Goal: Task Accomplishment & Management: Use online tool/utility

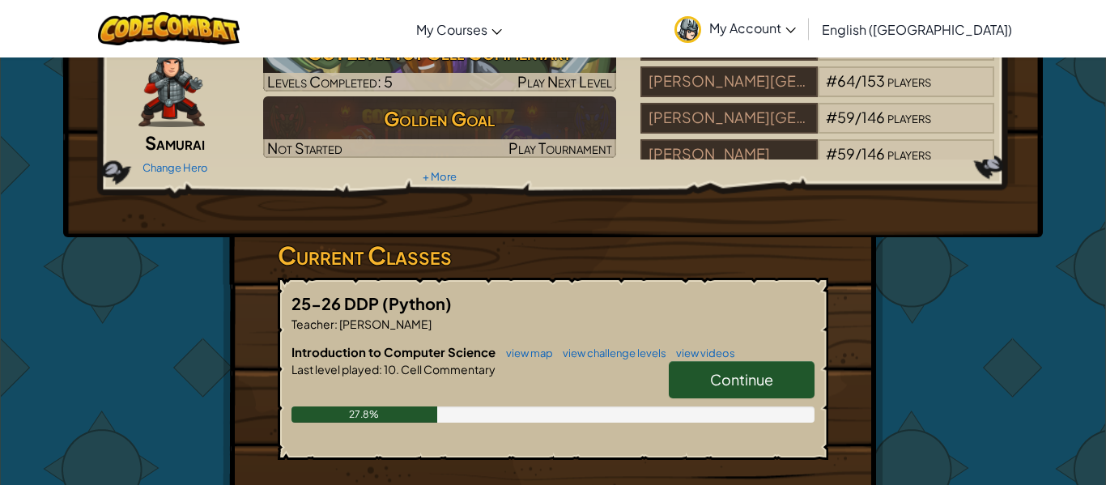
scroll to position [97, 0]
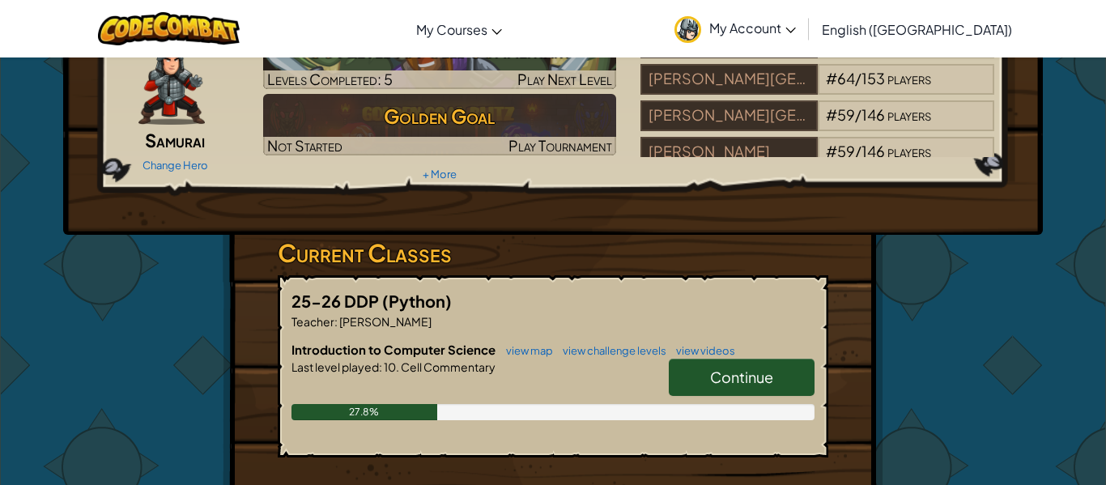
click at [738, 385] on span "Continue" at bounding box center [741, 377] width 63 height 19
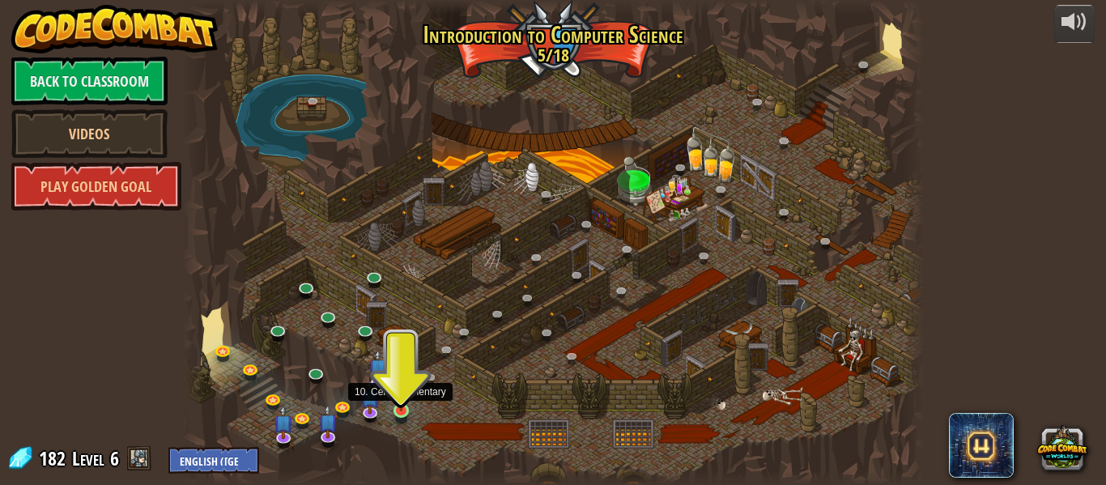
click at [398, 407] on img at bounding box center [401, 392] width 17 height 39
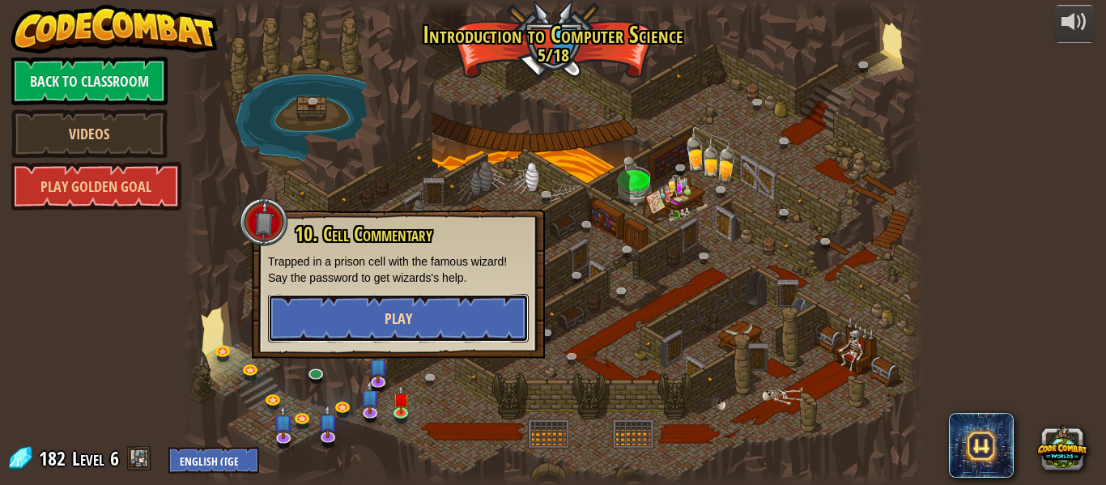
click at [414, 308] on button "Play" at bounding box center [398, 318] width 261 height 49
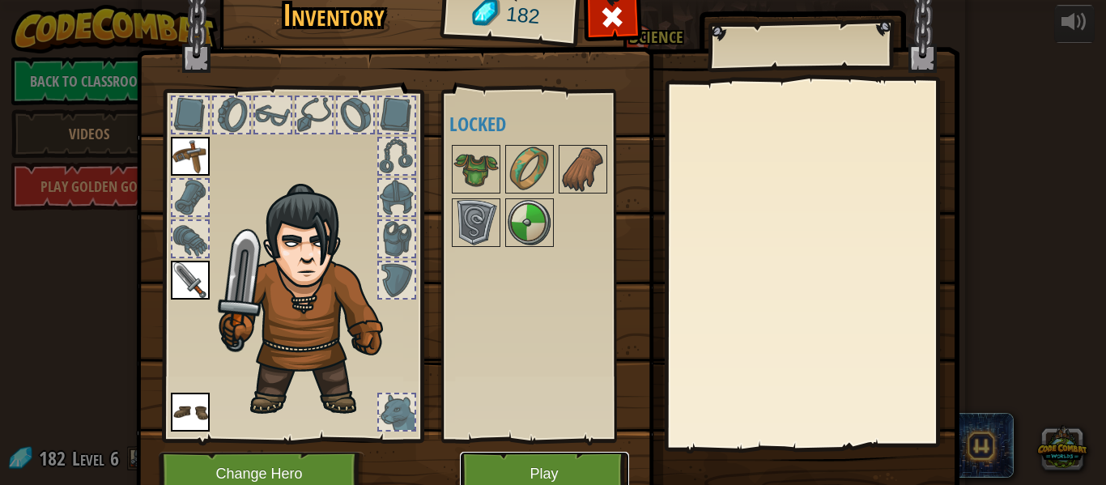
click at [571, 475] on button "Play" at bounding box center [544, 474] width 169 height 45
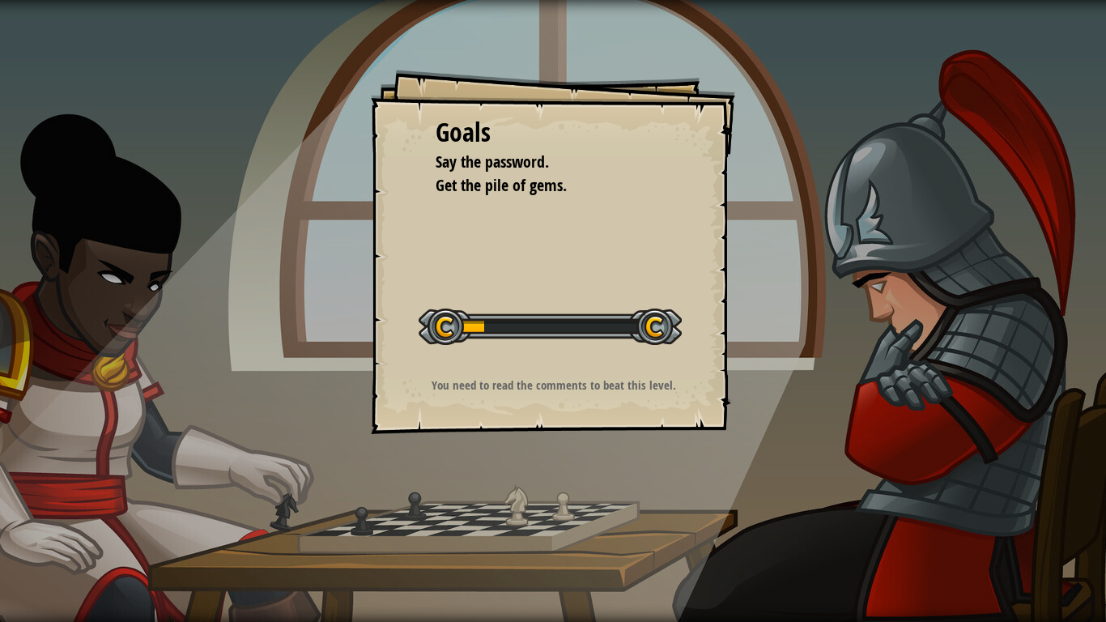
click at [571, 484] on div "Goals Say the password. Get the pile of gems. Start Level Error loading from se…" at bounding box center [553, 311] width 1106 height 622
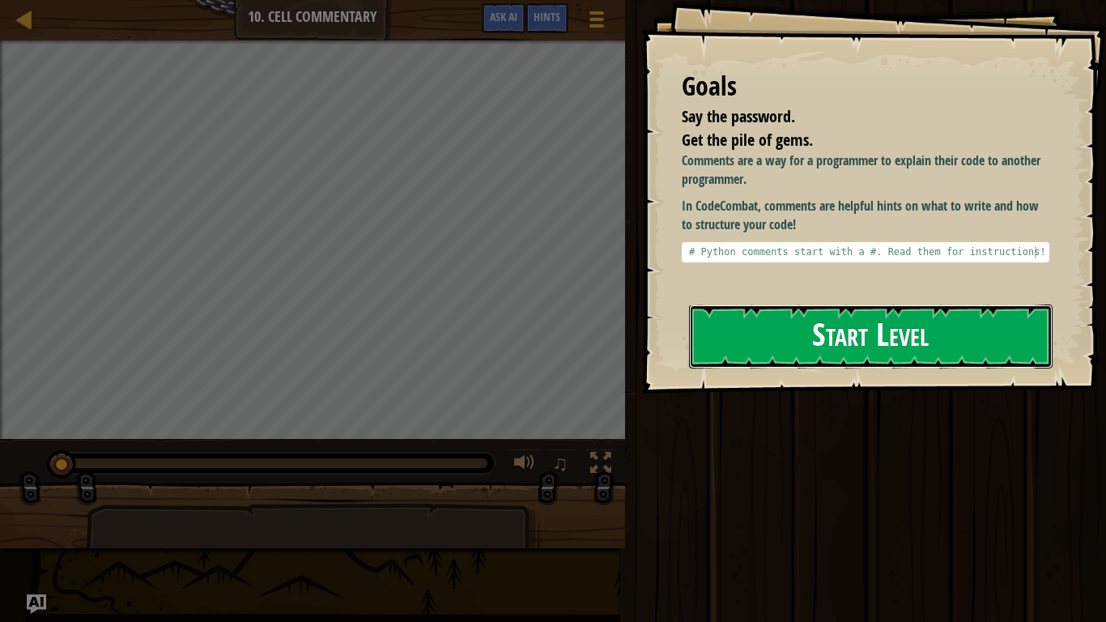
click at [753, 317] on button "Start Level" at bounding box center [871, 336] width 364 height 64
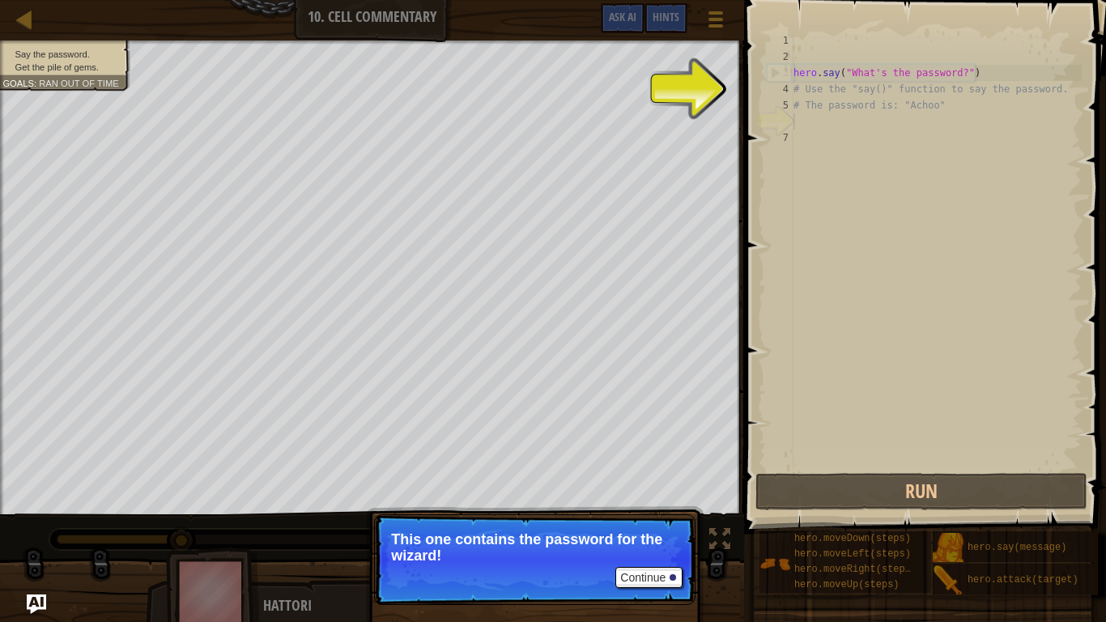
click at [854, 111] on div "hero . say ( "What's the password?" ) # Use the "say()" function to say the pas…" at bounding box center [936, 267] width 292 height 470
type textarea "# The password is: "Achoo""
click at [838, 120] on div "hero . say ( "What's the password?" ) # Use the "say()" function to say the pas…" at bounding box center [936, 267] width 292 height 470
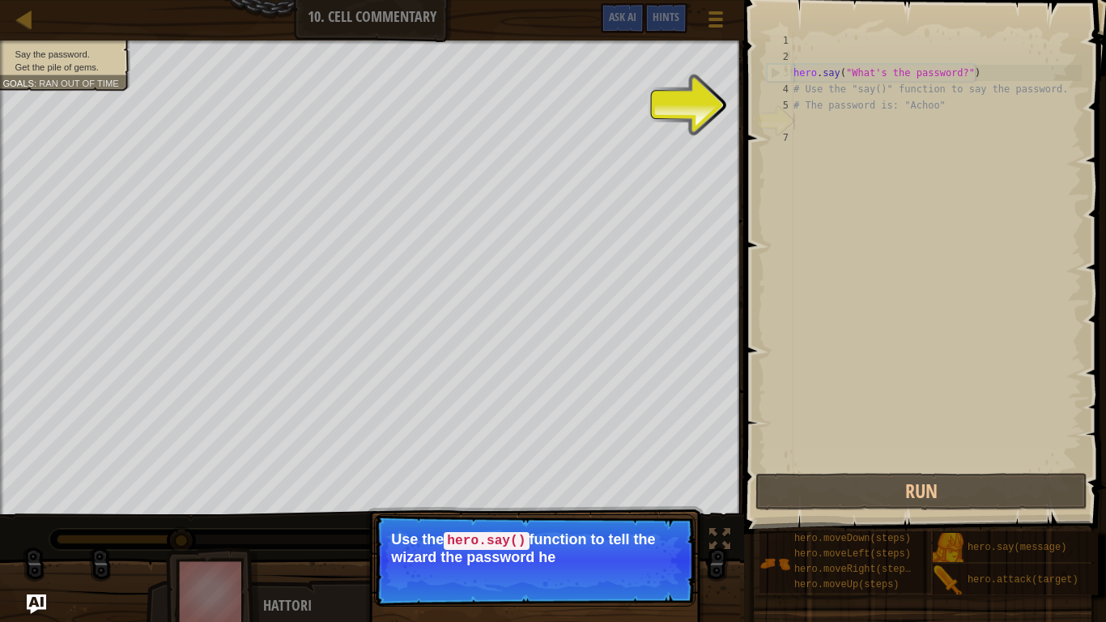
click at [615, 484] on div "Continue Use the hero.say() function to tell the wizard the password he" at bounding box center [535, 634] width 338 height 240
click at [629, 484] on button "Continue" at bounding box center [648, 578] width 67 height 21
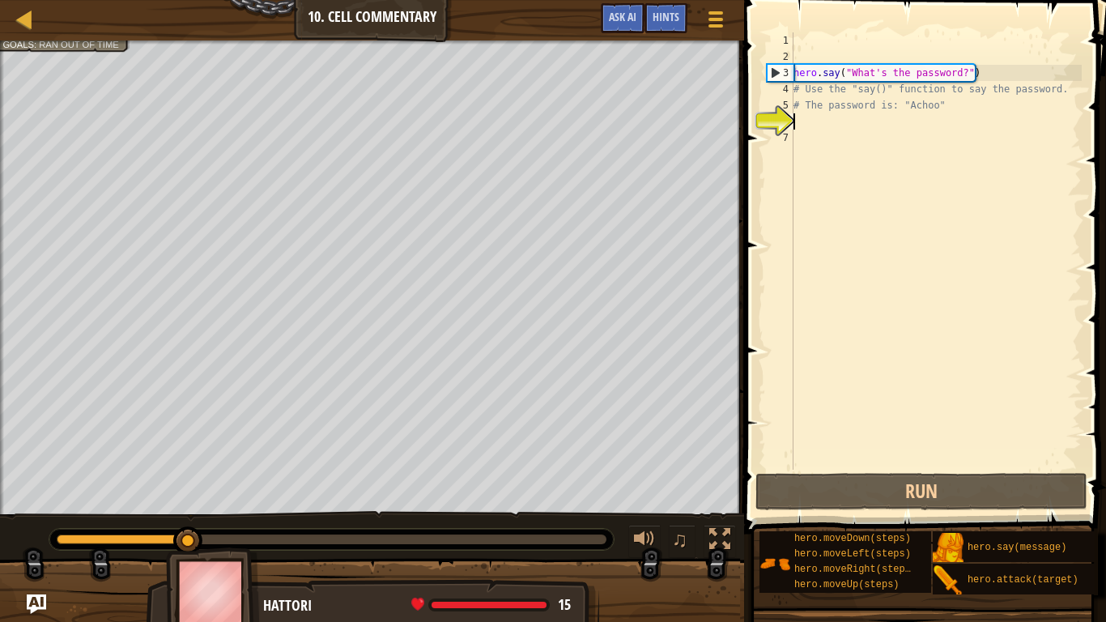
scroll to position [7, 0]
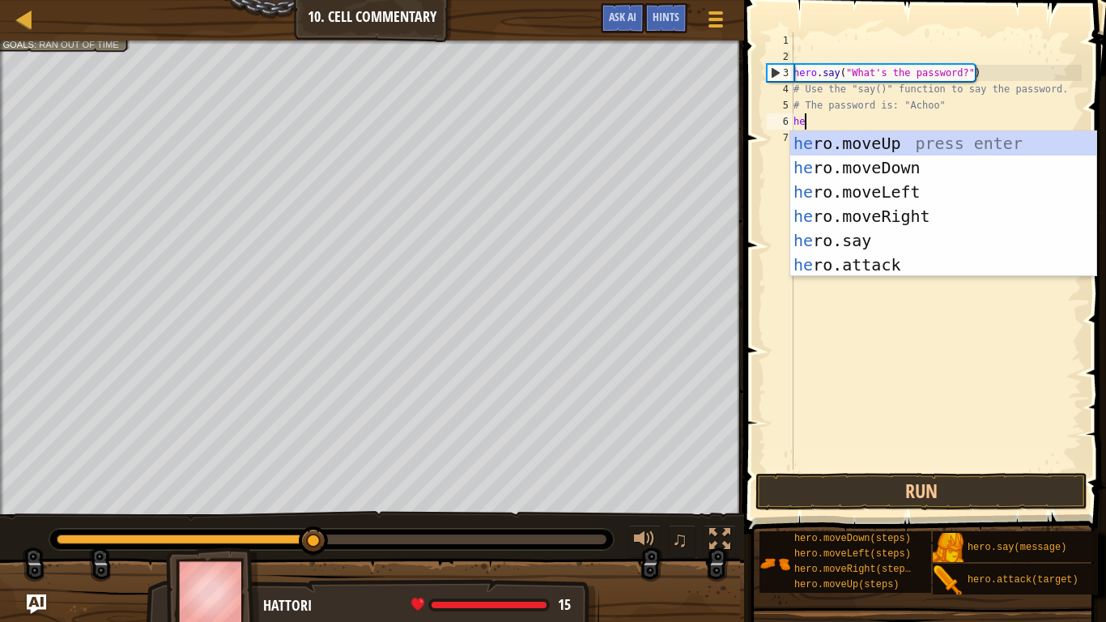
type textarea "hero"
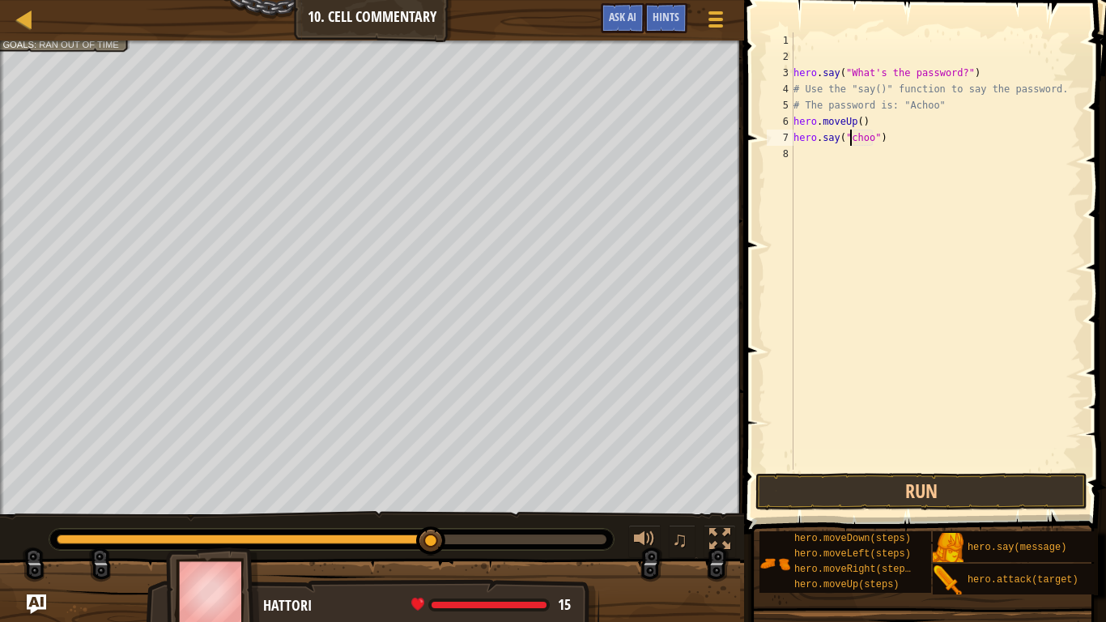
scroll to position [7, 10]
type textarea "hero.say("Achoo")"
click at [828, 484] on button "Run" at bounding box center [922, 491] width 332 height 37
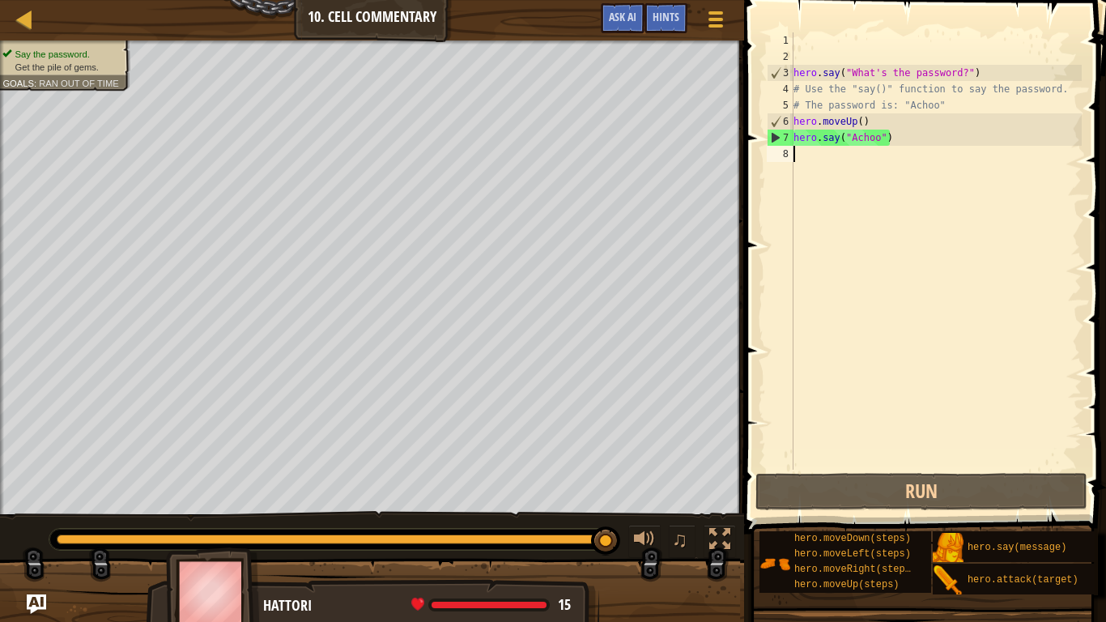
click at [849, 151] on div "hero . say ( "What's the password?" ) # Use the "say()" function to say the pas…" at bounding box center [936, 267] width 292 height 470
type textarea "he"
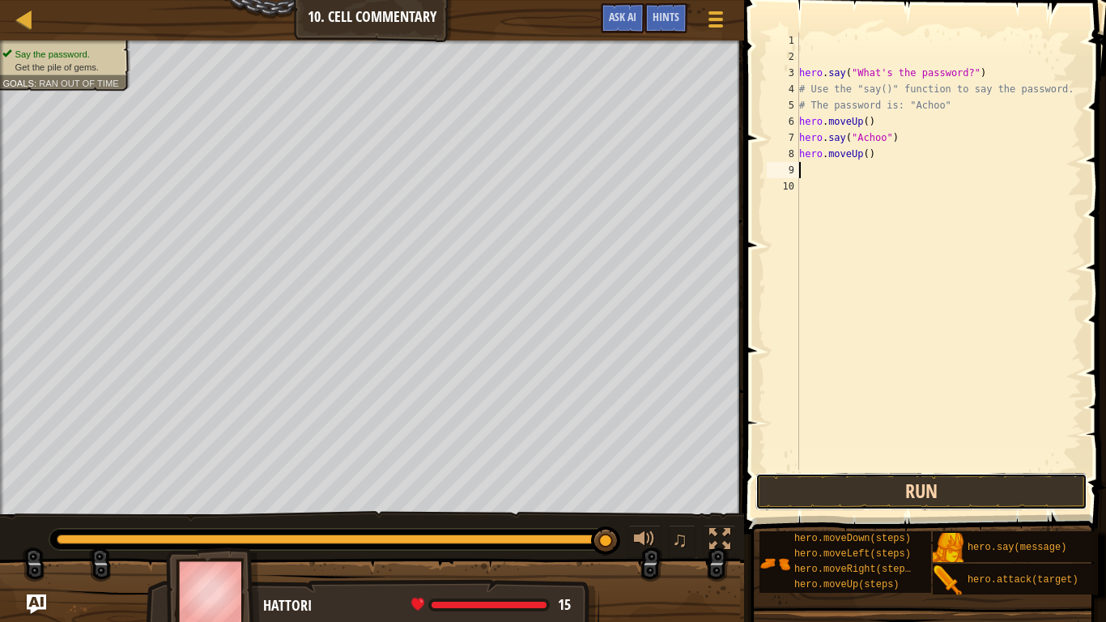
click at [880, 484] on button "Run" at bounding box center [922, 491] width 332 height 37
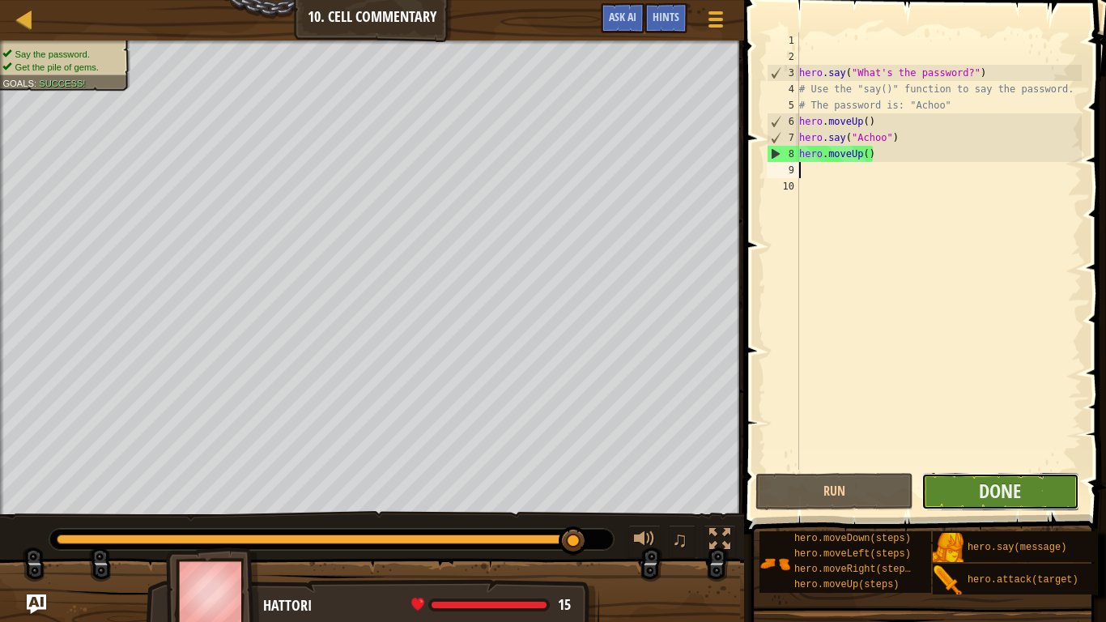
click at [951, 484] on button "Done" at bounding box center [1001, 491] width 158 height 37
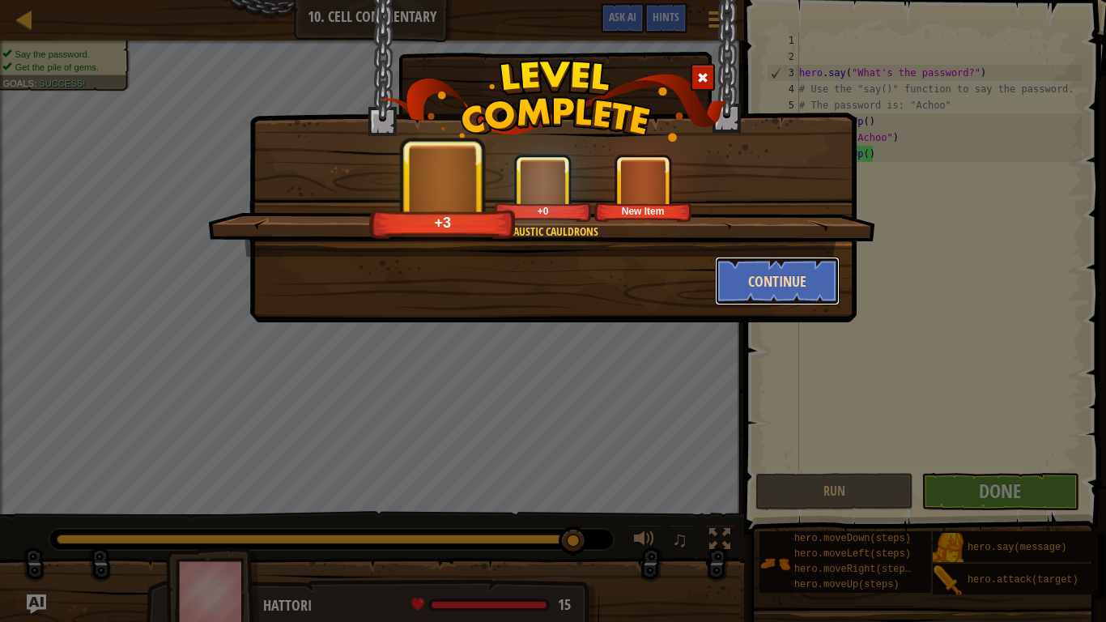
click at [768, 293] on button "Continue" at bounding box center [778, 281] width 126 height 49
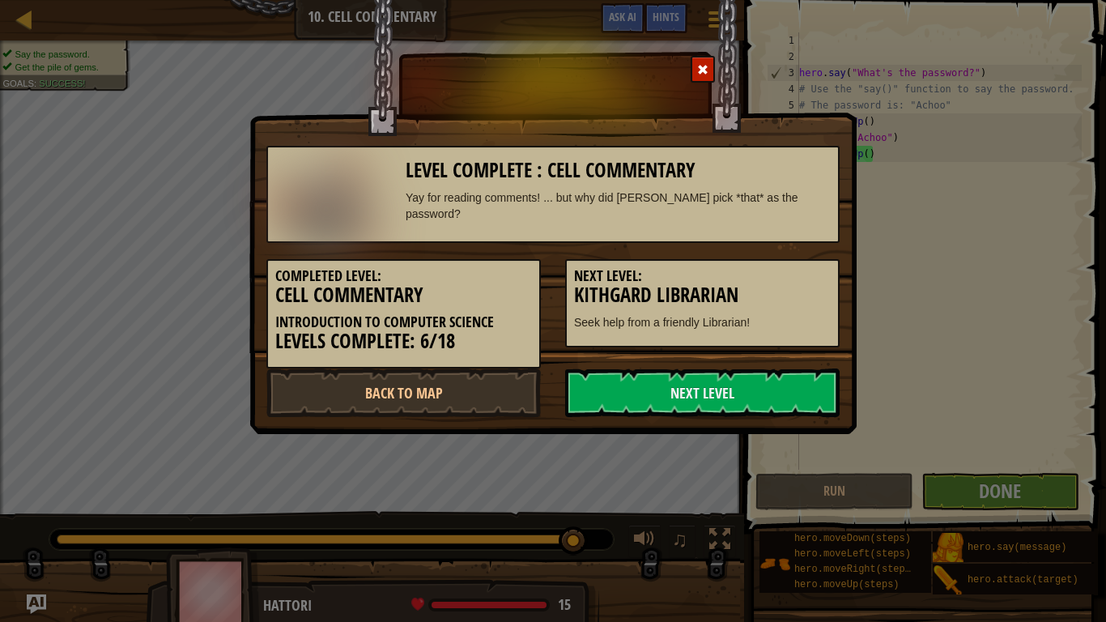
click at [768, 293] on h3 "Kithgard Librarian" at bounding box center [702, 295] width 257 height 22
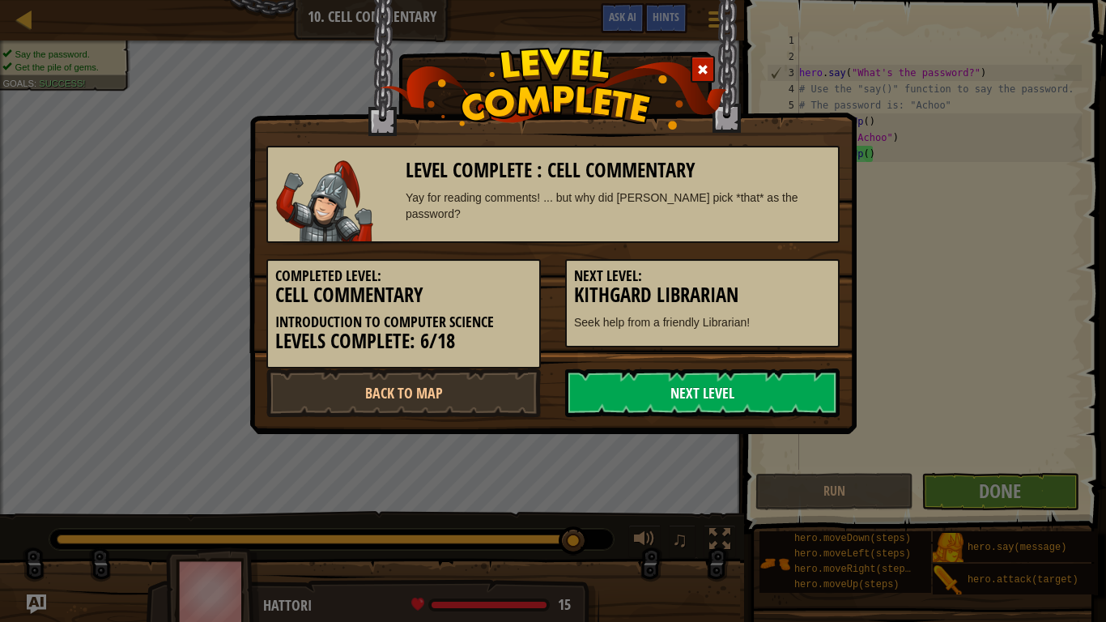
click at [719, 395] on link "Next Level" at bounding box center [702, 392] width 275 height 49
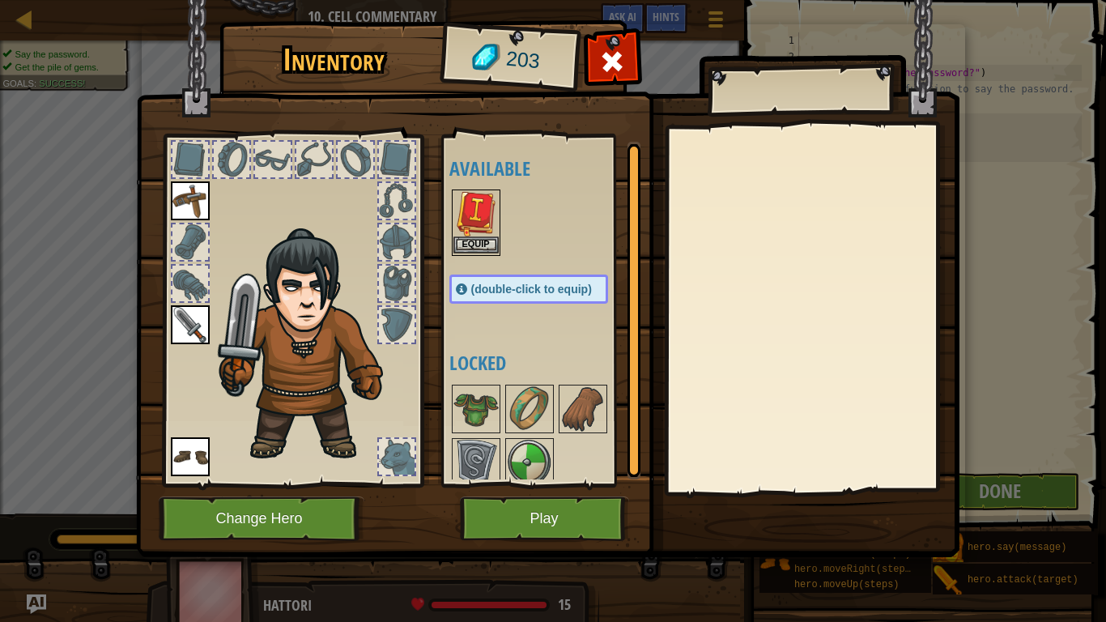
click at [488, 231] on img at bounding box center [475, 213] width 45 height 45
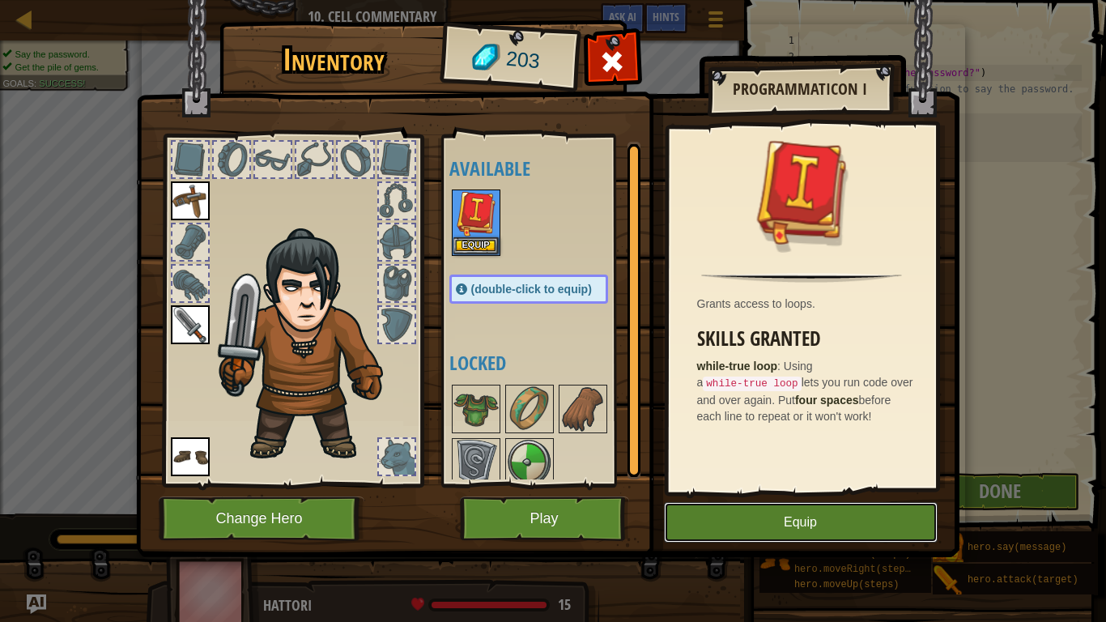
click at [808, 484] on button "Equip" at bounding box center [801, 522] width 274 height 40
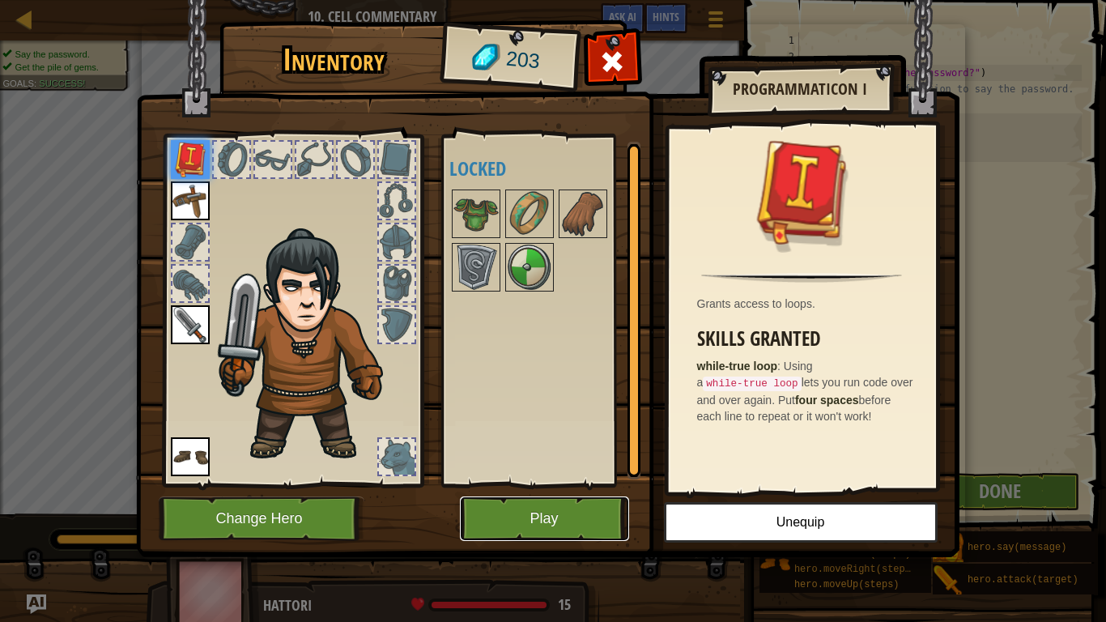
click at [556, 484] on button "Play" at bounding box center [544, 518] width 169 height 45
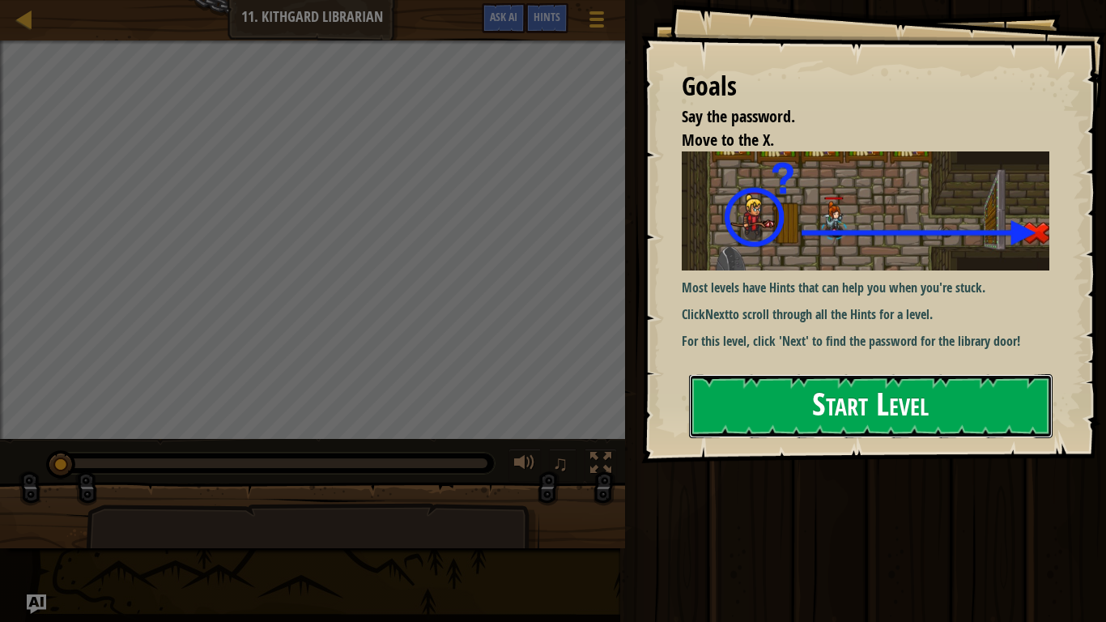
click at [853, 428] on button "Start Level" at bounding box center [871, 406] width 364 height 64
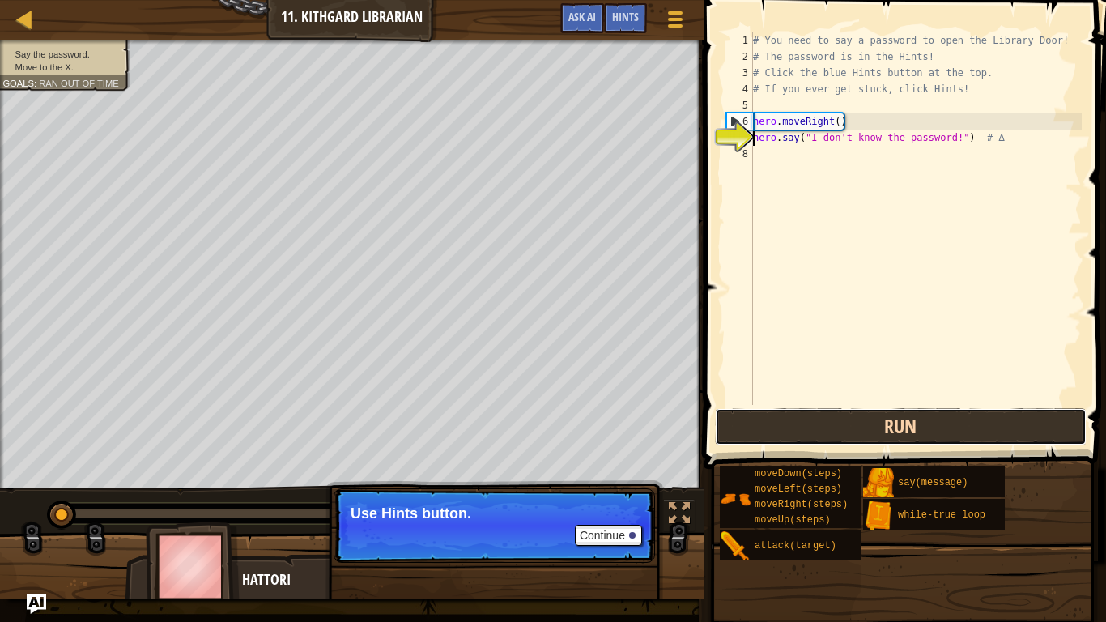
click at [918, 417] on button "Run" at bounding box center [901, 426] width 372 height 37
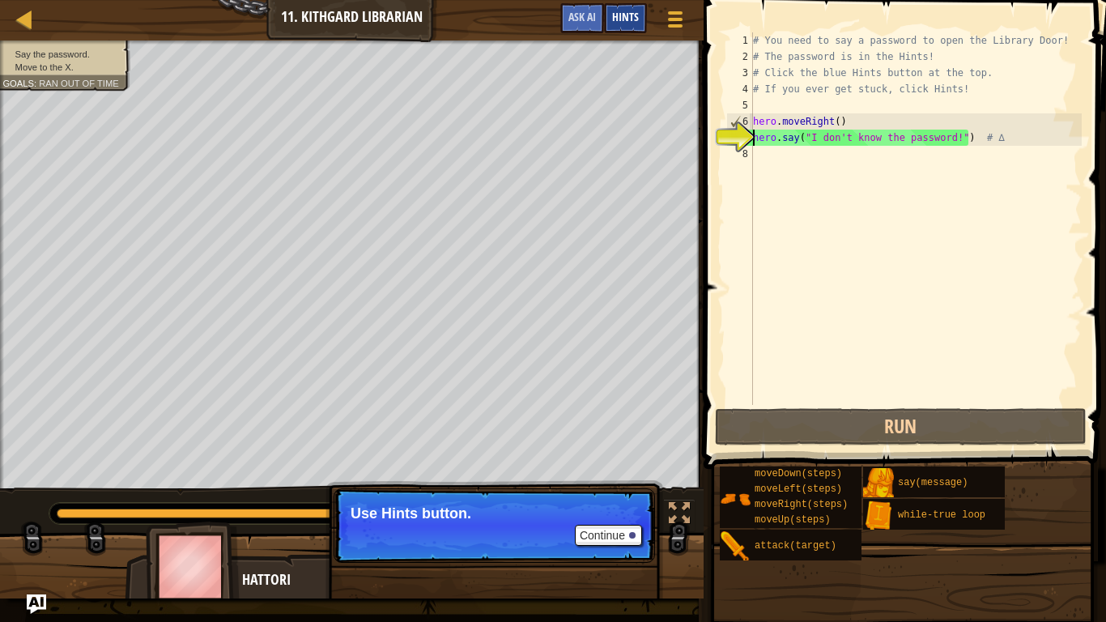
click at [636, 13] on span "Hints" at bounding box center [625, 16] width 27 height 15
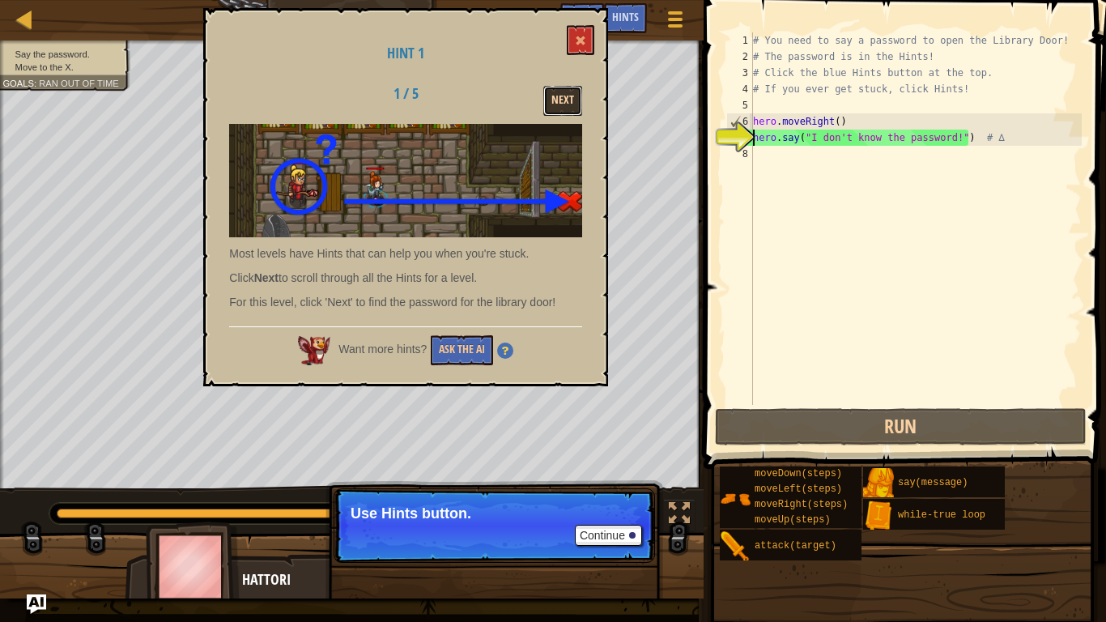
click at [556, 106] on button "Next" at bounding box center [562, 101] width 39 height 30
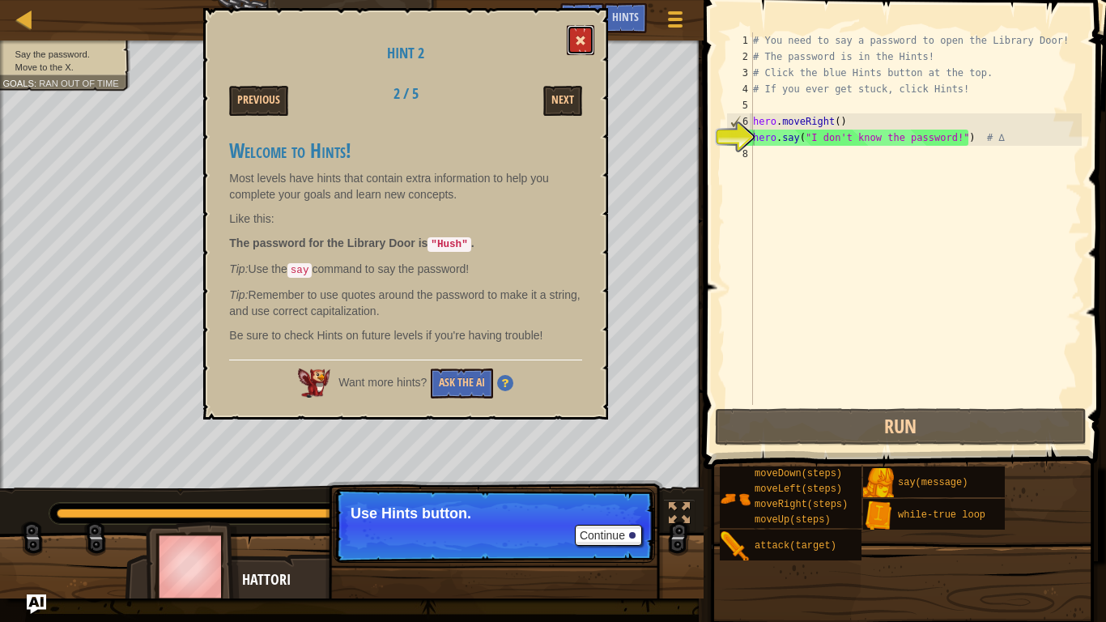
click at [586, 40] on button at bounding box center [581, 40] width 28 height 30
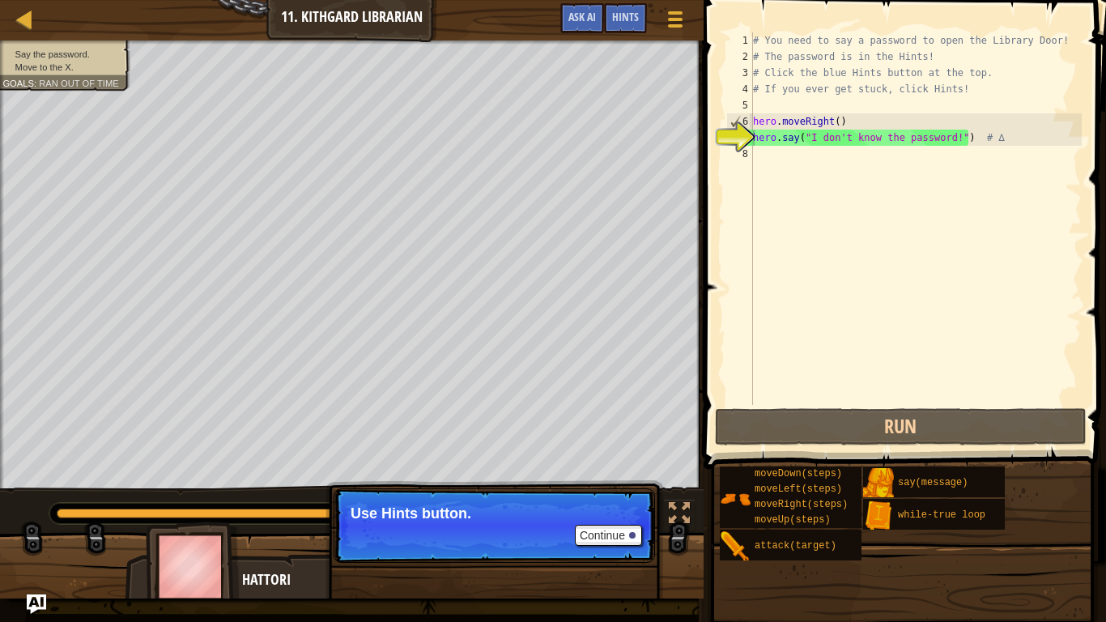
click at [959, 142] on div "# You need to say a password to open the Library Door! # The password is in the…" at bounding box center [916, 234] width 332 height 405
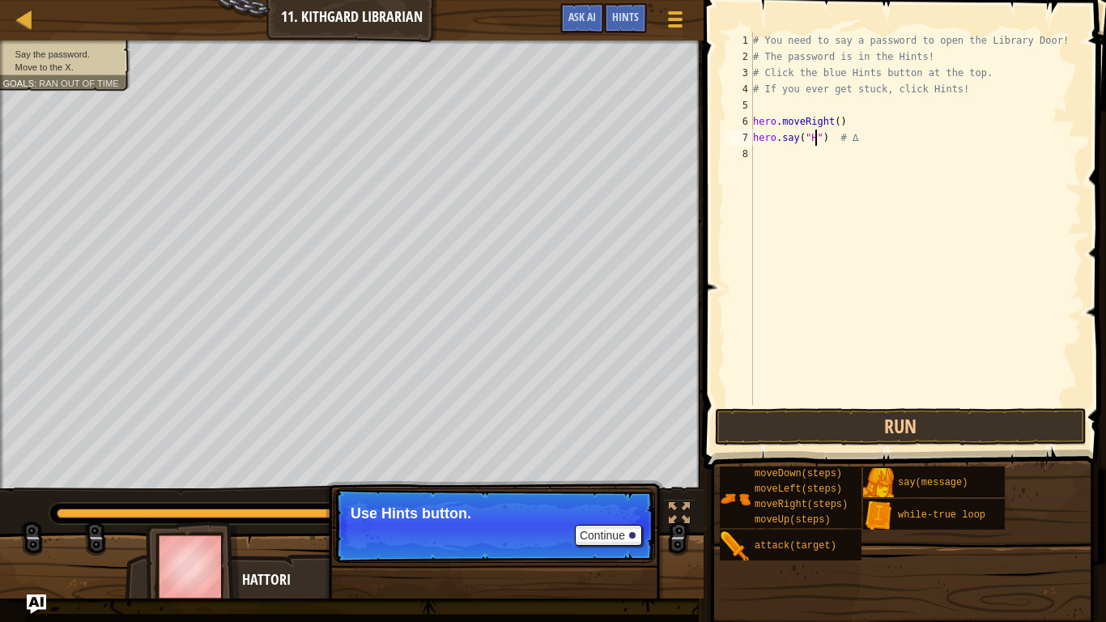
type textarea "hero.say("Hush") # ∆"
click at [786, 153] on div "# You need to say a password to open the Library Door! # The password is in the…" at bounding box center [916, 234] width 332 height 405
type textarea "h"
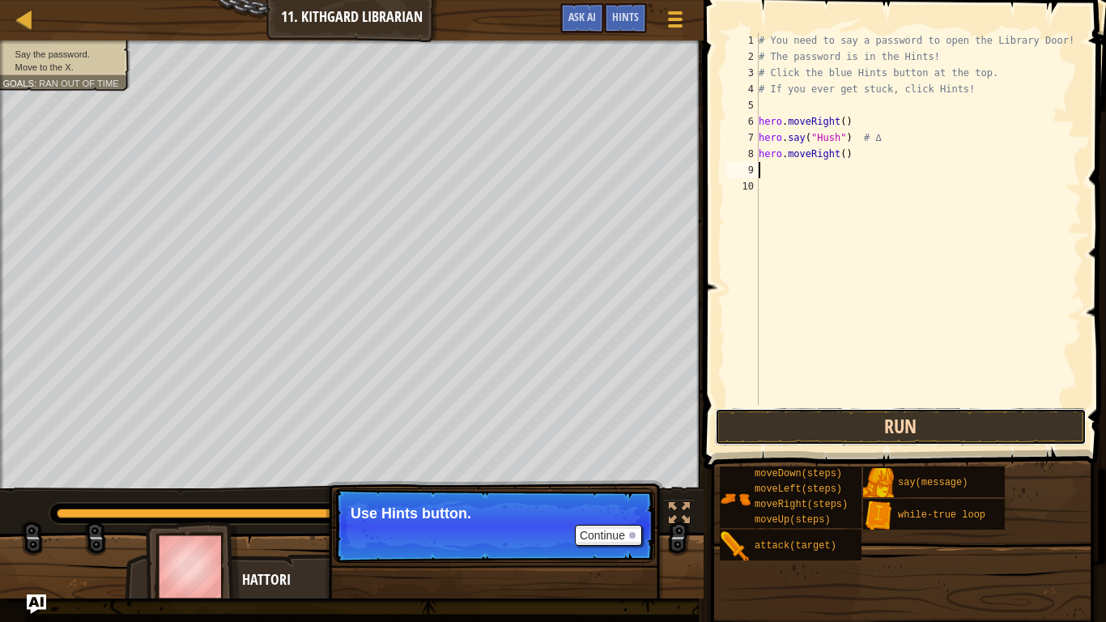
click at [800, 424] on button "Run" at bounding box center [901, 426] width 372 height 37
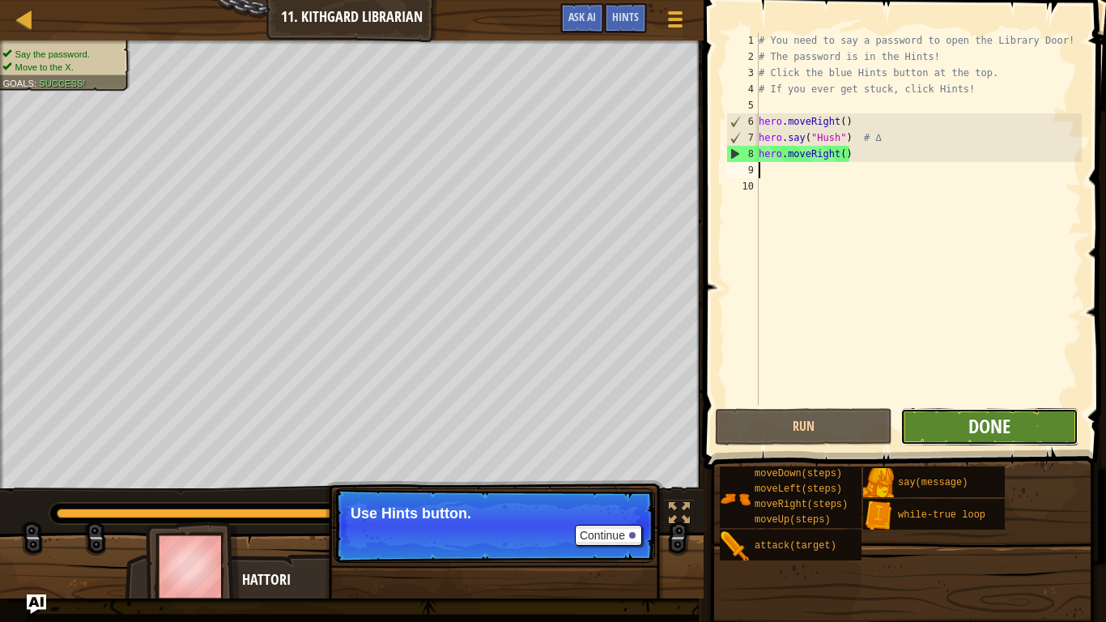
click at [981, 425] on span "Done" at bounding box center [990, 426] width 42 height 26
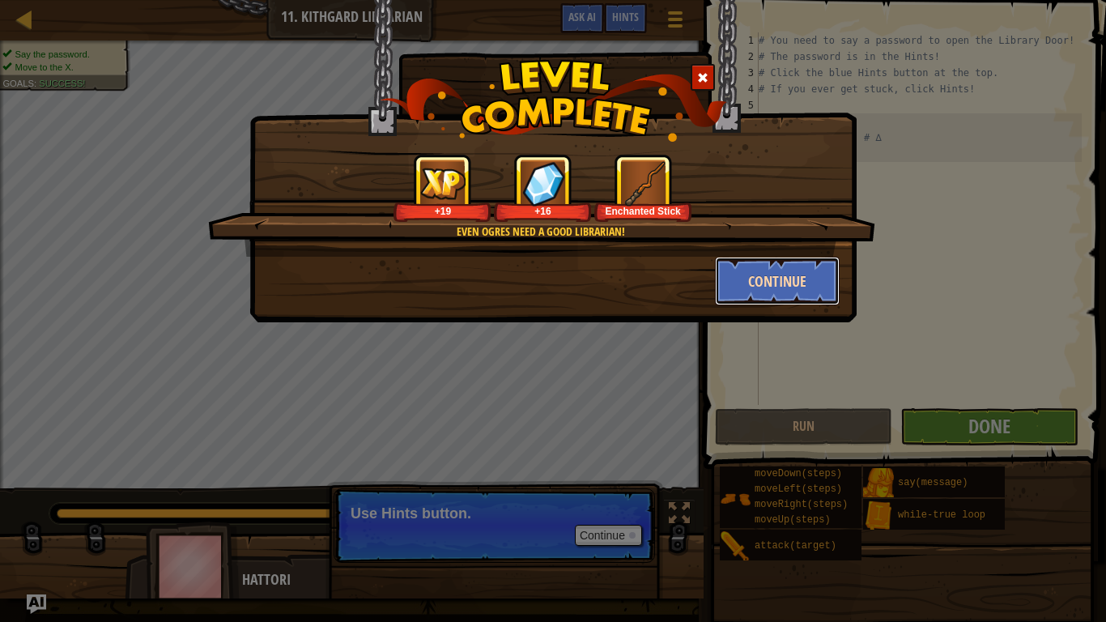
click at [756, 279] on button "Continue" at bounding box center [778, 281] width 126 height 49
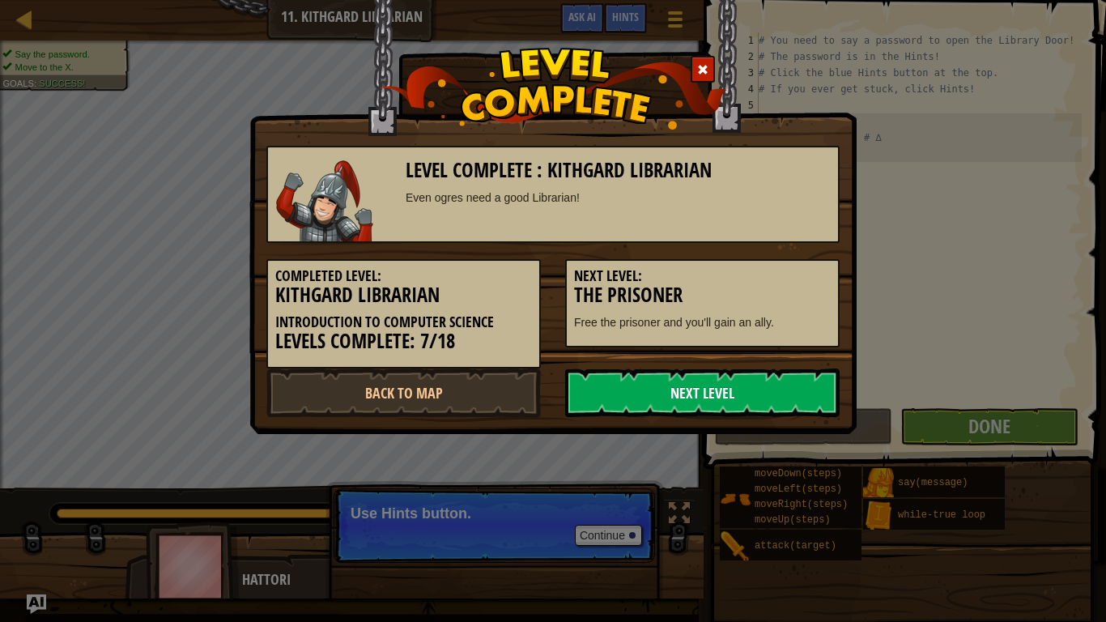
click at [695, 393] on link "Next Level" at bounding box center [702, 392] width 275 height 49
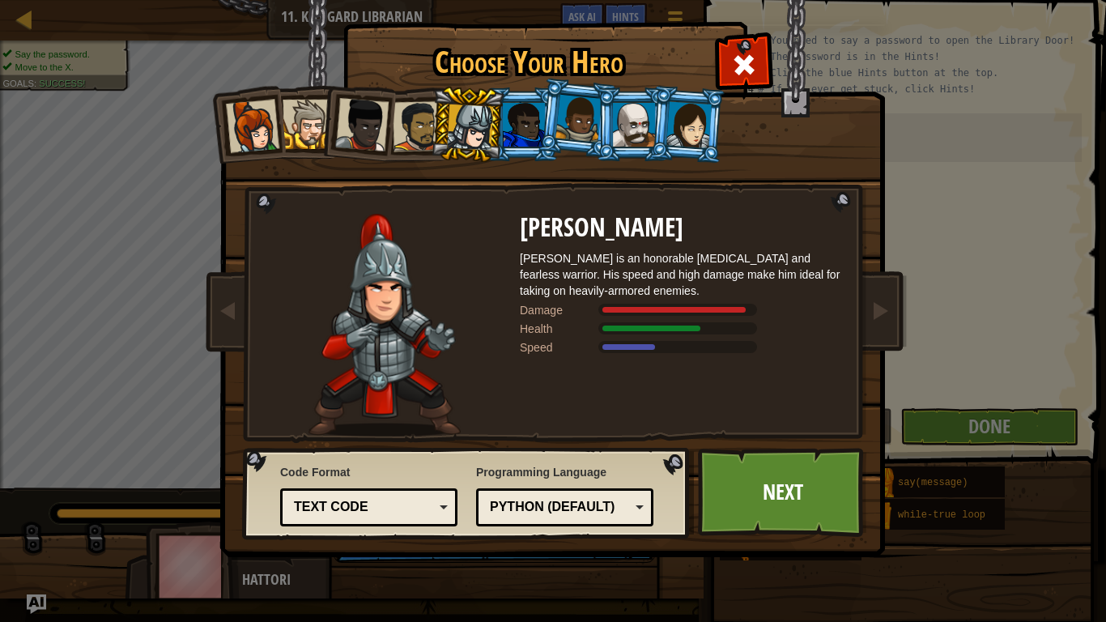
click at [560, 130] on div at bounding box center [579, 119] width 46 height 48
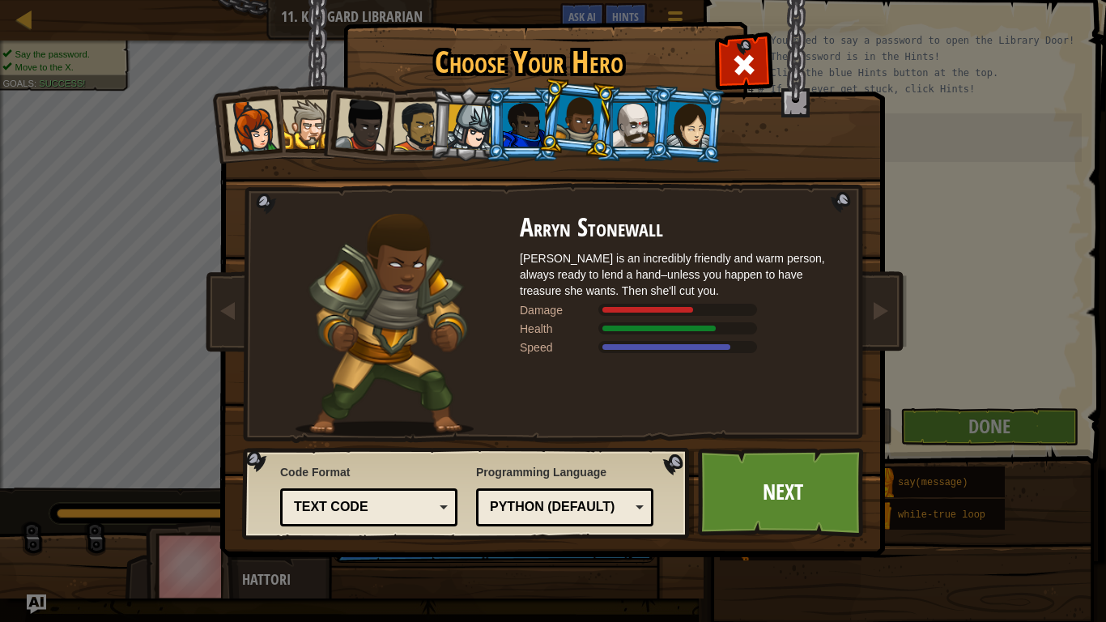
click at [473, 122] on div at bounding box center [470, 127] width 46 height 46
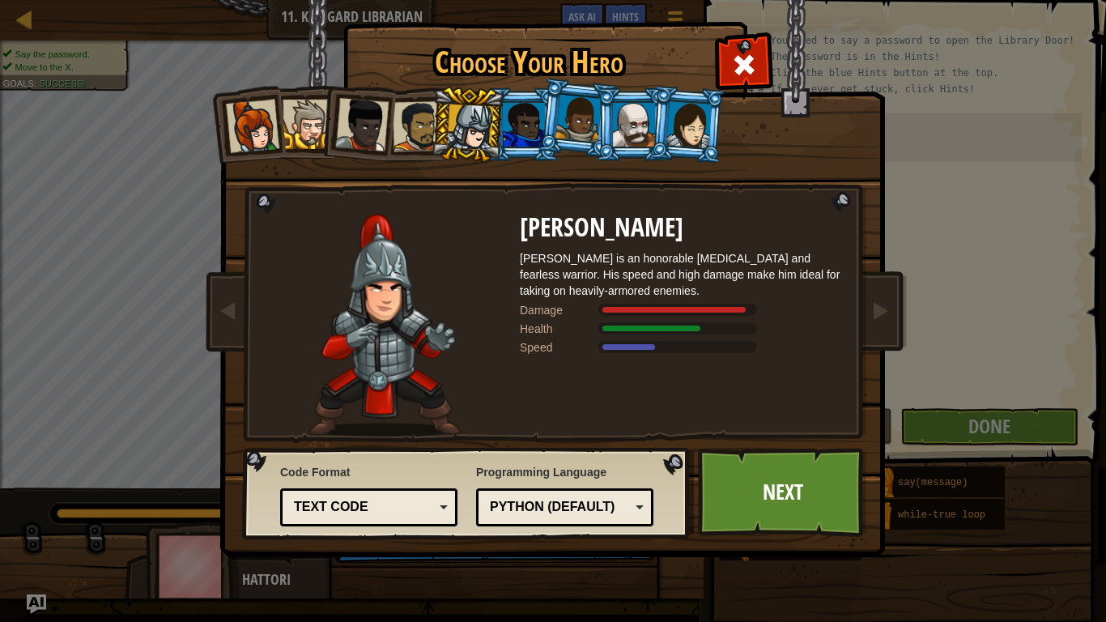
click at [513, 125] on div at bounding box center [524, 125] width 42 height 44
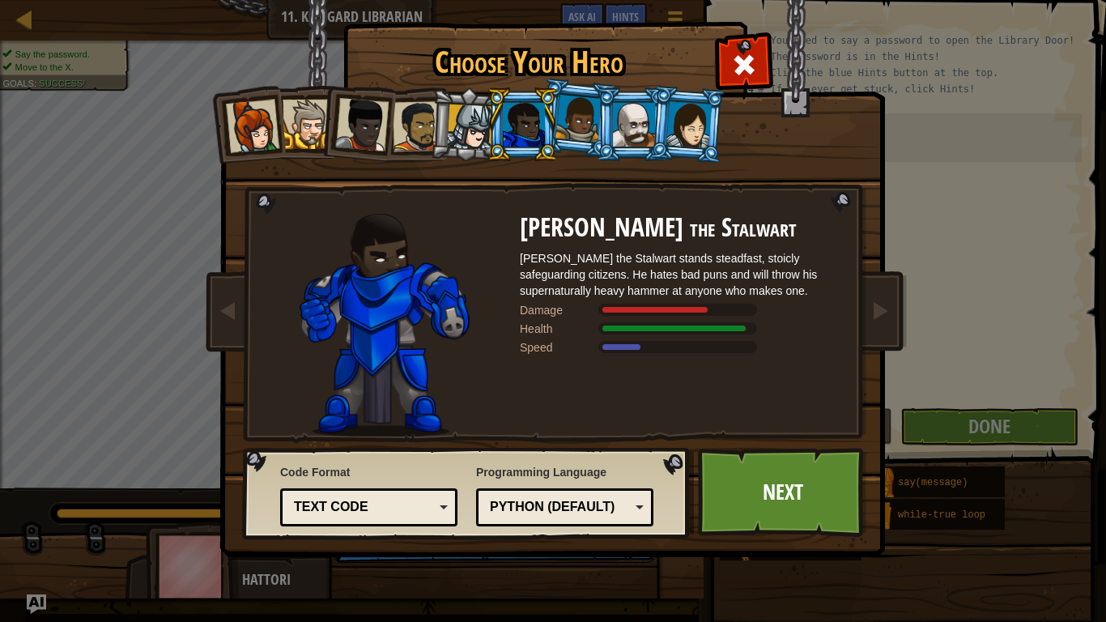
click at [453, 126] on div at bounding box center [470, 127] width 46 height 46
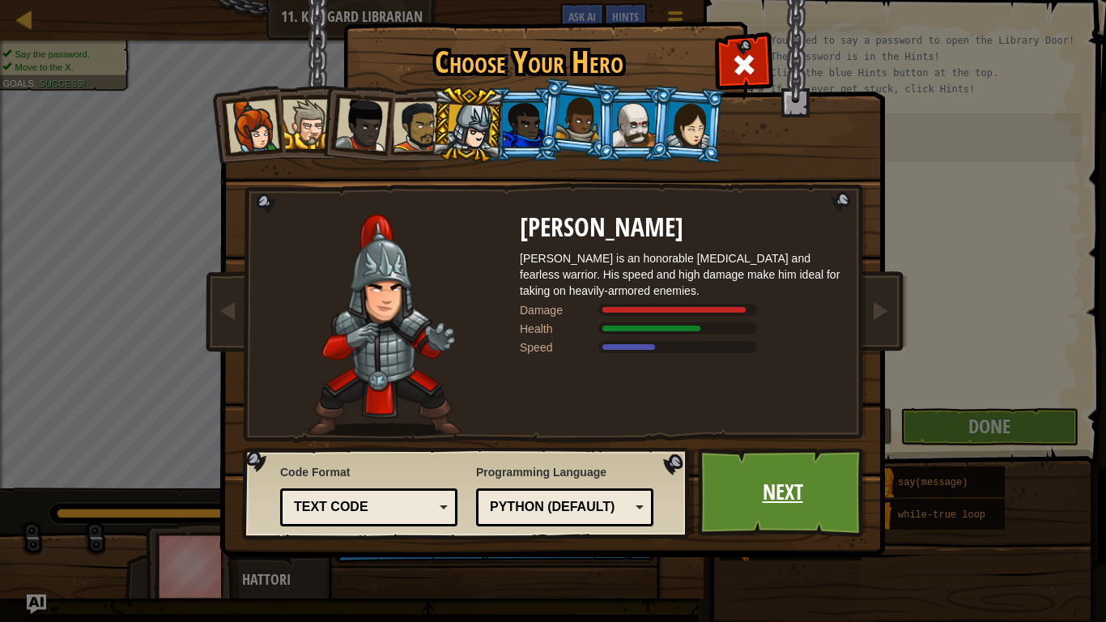
click at [735, 483] on link "Next" at bounding box center [782, 492] width 169 height 89
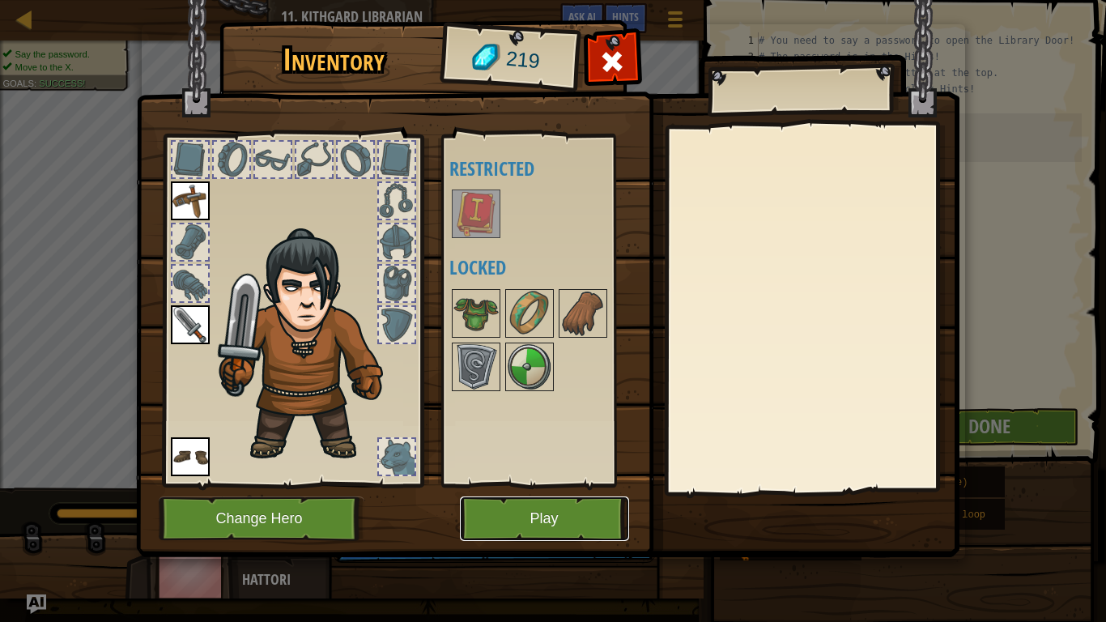
click at [563, 484] on button "Play" at bounding box center [544, 518] width 169 height 45
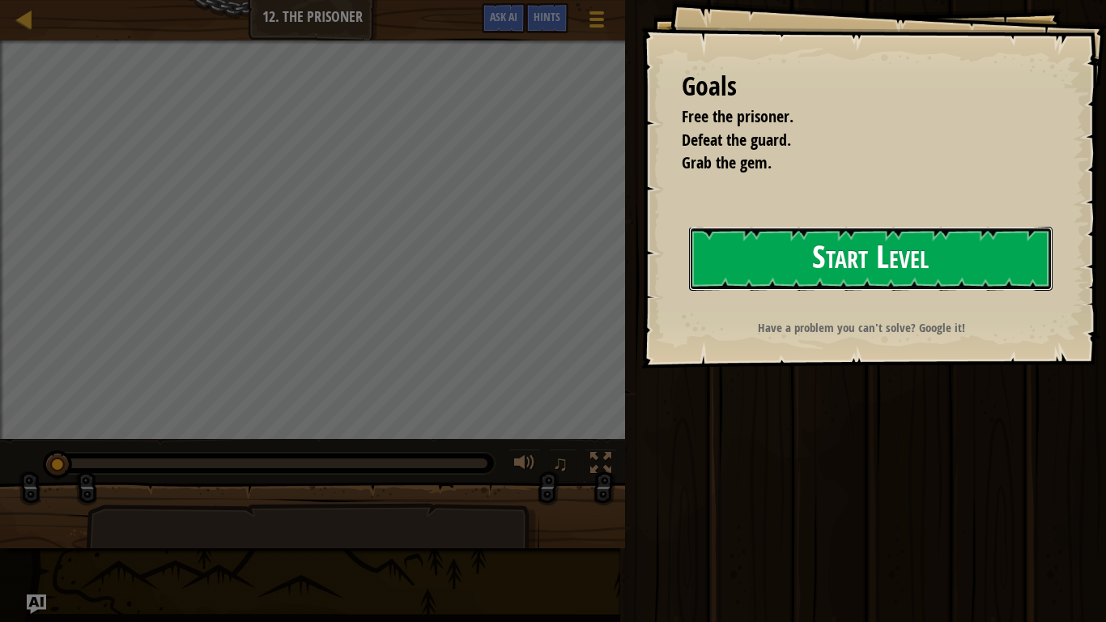
click at [791, 270] on button "Start Level" at bounding box center [871, 259] width 364 height 64
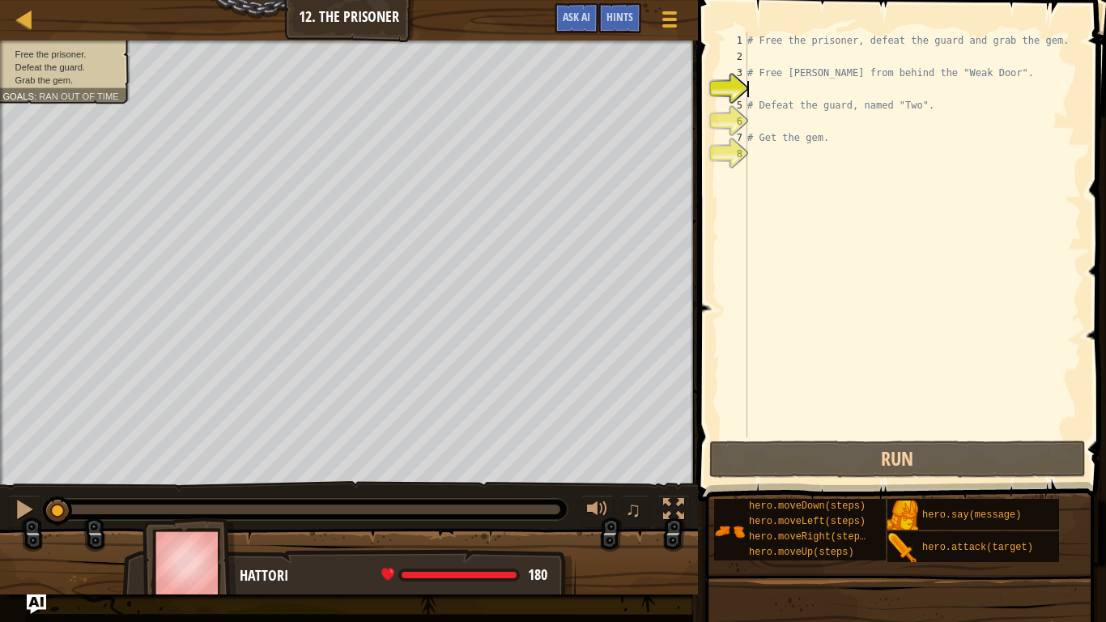
type textarea "# Free [PERSON_NAME] from behind the "Weak Door"."
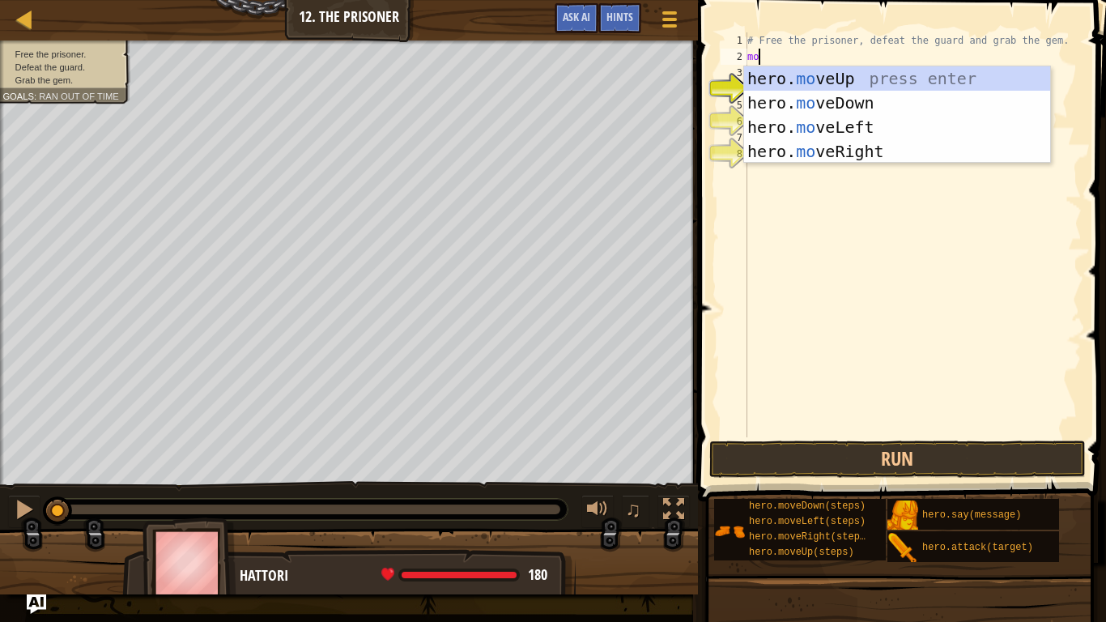
type textarea "mo"
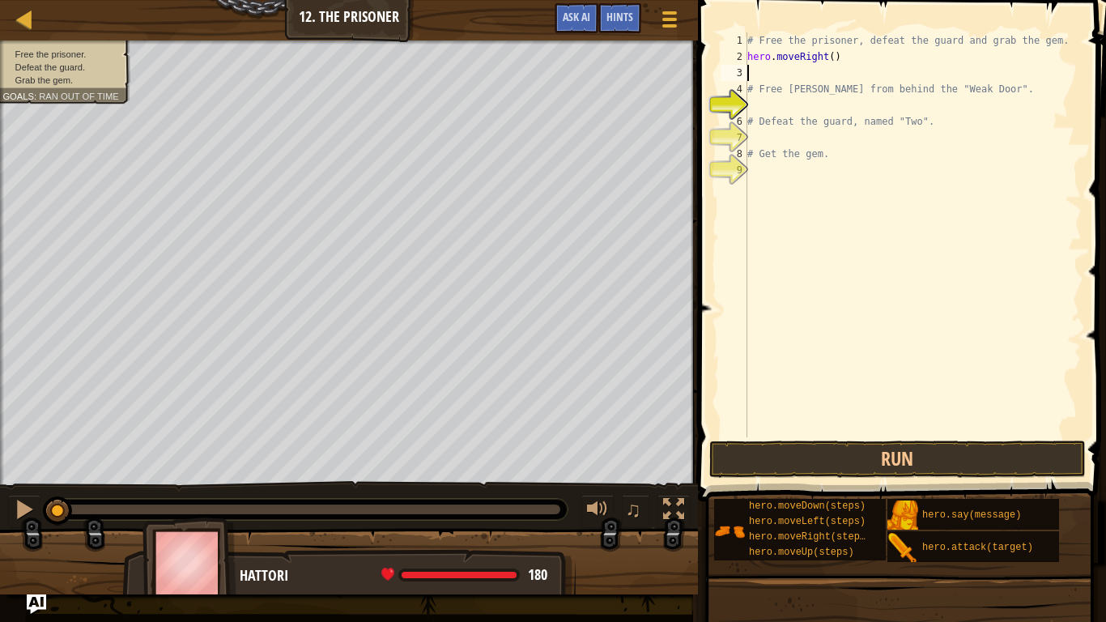
type textarea "# Free [PERSON_NAME] from behind the "Weak Door"."
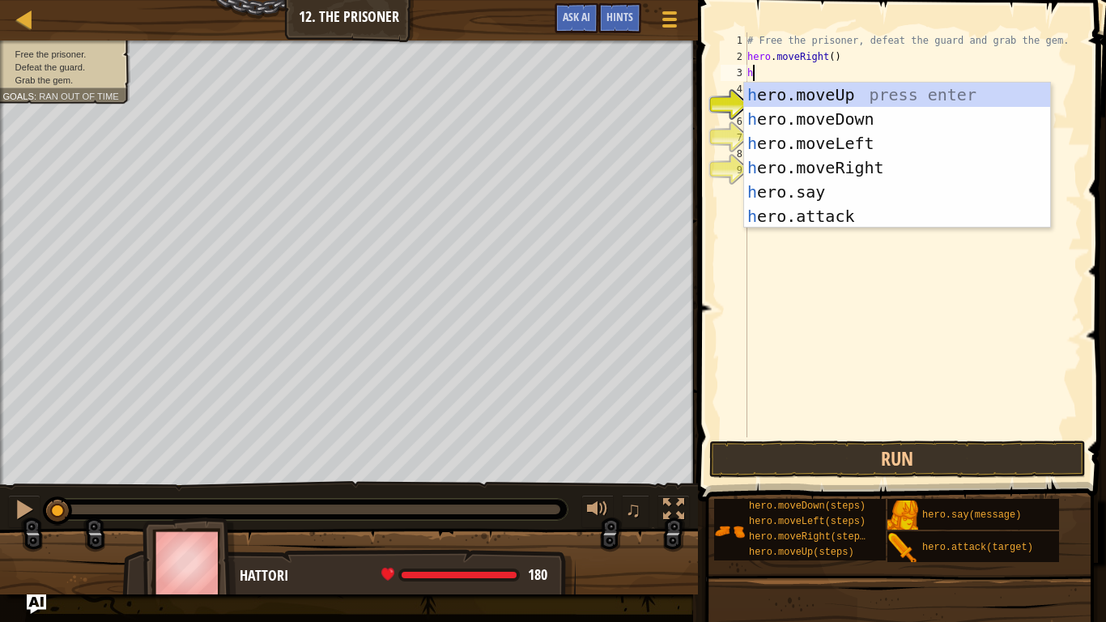
scroll to position [7, 1]
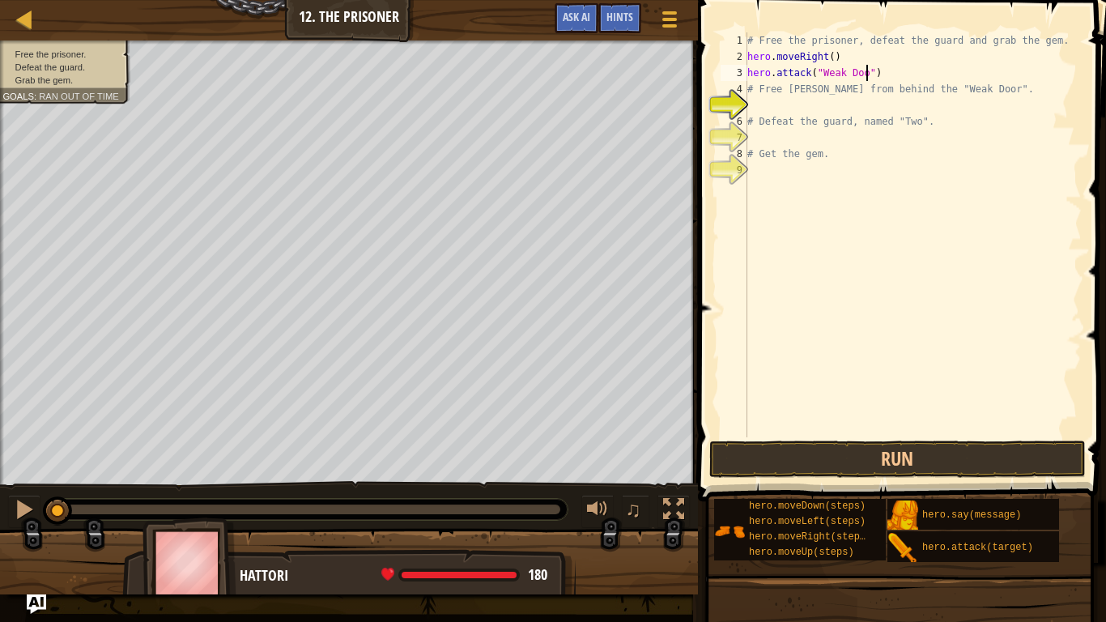
type textarea "hero.attack("Weak Door")"
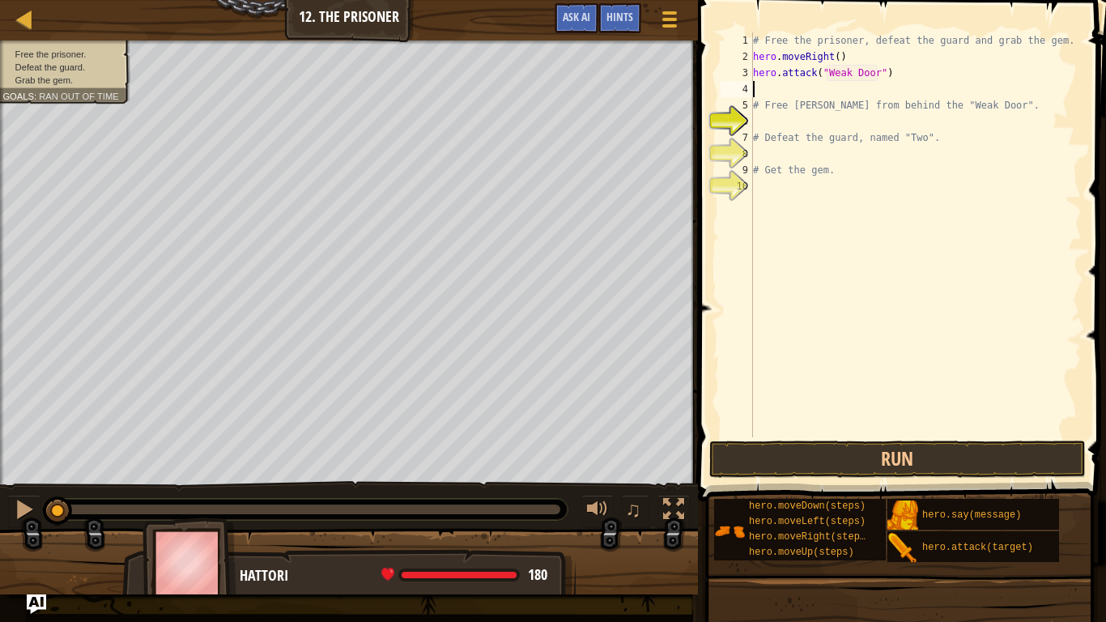
type textarea "H"
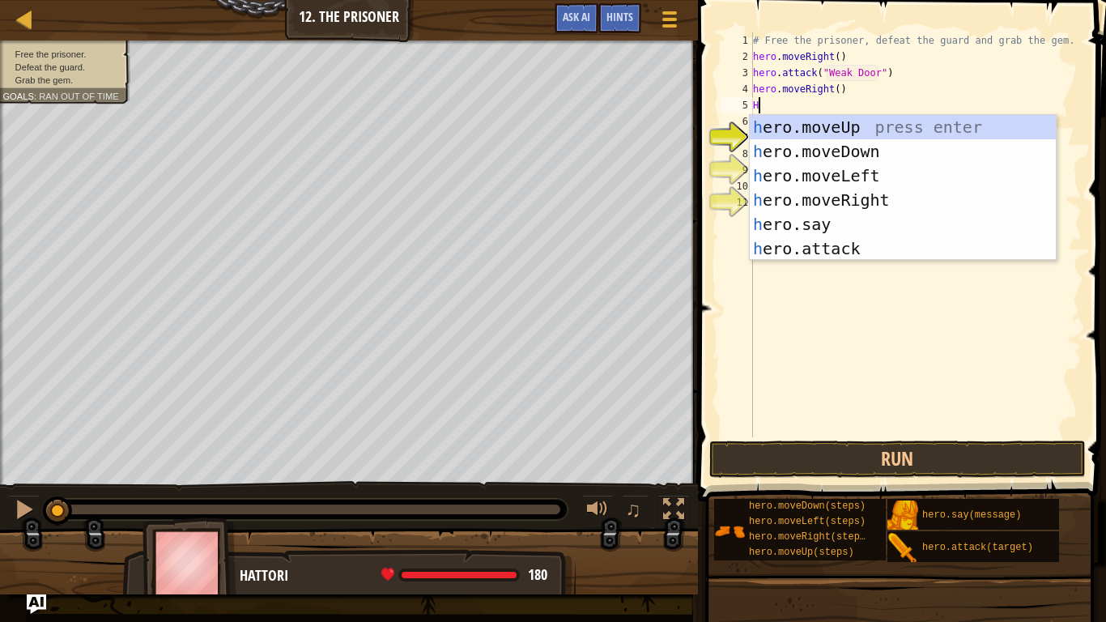
click at [840, 92] on div "# Free the prisoner, defeat the guard and grab the gem. hero . moveRight ( ) he…" at bounding box center [916, 250] width 332 height 437
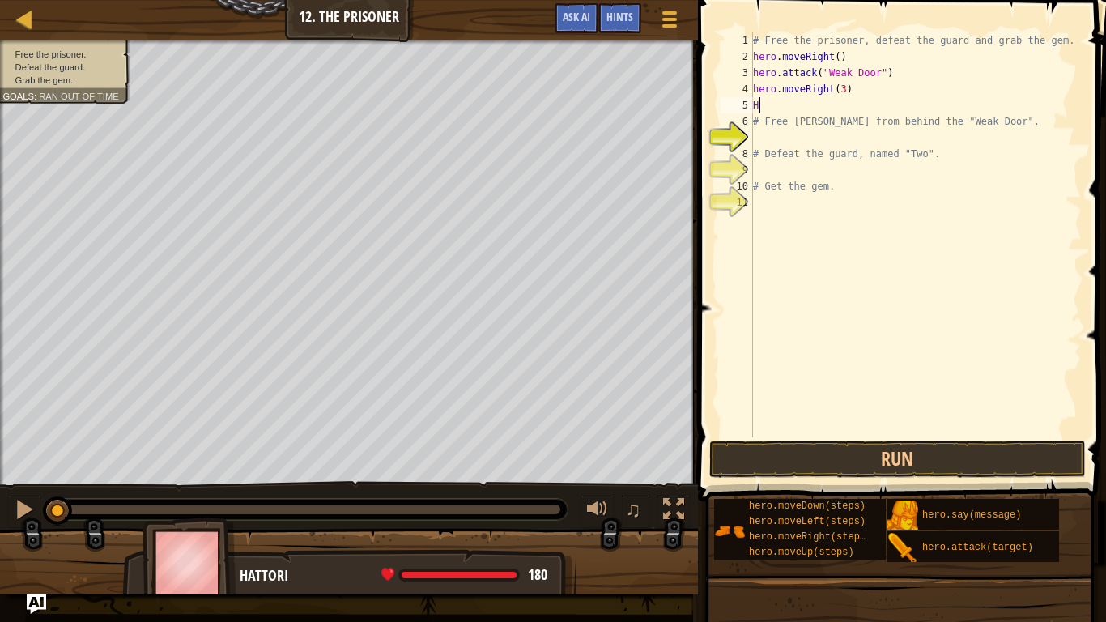
type textarea "He"
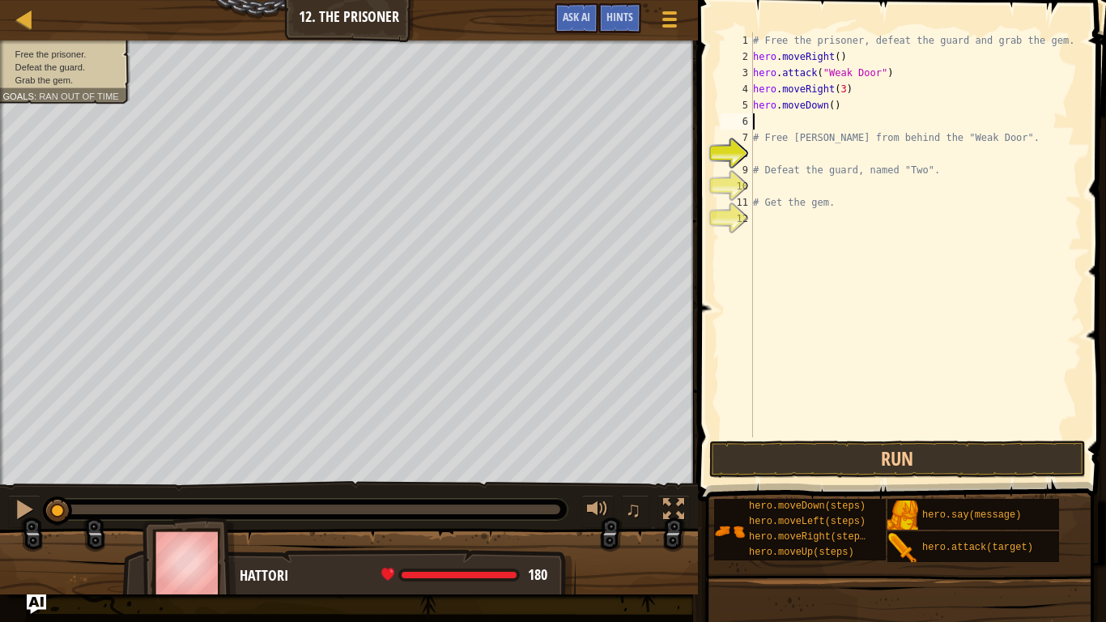
click at [831, 104] on div "# Free the prisoner, defeat the guard and grab the gem. hero . moveRight ( ) he…" at bounding box center [916, 250] width 332 height 437
type textarea "hero.moveDown(4)"
click at [798, 121] on div "# Free the prisoner, defeat the guard and grab the gem. hero . moveRight ( ) he…" at bounding box center [916, 250] width 332 height 437
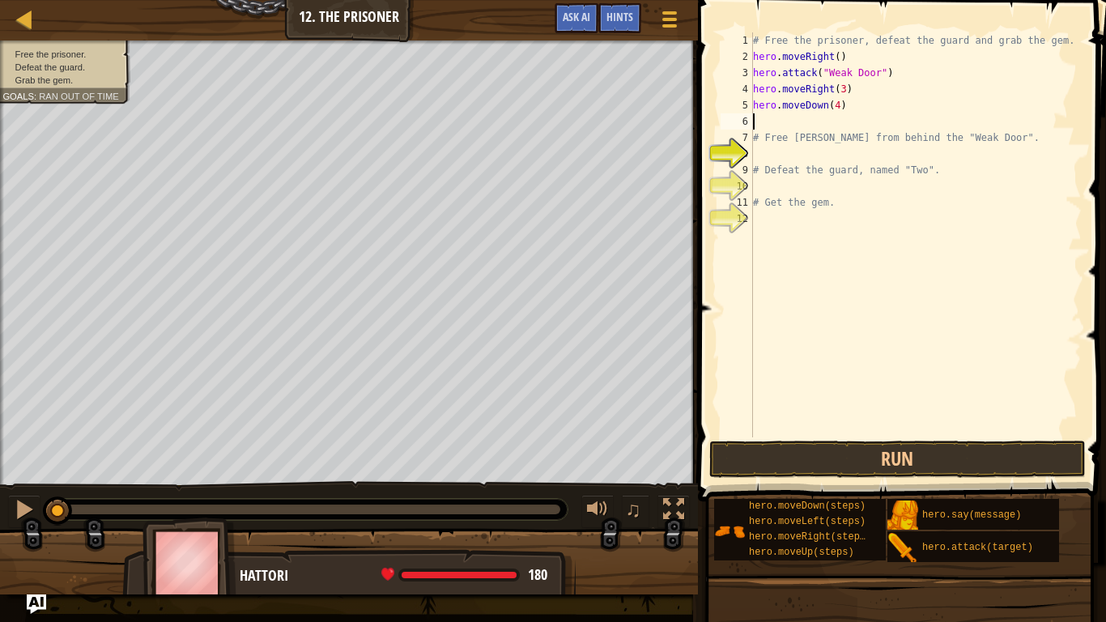
type textarea "H"
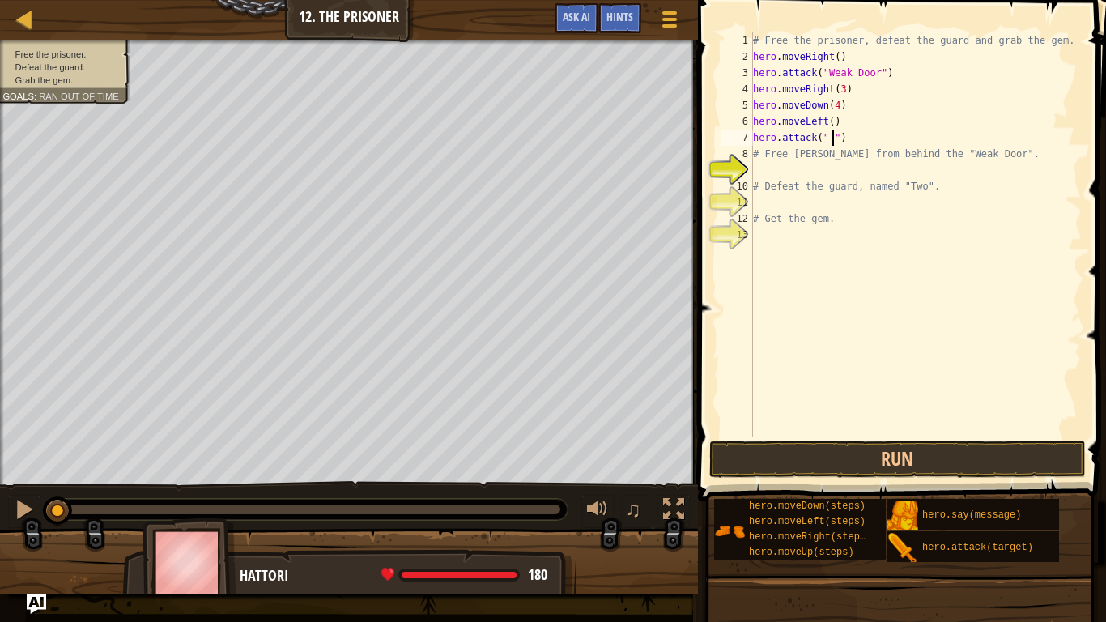
scroll to position [7, 13]
type textarea "hero.attack("Two")"
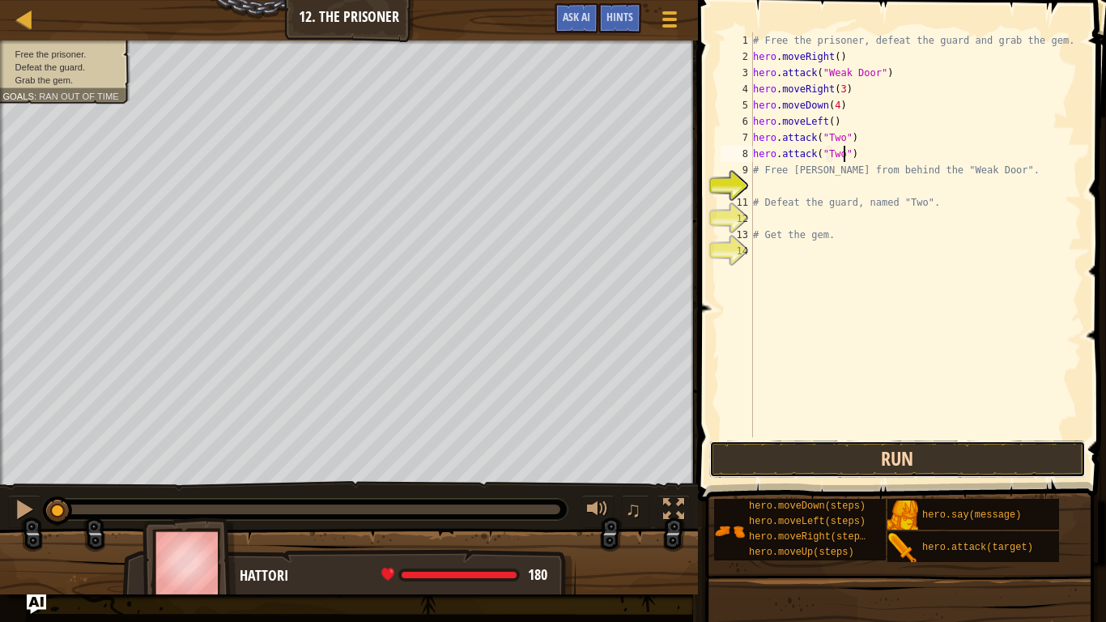
click at [839, 461] on button "Run" at bounding box center [897, 459] width 377 height 37
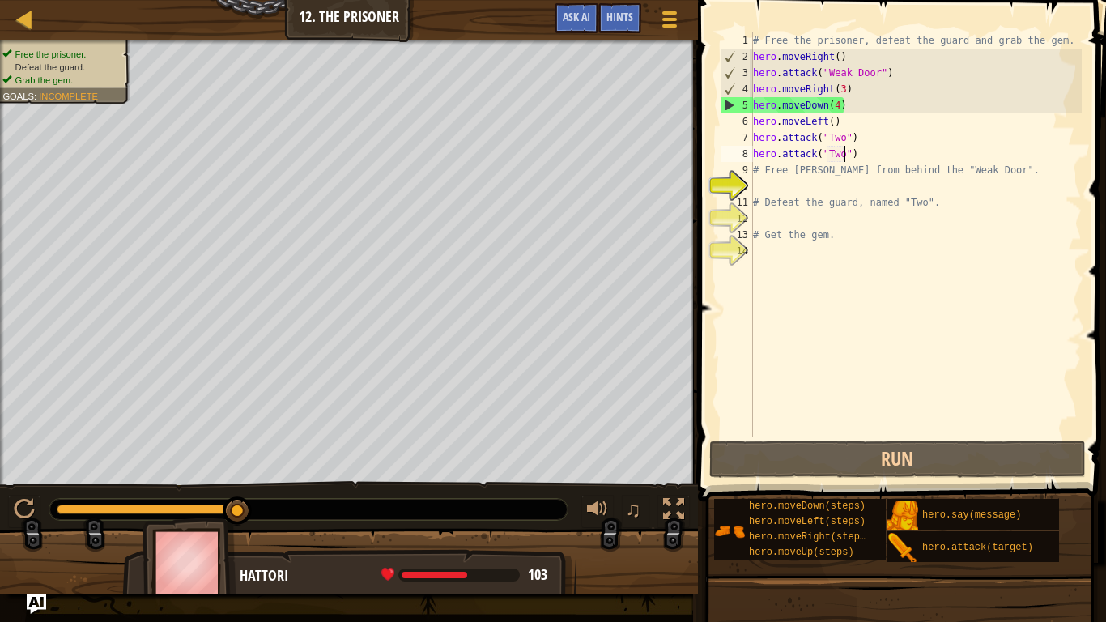
click at [835, 104] on div "# Free the prisoner, defeat the guard and grab the gem. hero . moveRight ( ) he…" at bounding box center [916, 250] width 332 height 437
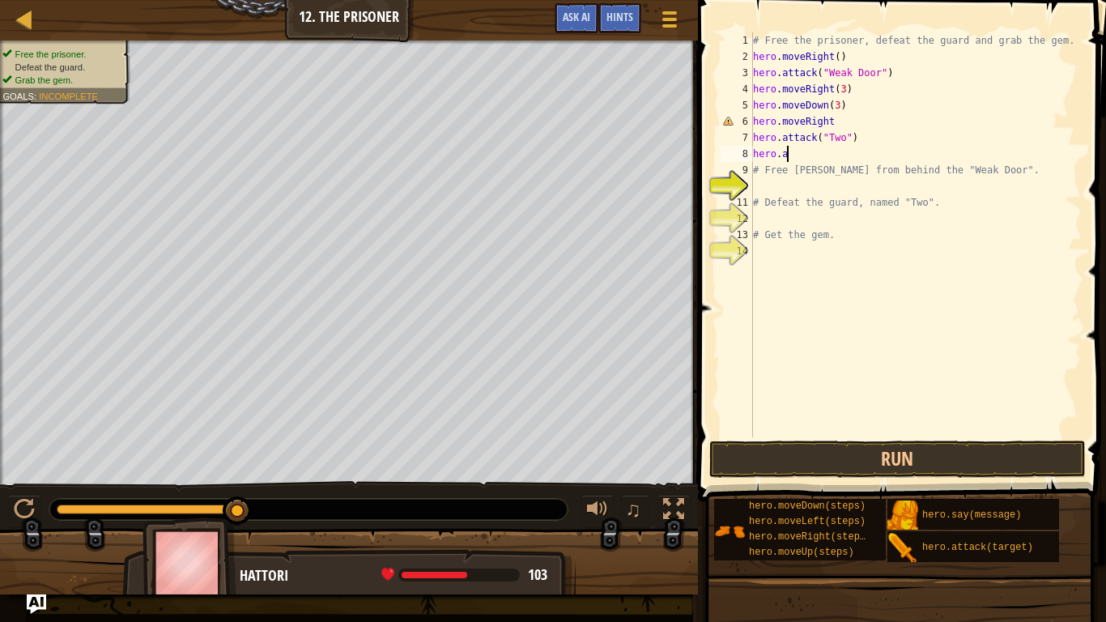
scroll to position [7, 2]
type textarea "h"
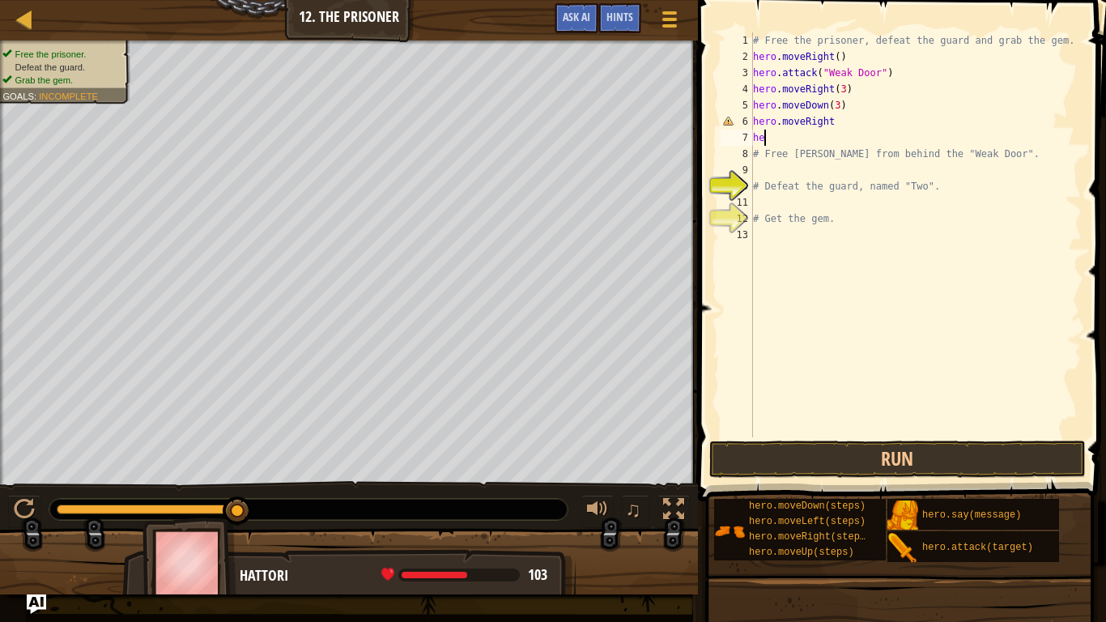
type textarea "h"
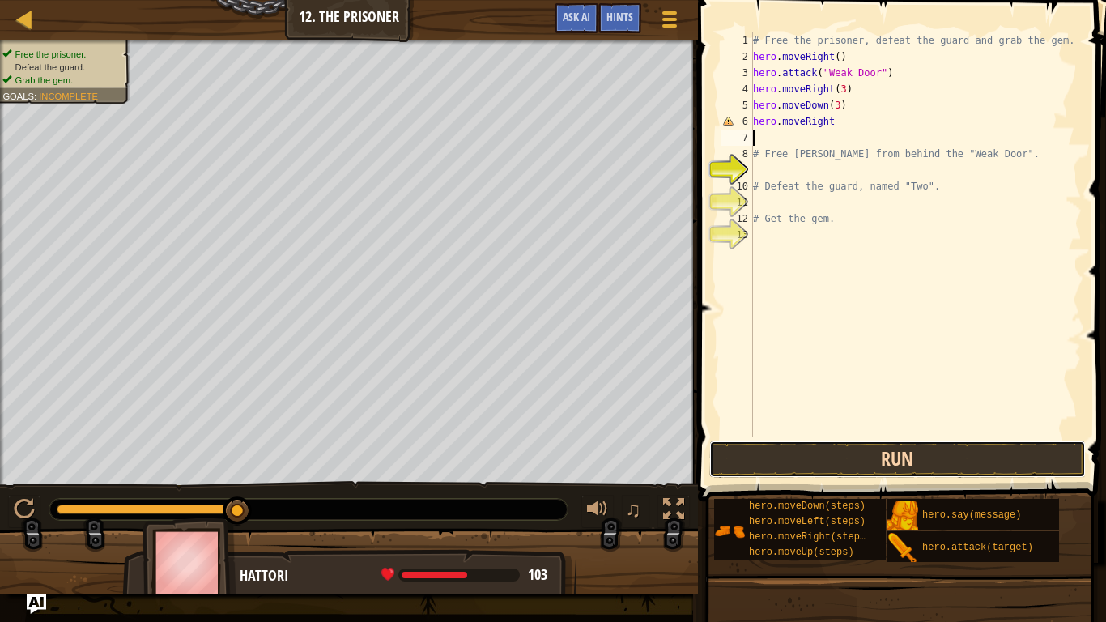
click at [905, 460] on button "Run" at bounding box center [897, 459] width 377 height 37
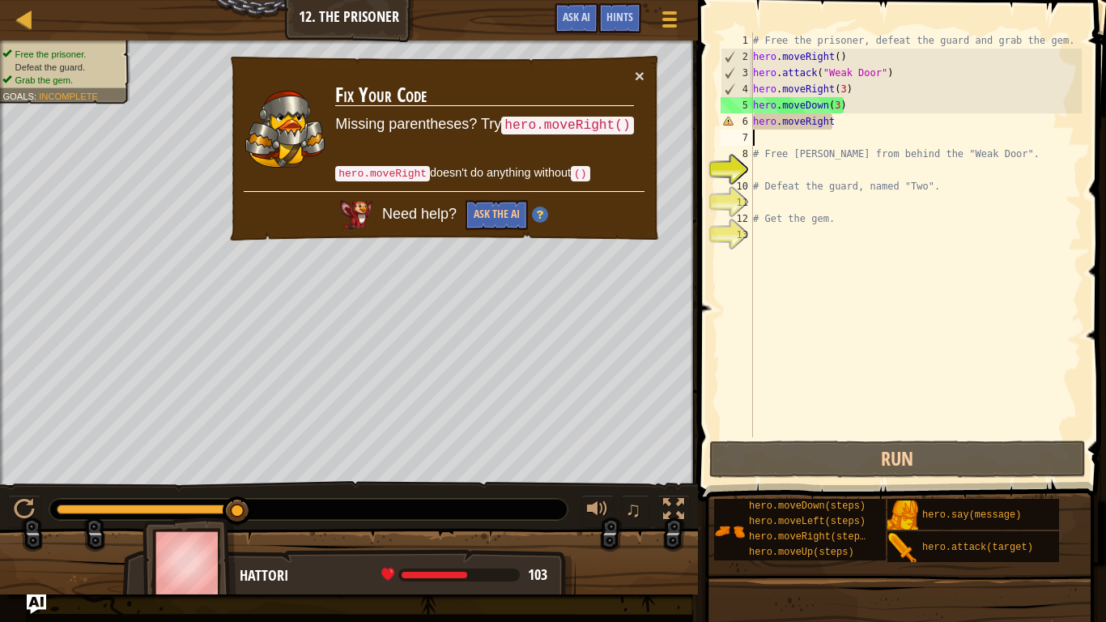
click at [837, 126] on div "# Free the prisoner, defeat the guard and grab the gem. hero . moveRight ( ) he…" at bounding box center [916, 250] width 332 height 437
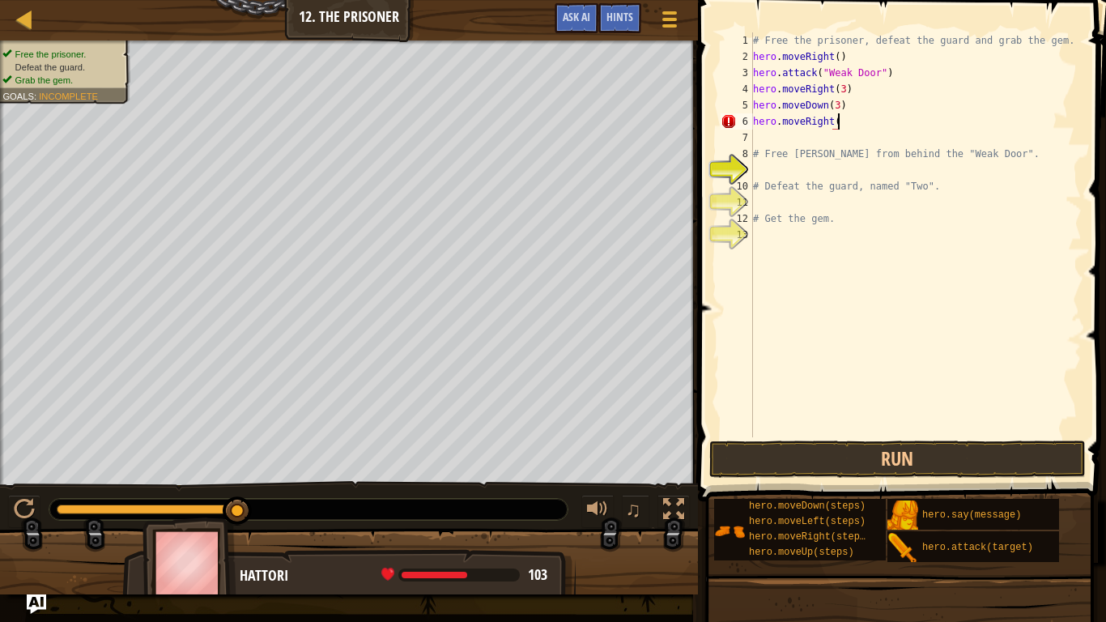
scroll to position [7, 12]
click at [883, 460] on button "Run" at bounding box center [897, 459] width 377 height 37
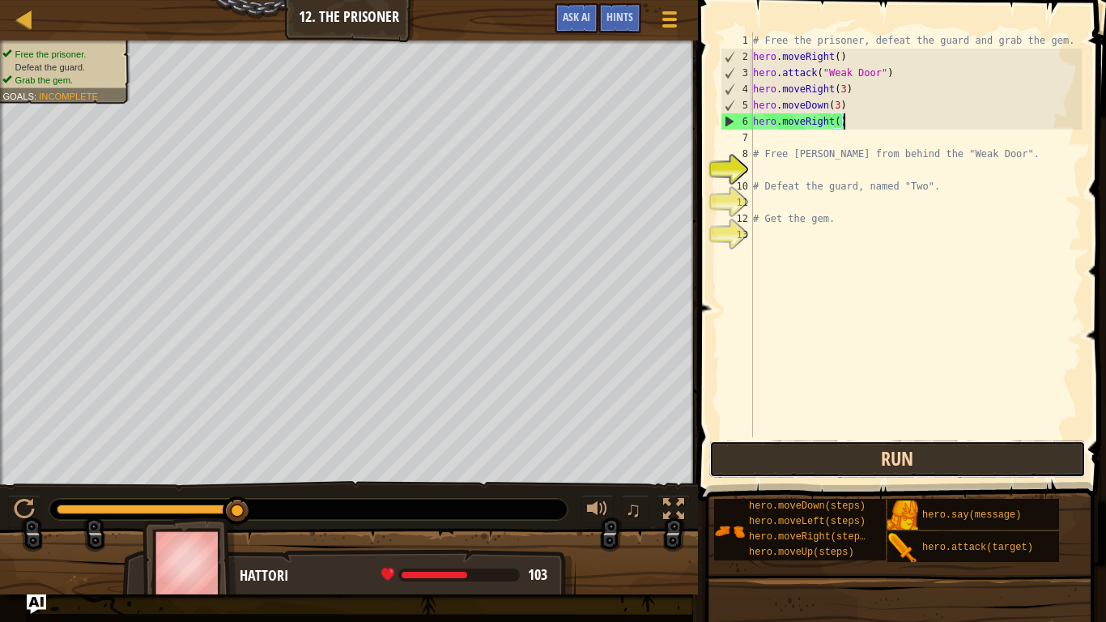
click at [883, 460] on button "Run" at bounding box center [897, 459] width 377 height 37
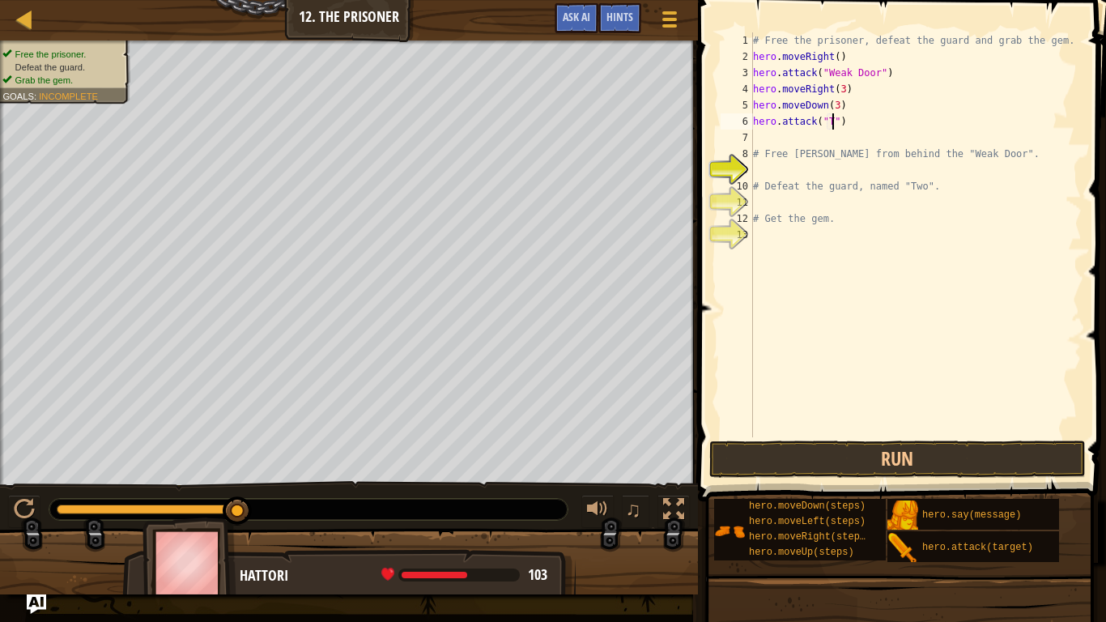
type textarea "hero.attack("Two")"
type textarea "J"
type textarea "hero.attack("Two")"
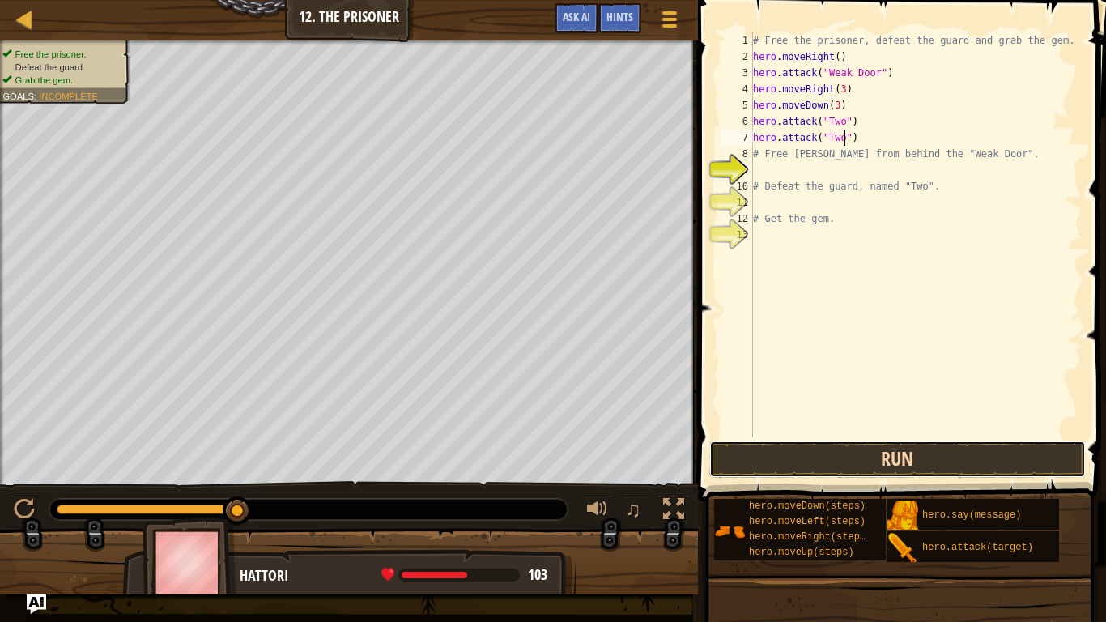
click at [880, 462] on button "Run" at bounding box center [897, 459] width 377 height 37
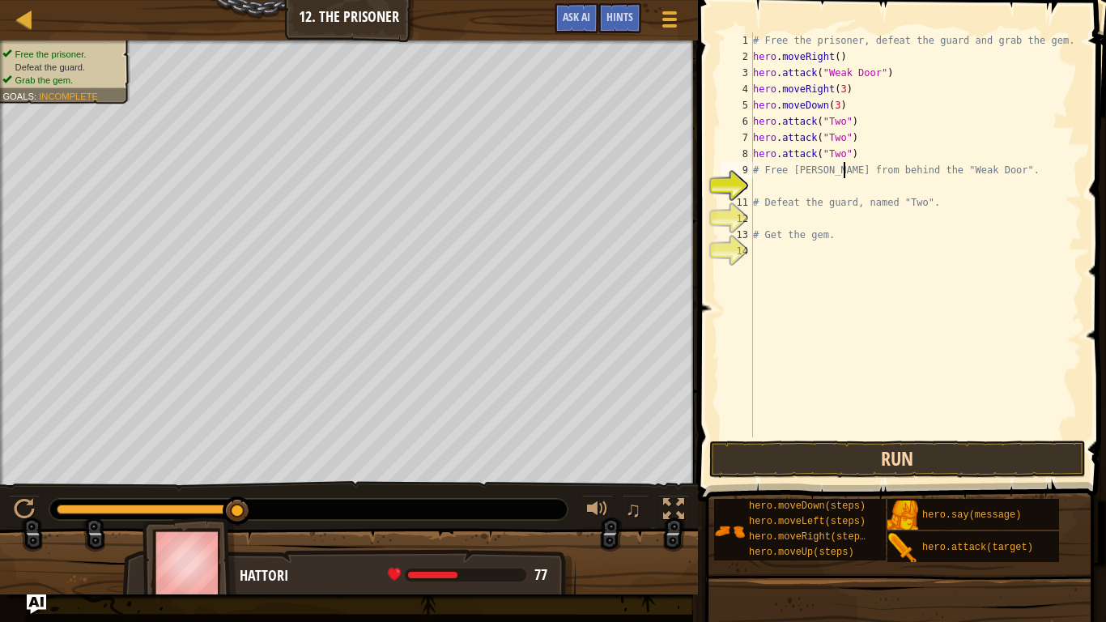
type textarea "# Free [PERSON_NAME] from behind the "Weak Door"."
click at [939, 462] on button "Run" at bounding box center [897, 459] width 377 height 37
type textarea "hero.attack("Two")"
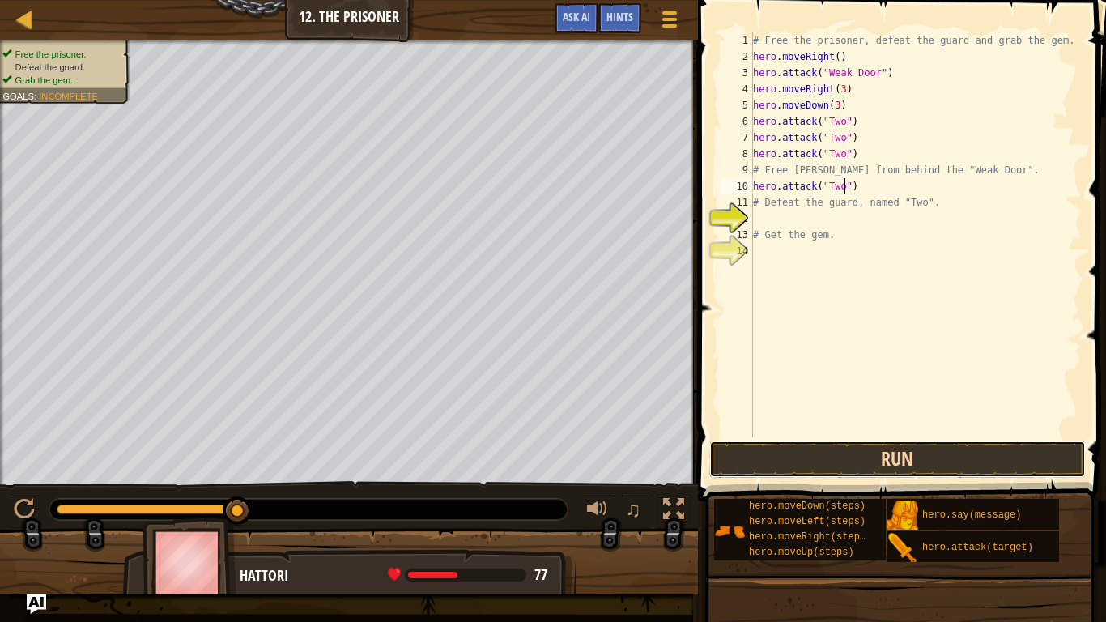
click at [951, 461] on button "Run" at bounding box center [897, 459] width 377 height 37
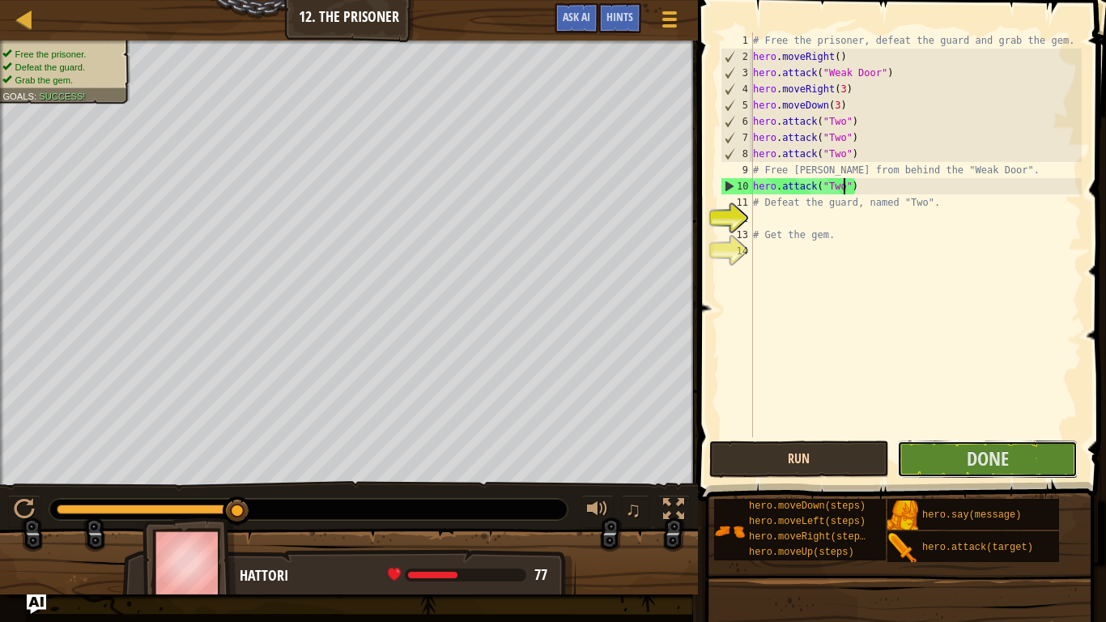
click at [951, 461] on button "Done" at bounding box center [987, 459] width 181 height 37
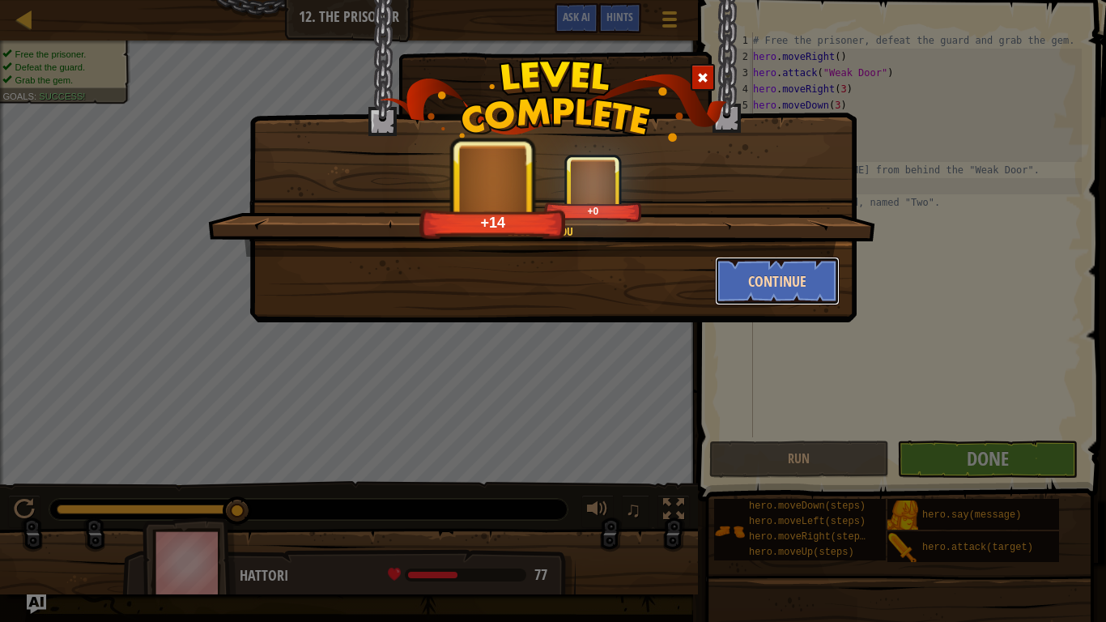
click at [769, 290] on button "Continue" at bounding box center [778, 281] width 126 height 49
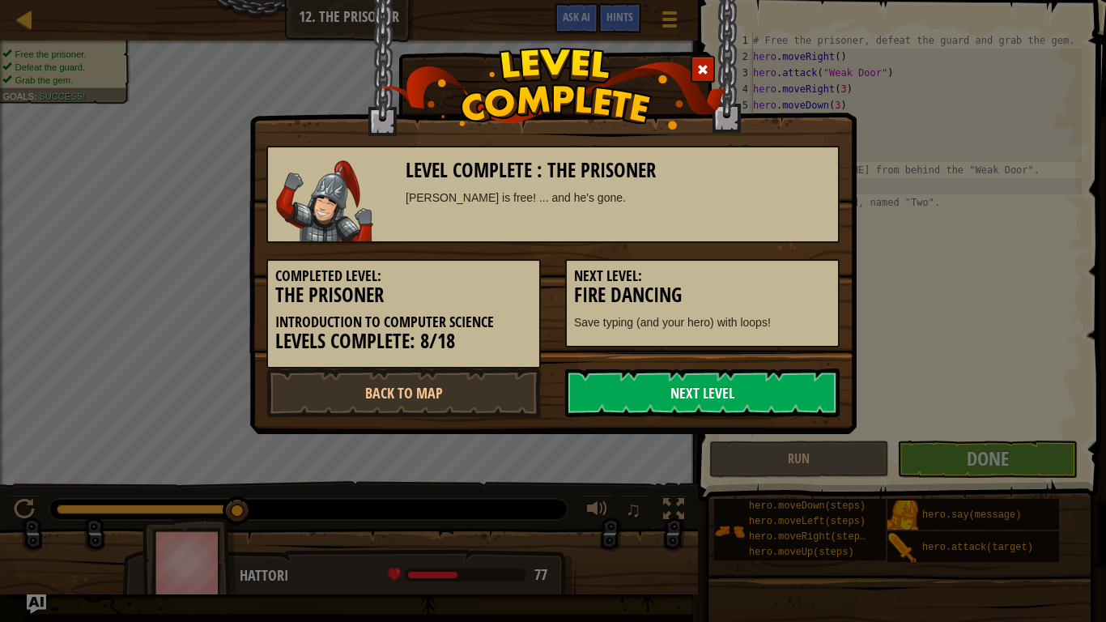
click at [745, 392] on link "Next Level" at bounding box center [702, 392] width 275 height 49
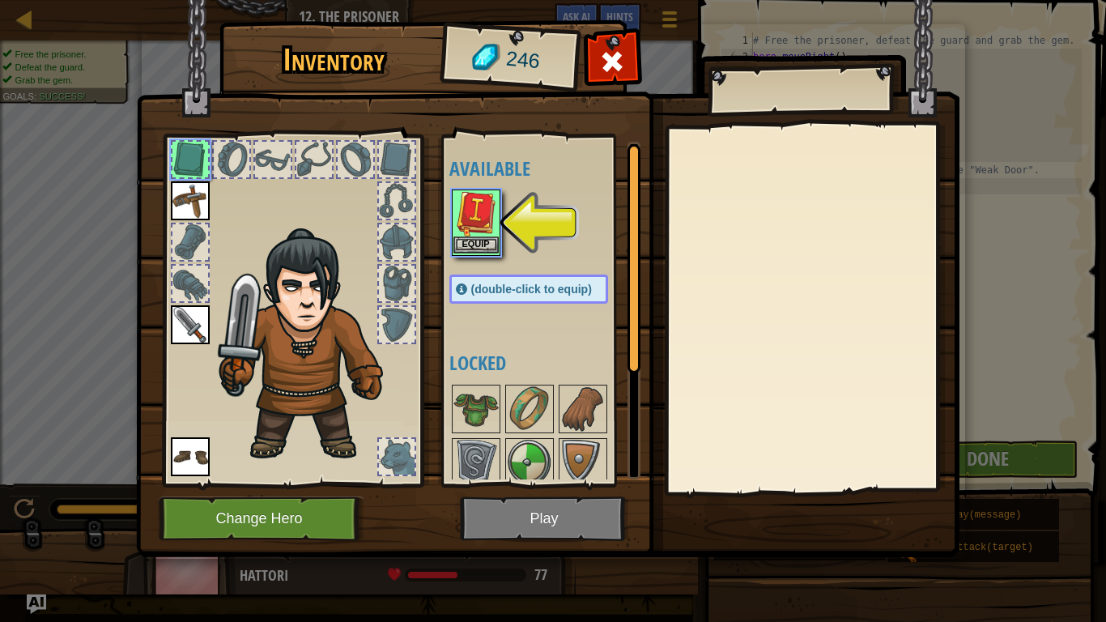
click at [469, 234] on img at bounding box center [475, 213] width 45 height 45
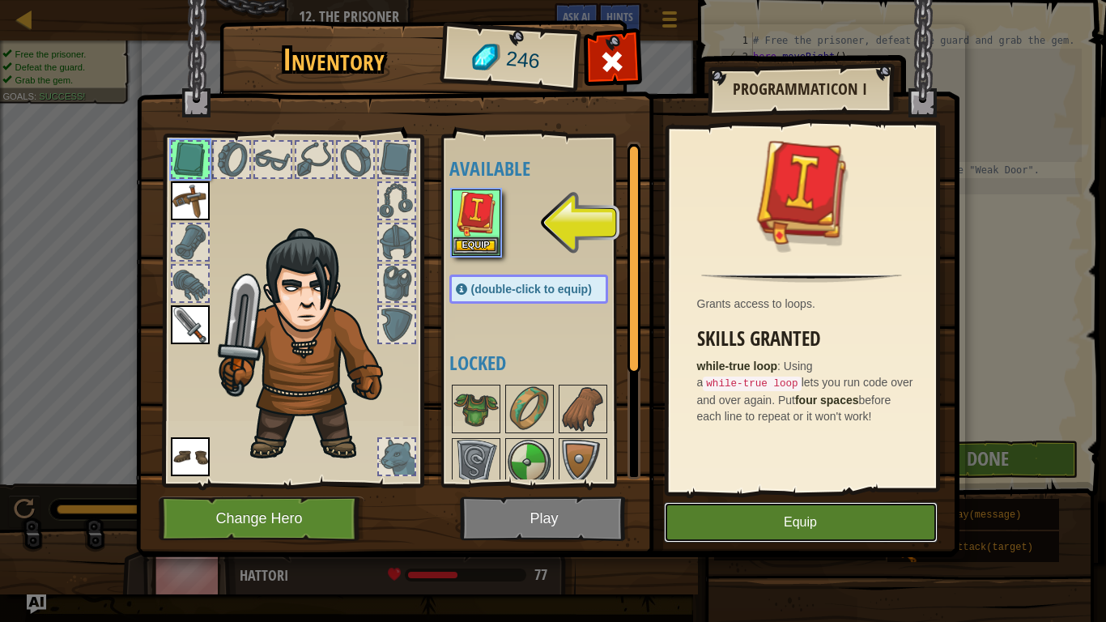
click at [824, 484] on button "Equip" at bounding box center [801, 522] width 274 height 40
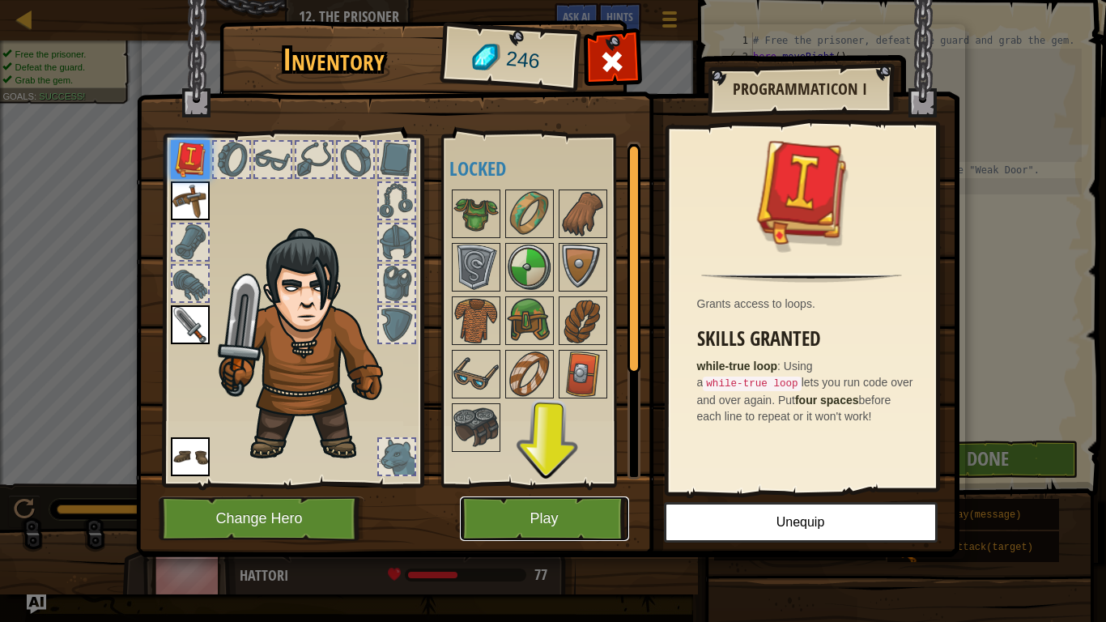
click at [530, 484] on button "Play" at bounding box center [544, 518] width 169 height 45
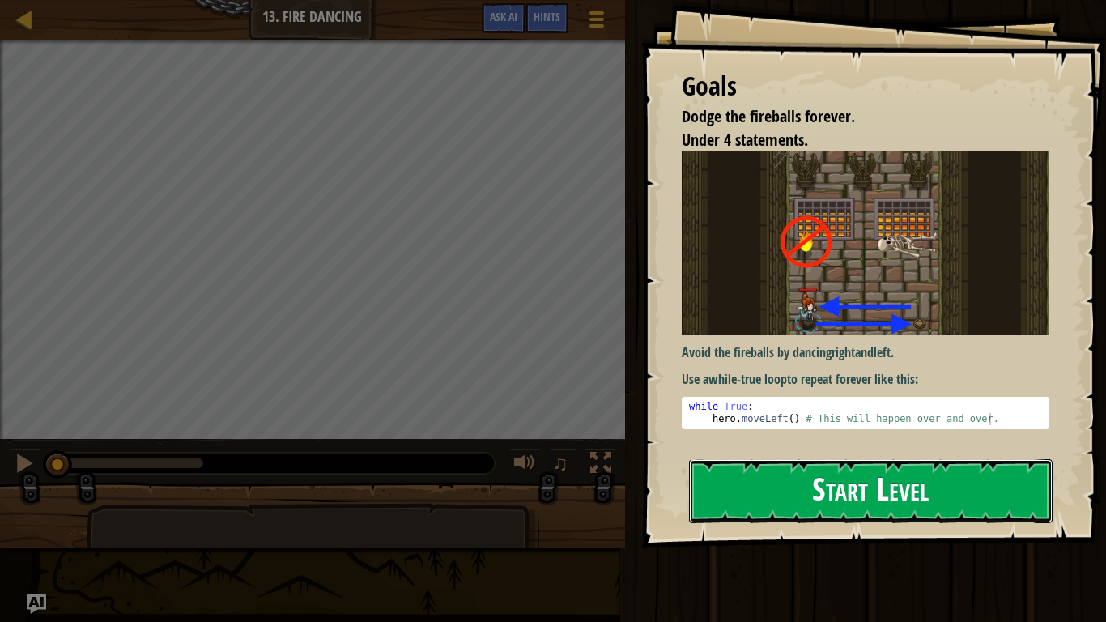
click at [832, 484] on button "Start Level" at bounding box center [871, 491] width 364 height 64
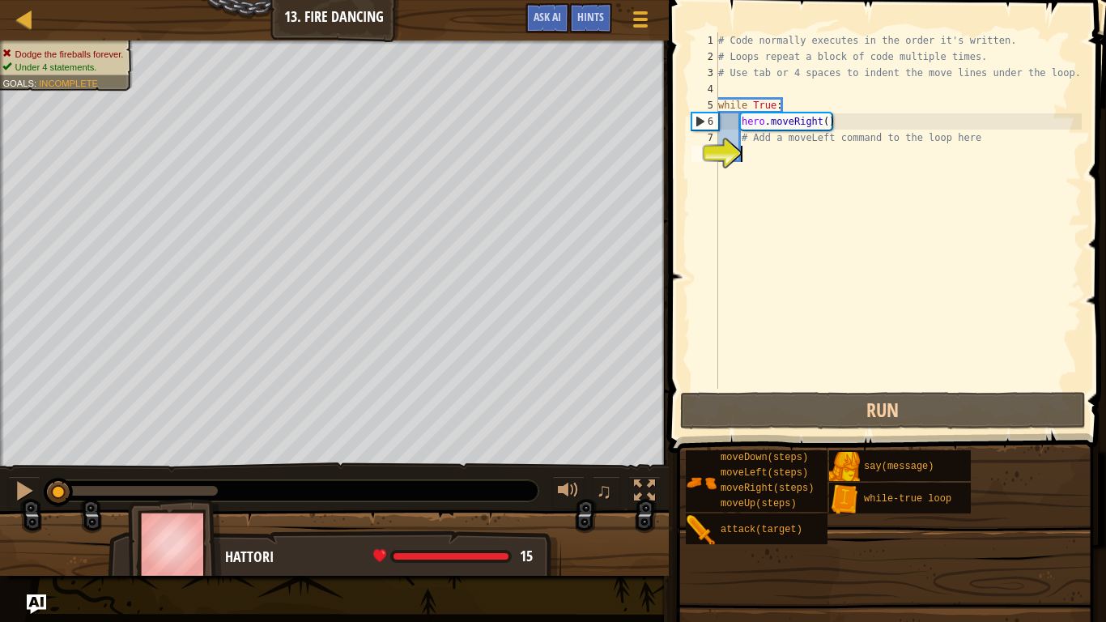
click at [790, 151] on div "# Code normally executes in the order it's written. # Loops repeat a block of c…" at bounding box center [898, 226] width 367 height 389
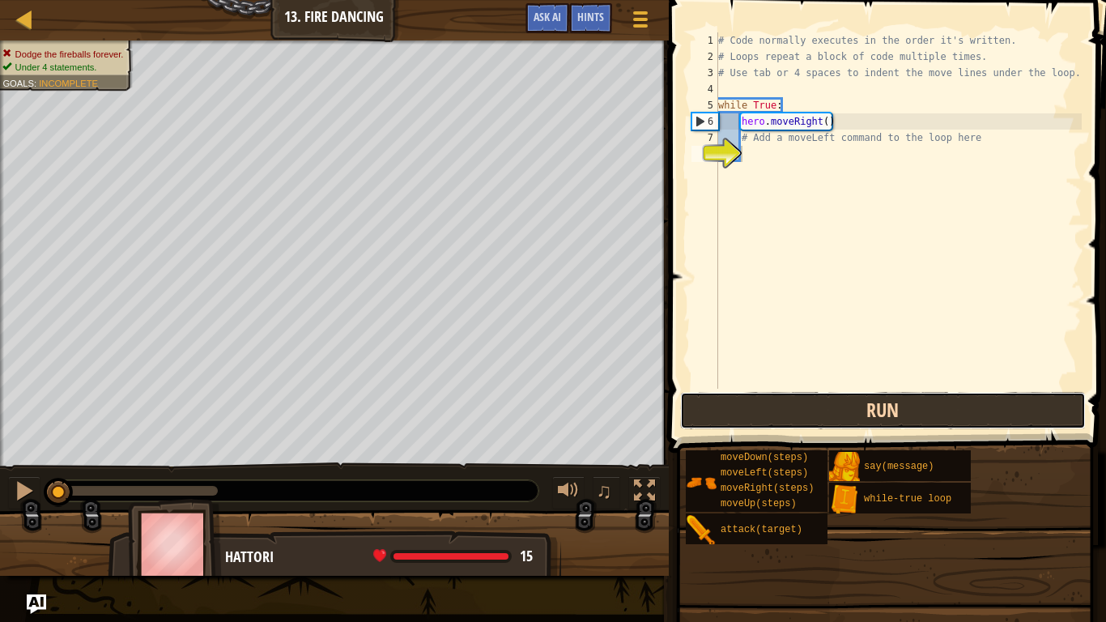
click at [780, 395] on button "Run" at bounding box center [883, 410] width 406 height 37
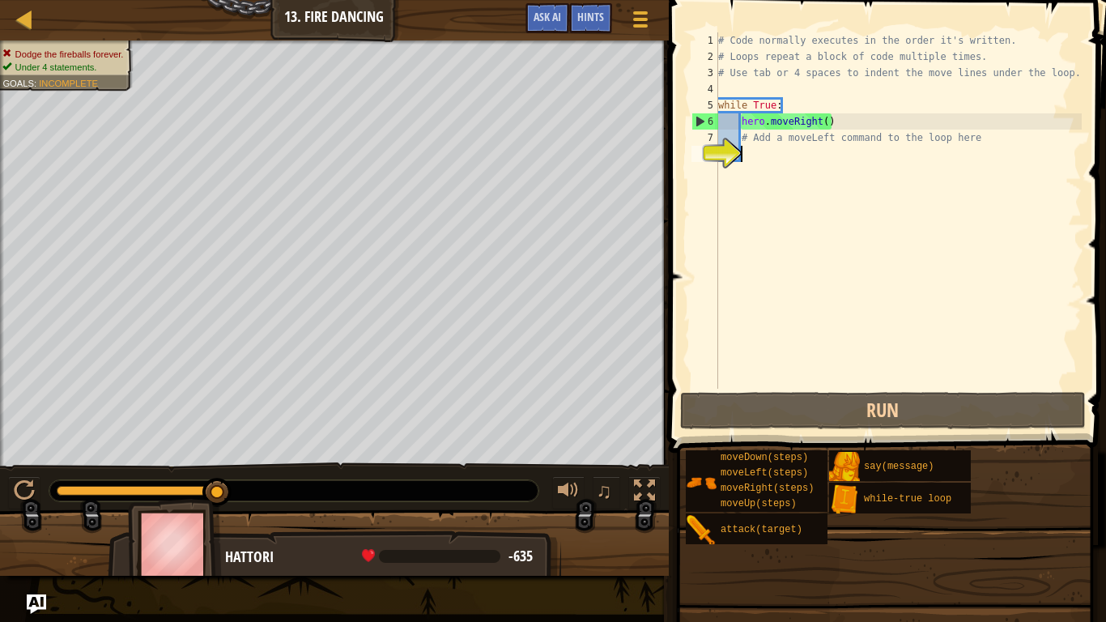
click at [829, 128] on div "# Code normally executes in the order it's written. # Loops repeat a block of c…" at bounding box center [898, 226] width 367 height 389
type textarea "hero.moveRight()"
click at [823, 123] on div "# Code normally executes in the order it's written. # Loops repeat a block of c…" at bounding box center [898, 226] width 367 height 389
click at [731, 214] on div "# Code normally executes in the order it's written. # Loops repeat a block of c…" at bounding box center [898, 226] width 367 height 389
click at [718, 146] on div "8" at bounding box center [705, 154] width 27 height 16
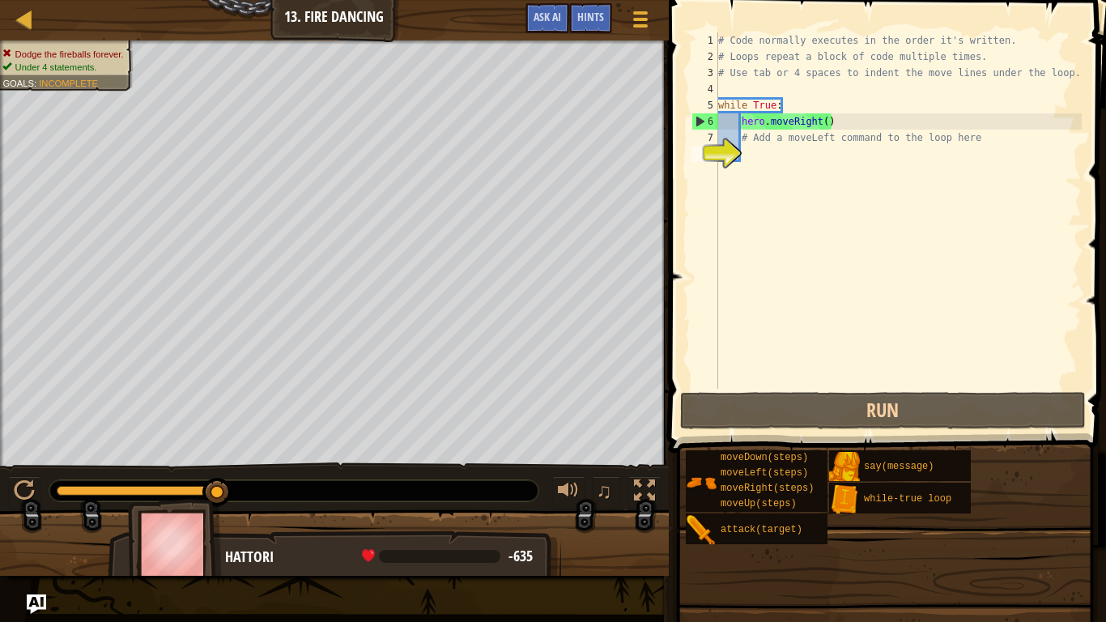
click at [845, 429] on span at bounding box center [889, 203] width 450 height 500
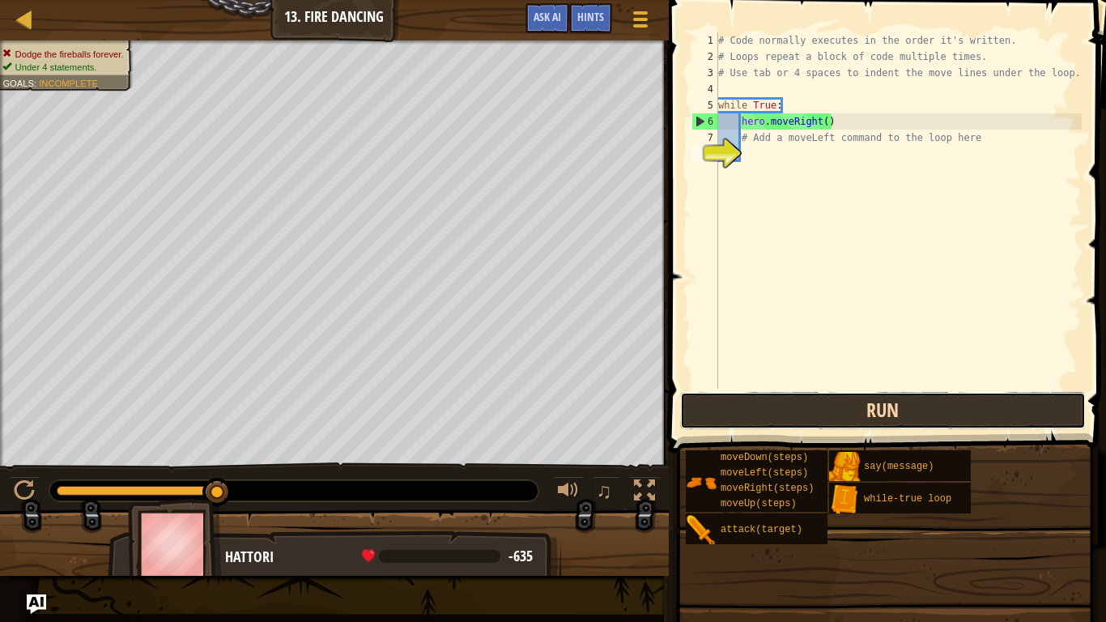
click at [855, 415] on button "Run" at bounding box center [883, 410] width 406 height 37
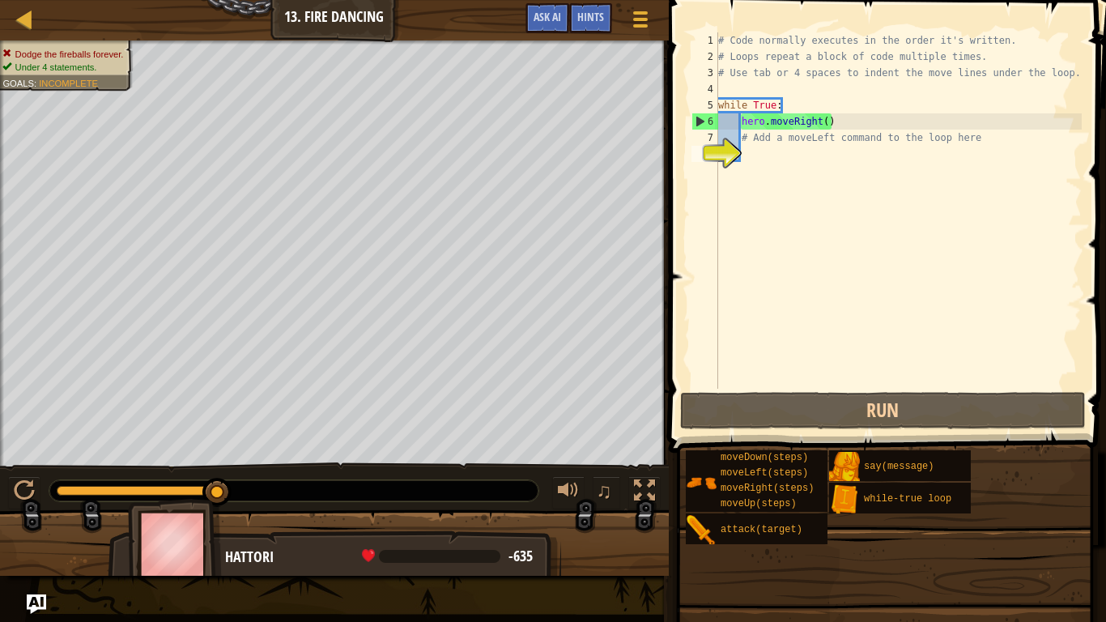
click at [838, 119] on div "# Code normally executes in the order it's written. # Loops repeat a block of c…" at bounding box center [898, 226] width 367 height 389
type textarea "hero.moveRight()"
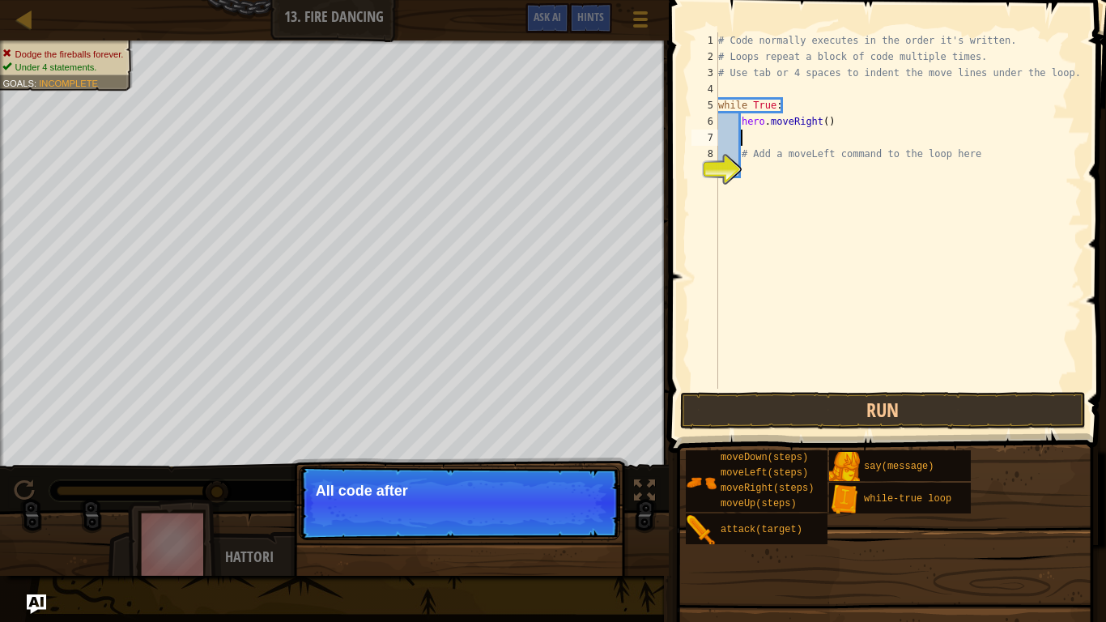
type textarea "h"
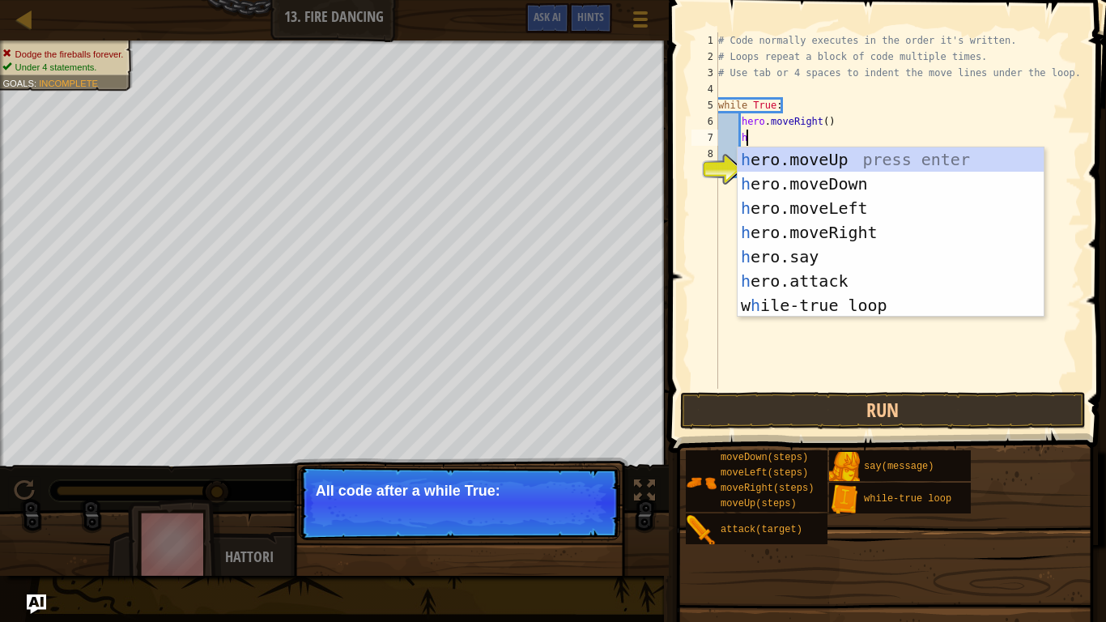
type textarea "\"
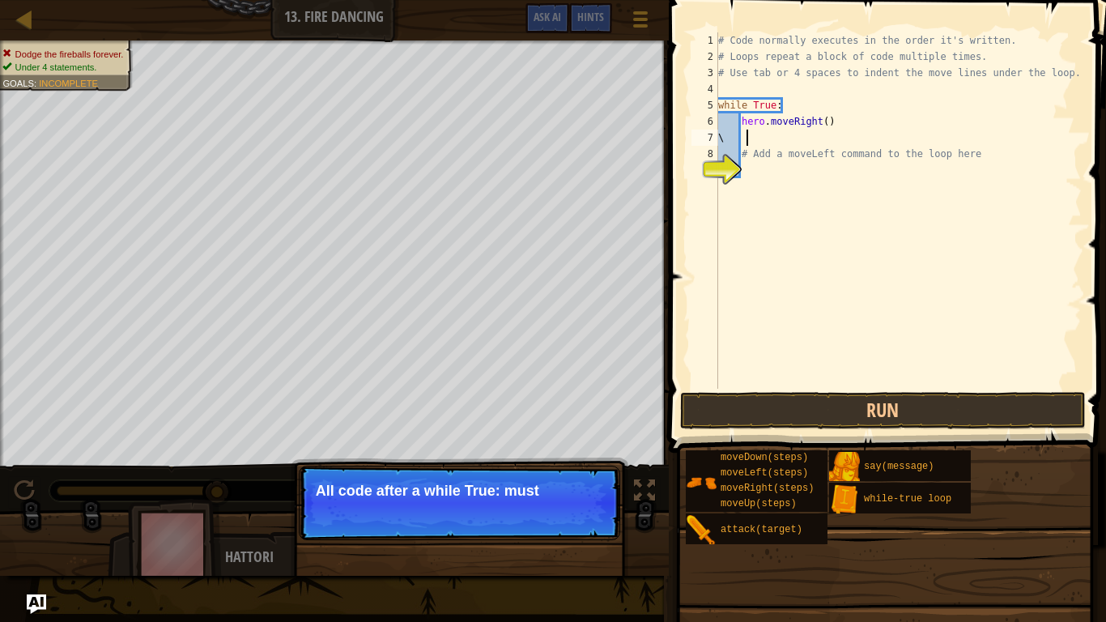
scroll to position [7, 3]
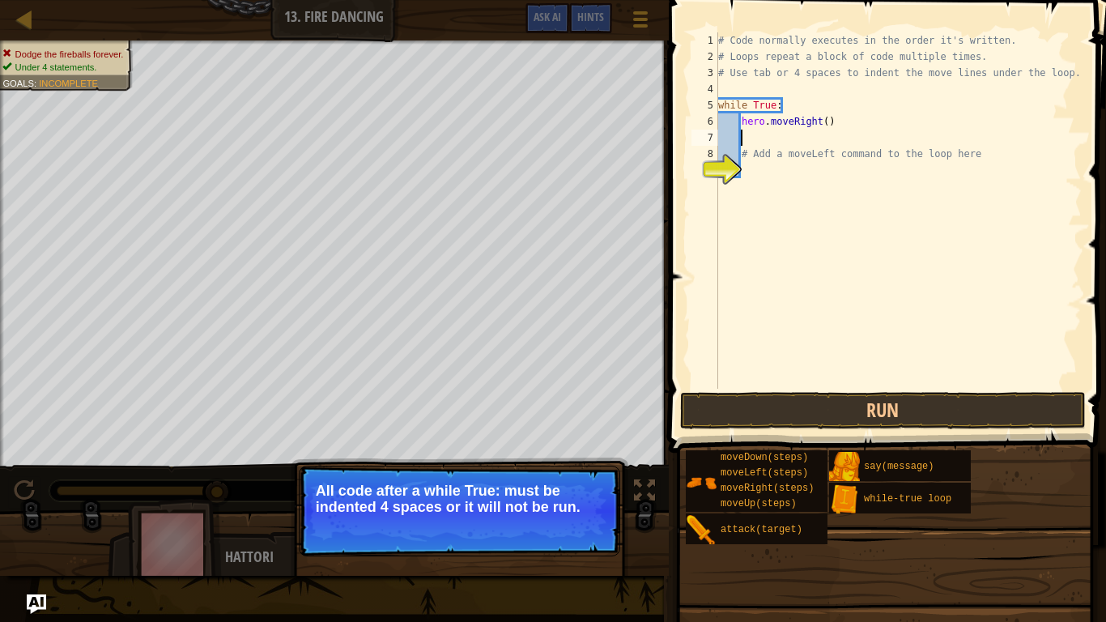
type textarea "h"
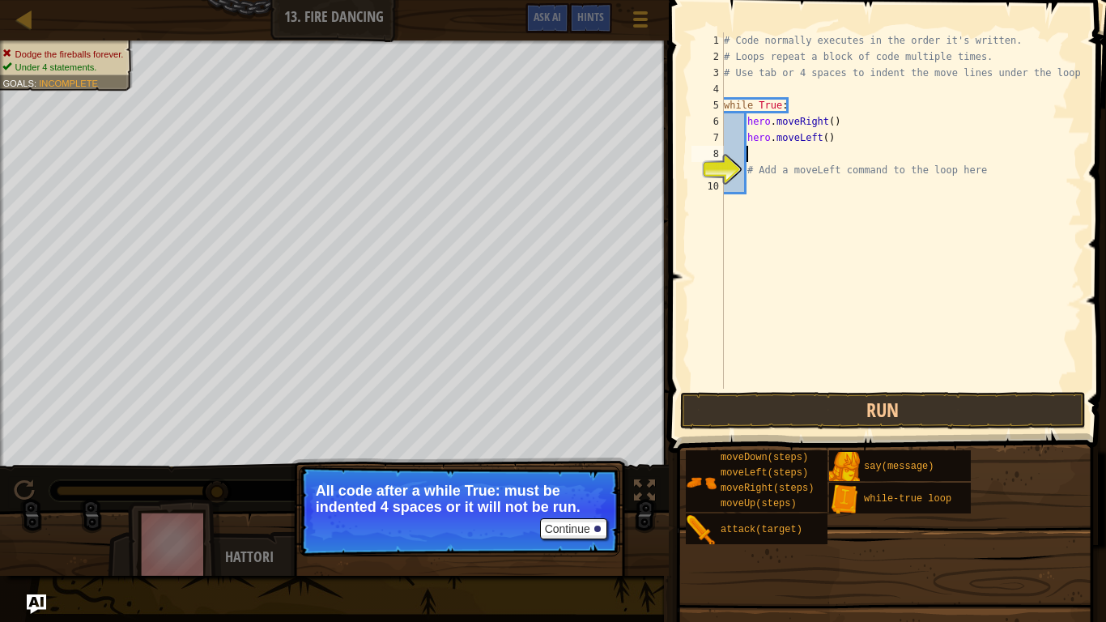
scroll to position [7, 2]
type textarea "h"
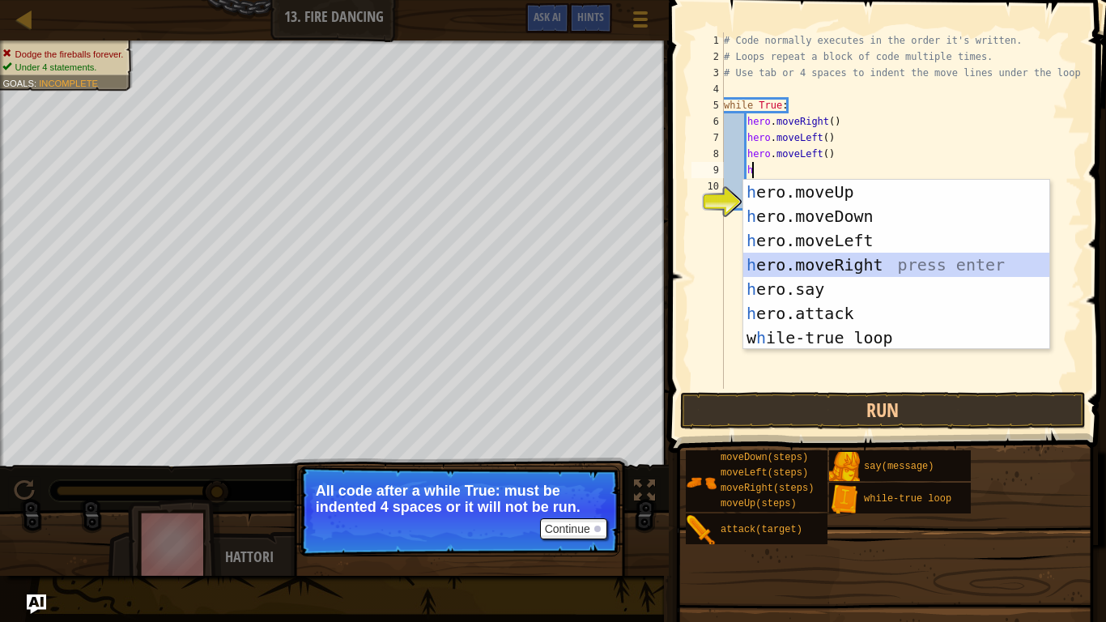
scroll to position [7, 2]
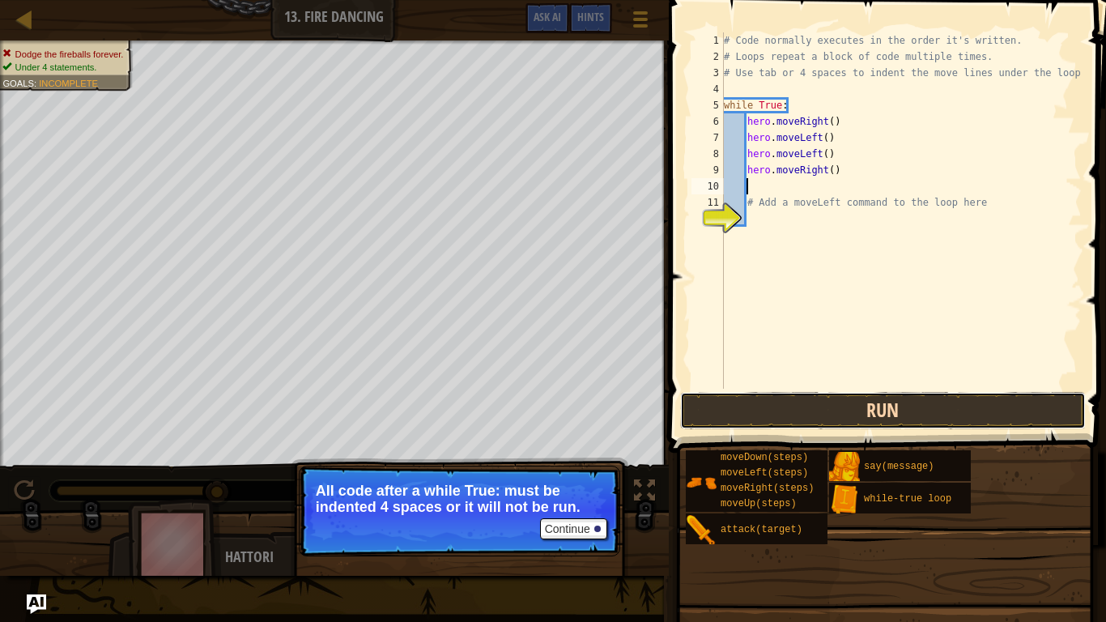
click at [858, 415] on button "Run" at bounding box center [883, 410] width 406 height 37
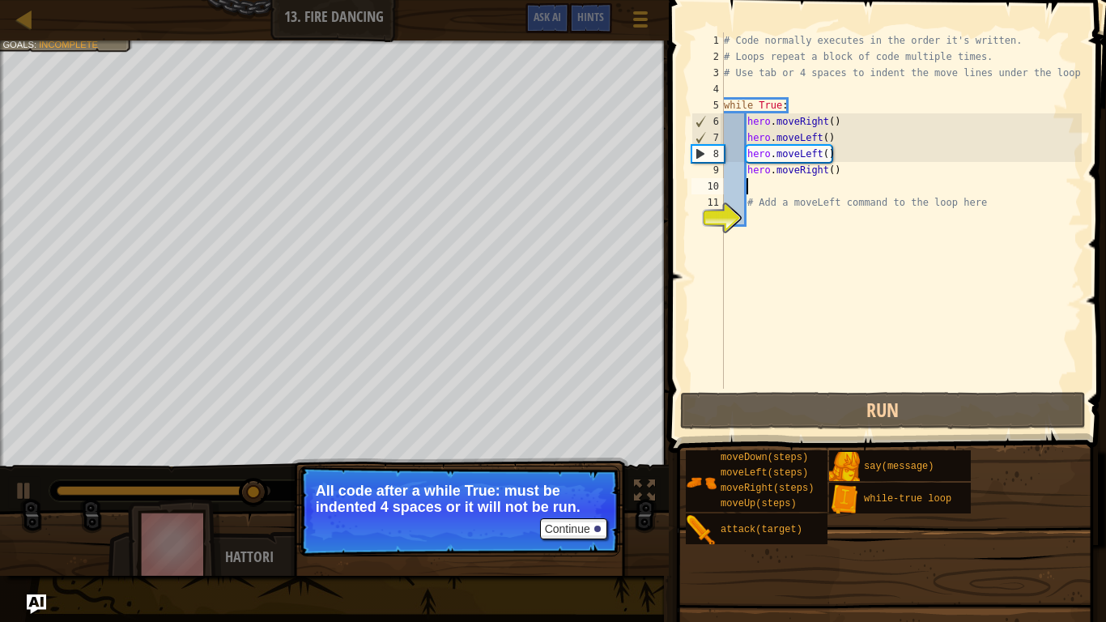
click at [848, 155] on div "# Code normally executes in the order it's written. # Loops repeat a block of c…" at bounding box center [901, 226] width 361 height 389
type textarea "hero.moveLeft()h"
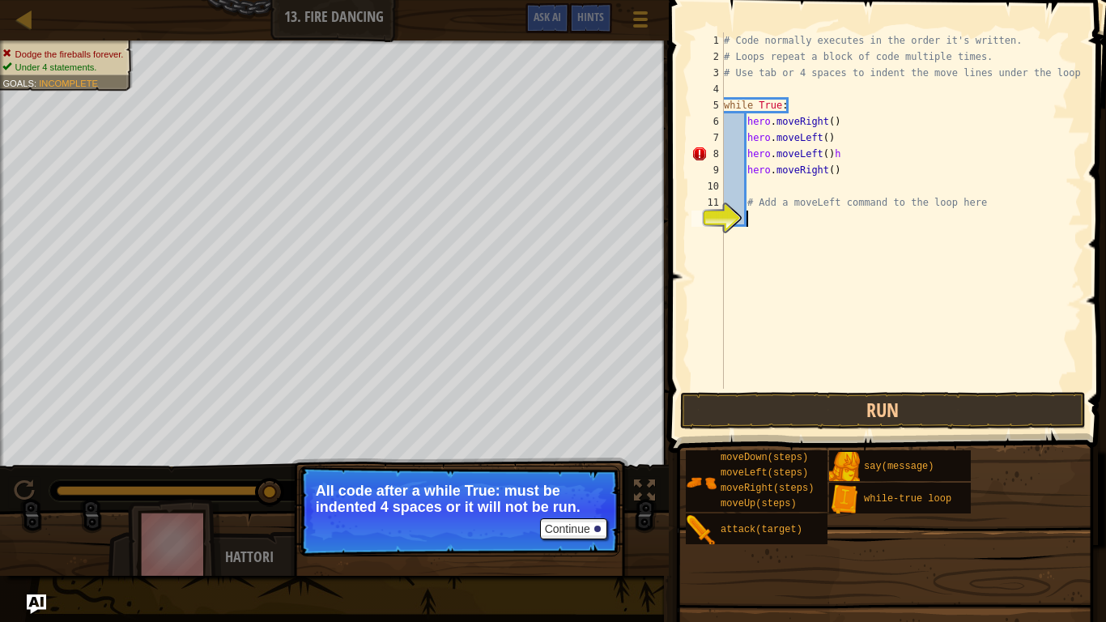
click at [786, 361] on div "# Code normally executes in the order it's written. # Loops repeat a block of c…" at bounding box center [901, 226] width 361 height 389
click at [863, 172] on div "# Code normally executes in the order it's written. # Loops repeat a block of c…" at bounding box center [901, 226] width 361 height 389
type textarea "h"
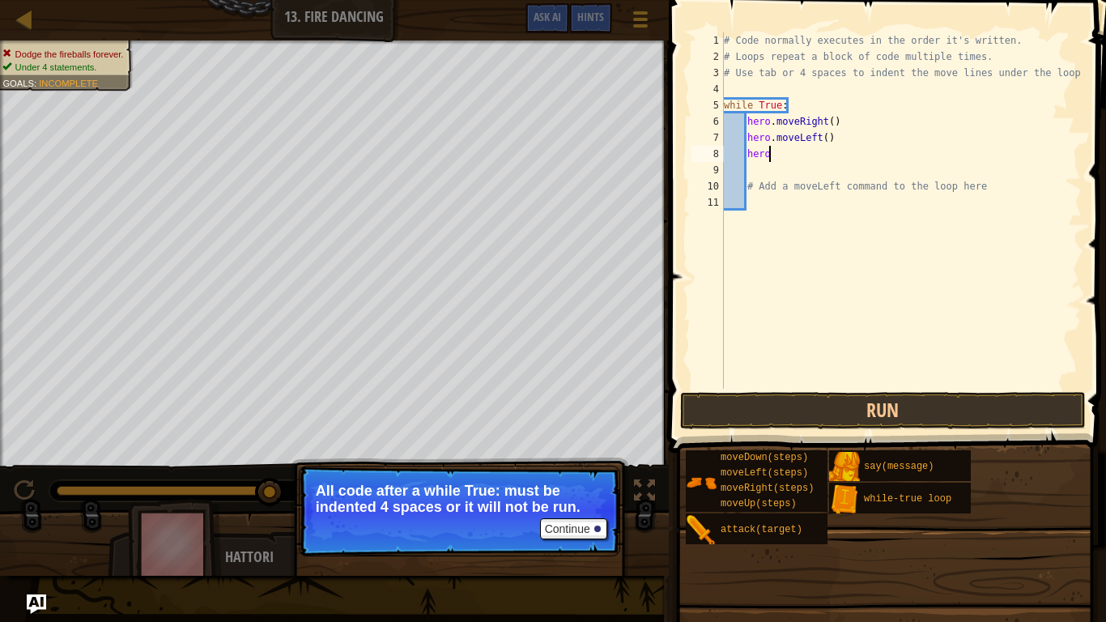
type textarea "h"
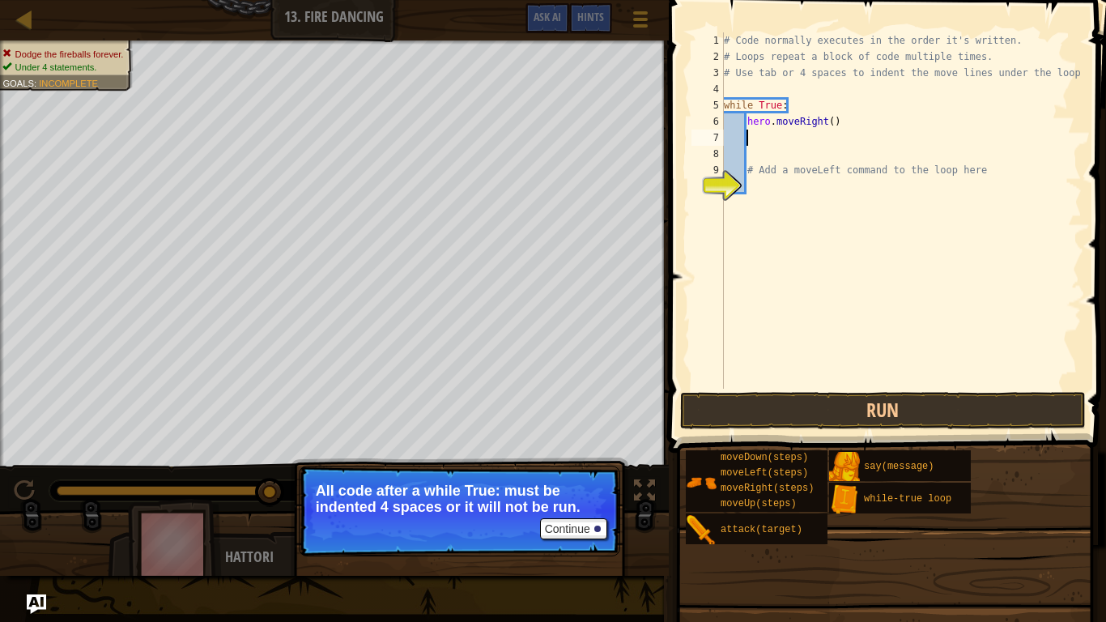
type textarea "h"
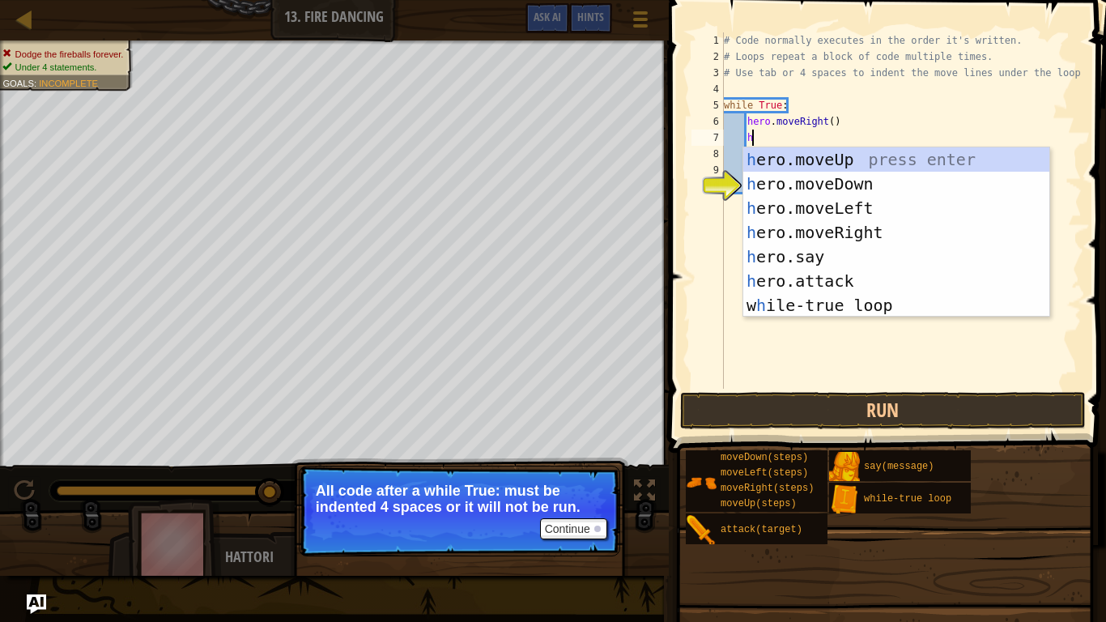
scroll to position [7, 3]
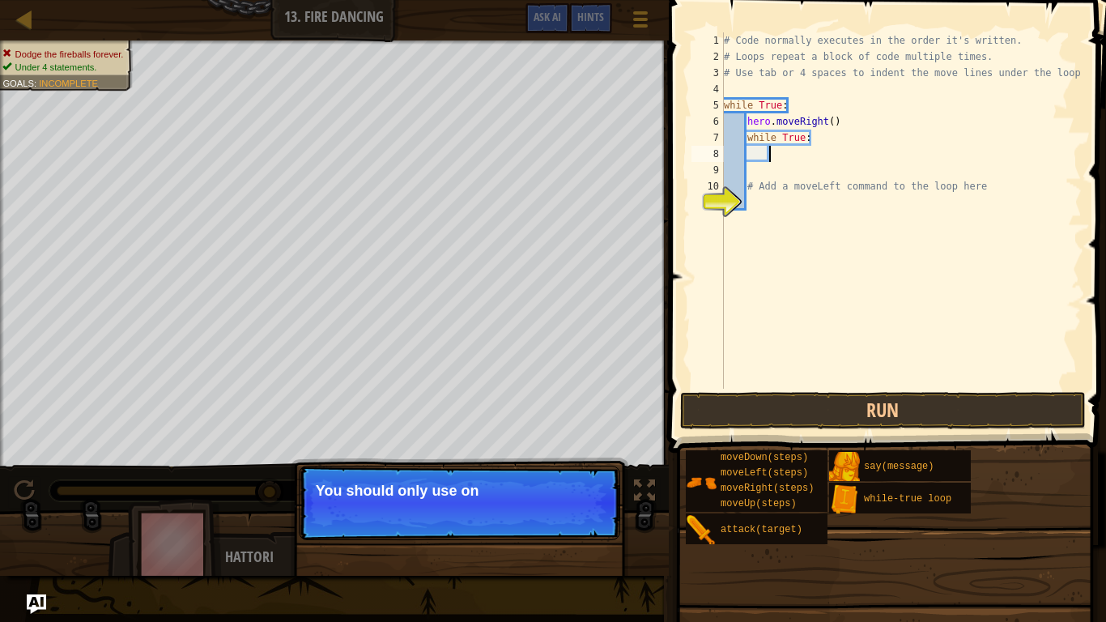
type textarea "h"
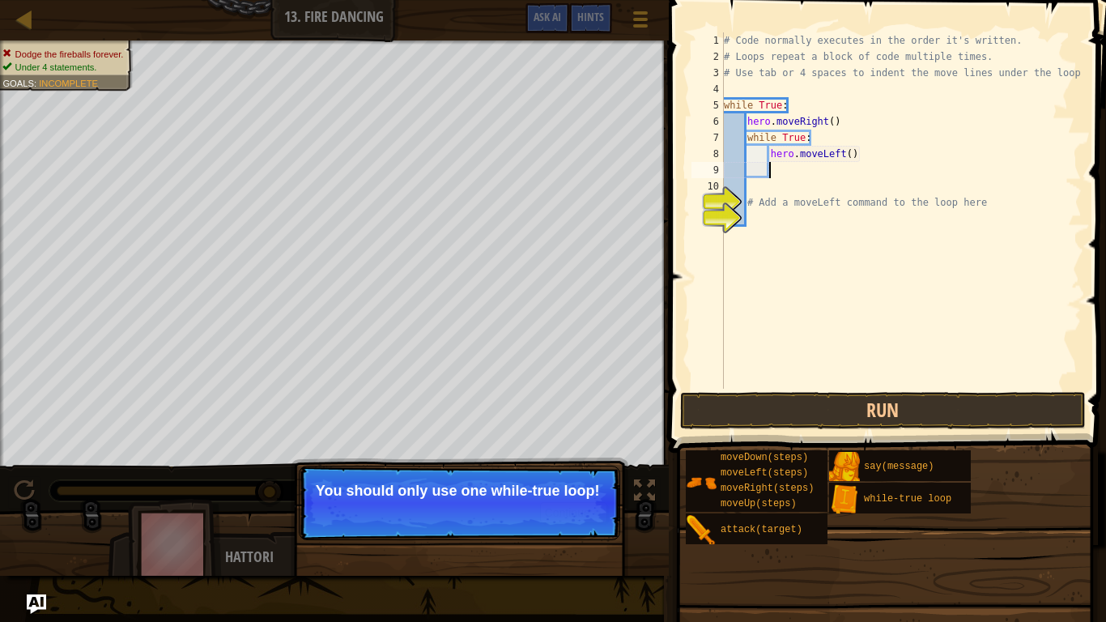
scroll to position [7, 6]
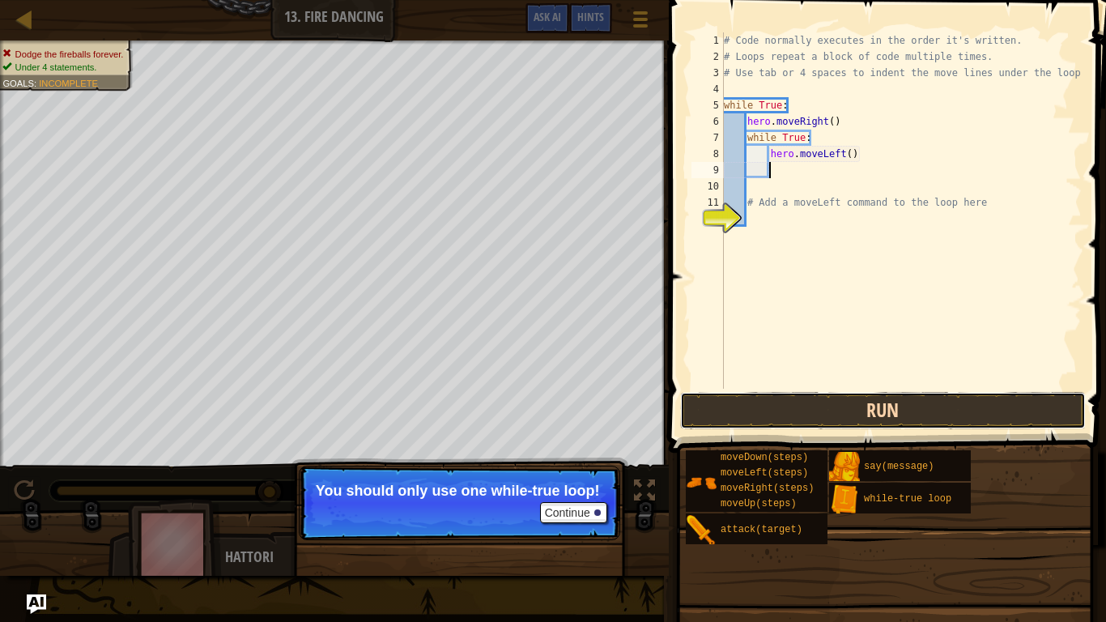
click at [777, 412] on button "Run" at bounding box center [883, 410] width 406 height 37
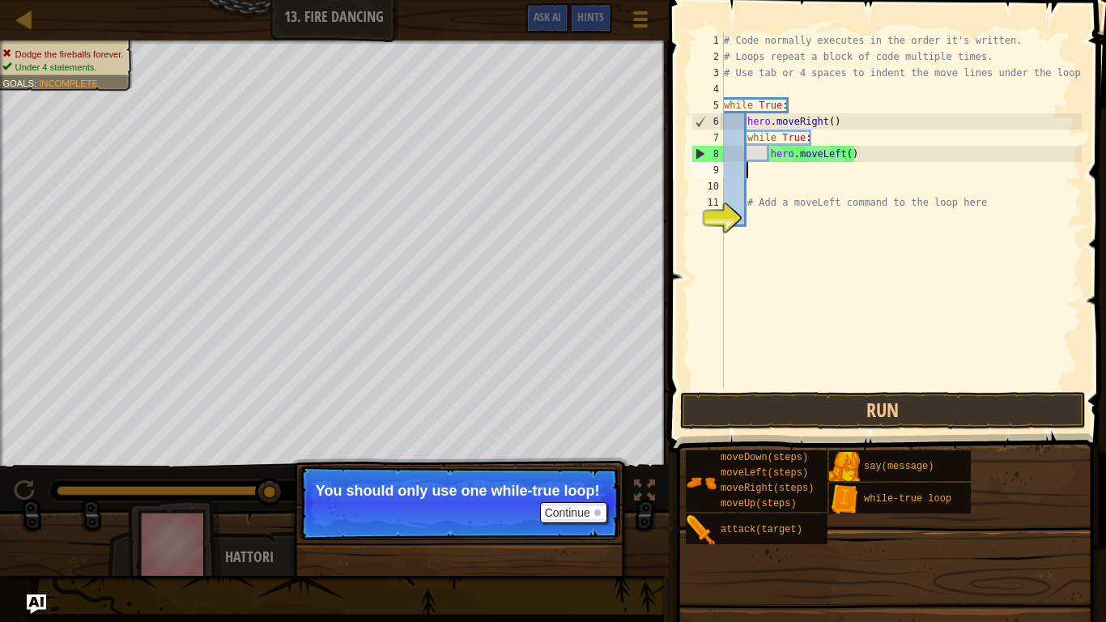
scroll to position [7, 0]
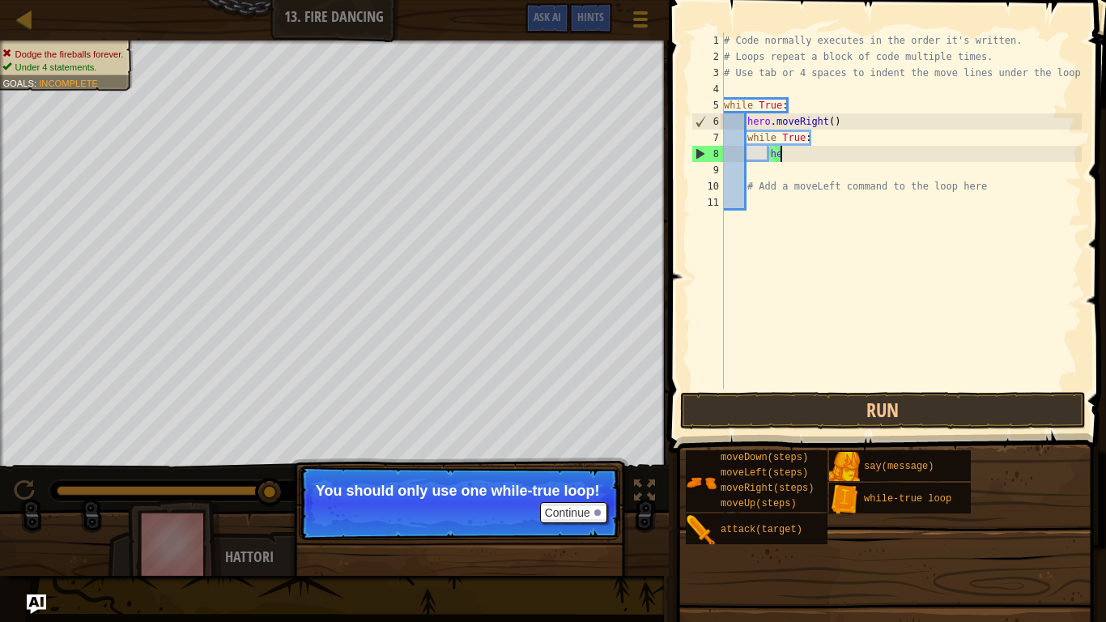
type textarea "h"
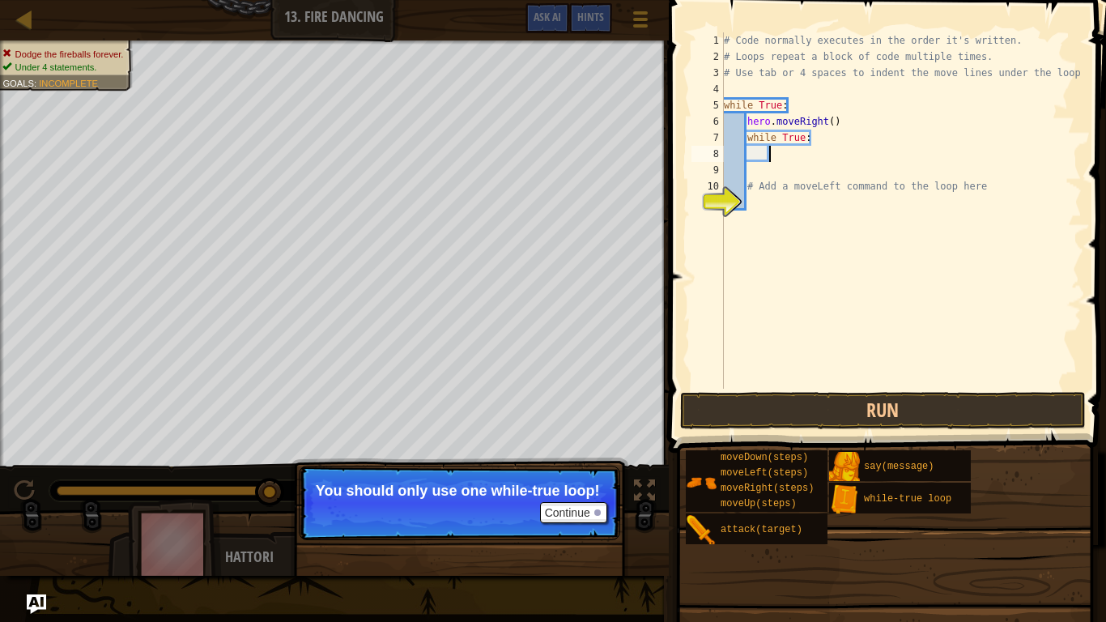
type textarea "h"
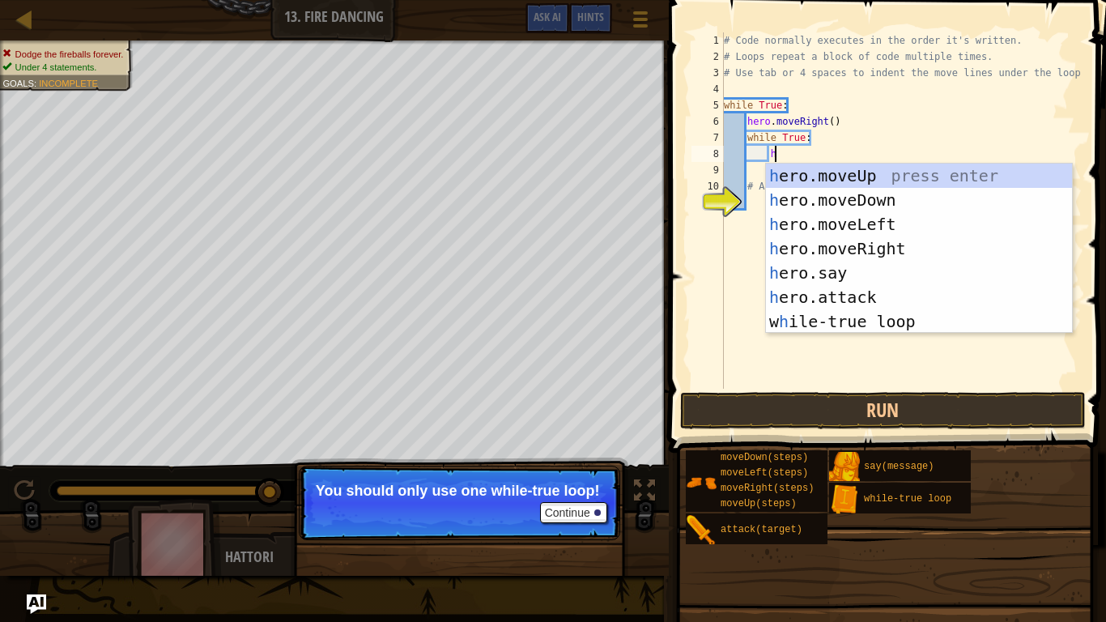
scroll to position [7, 6]
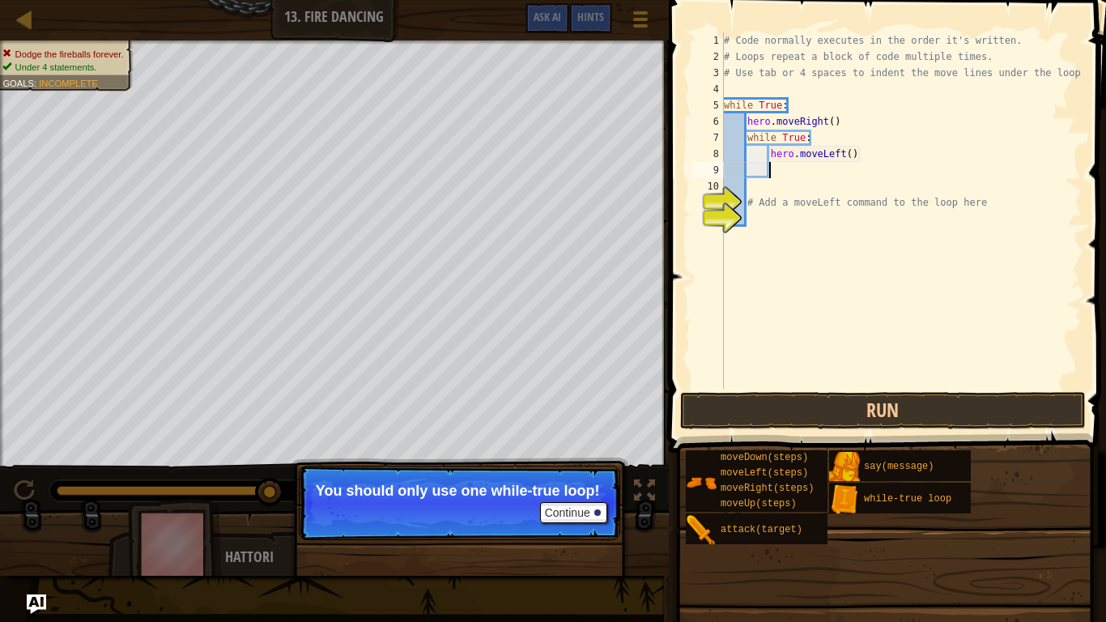
type textarea "h"
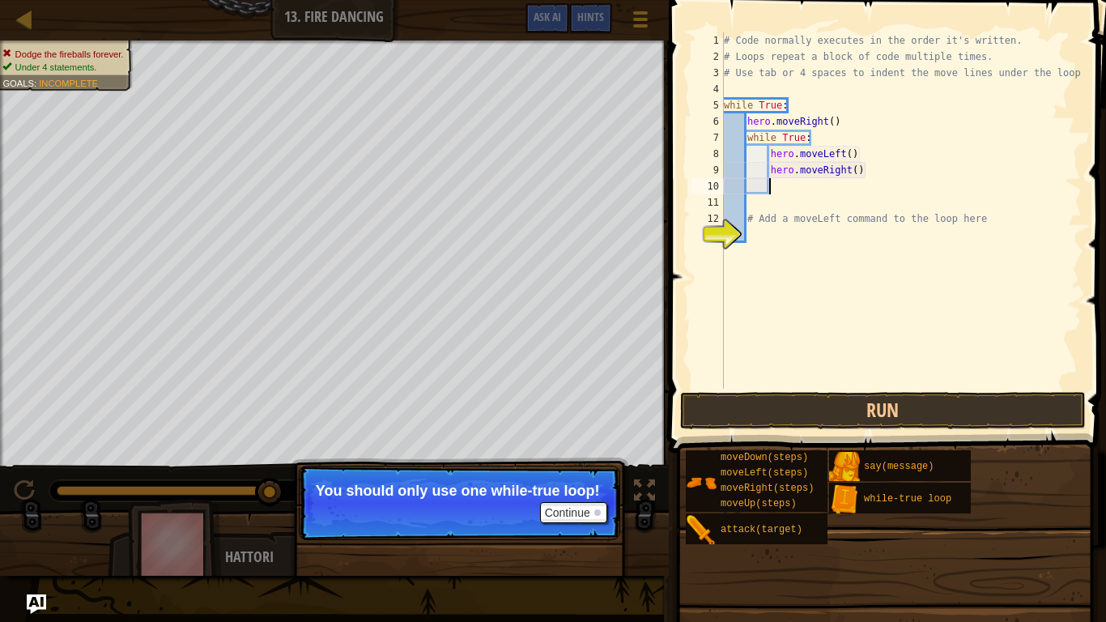
type textarea "h"
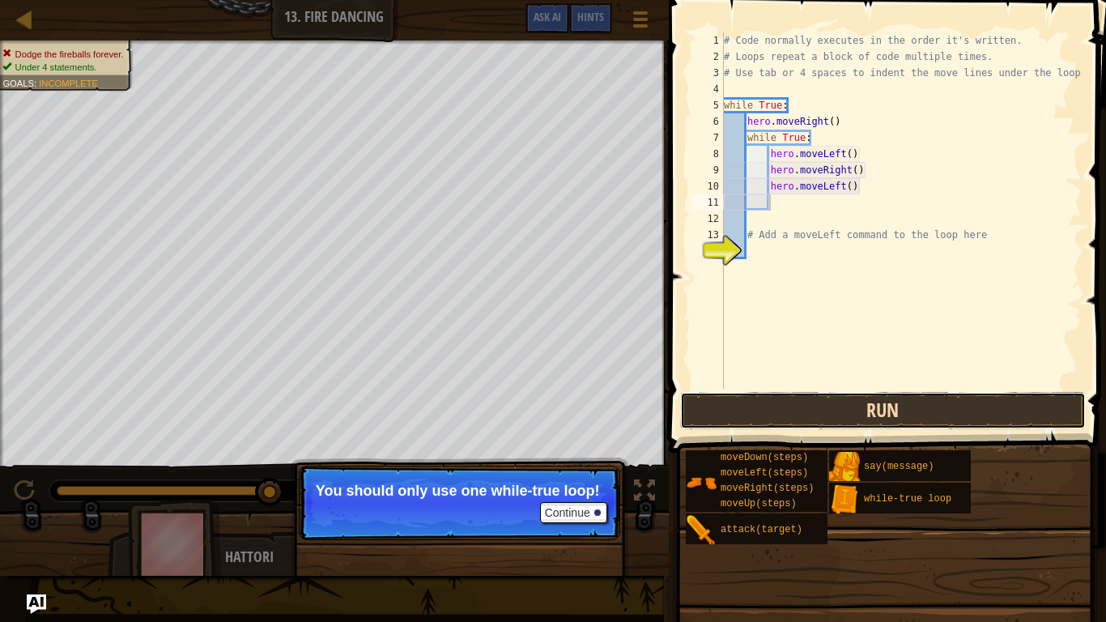
click at [887, 411] on button "Run" at bounding box center [883, 410] width 406 height 37
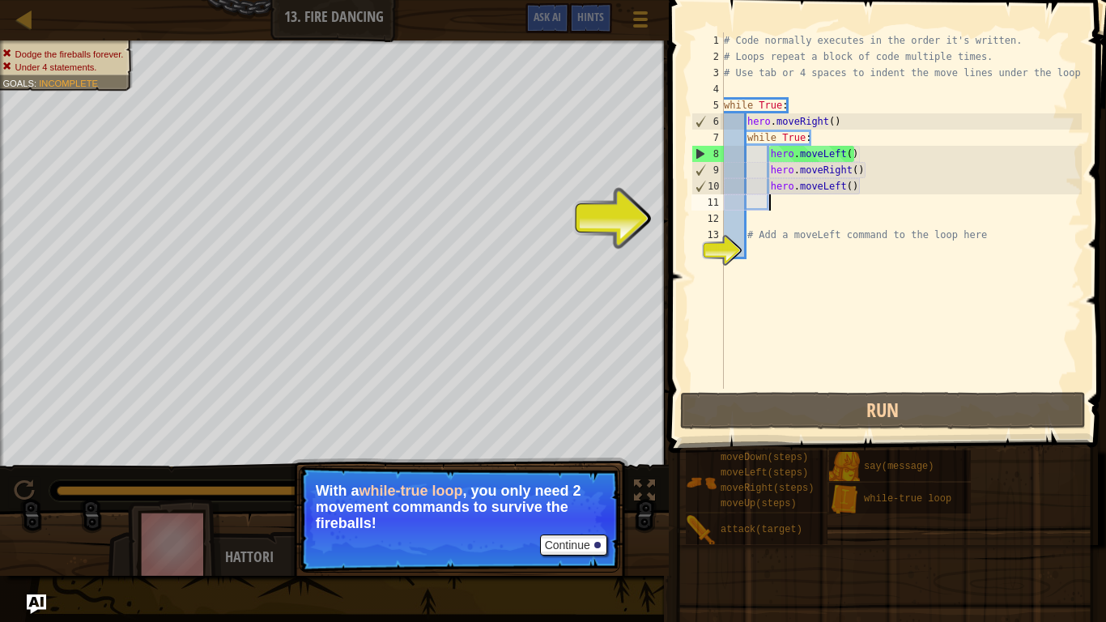
click at [694, 224] on div "12" at bounding box center [708, 219] width 32 height 16
type textarea "# Add a moveLeft command to the loop here"
click at [708, 200] on div "11" at bounding box center [708, 202] width 32 height 16
click at [699, 153] on div "8" at bounding box center [708, 154] width 32 height 16
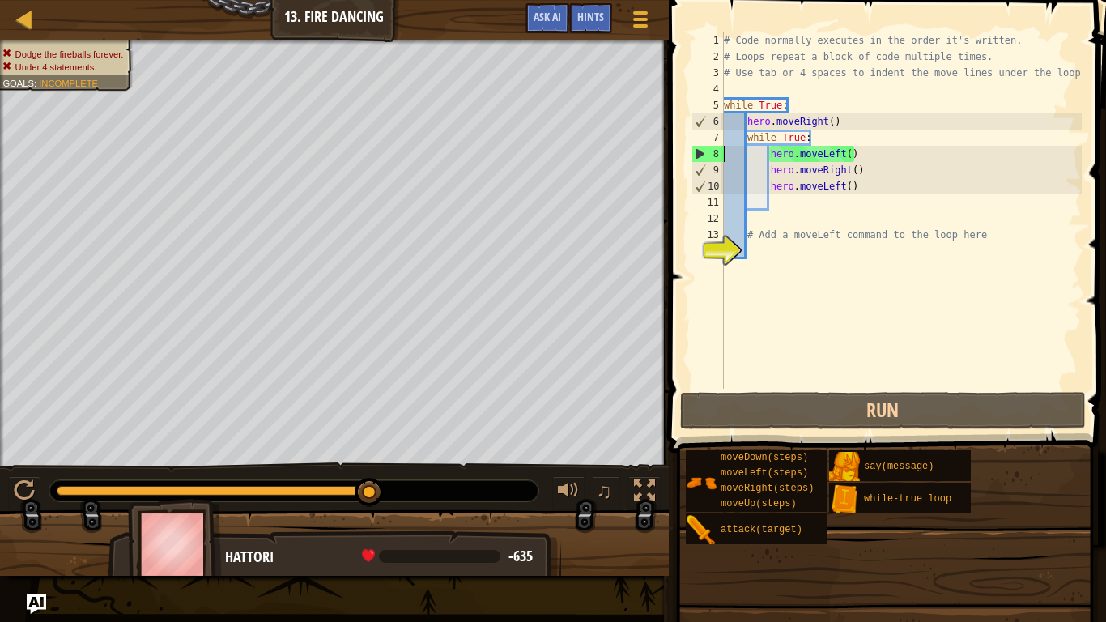
click at [799, 231] on div "# Code normally executes in the order it's written. # Loops repeat a block of c…" at bounding box center [901, 226] width 361 height 389
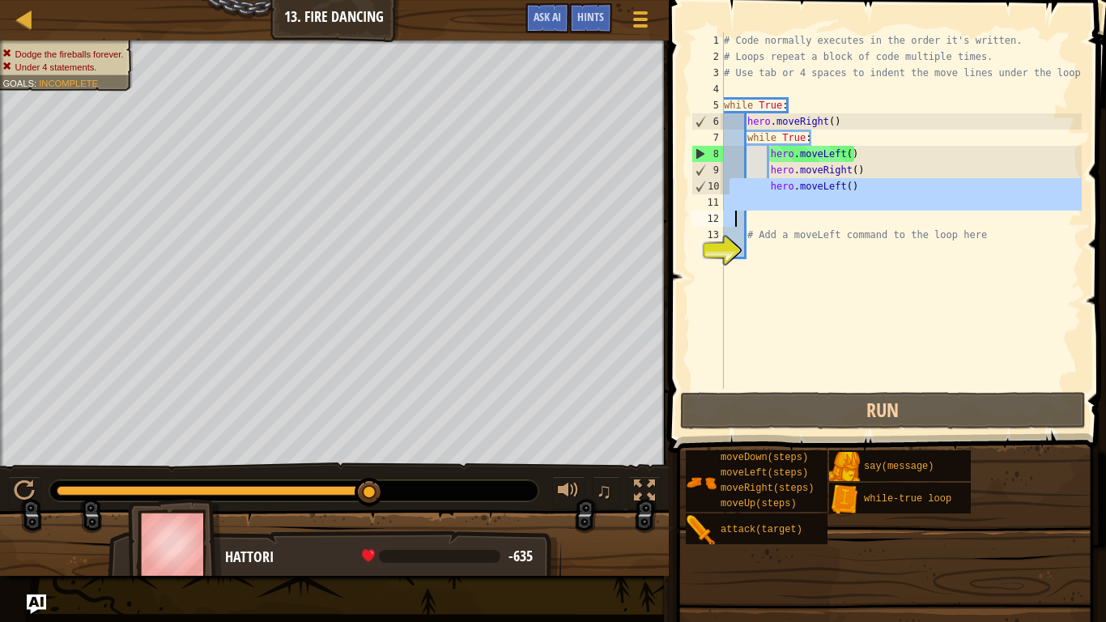
drag, startPoint x: 727, startPoint y: 192, endPoint x: 731, endPoint y: 205, distance: 13.6
click at [731, 205] on div "# Code normally executes in the order it's written. # Loops repeat a block of c…" at bounding box center [901, 226] width 361 height 389
type textarea "hero.moveLeft()"
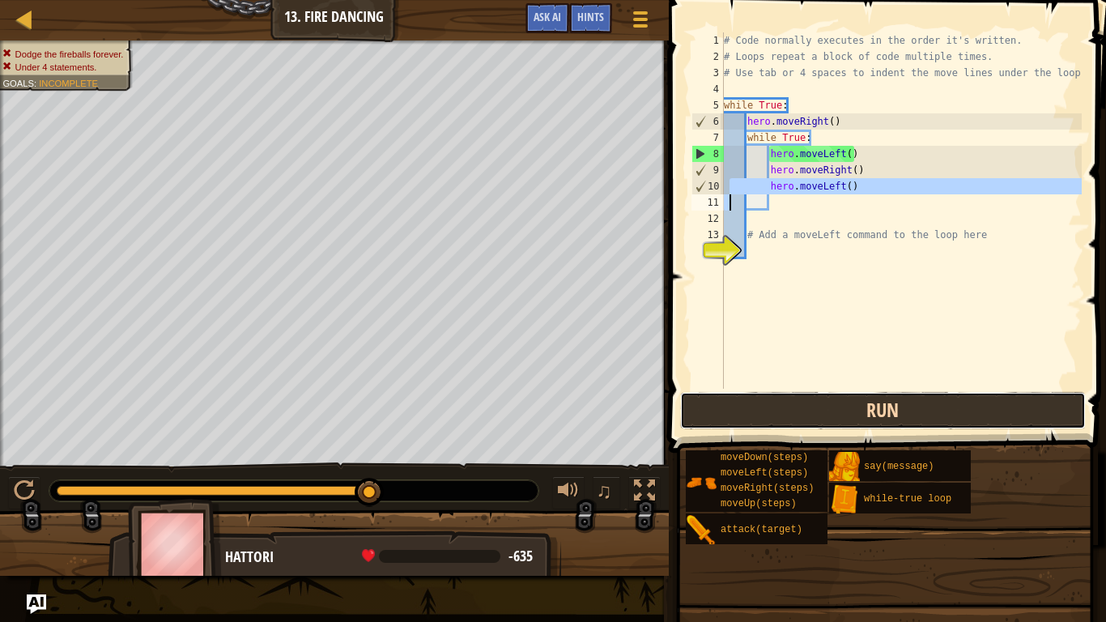
click at [832, 413] on button "Run" at bounding box center [883, 410] width 406 height 37
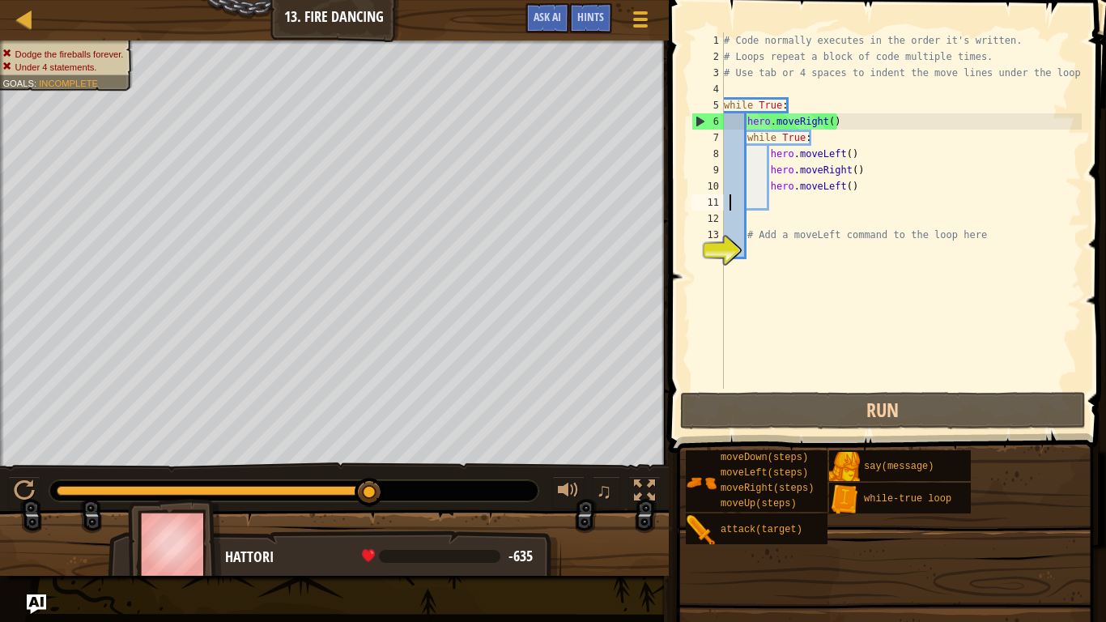
click at [812, 131] on div "# Code normally executes in the order it's written. # Loops repeat a block of c…" at bounding box center [901, 226] width 361 height 389
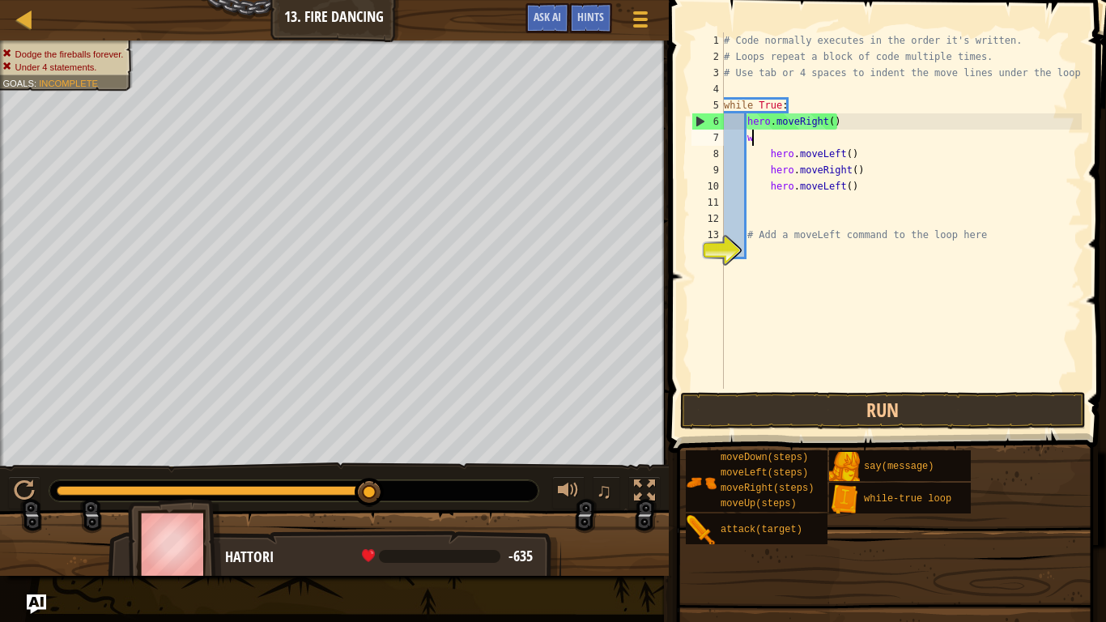
type textarea "w"
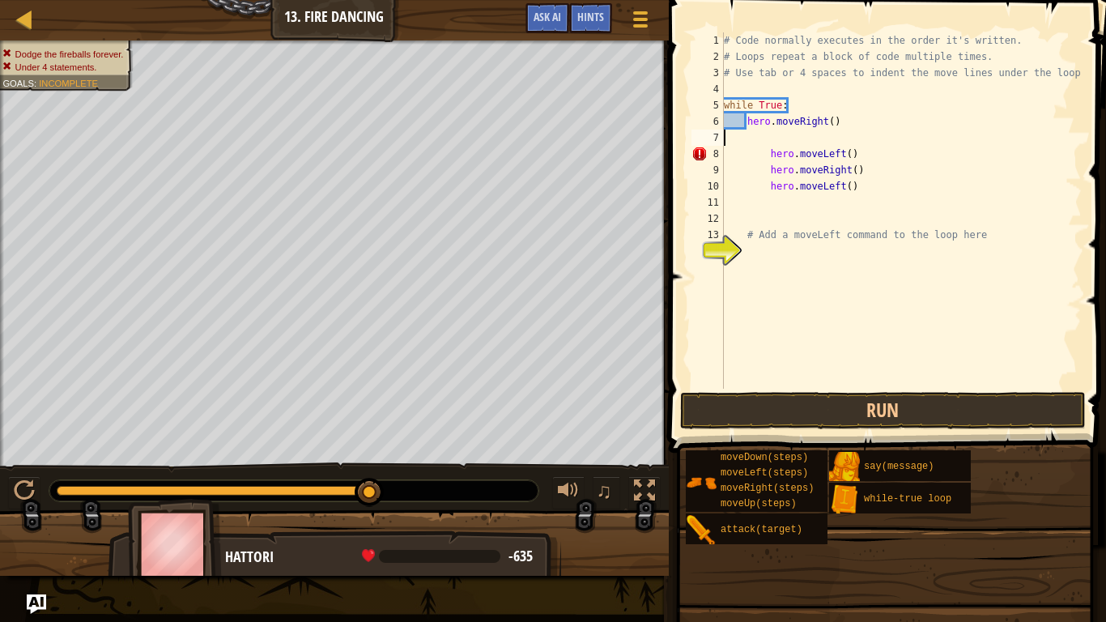
scroll to position [7, 0]
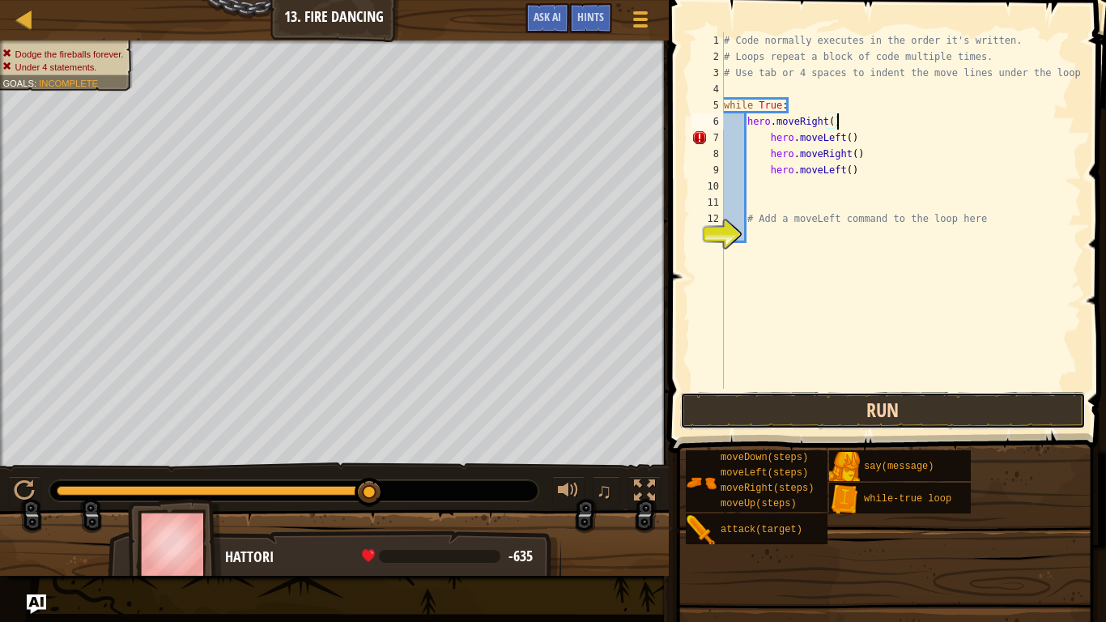
click at [854, 414] on button "Run" at bounding box center [883, 410] width 406 height 37
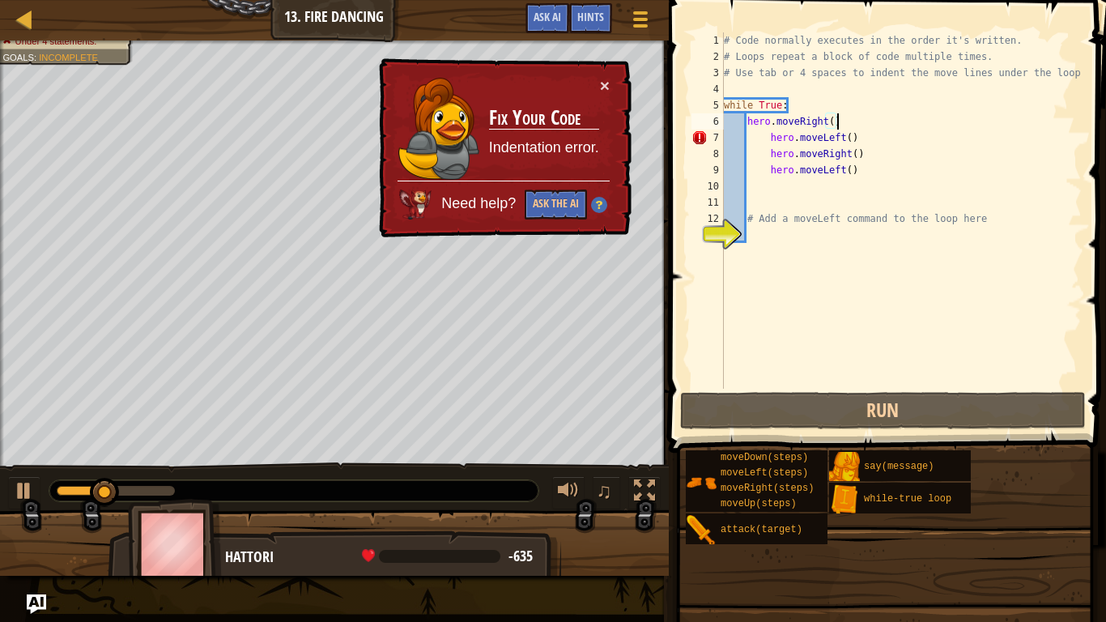
click at [773, 140] on div "# Code normally executes in the order it's written. # Loops repeat a block of c…" at bounding box center [901, 226] width 361 height 389
click at [769, 143] on div "# Code normally executes in the order it's written. # Loops repeat a block of c…" at bounding box center [901, 226] width 361 height 389
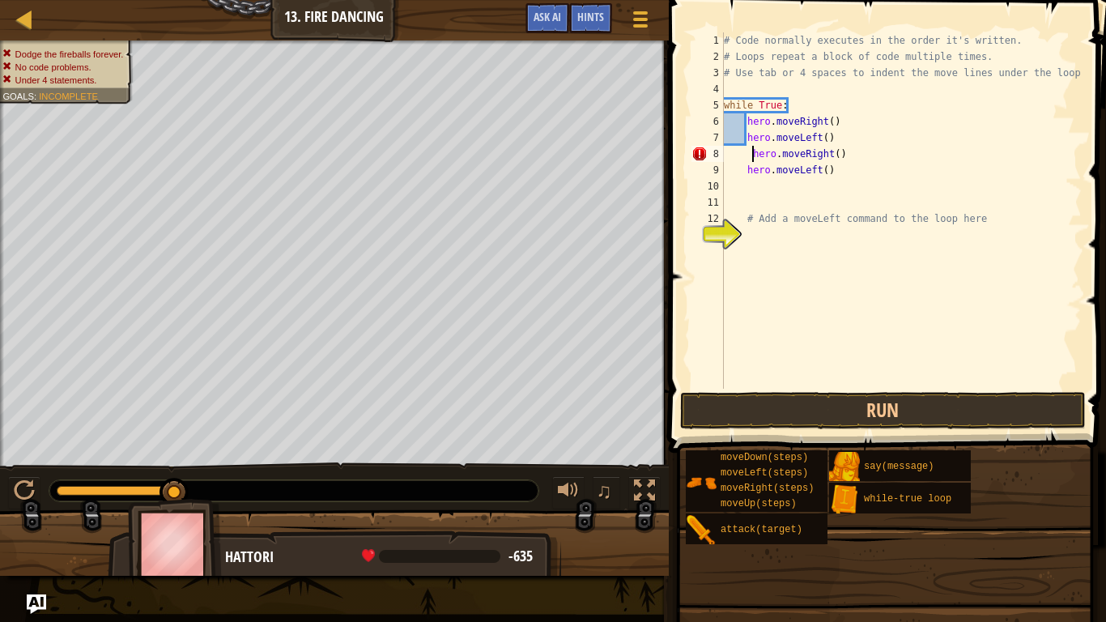
type textarea "hero.moveRight()"
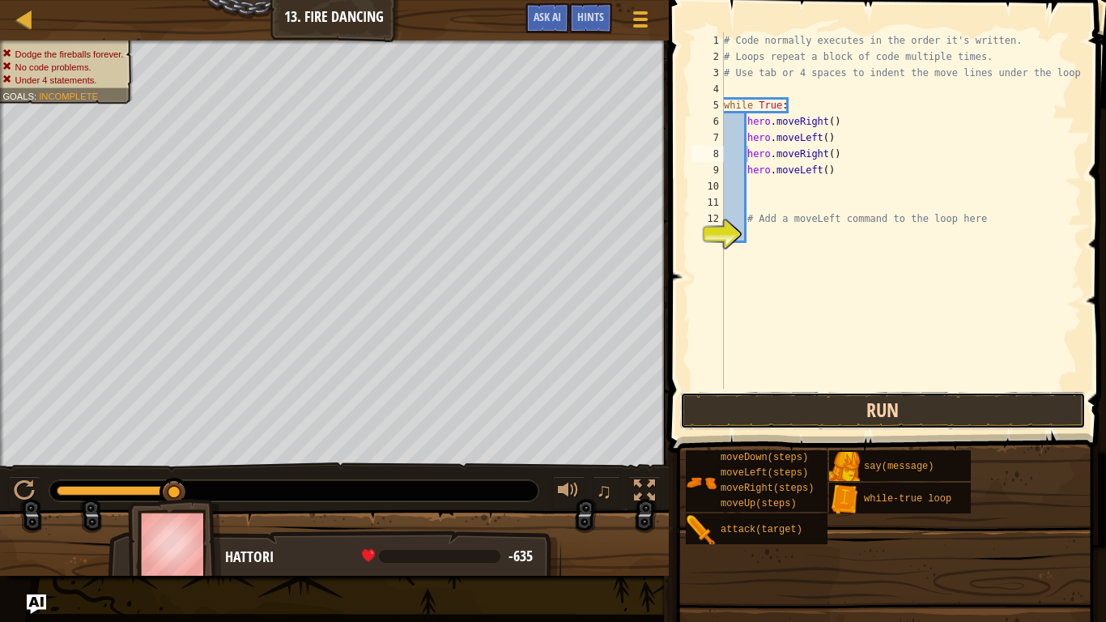
click at [828, 406] on button "Run" at bounding box center [883, 410] width 406 height 37
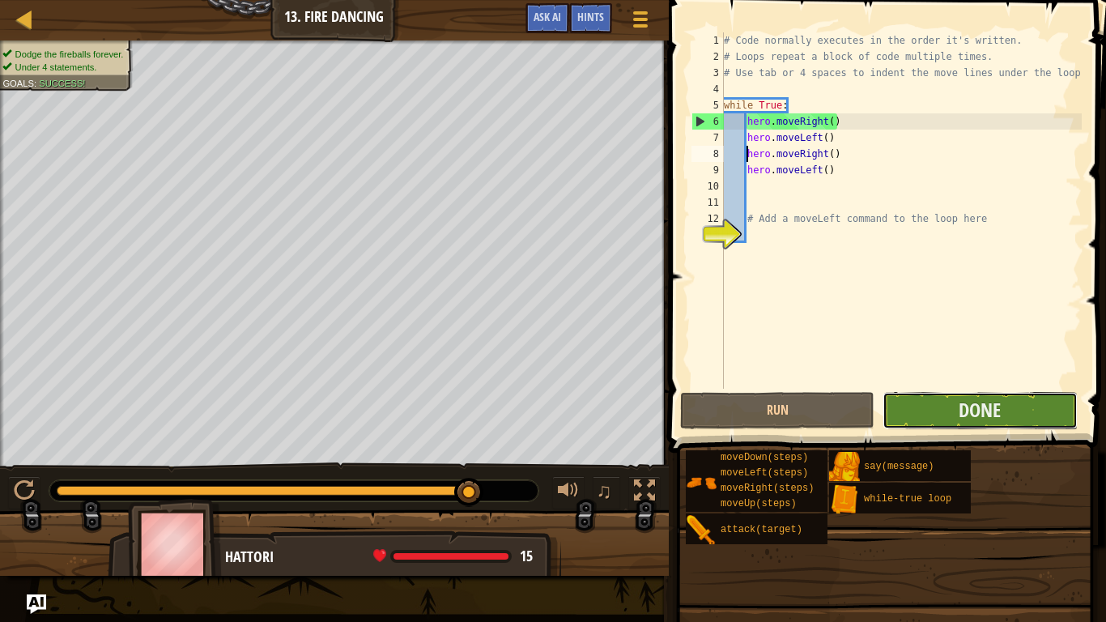
click at [1006, 415] on button "Done" at bounding box center [980, 410] width 194 height 37
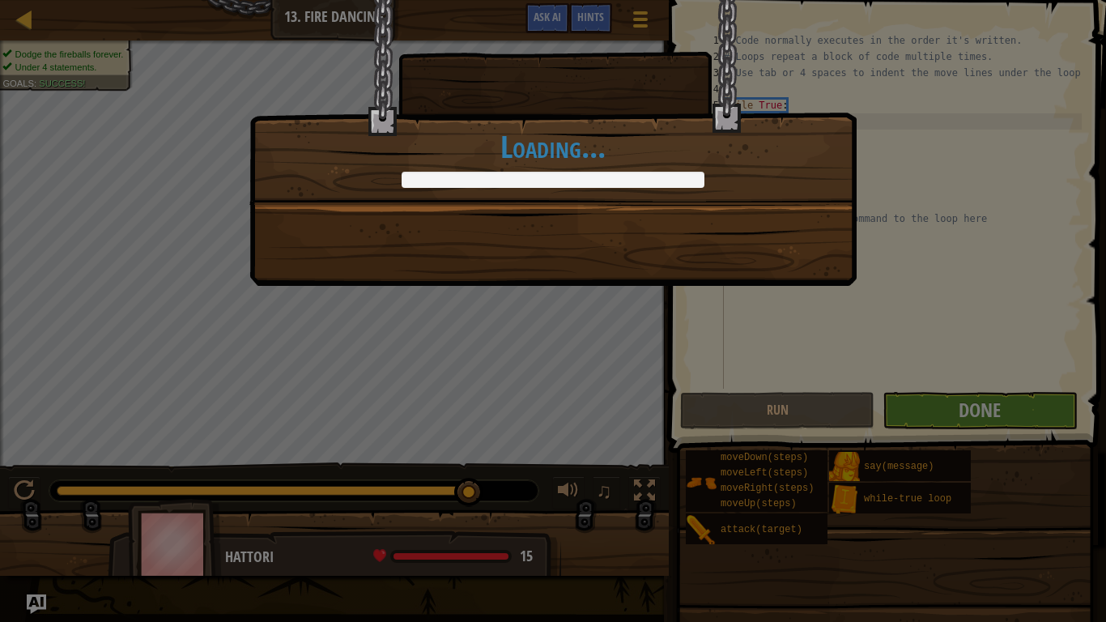
click at [1006, 415] on div "Jump to the left. Step to the right. Repeat. +0 +0 New Item Clean code: no code…" at bounding box center [553, 311] width 1106 height 622
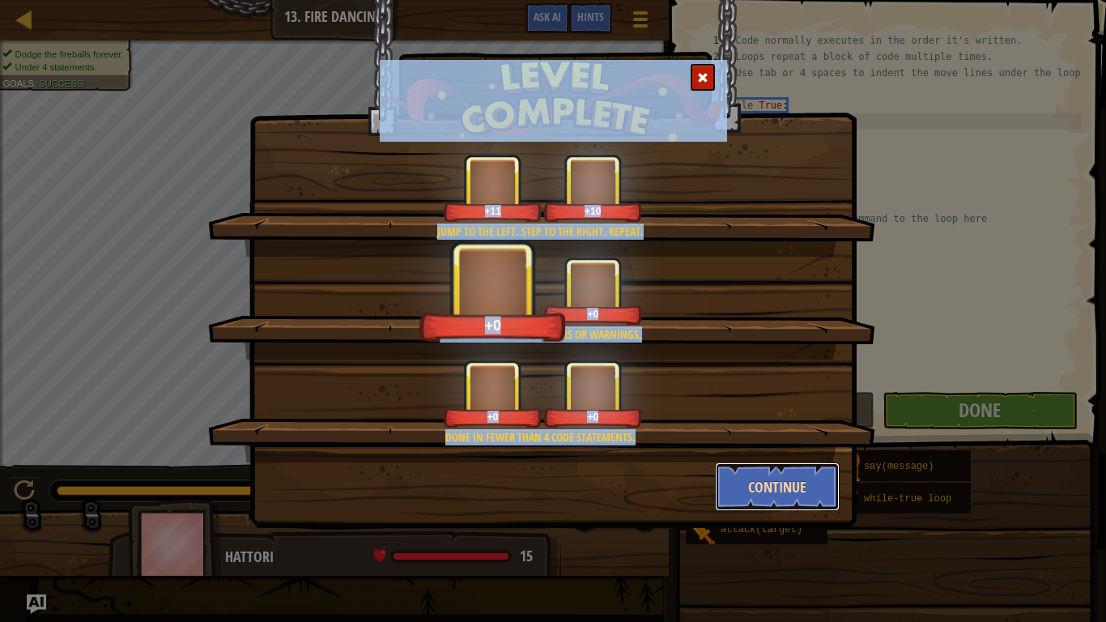
click at [790, 484] on button "Continue" at bounding box center [778, 486] width 126 height 49
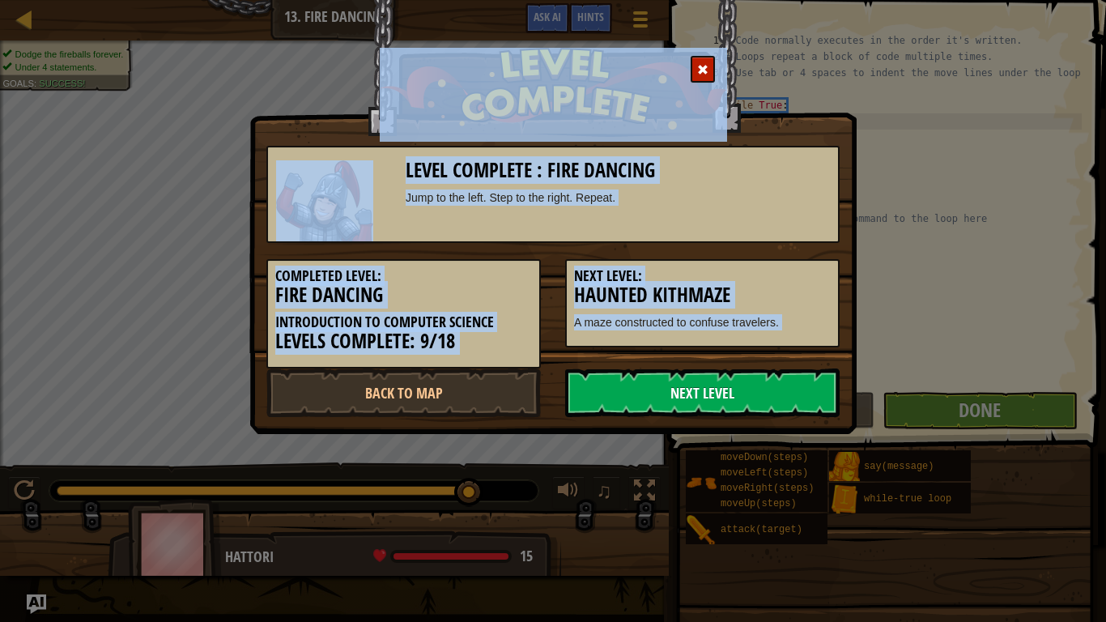
click at [757, 385] on link "Next Level" at bounding box center [702, 392] width 275 height 49
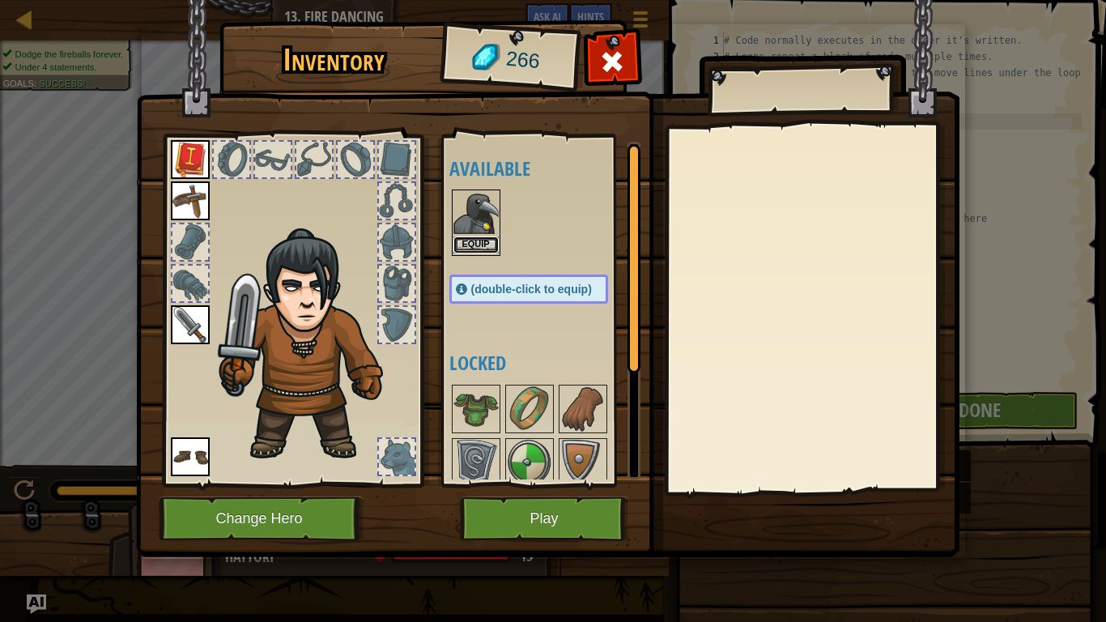
click at [469, 242] on button "Equip" at bounding box center [475, 244] width 45 height 17
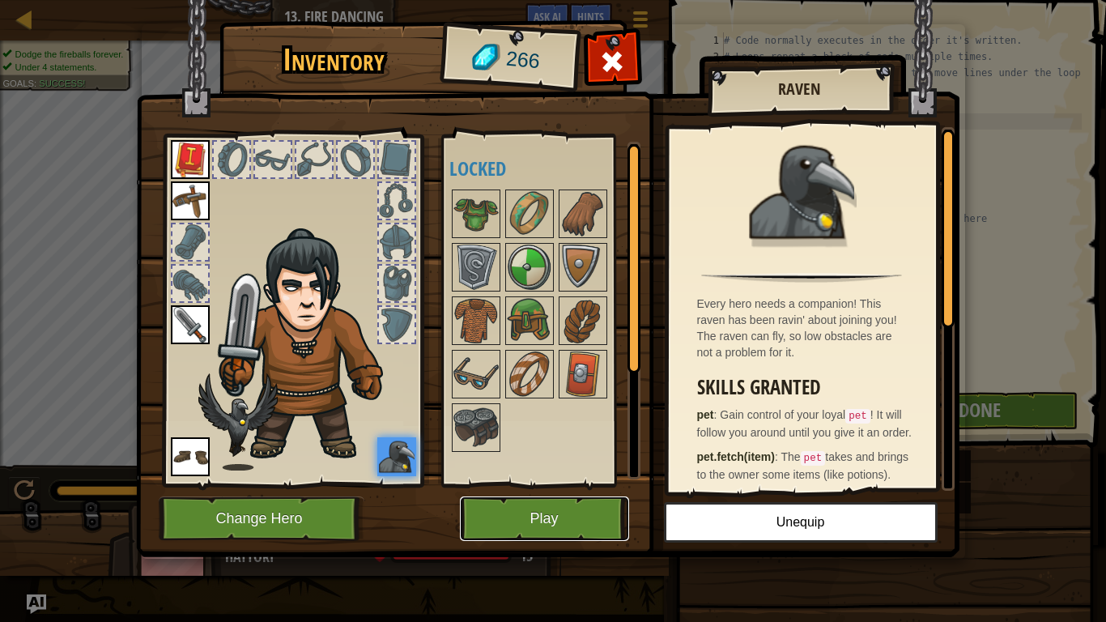
click at [573, 484] on button "Play" at bounding box center [544, 518] width 169 height 45
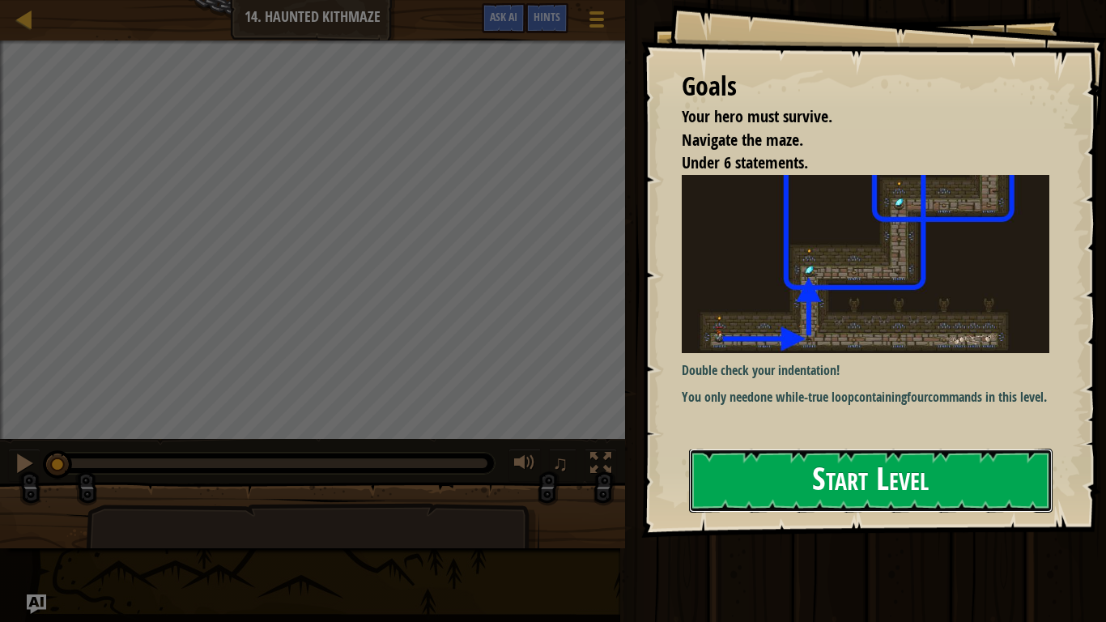
click at [802, 484] on button "Start Level" at bounding box center [871, 481] width 364 height 64
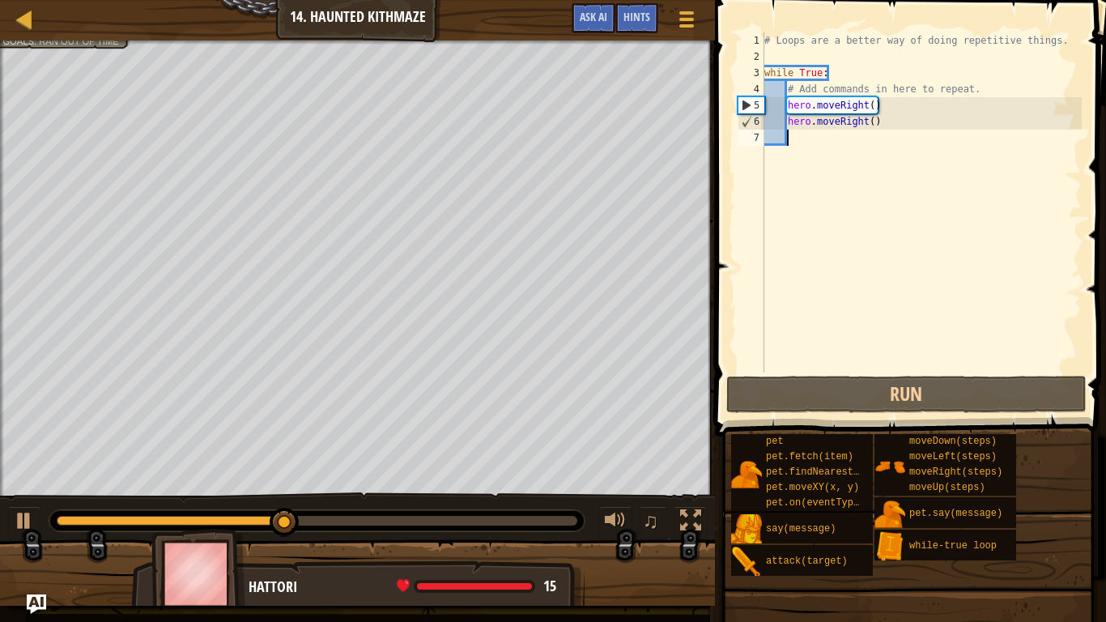
scroll to position [7, 3]
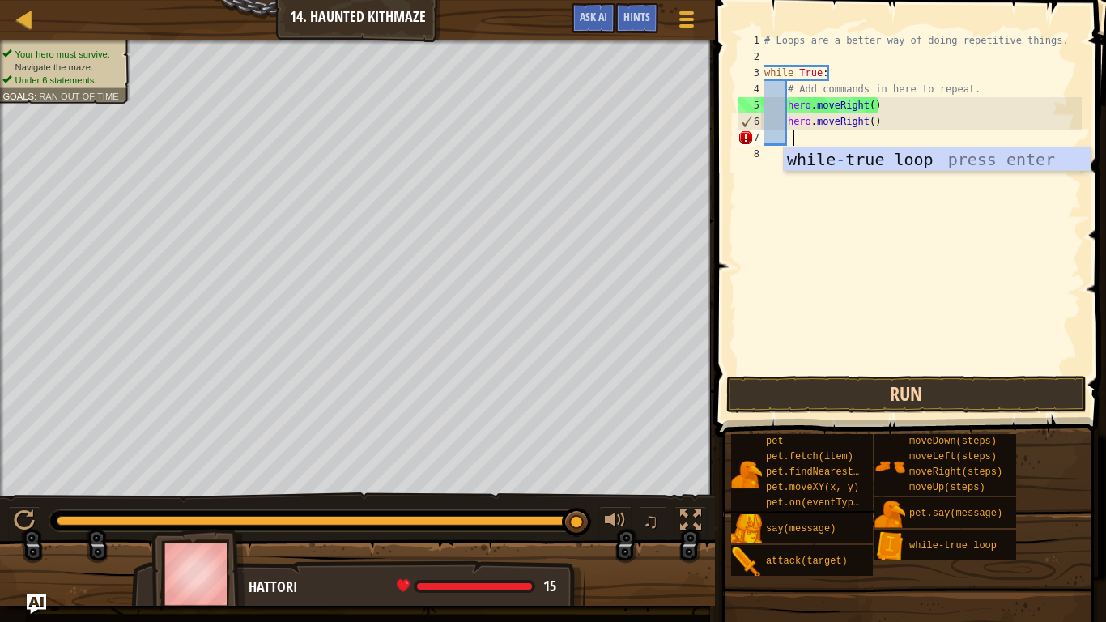
type textarea "-"
click at [912, 398] on button "Run" at bounding box center [906, 394] width 360 height 37
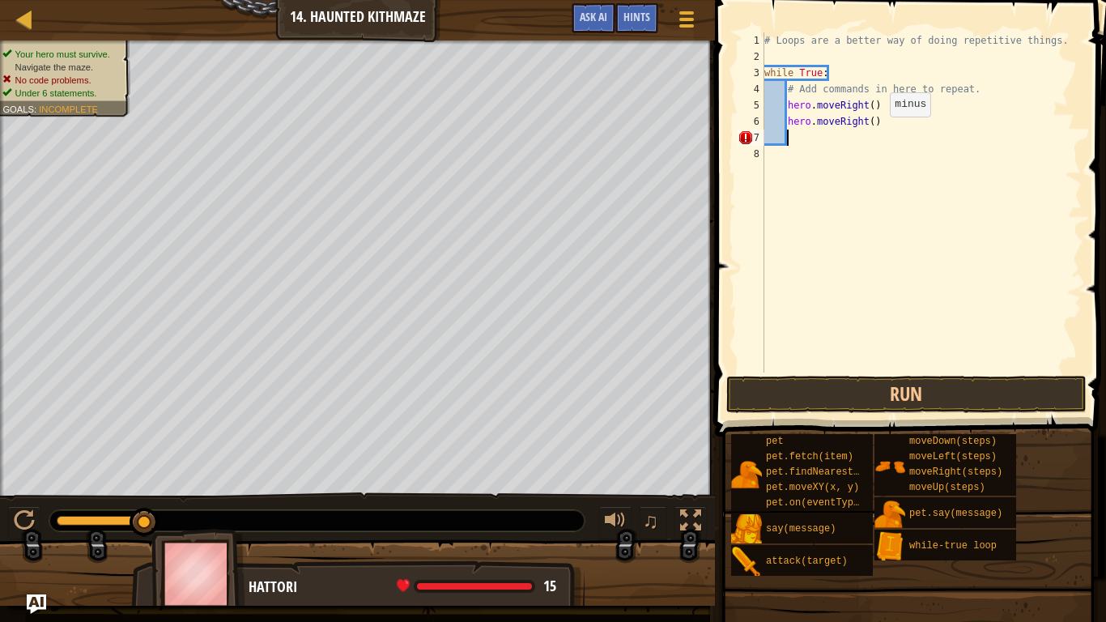
scroll to position [7, 2]
click at [864, 401] on button "Run" at bounding box center [906, 394] width 360 height 37
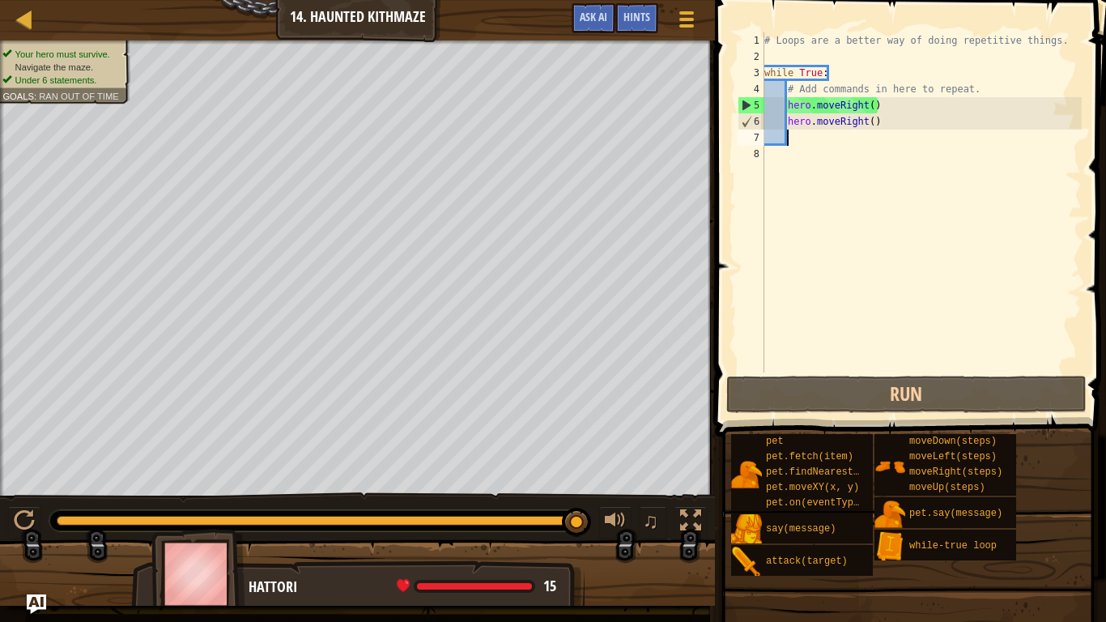
click at [823, 306] on div "# Loops are a better way of doing repetitive things. while True : # Add command…" at bounding box center [921, 218] width 321 height 373
click at [848, 128] on div "# Loops are a better way of doing repetitive things. while True : # Add command…" at bounding box center [921, 218] width 321 height 373
type textarea "hero.moveRight()"
click at [828, 132] on div "# Loops are a better way of doing repetitive things. while True : # Add command…" at bounding box center [921, 218] width 321 height 373
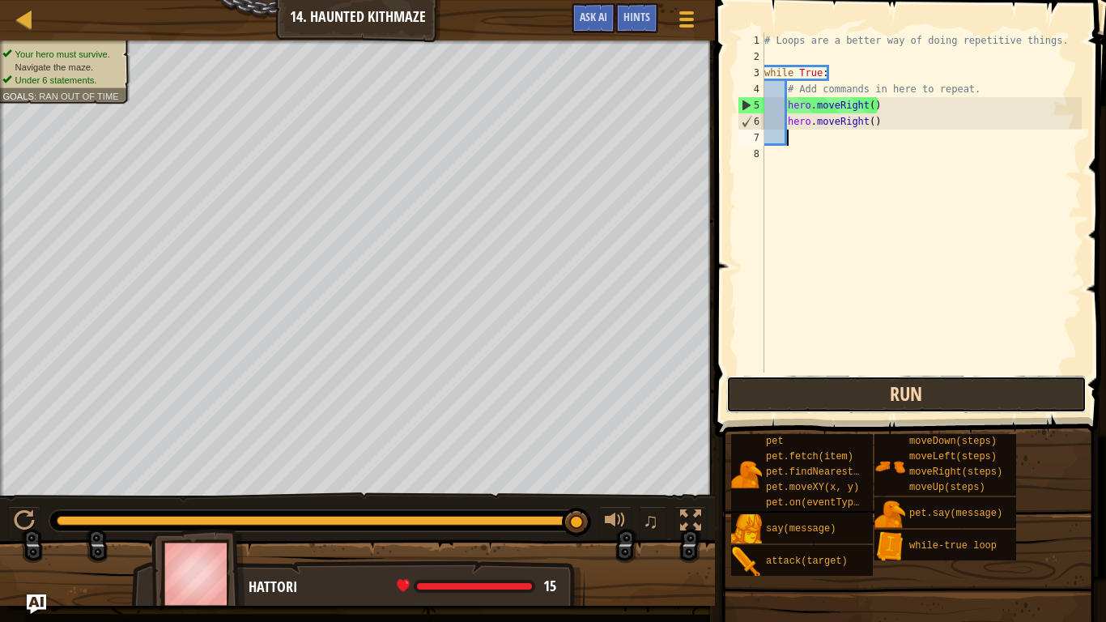
click at [848, 400] on button "Run" at bounding box center [906, 394] width 360 height 37
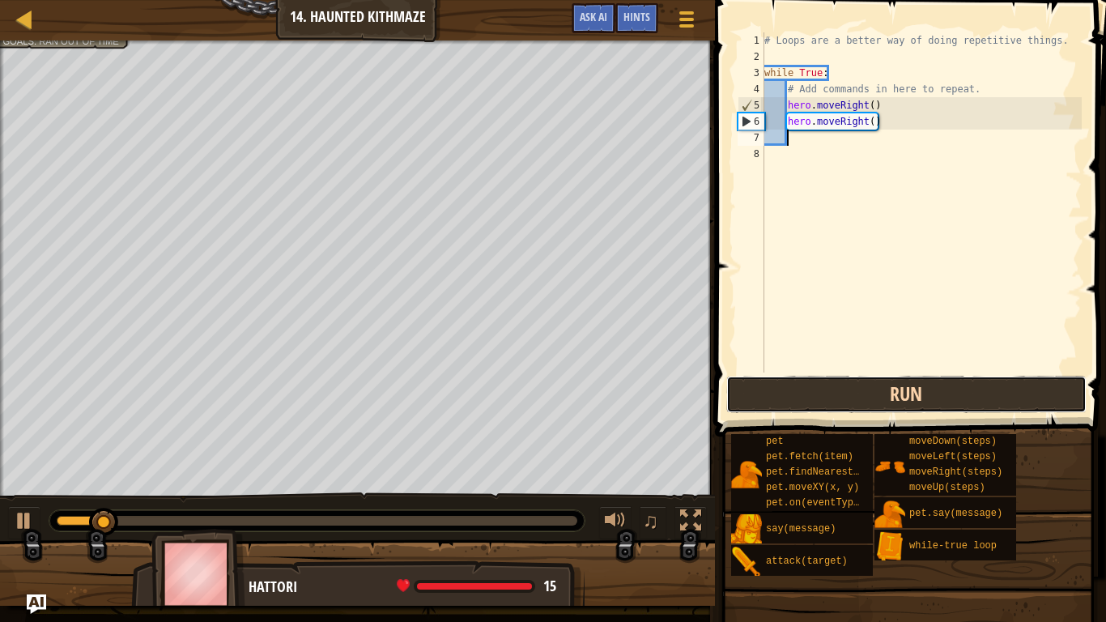
click at [861, 401] on button "Run" at bounding box center [906, 394] width 360 height 37
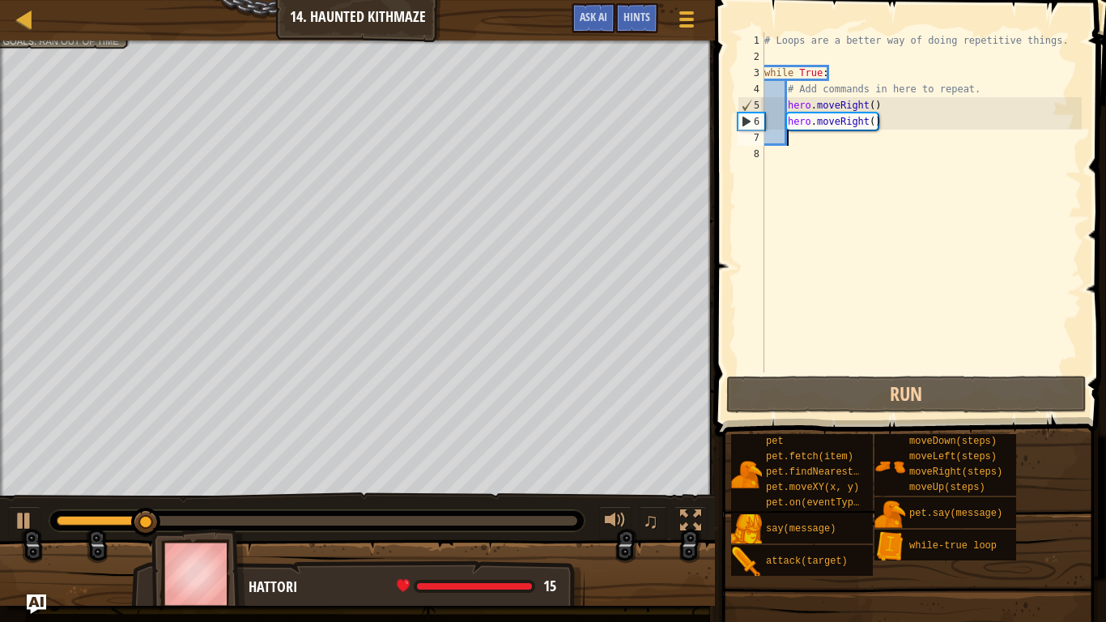
click at [839, 74] on div "# Loops are a better way of doing repetitive things. while True : # Add command…" at bounding box center [921, 218] width 321 height 373
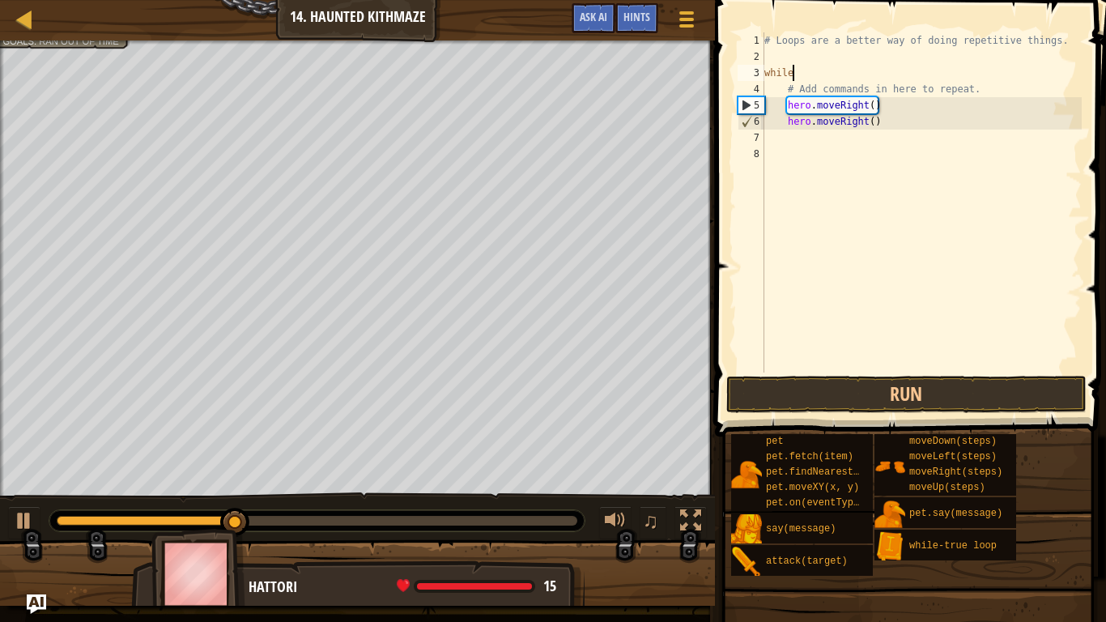
type textarea "w"
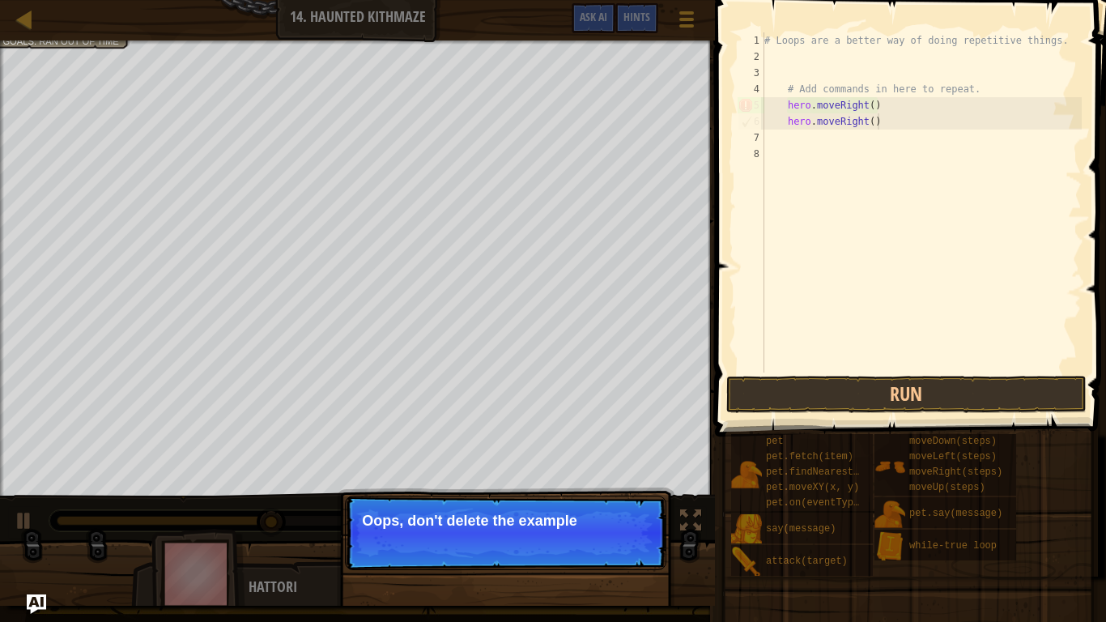
click at [891, 126] on div "# Loops are a better way of doing repetitive things. # Add commands in here to …" at bounding box center [921, 218] width 321 height 373
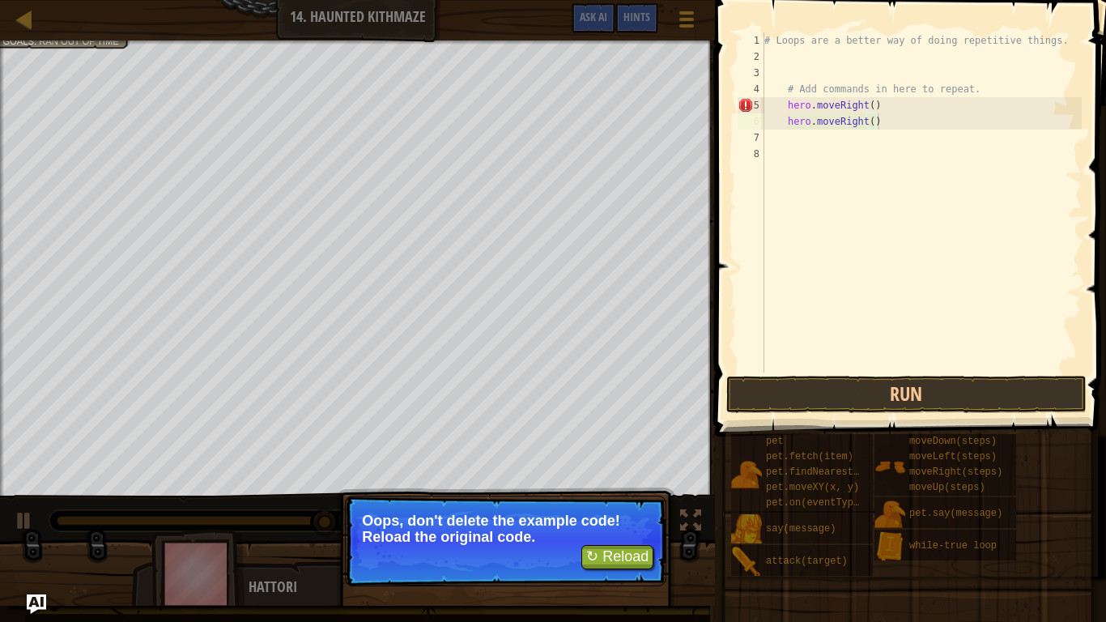
click at [894, 118] on div "# Loops are a better way of doing repetitive things. # Add commands in here to …" at bounding box center [921, 218] width 321 height 373
click at [876, 122] on div "# Loops are a better way of doing repetitive things. # Add commands in here to …" at bounding box center [921, 218] width 321 height 373
drag, startPoint x: 876, startPoint y: 122, endPoint x: 818, endPoint y: 113, distance: 59.1
click at [818, 113] on div "# Loops are a better way of doing repetitive things. # Add commands in here to …" at bounding box center [921, 218] width 321 height 373
click at [818, 113] on div "# Loops are a better way of doing repetitive things. # Add commands in here to …" at bounding box center [921, 202] width 321 height 340
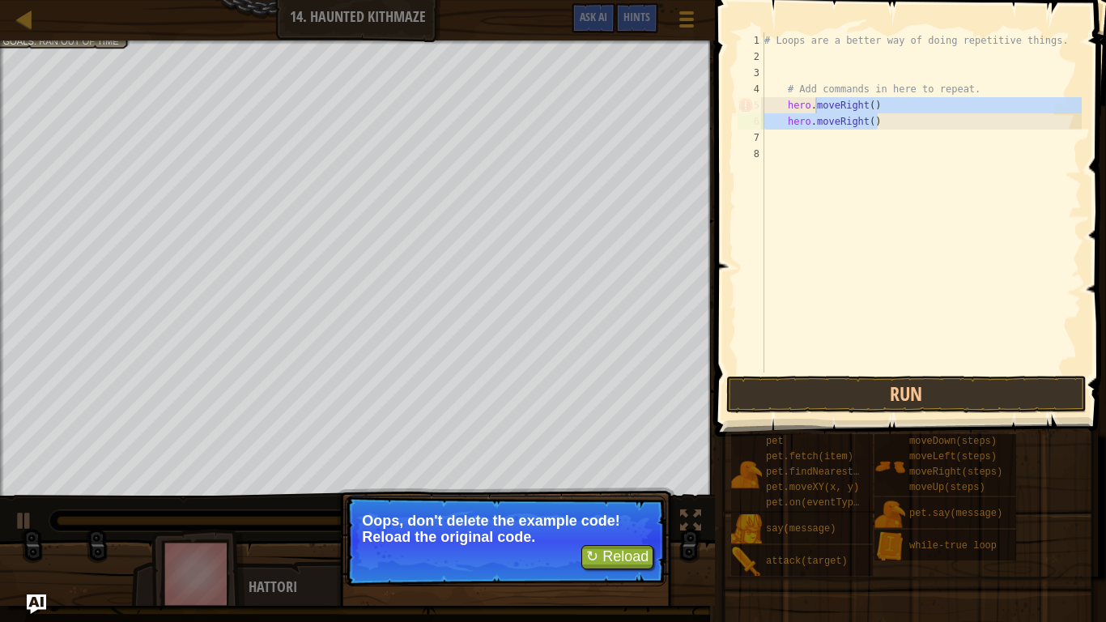
type textarea "hero.moveRight()"
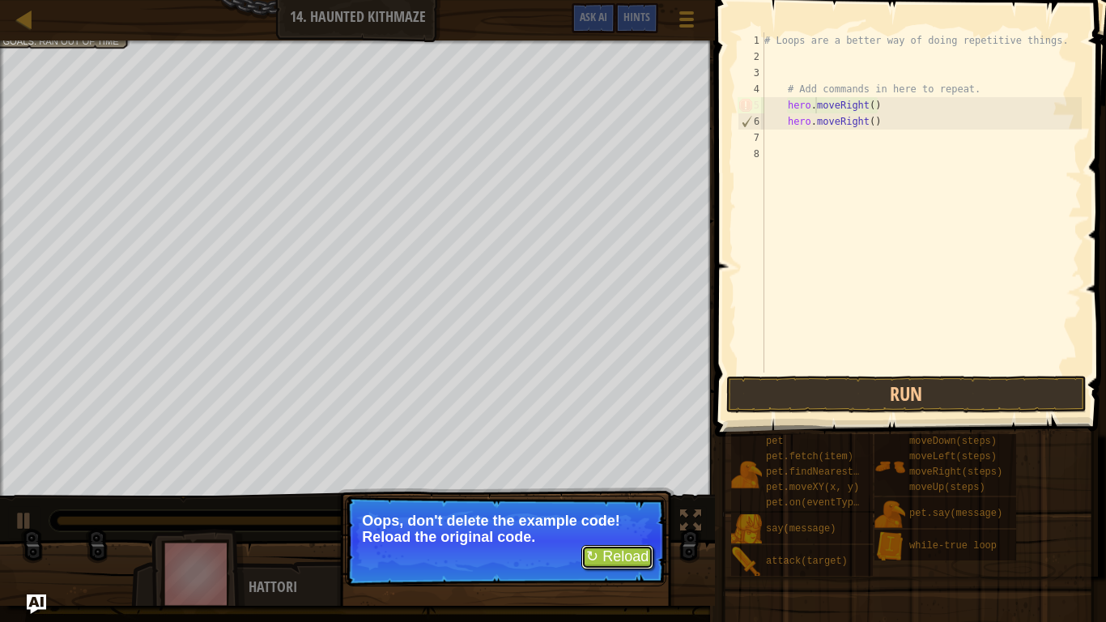
click at [628, 484] on button "↻ Reload" at bounding box center [617, 557] width 72 height 24
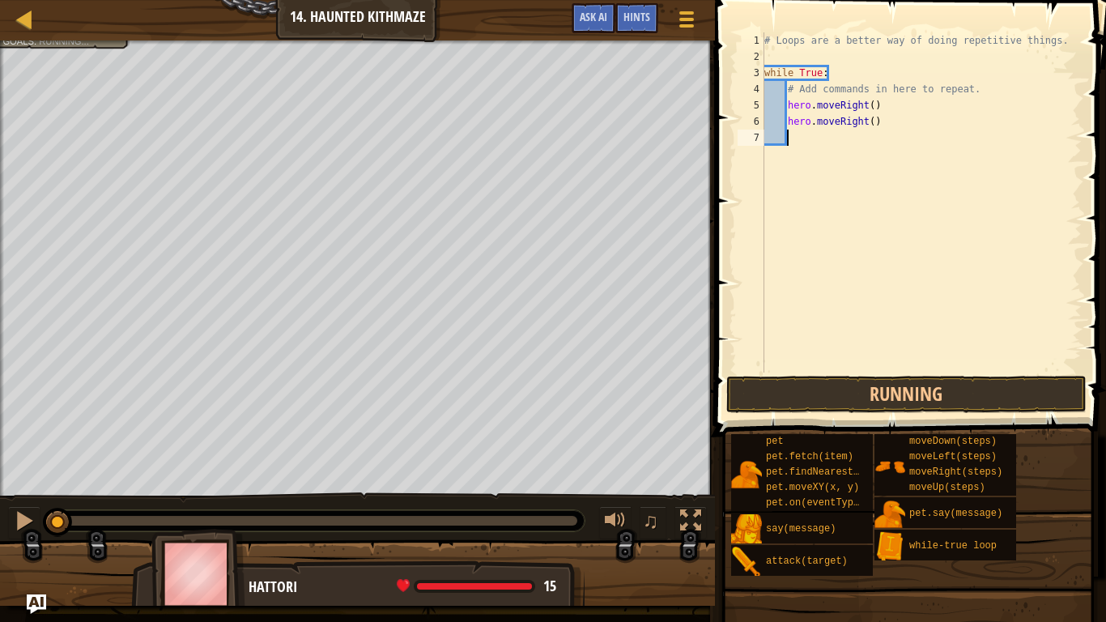
scroll to position [7, 2]
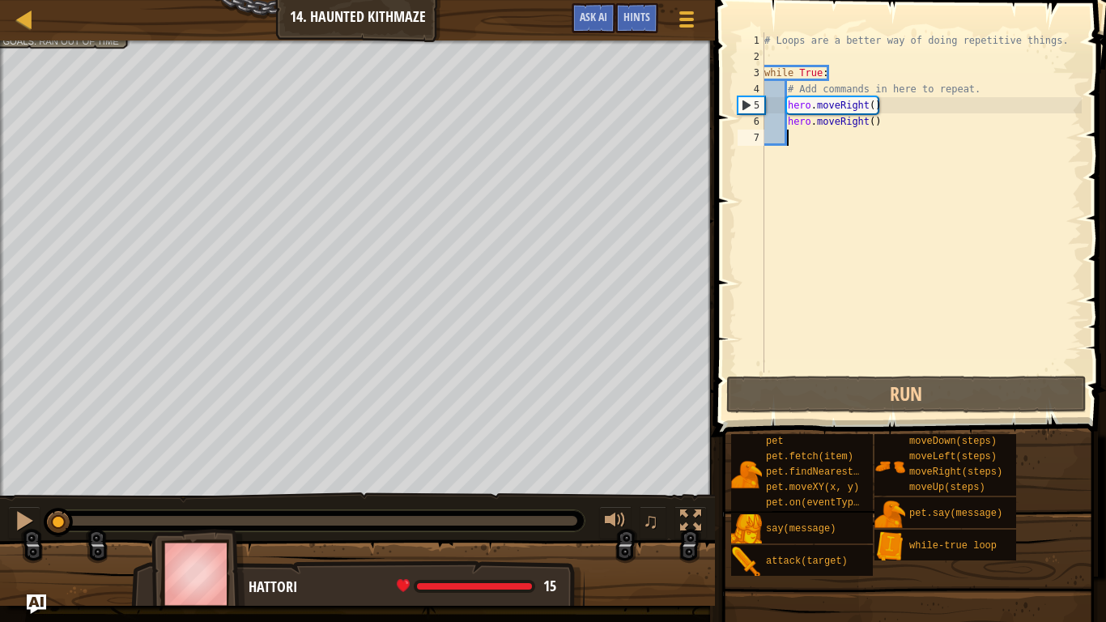
click at [841, 140] on div "# Loops are a better way of doing repetitive things. while True : # Add command…" at bounding box center [921, 218] width 321 height 373
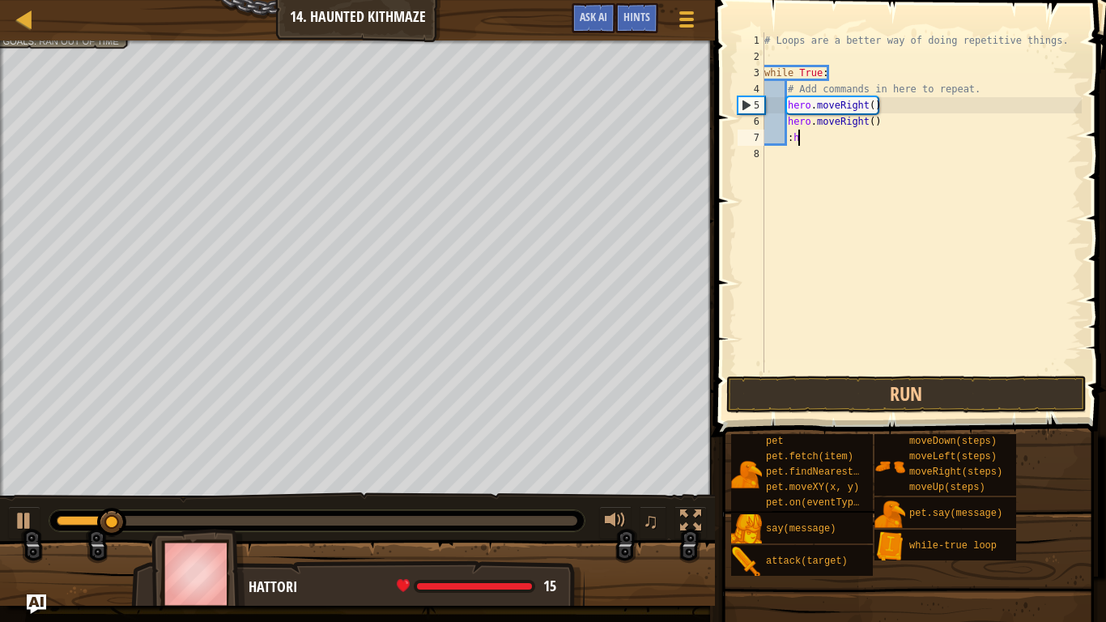
type textarea ":"
type textarea "h"
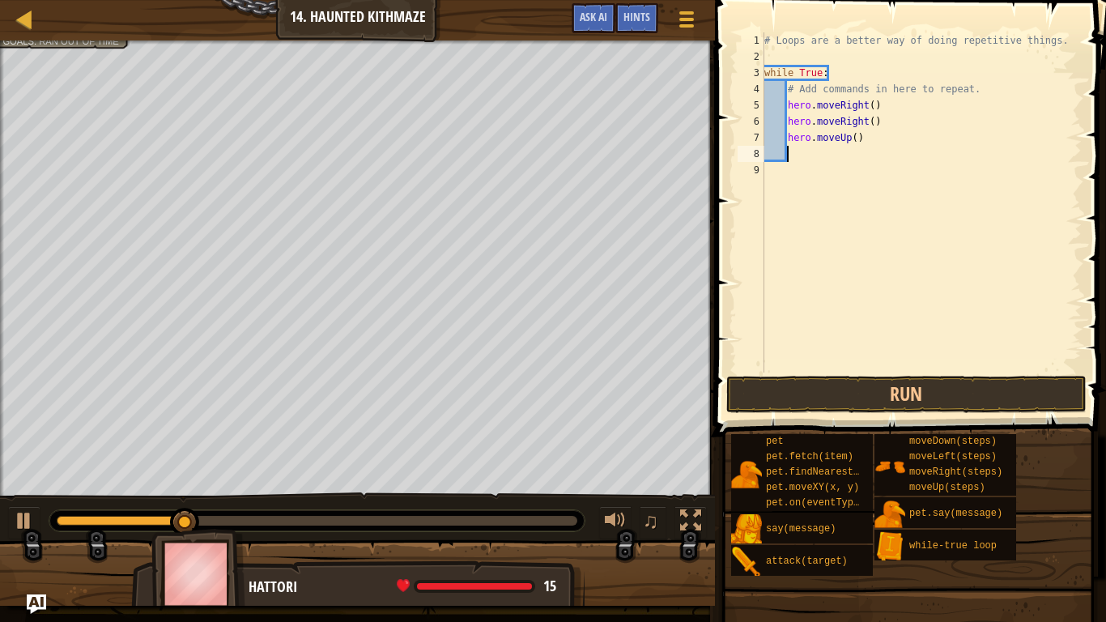
type textarea "h"
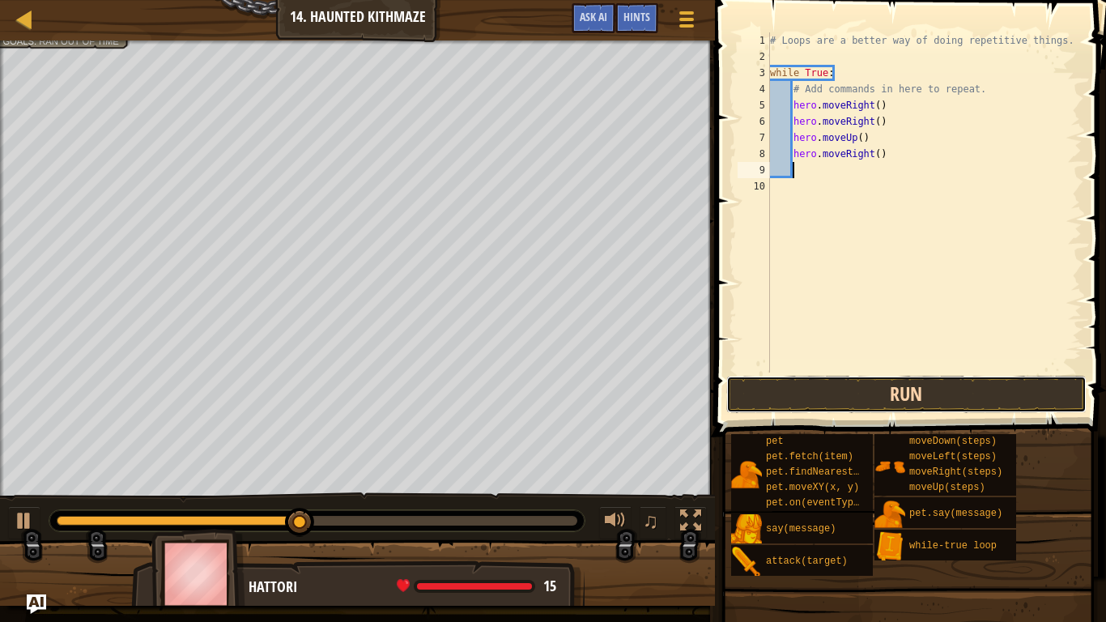
click at [904, 393] on button "Run" at bounding box center [906, 394] width 360 height 37
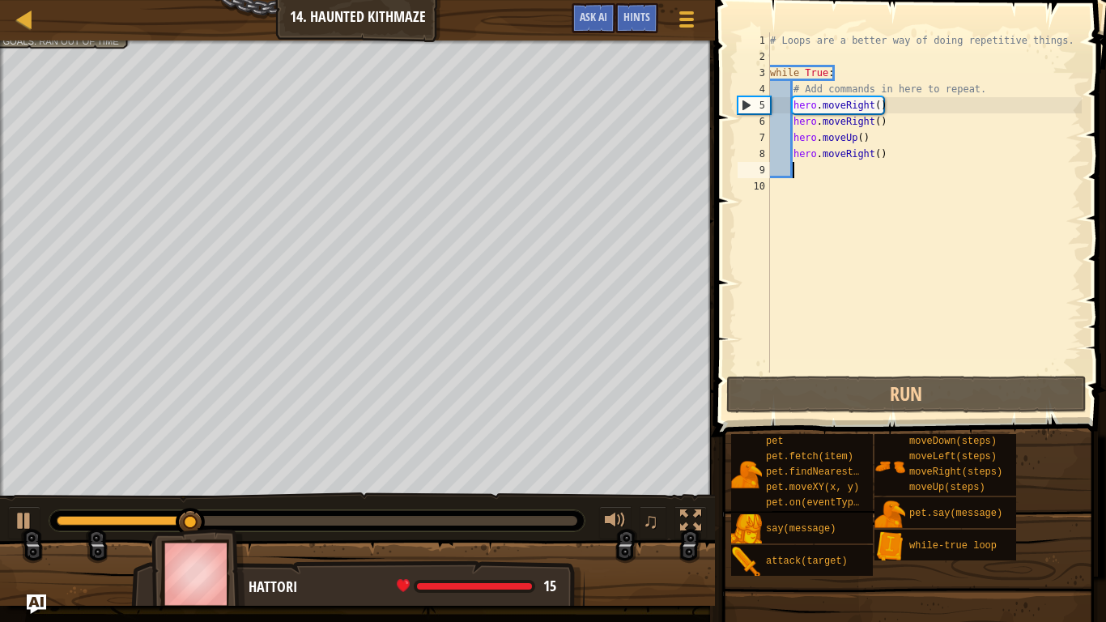
click at [889, 155] on div "# Loops are a better way of doing repetitive things. while True : # Add command…" at bounding box center [924, 218] width 315 height 373
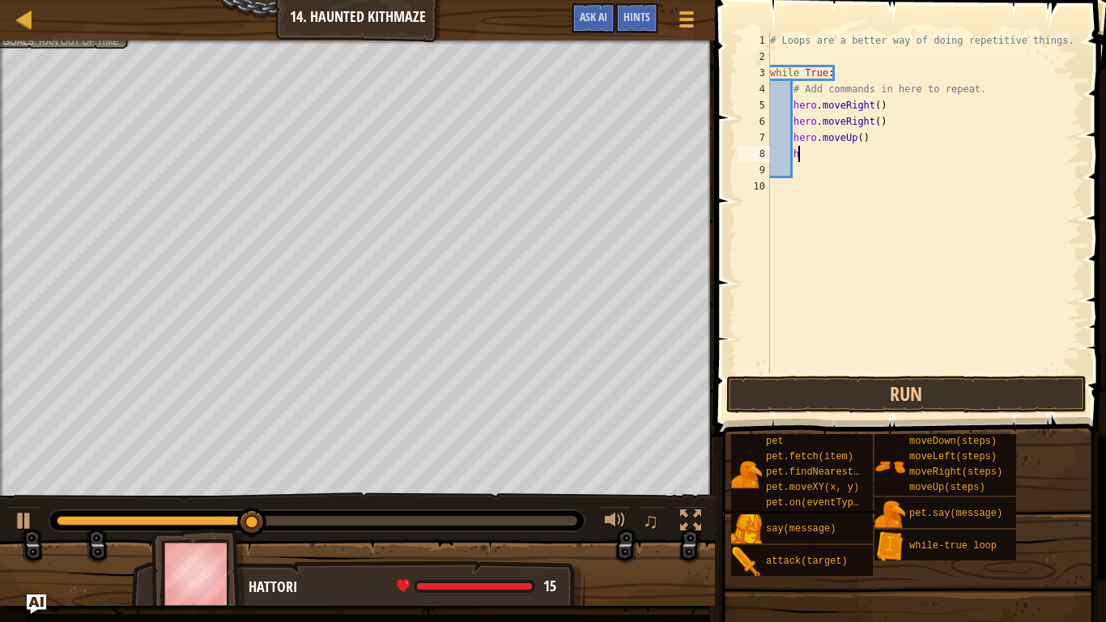
type textarea "he"
type textarea "h"
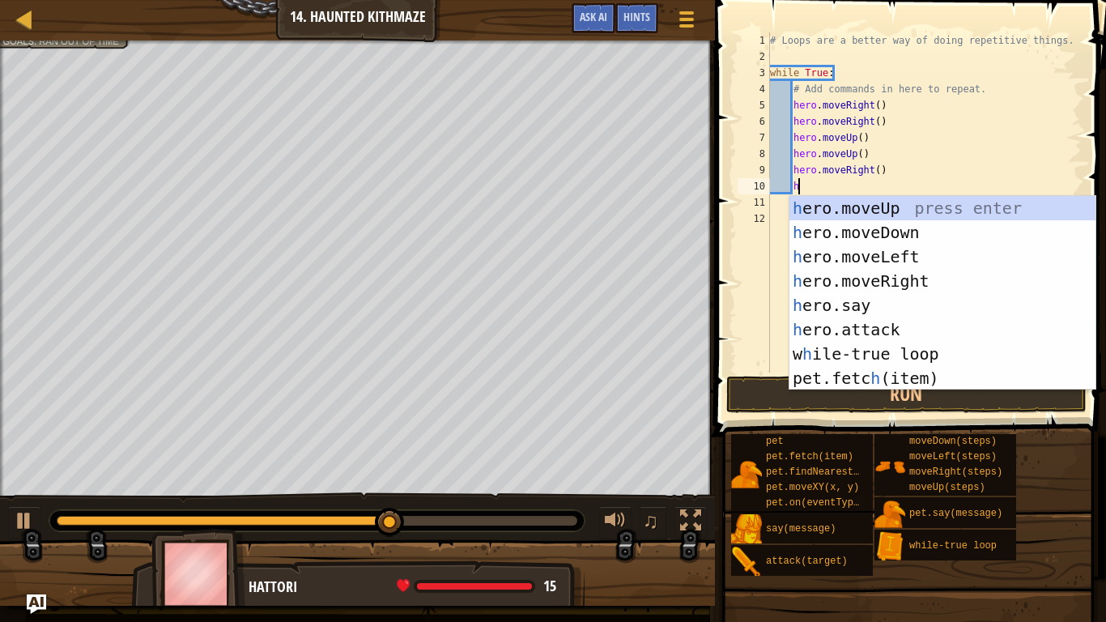
scroll to position [7, 3]
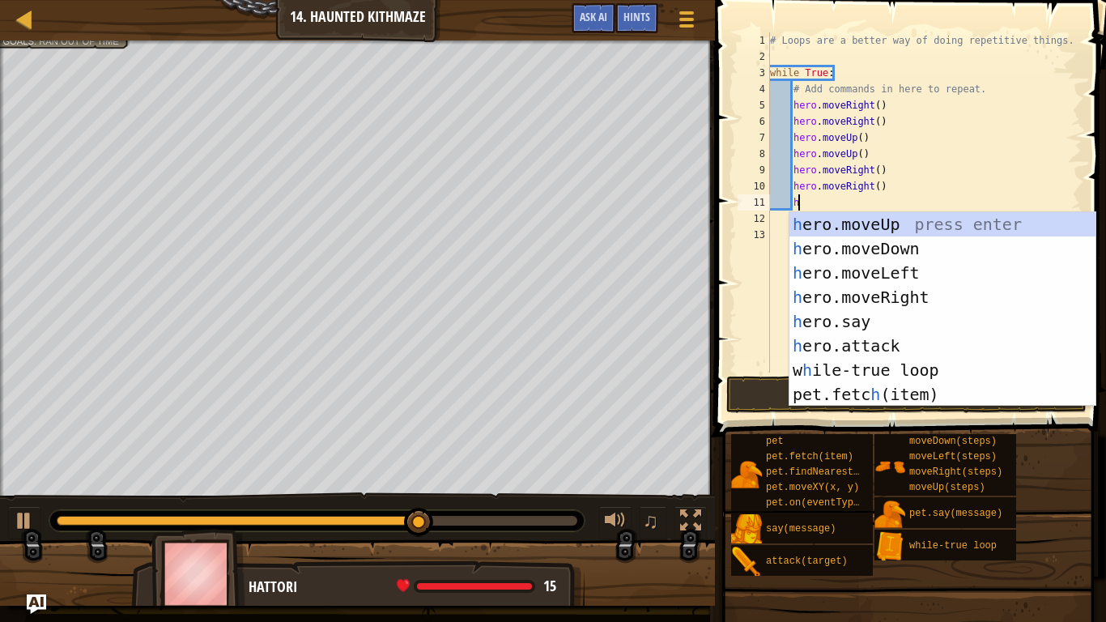
type textarea "hh"
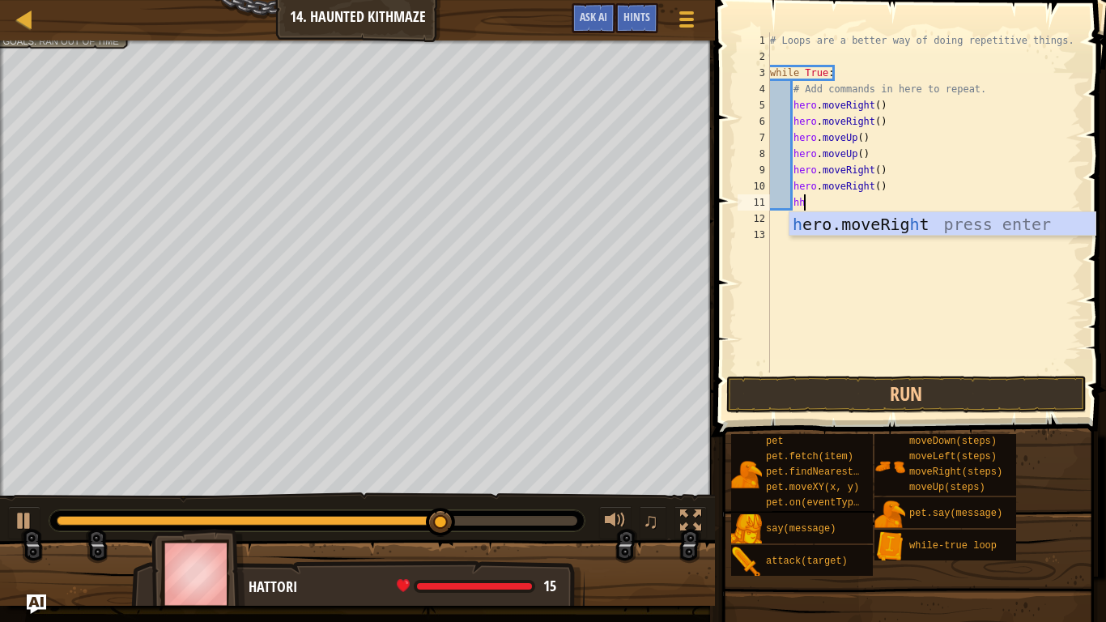
scroll to position [7, 2]
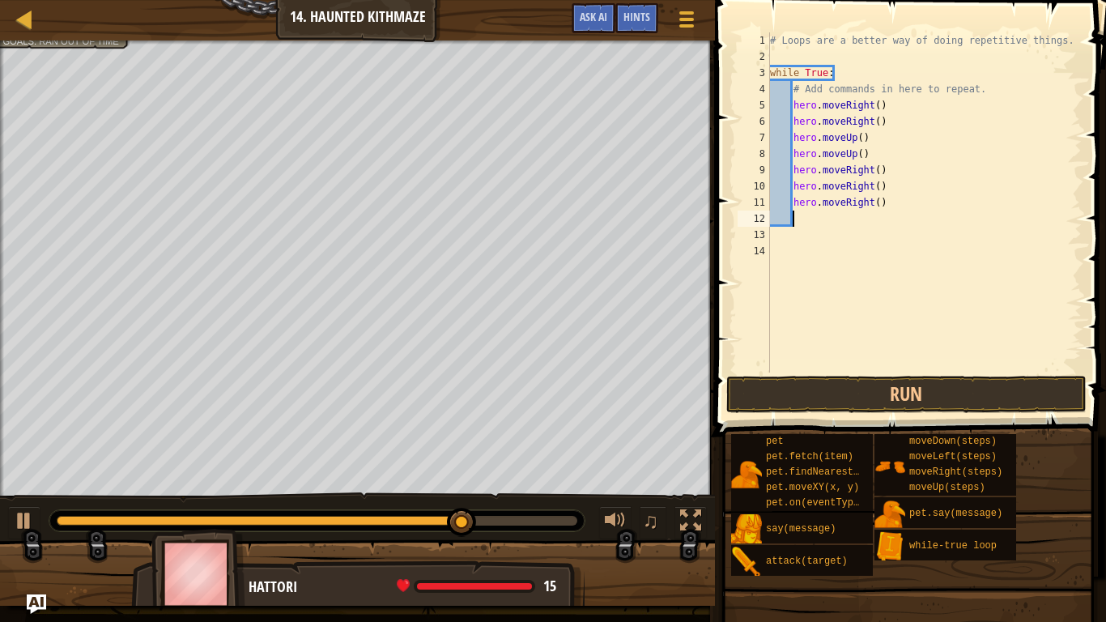
type textarea "h"
click at [892, 200] on div "# Loops are a better way of doing repetitive things. while True : # Add command…" at bounding box center [924, 218] width 315 height 373
type textarea "hero.moveRight()"
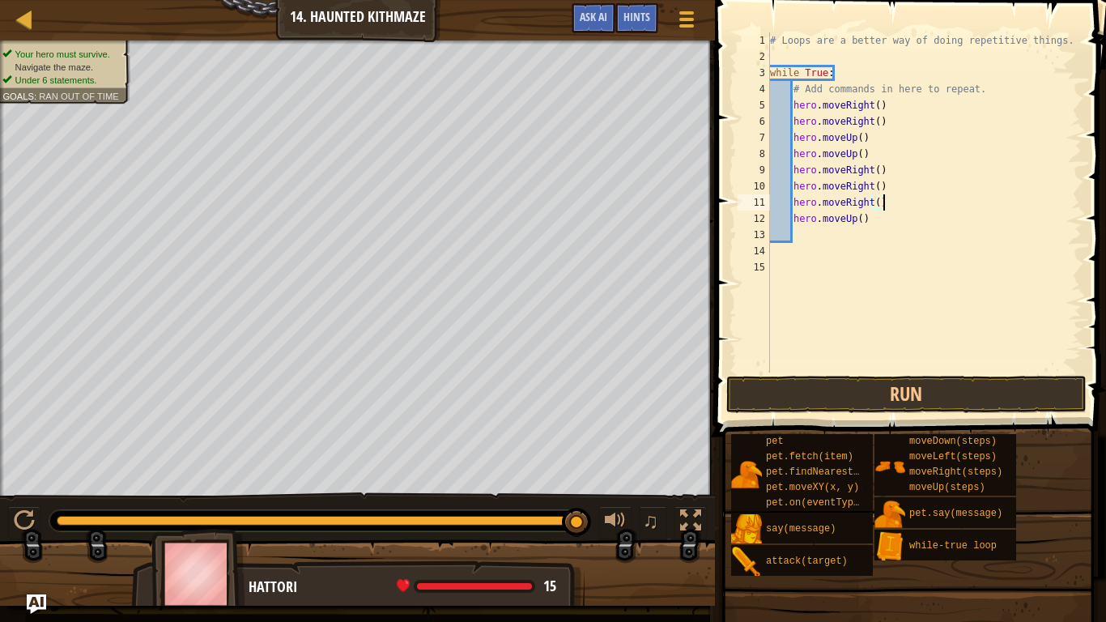
click at [817, 236] on div "# Loops are a better way of doing repetitive things. while True : # Add command…" at bounding box center [924, 218] width 315 height 373
type textarea "h"
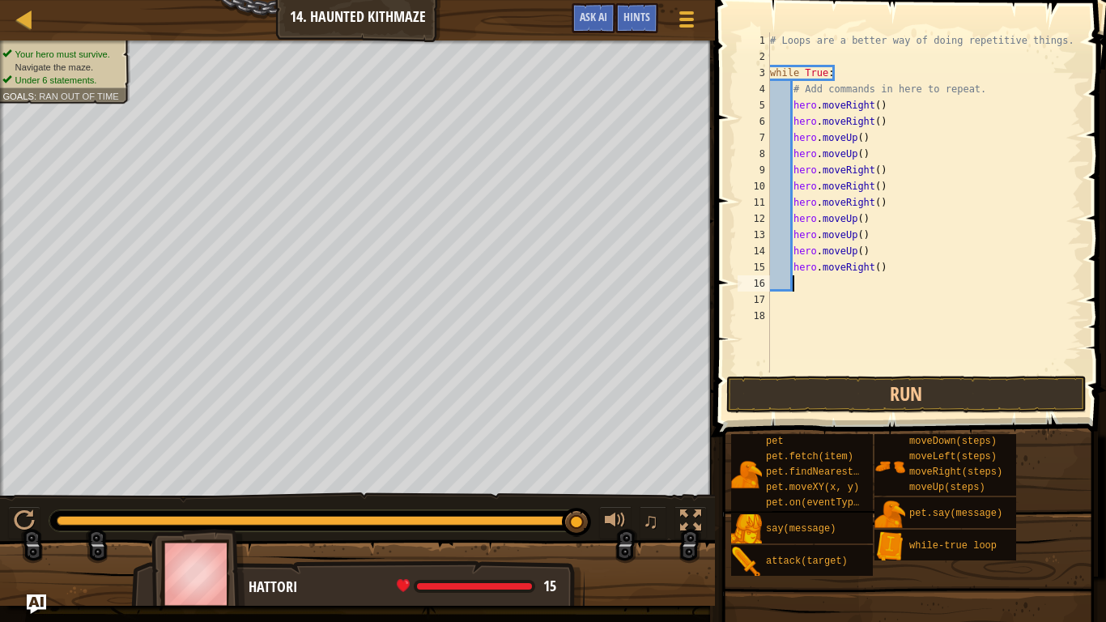
type textarea "h"
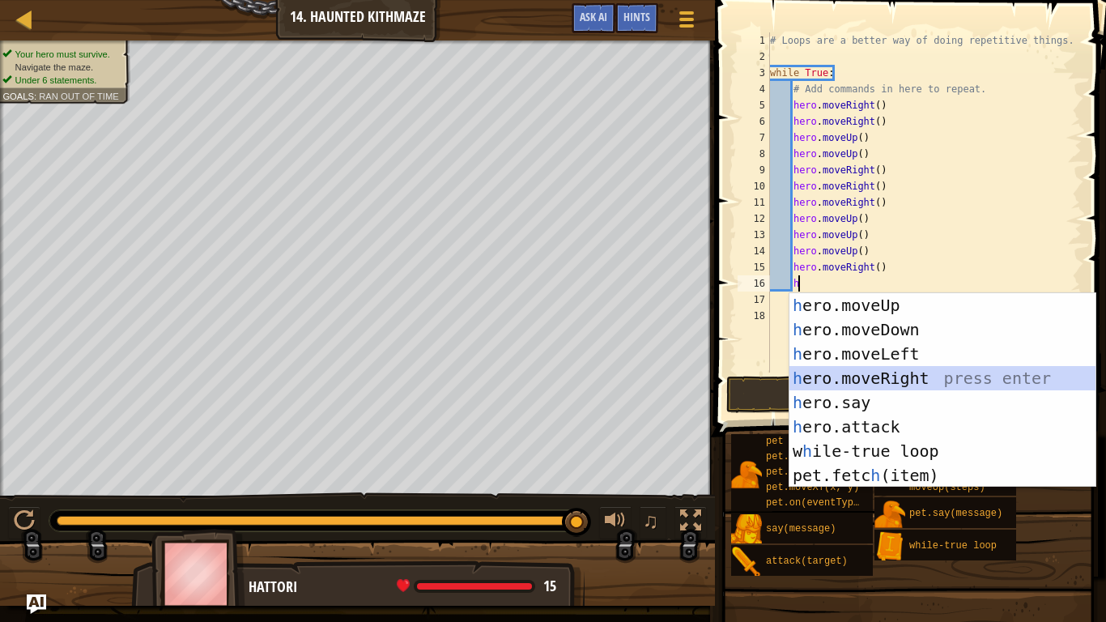
scroll to position [7, 2]
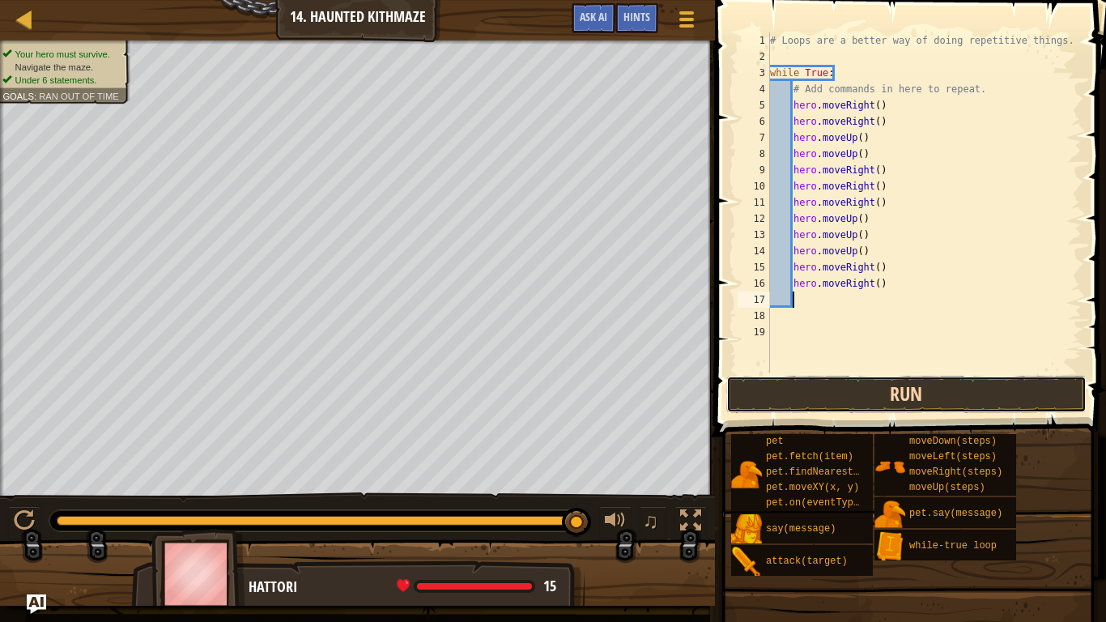
click at [916, 394] on button "Run" at bounding box center [906, 394] width 360 height 37
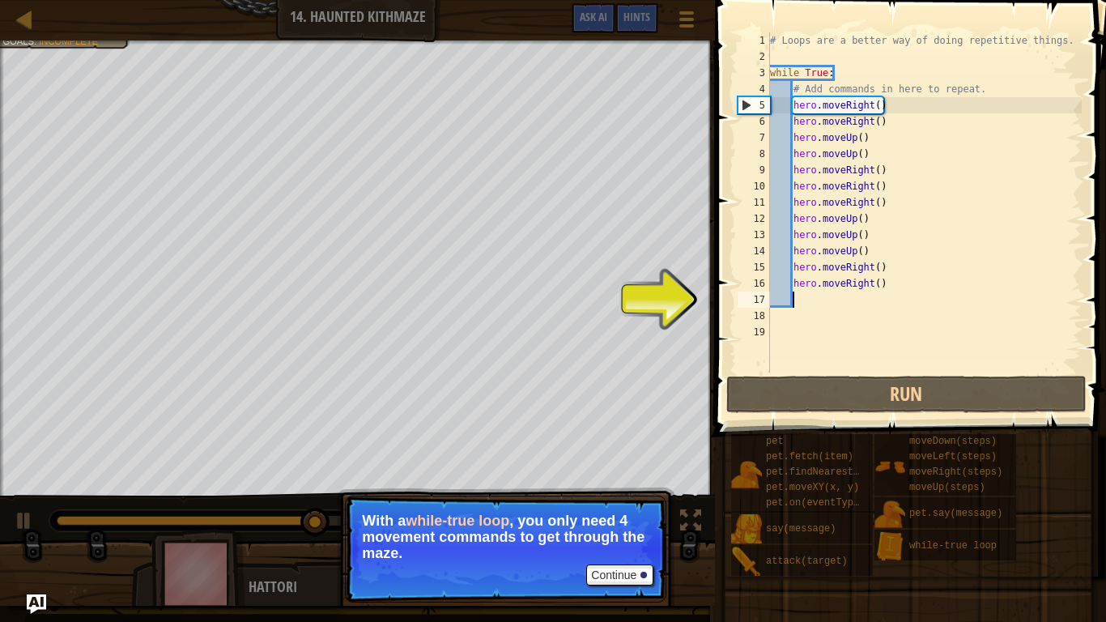
click at [899, 285] on div "# Loops are a better way of doing repetitive things. while True : # Add command…" at bounding box center [924, 218] width 315 height 373
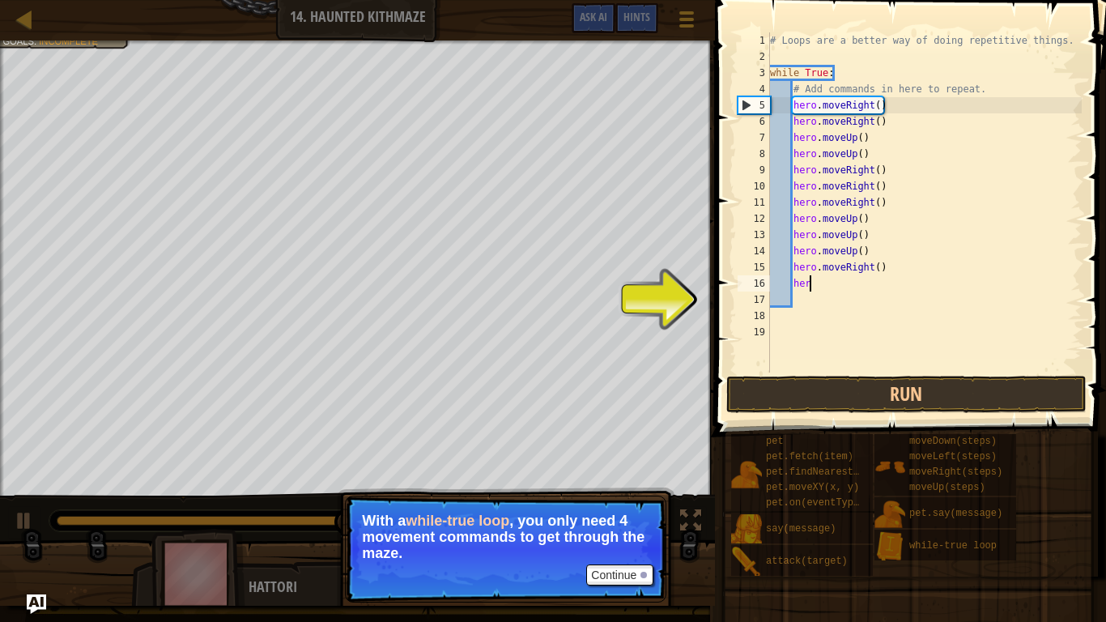
type textarea "h"
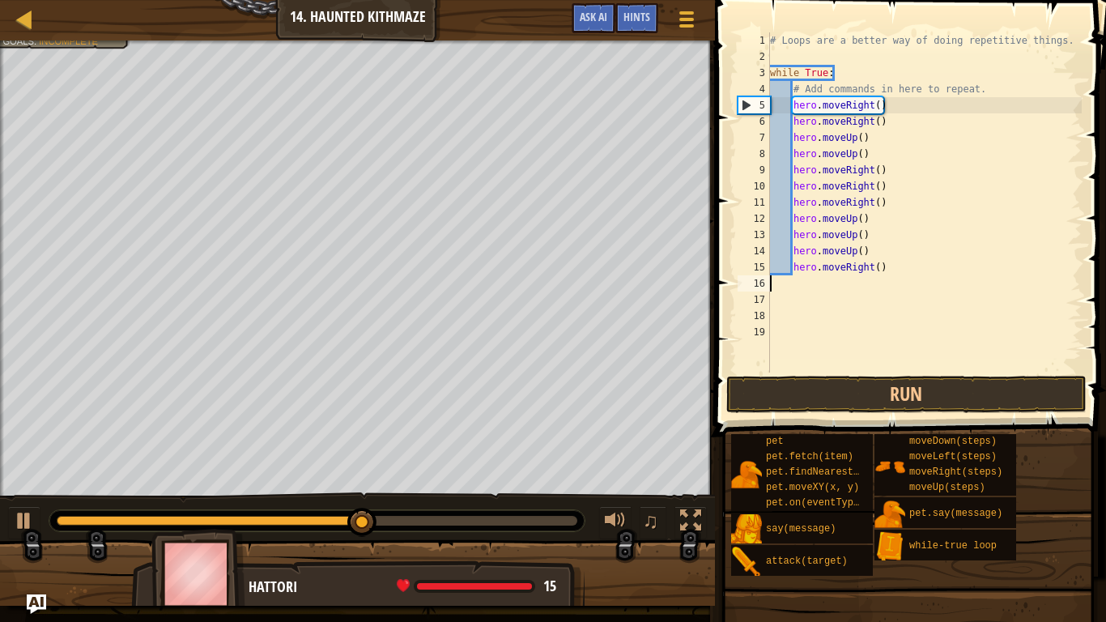
scroll to position [7, 0]
type textarea "h"
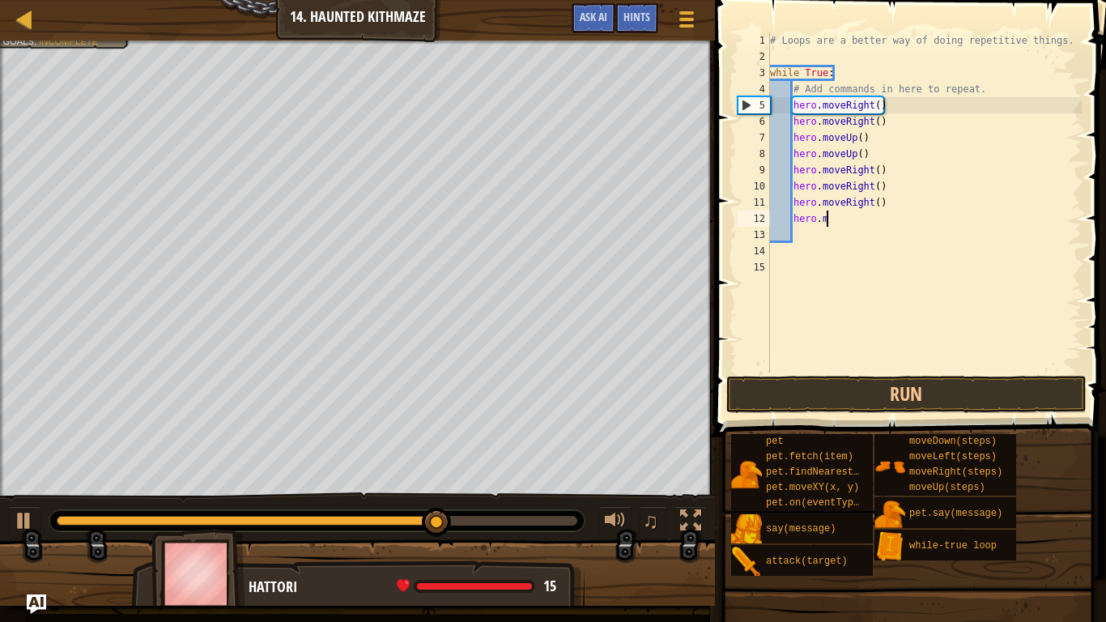
type textarea "h"
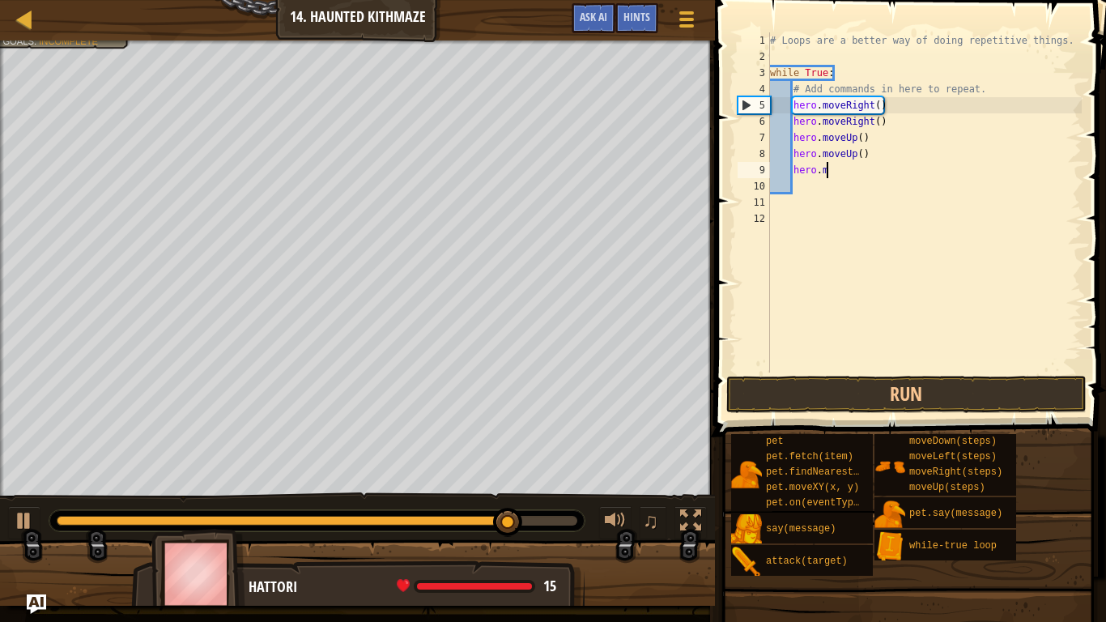
type textarea "h"
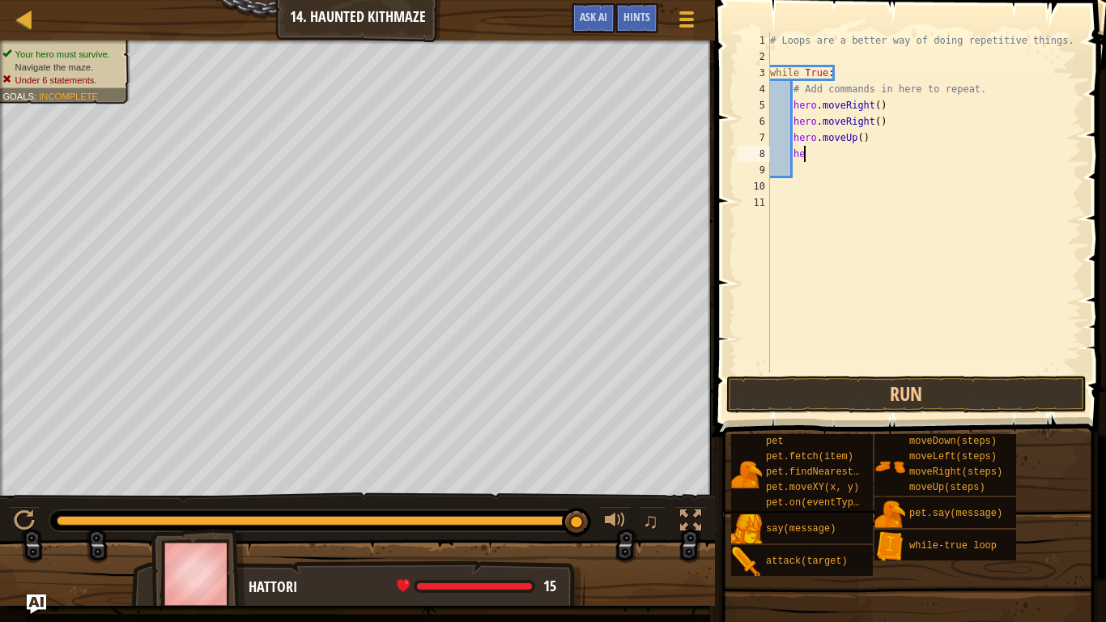
type textarea "h"
click at [918, 391] on button "Run" at bounding box center [906, 394] width 360 height 37
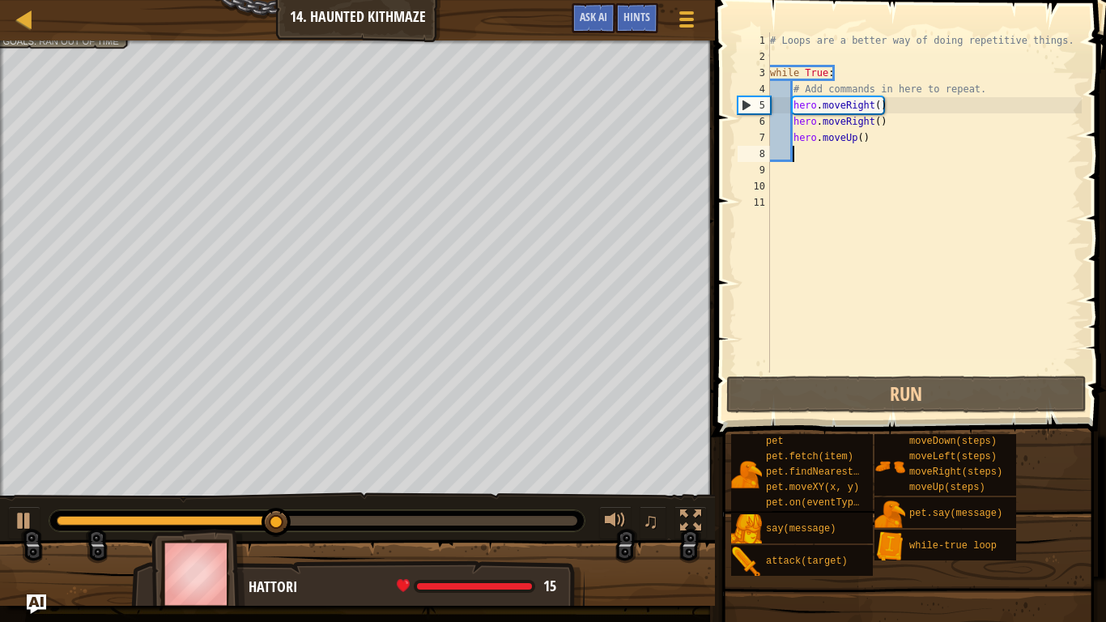
type textarea "h"
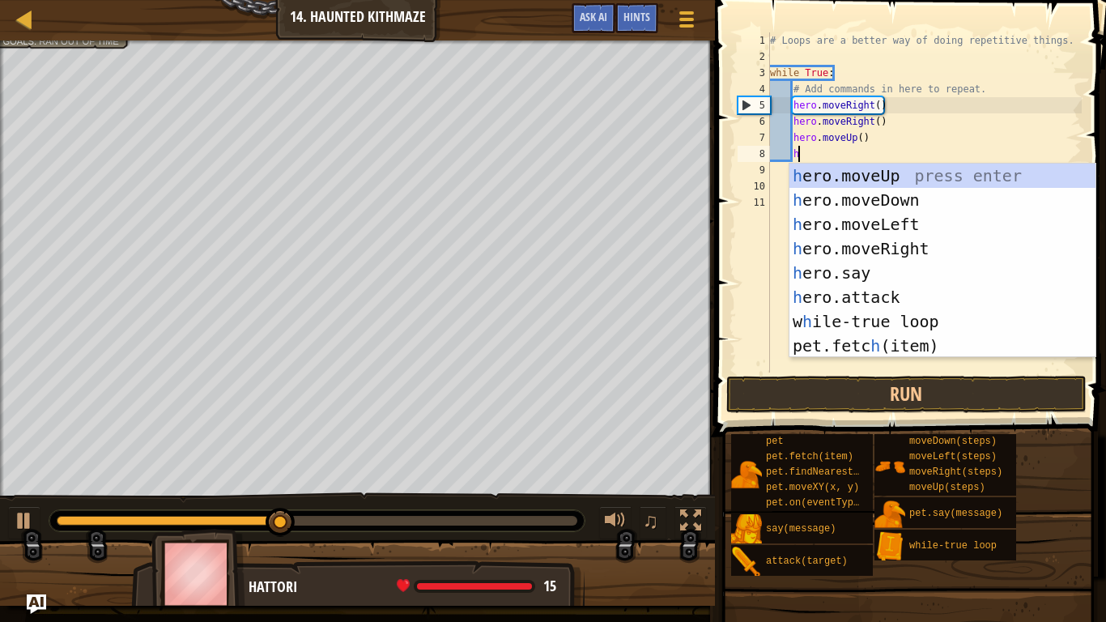
scroll to position [7, 3]
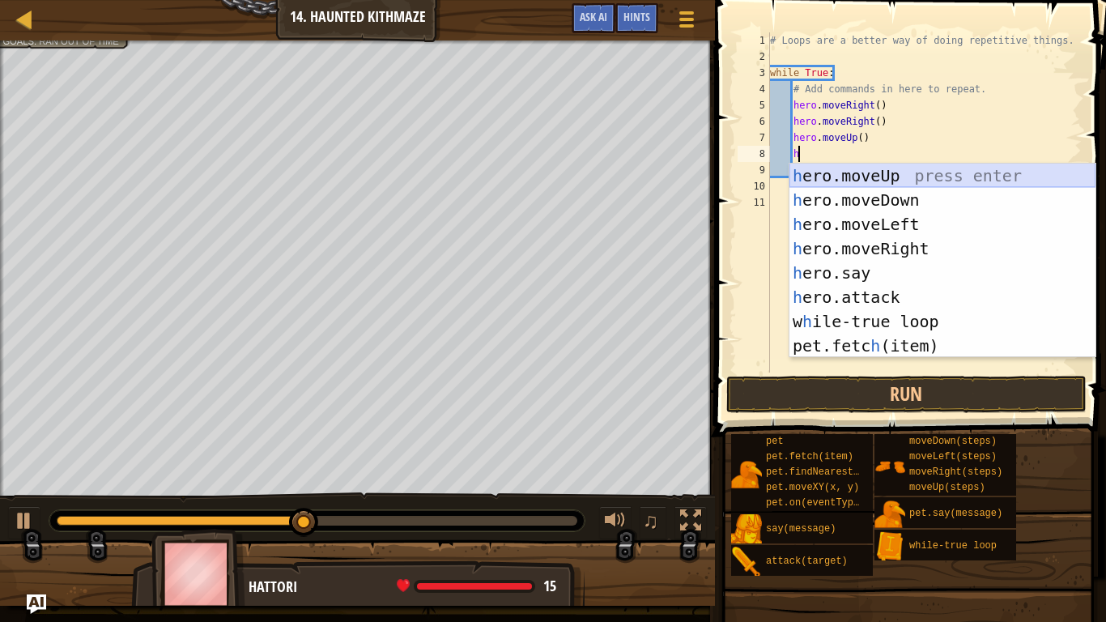
click at [839, 171] on div "h ero.moveUp press enter h ero.moveDown press enter h ero.moveLeft press enter …" at bounding box center [943, 285] width 306 height 243
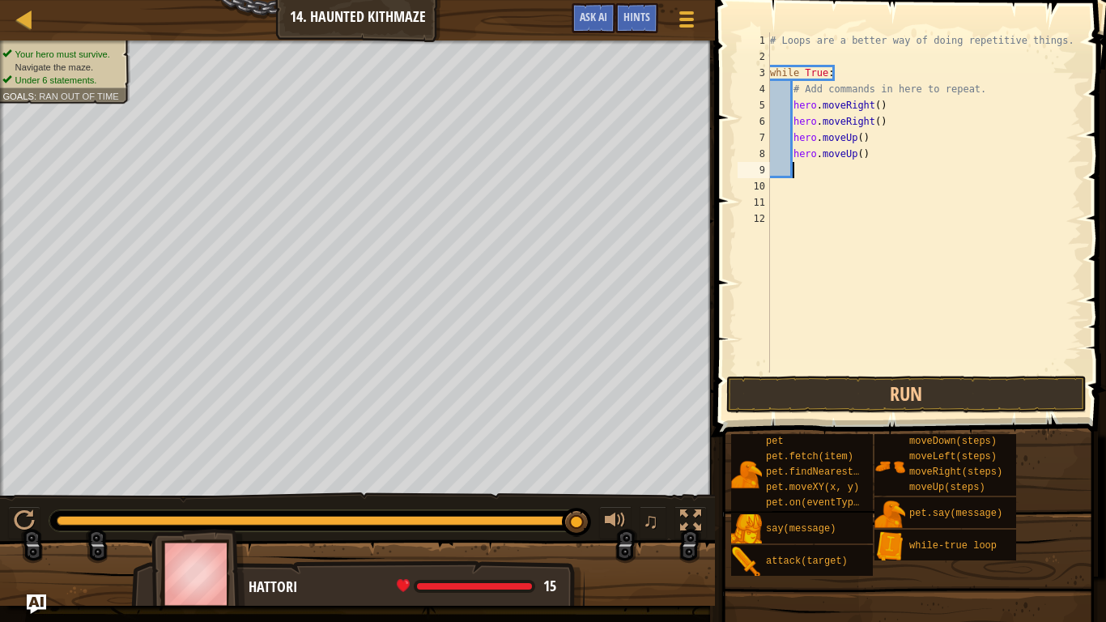
type textarea "m"
click at [878, 397] on button "Run" at bounding box center [906, 394] width 360 height 37
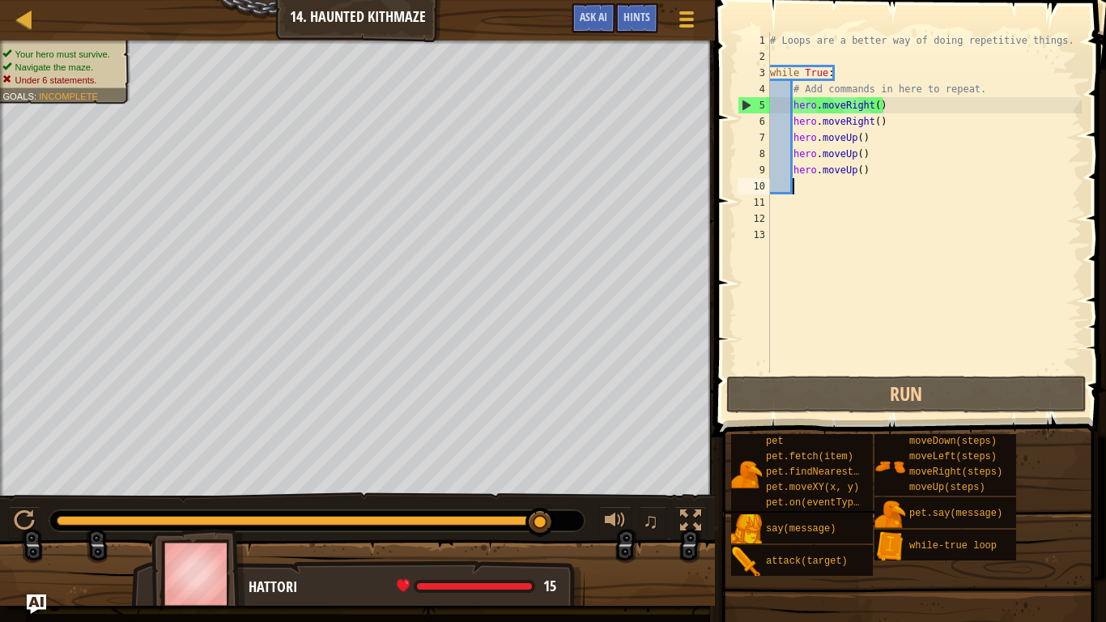
click at [871, 168] on div "# Loops are a better way of doing repetitive things. while True : # Add command…" at bounding box center [924, 218] width 315 height 373
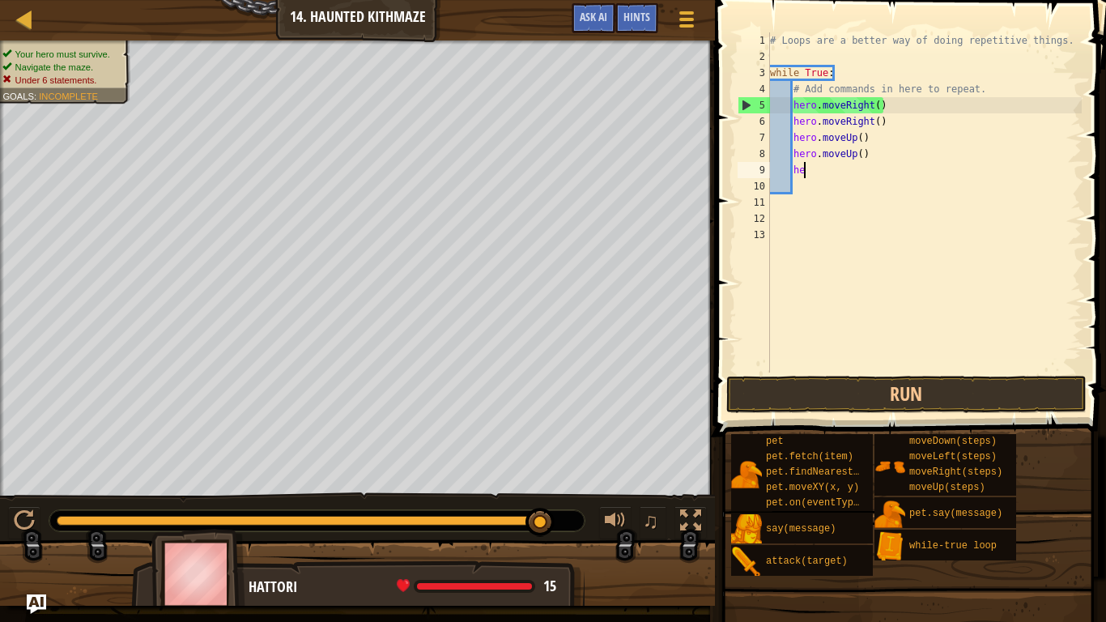
type textarea "h"
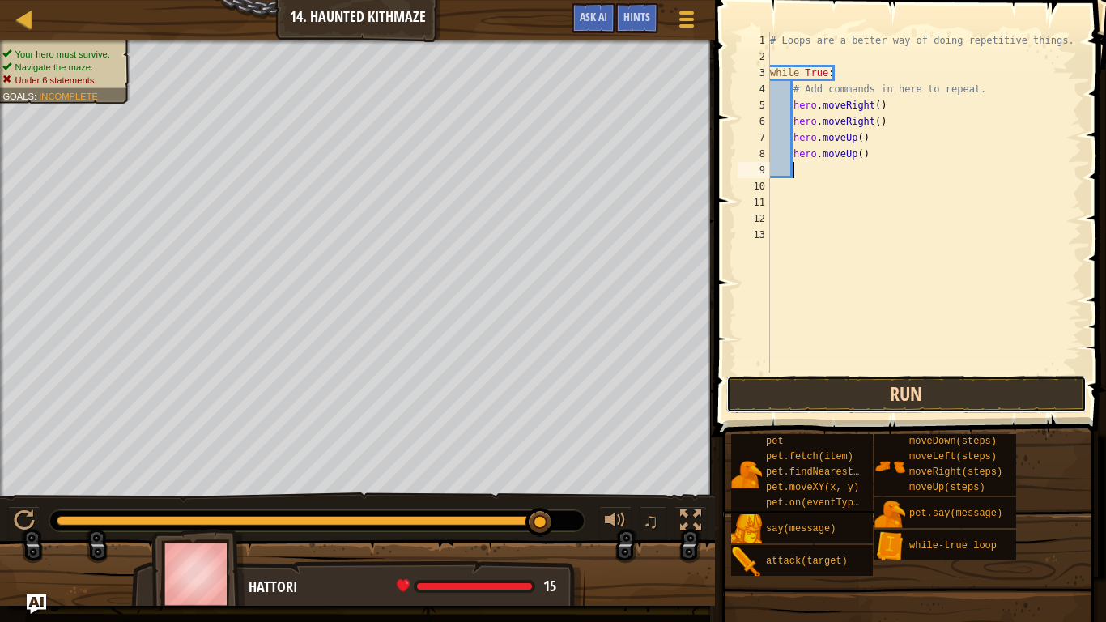
click at [879, 390] on button "Run" at bounding box center [906, 394] width 360 height 37
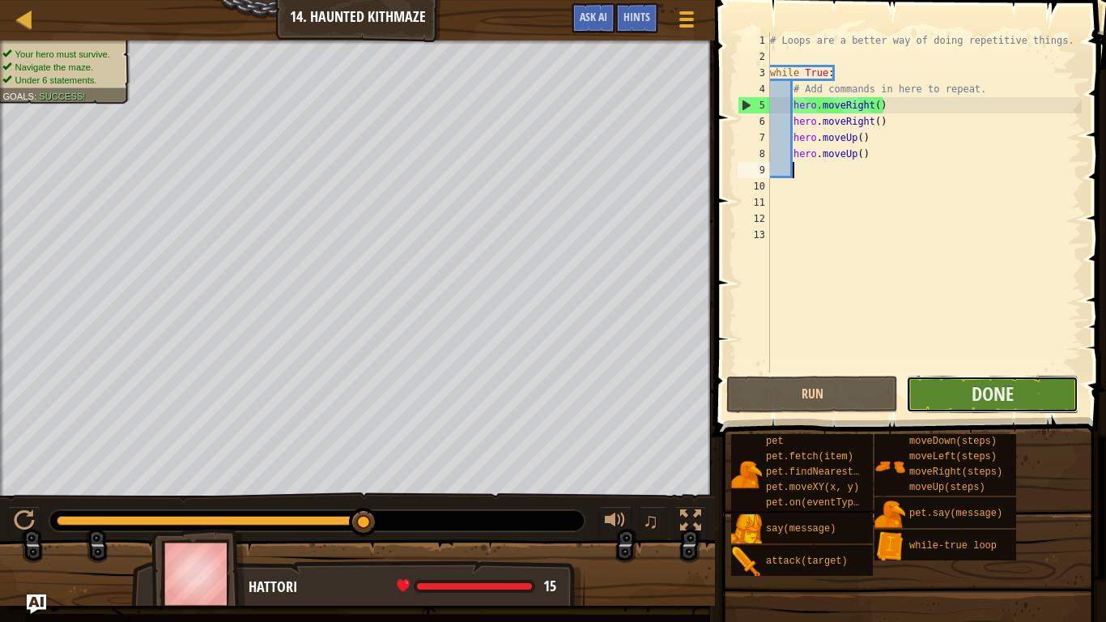
click at [936, 395] on button "Done" at bounding box center [992, 394] width 172 height 37
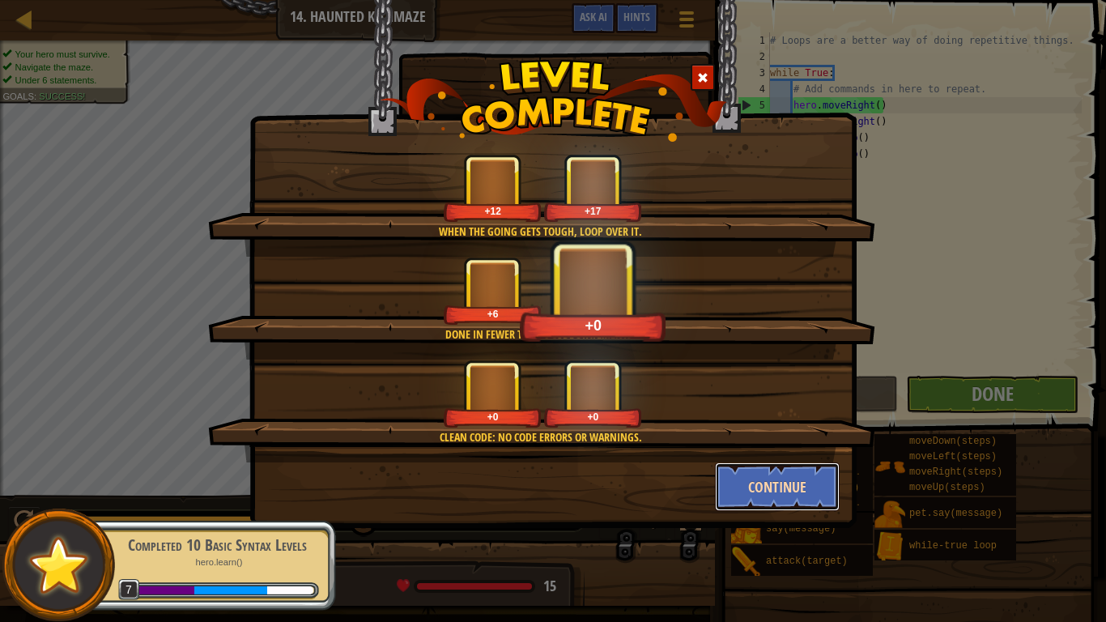
click at [782, 484] on button "Continue" at bounding box center [778, 486] width 126 height 49
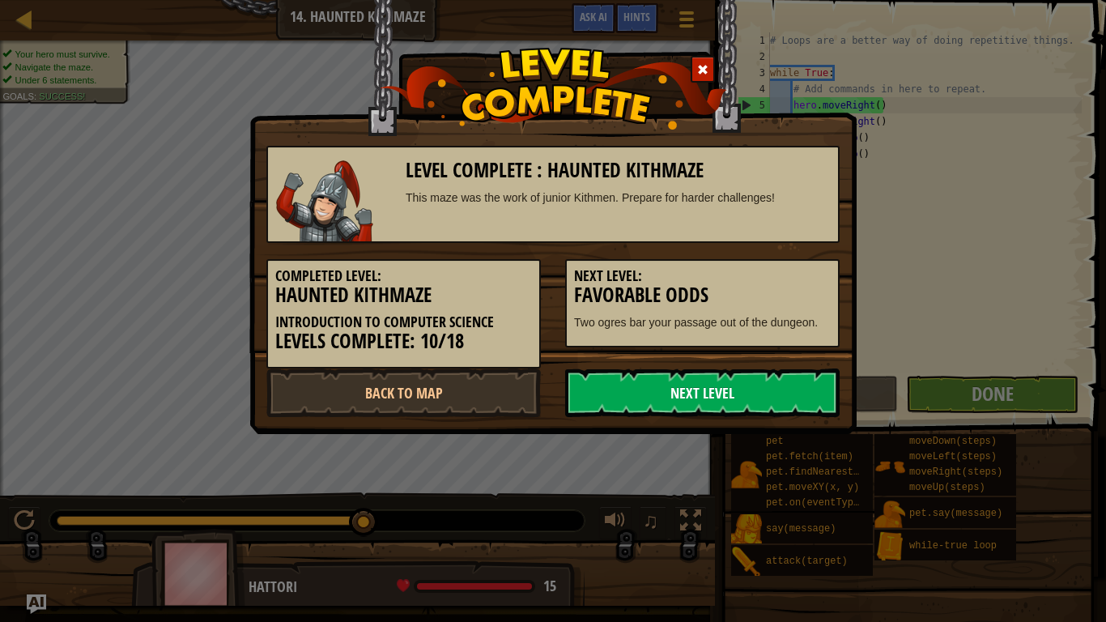
click at [725, 399] on link "Next Level" at bounding box center [702, 392] width 275 height 49
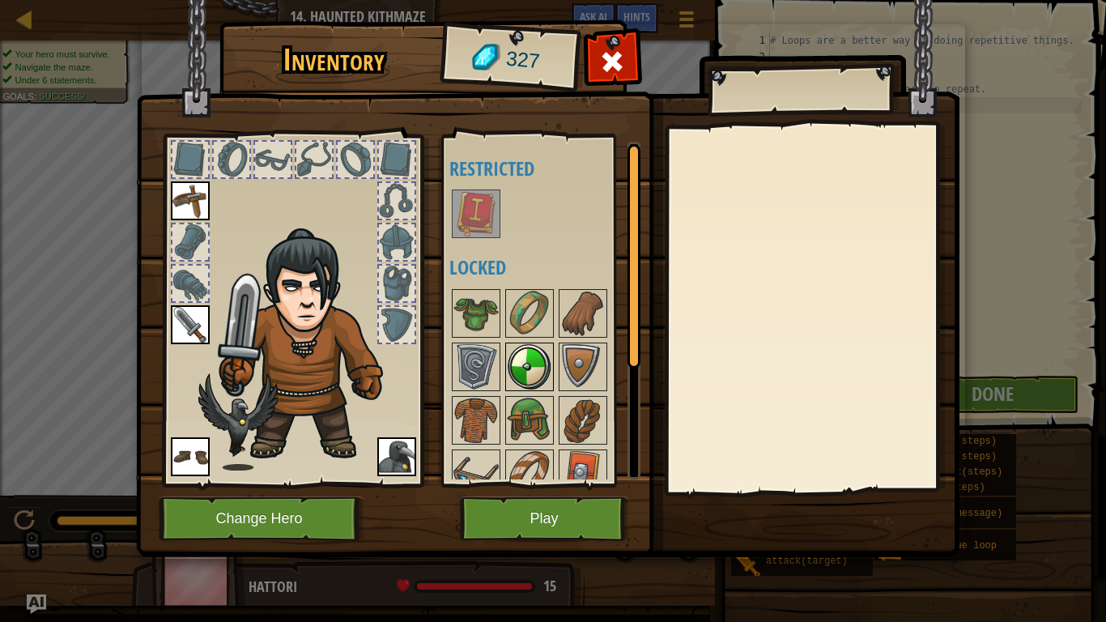
click at [532, 359] on img at bounding box center [529, 366] width 45 height 45
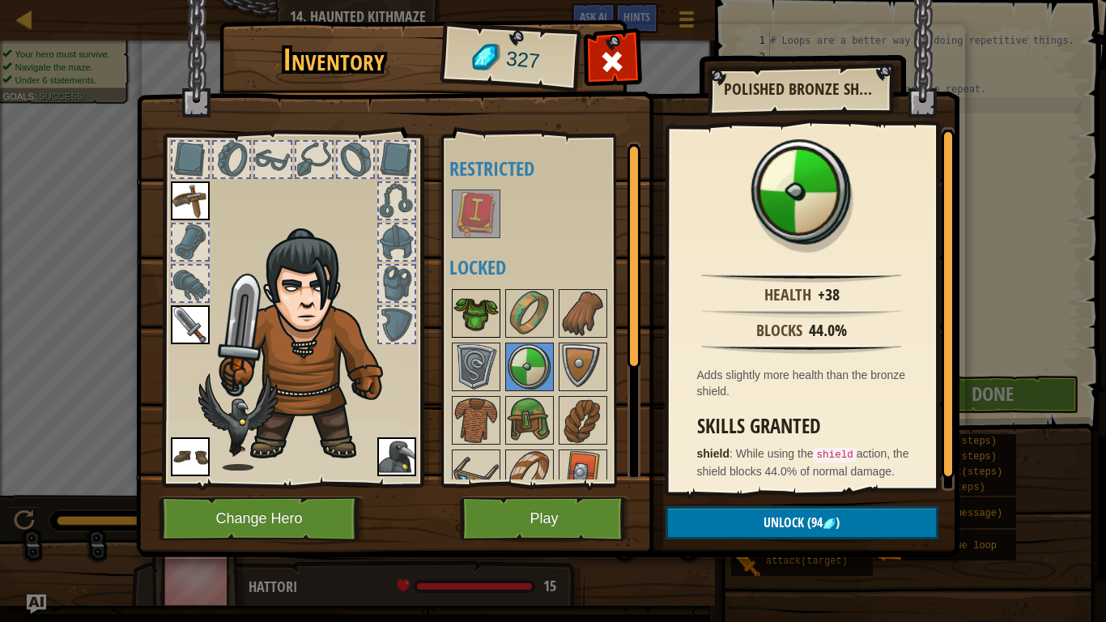
click at [487, 325] on img at bounding box center [475, 313] width 45 height 45
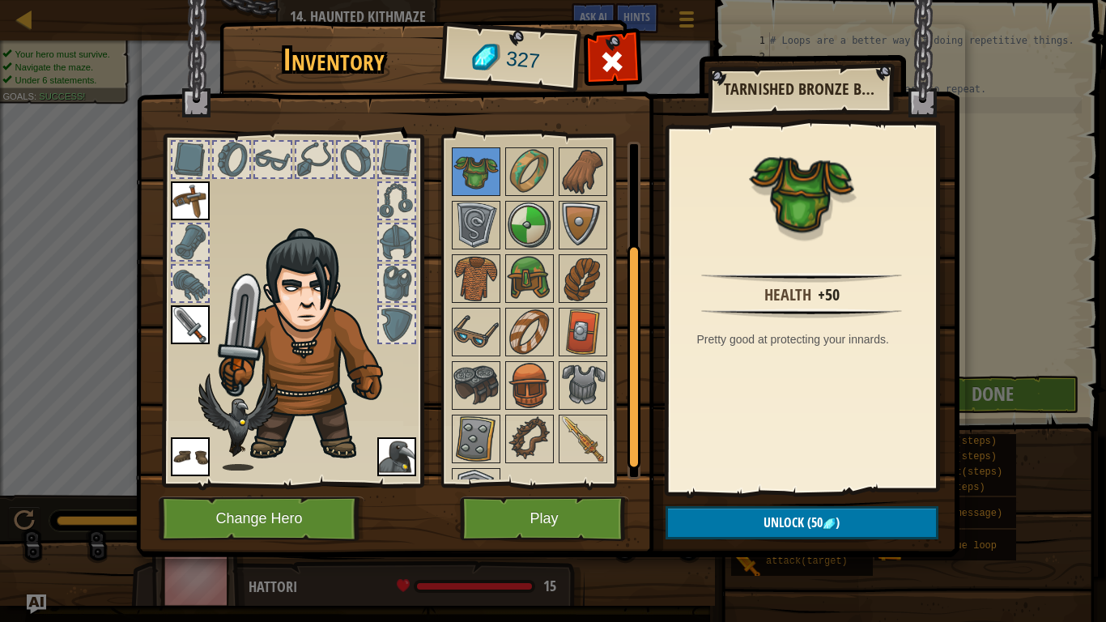
scroll to position [181, 0]
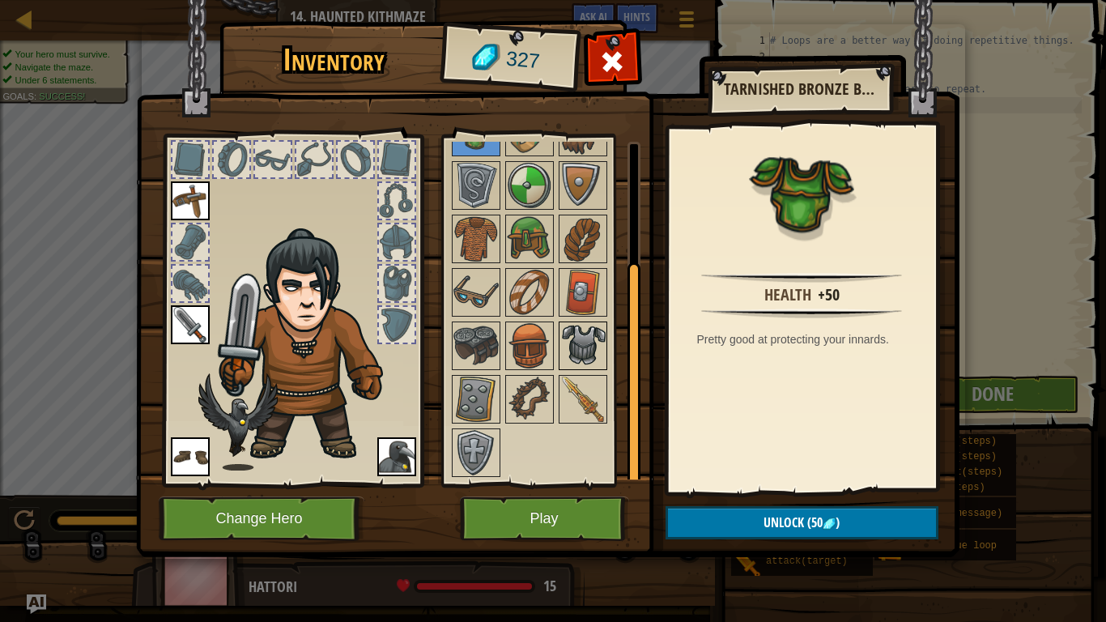
click at [576, 346] on img at bounding box center [582, 345] width 45 height 45
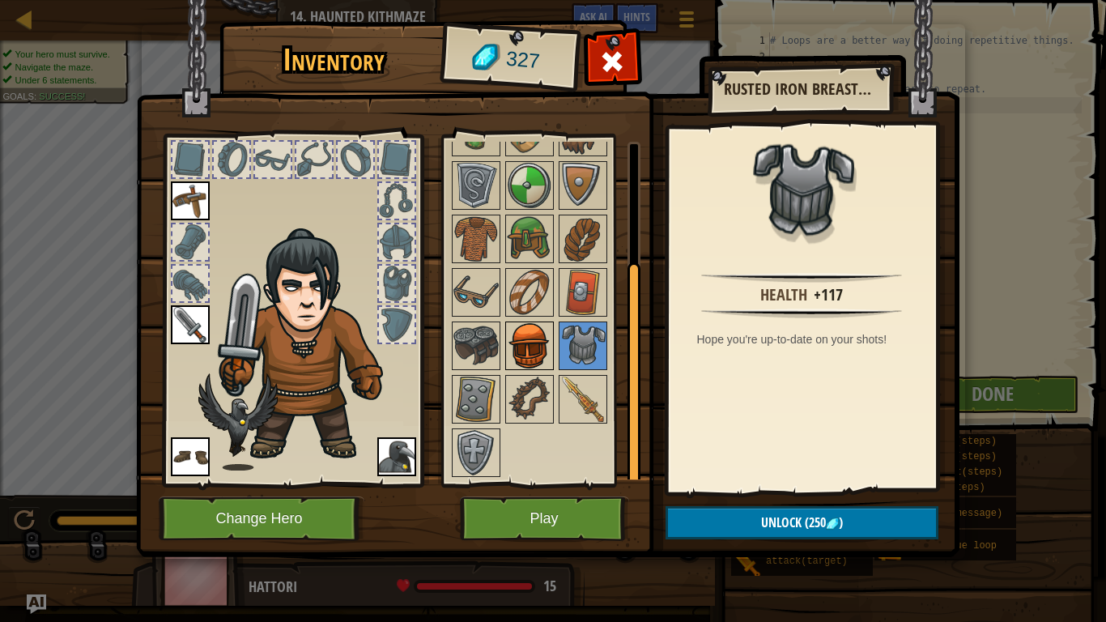
click at [542, 343] on img at bounding box center [529, 345] width 45 height 45
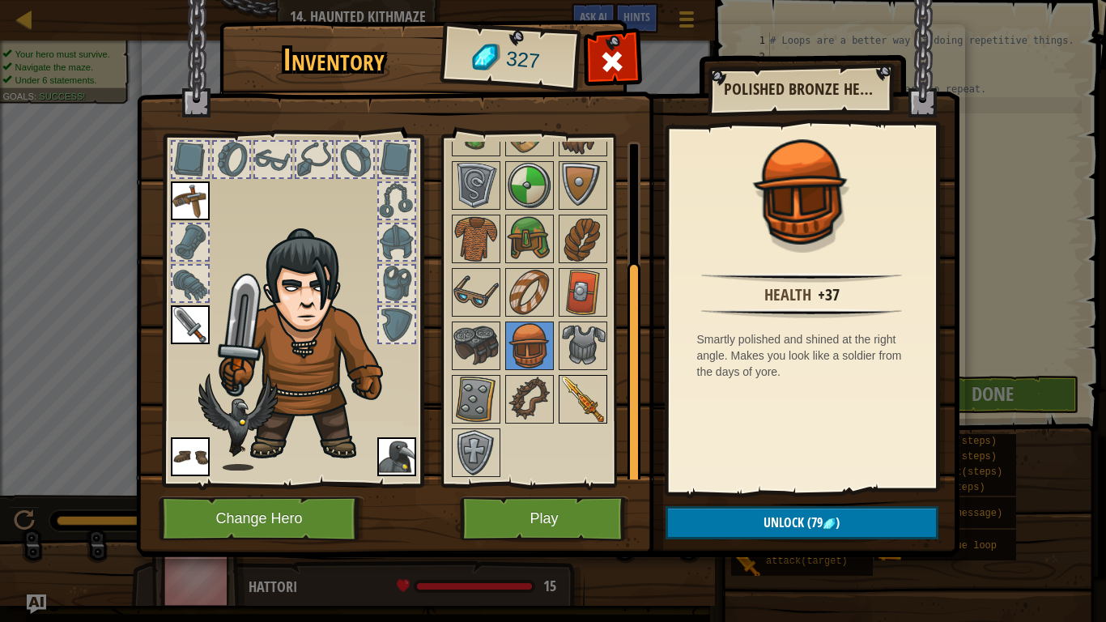
click at [576, 404] on img at bounding box center [582, 399] width 45 height 45
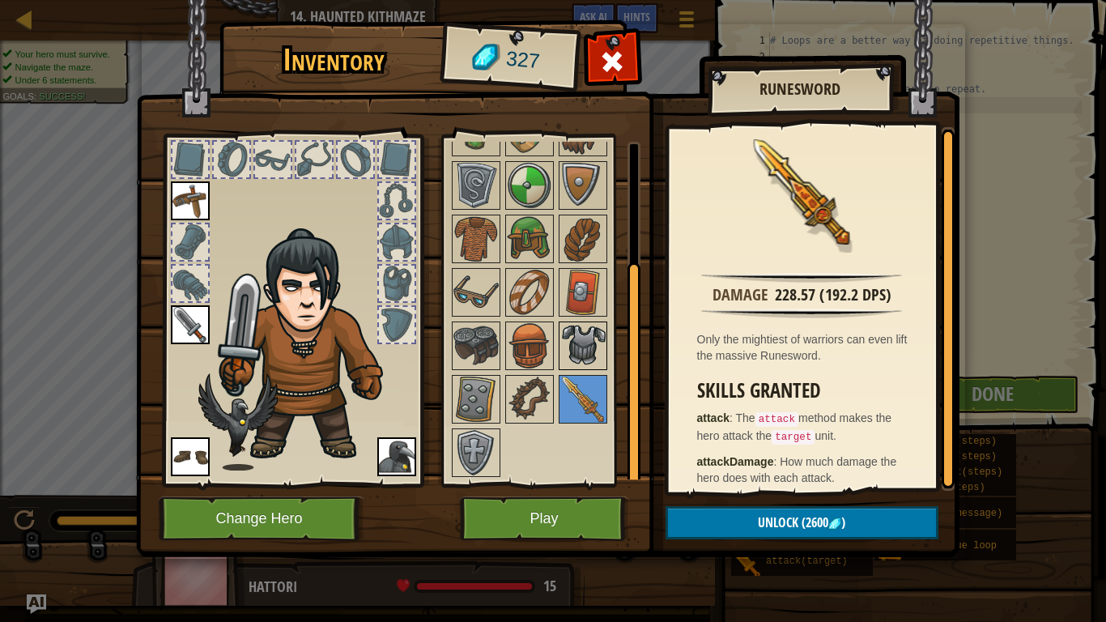
click at [589, 350] on img at bounding box center [582, 345] width 45 height 45
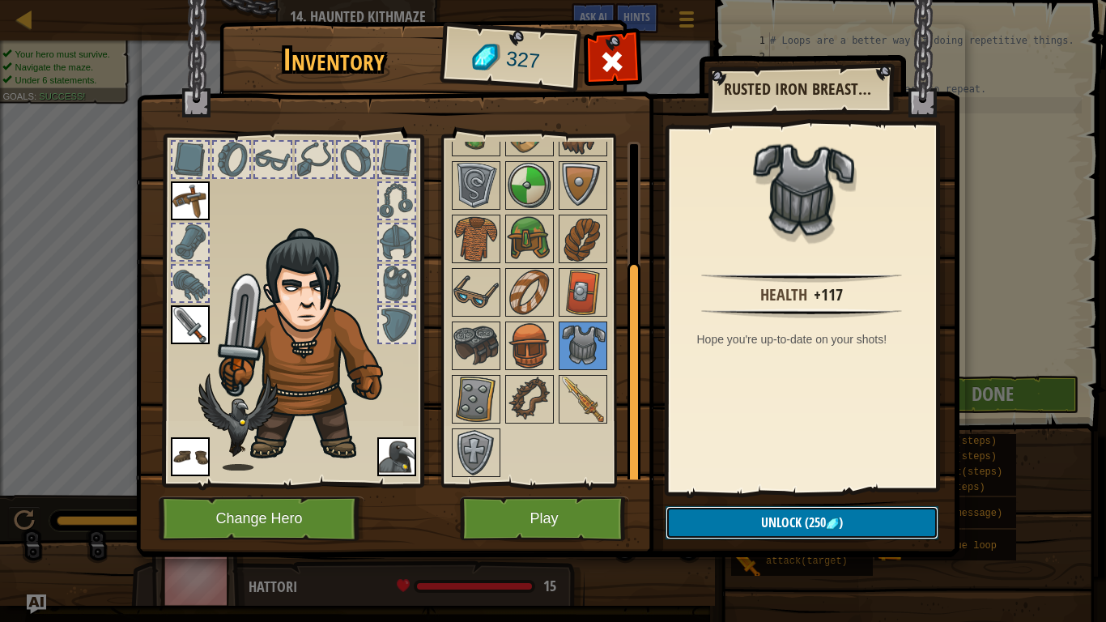
click at [777, 484] on span "Unlock" at bounding box center [781, 522] width 40 height 18
click at [777, 484] on button "Confirm" at bounding box center [802, 522] width 273 height 33
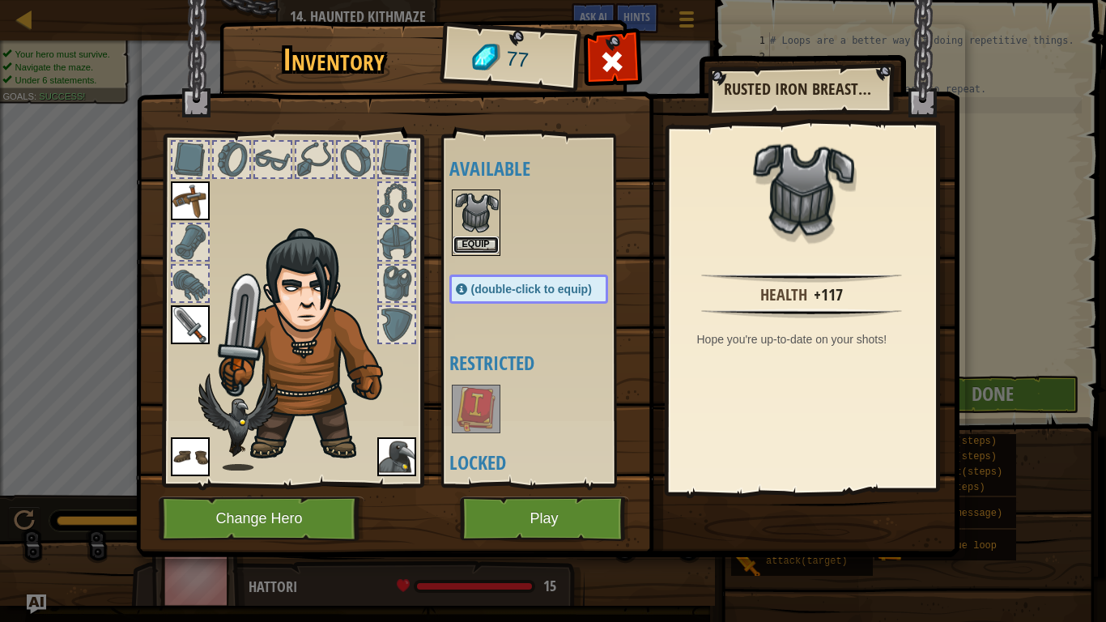
click at [493, 238] on button "Equip" at bounding box center [475, 244] width 45 height 17
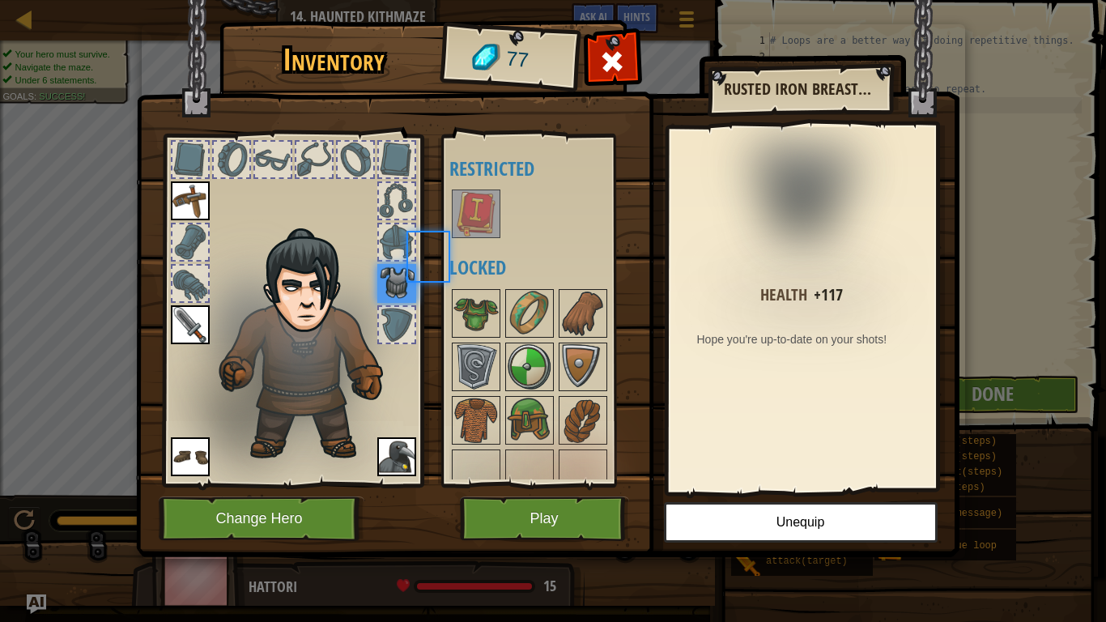
click at [493, 238] on div at bounding box center [544, 213] width 191 height 53
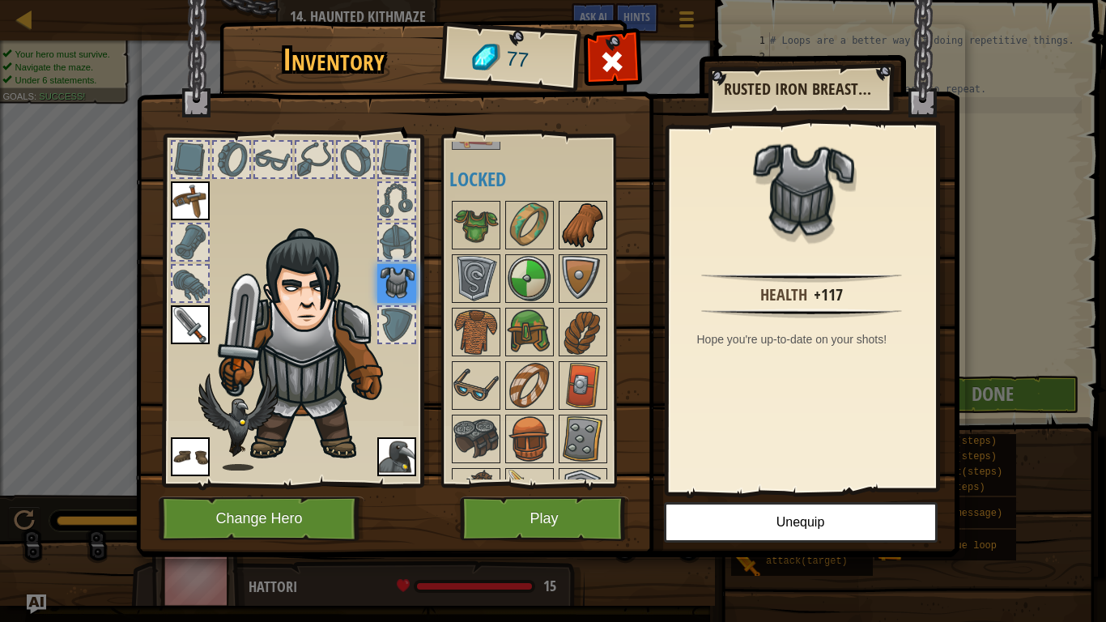
scroll to position [95, 0]
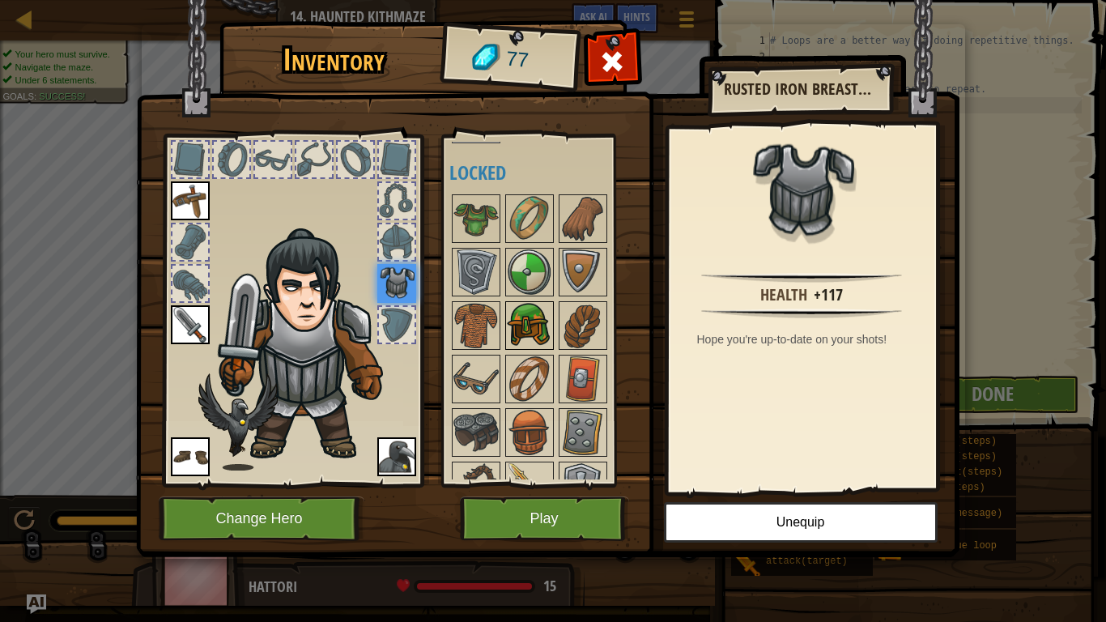
click at [543, 319] on img at bounding box center [529, 325] width 45 height 45
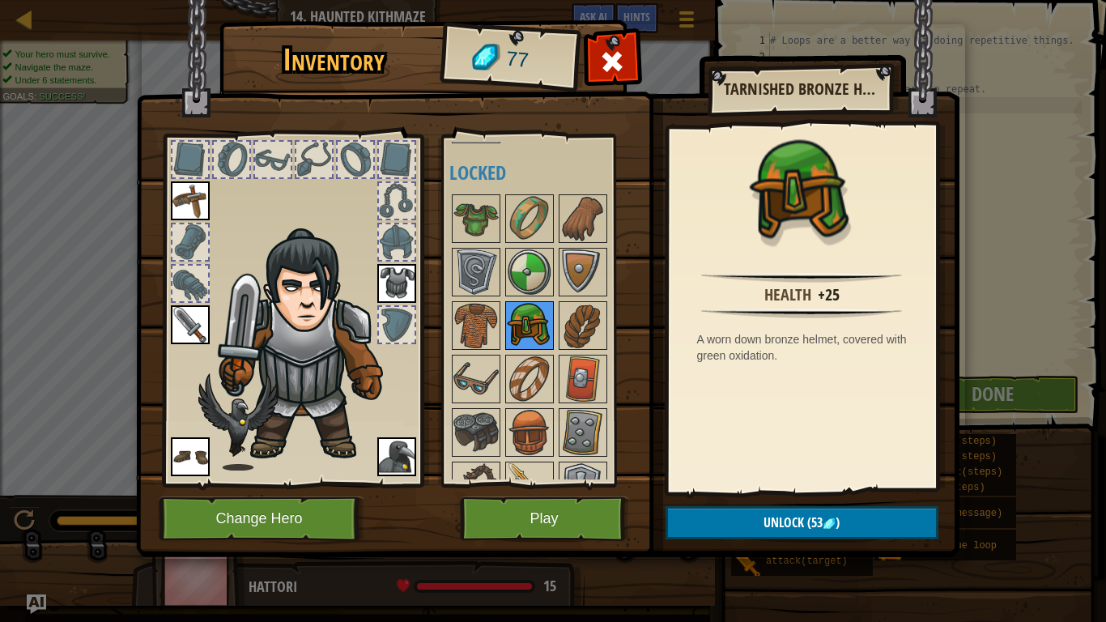
scroll to position [128, 0]
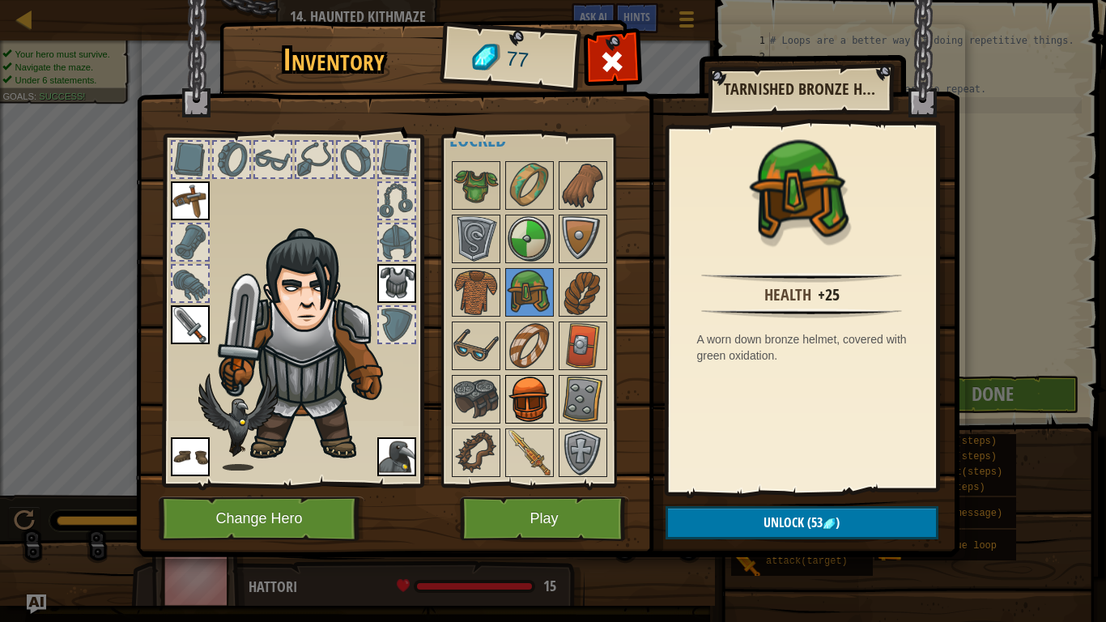
click at [529, 389] on img at bounding box center [529, 399] width 45 height 45
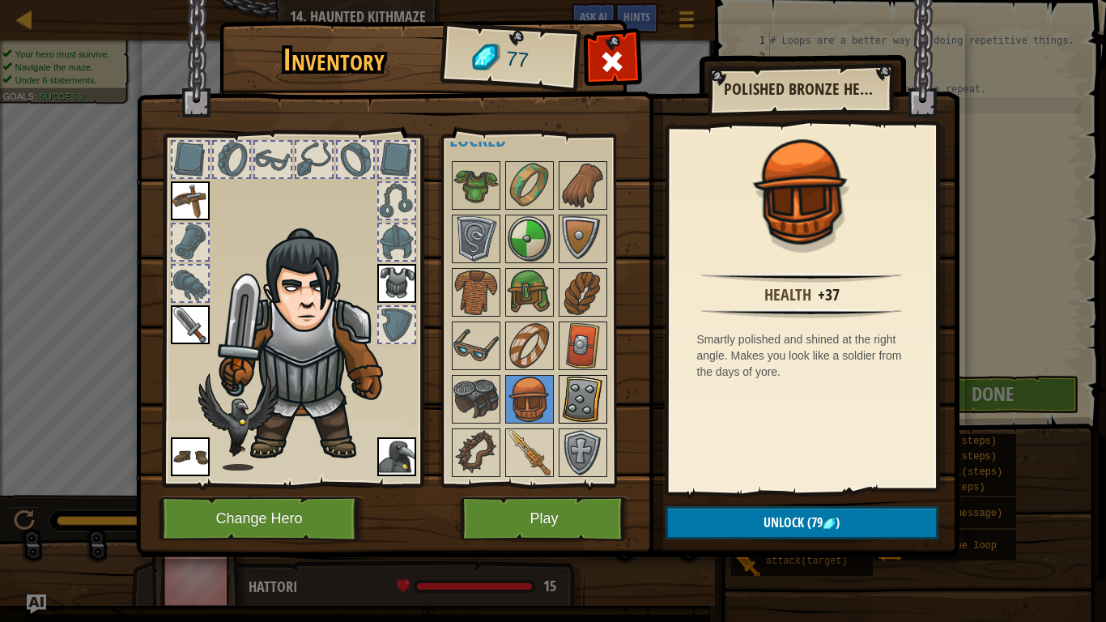
click at [588, 409] on img at bounding box center [582, 399] width 45 height 45
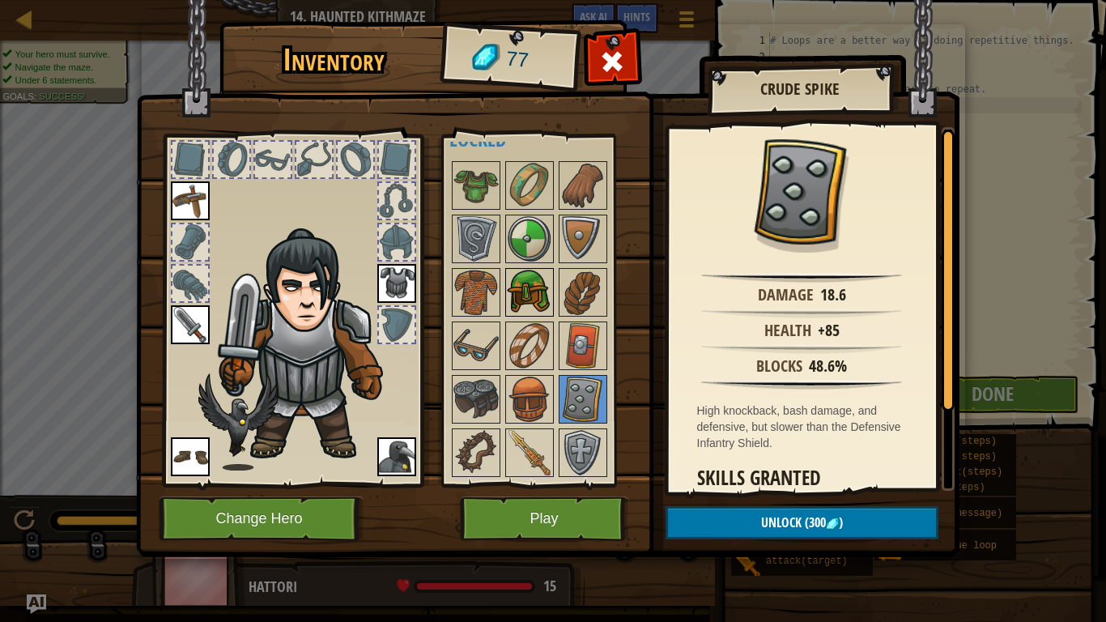
scroll to position [73, 0]
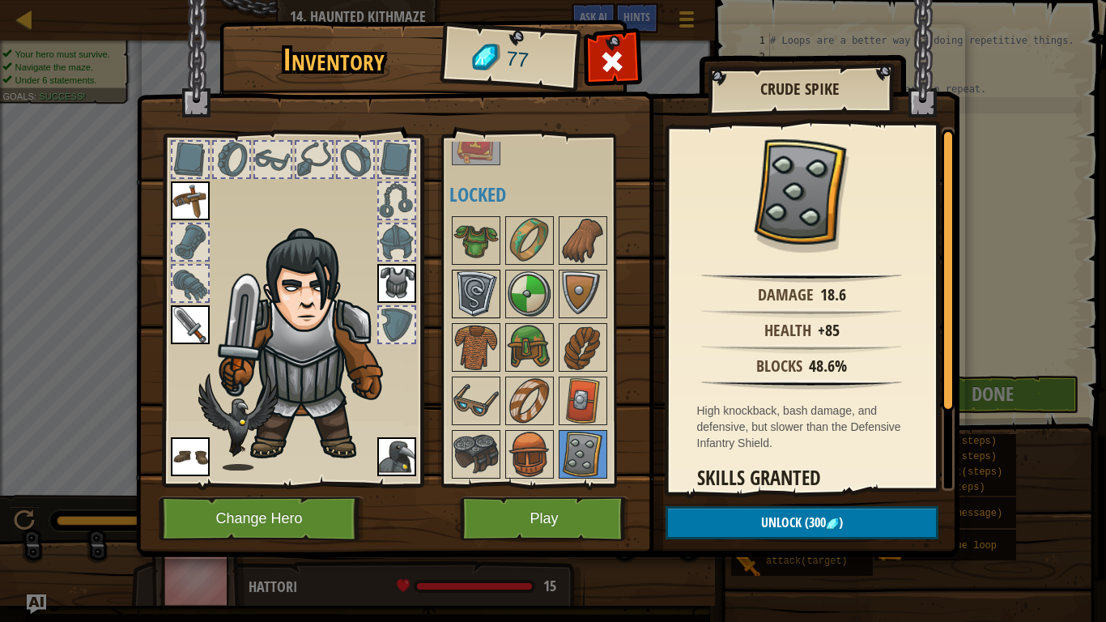
click at [482, 291] on img at bounding box center [475, 293] width 45 height 45
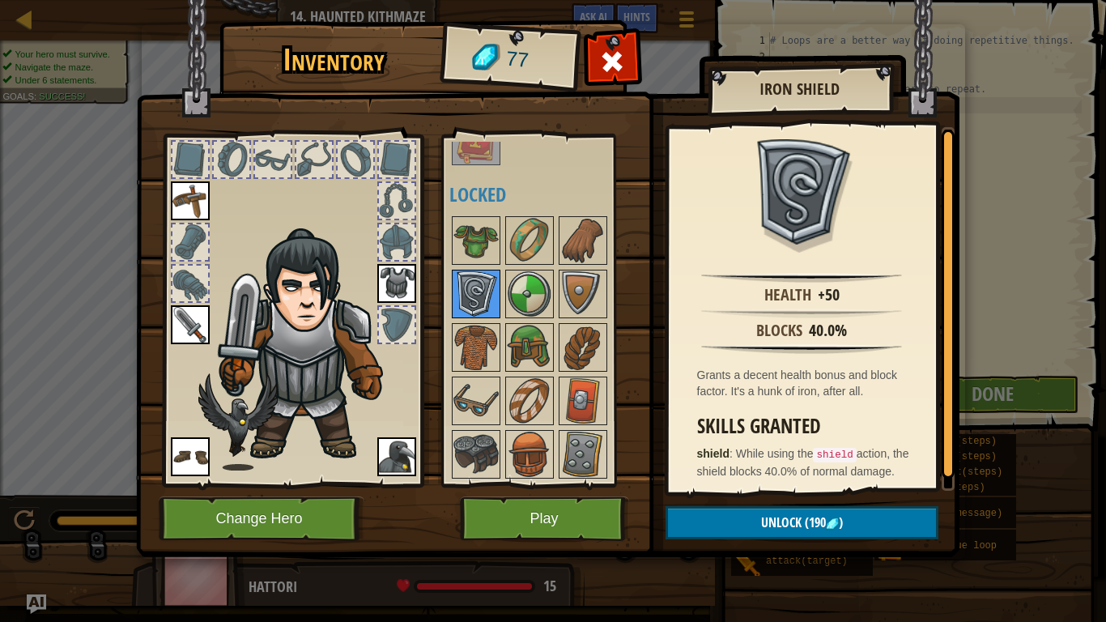
scroll to position [128, 0]
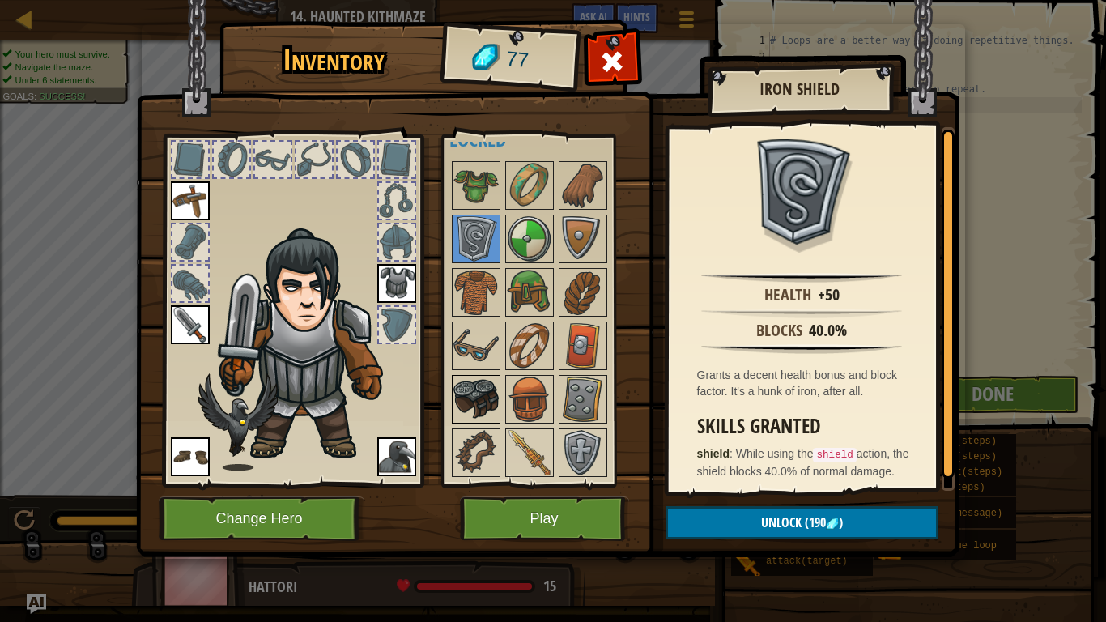
click at [491, 379] on img at bounding box center [475, 399] width 45 height 45
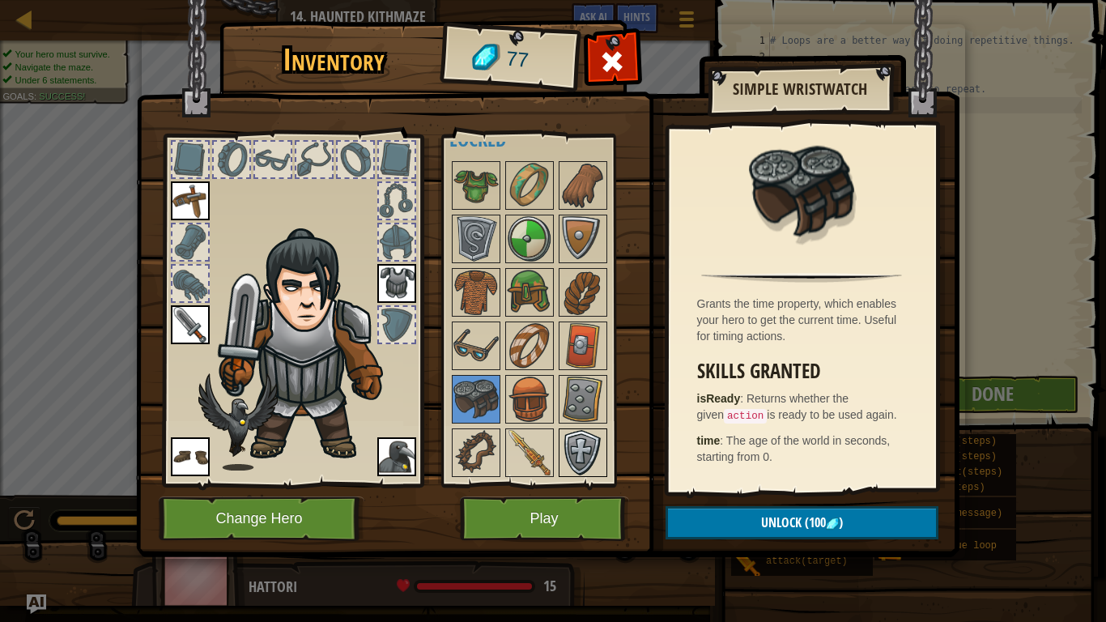
click at [564, 439] on img at bounding box center [582, 452] width 45 height 45
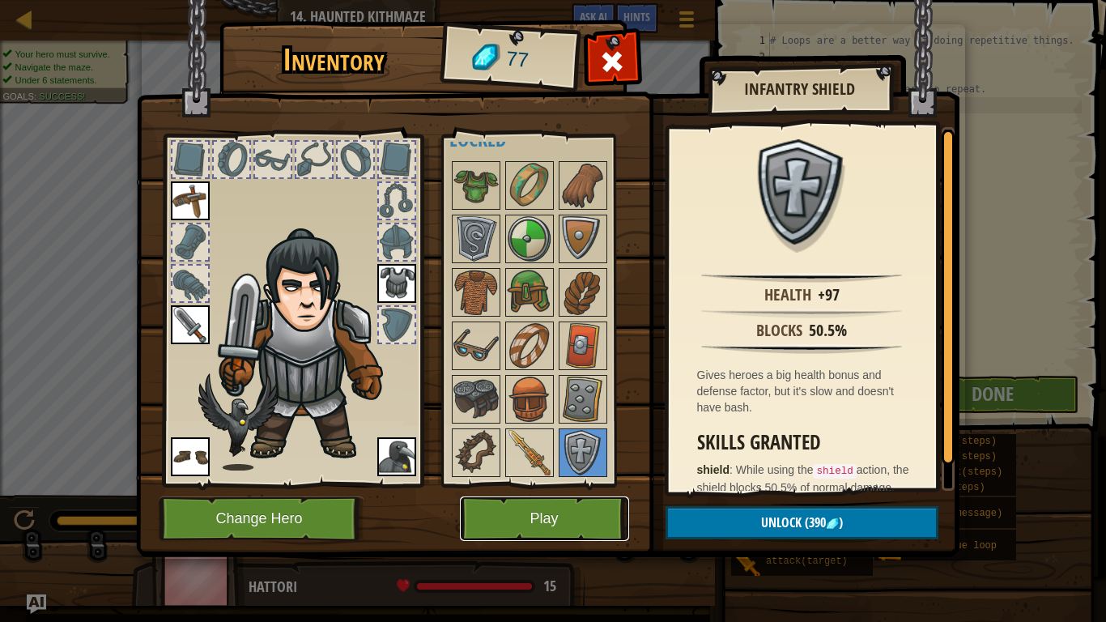
click at [553, 484] on button "Play" at bounding box center [544, 518] width 169 height 45
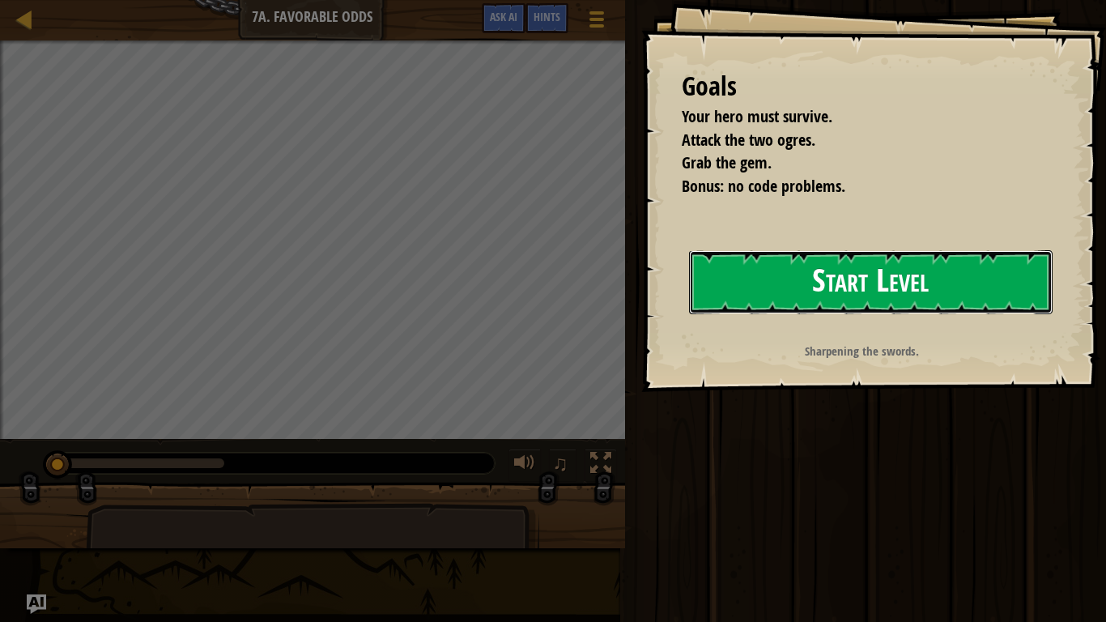
click at [773, 305] on button "Start Level" at bounding box center [871, 282] width 364 height 64
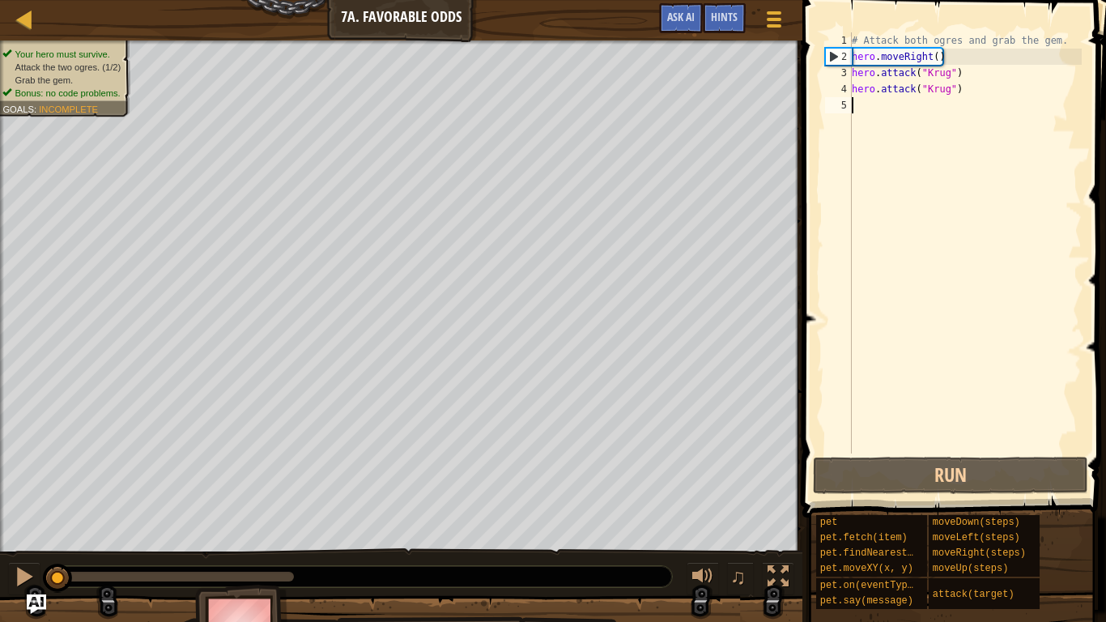
type textarea "h"
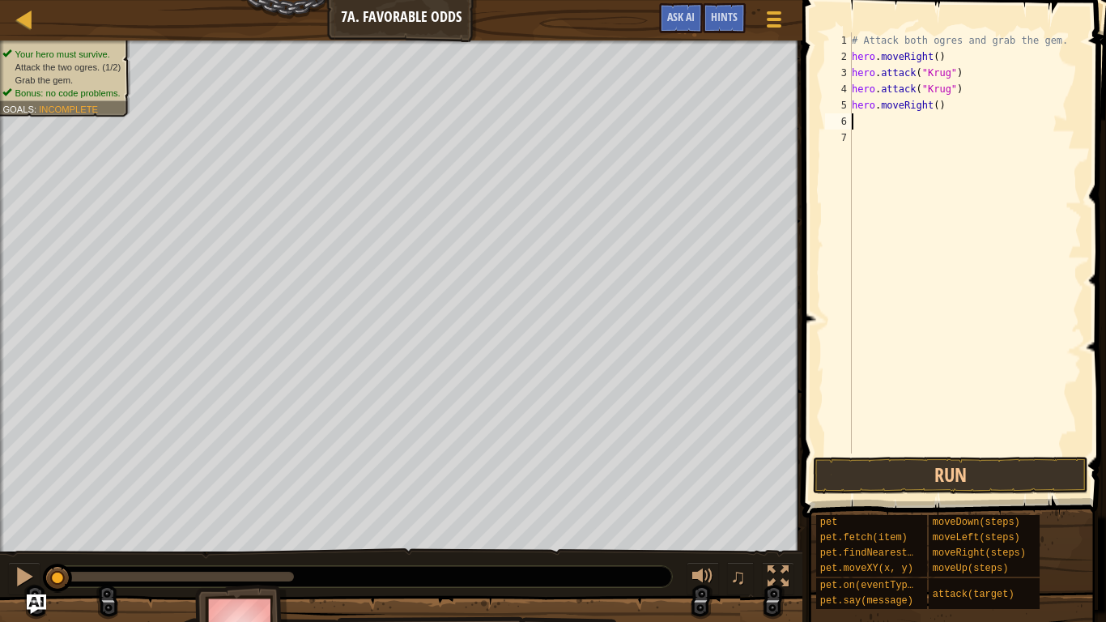
type textarea "h"
type textarea "hero.attack("Grump")"
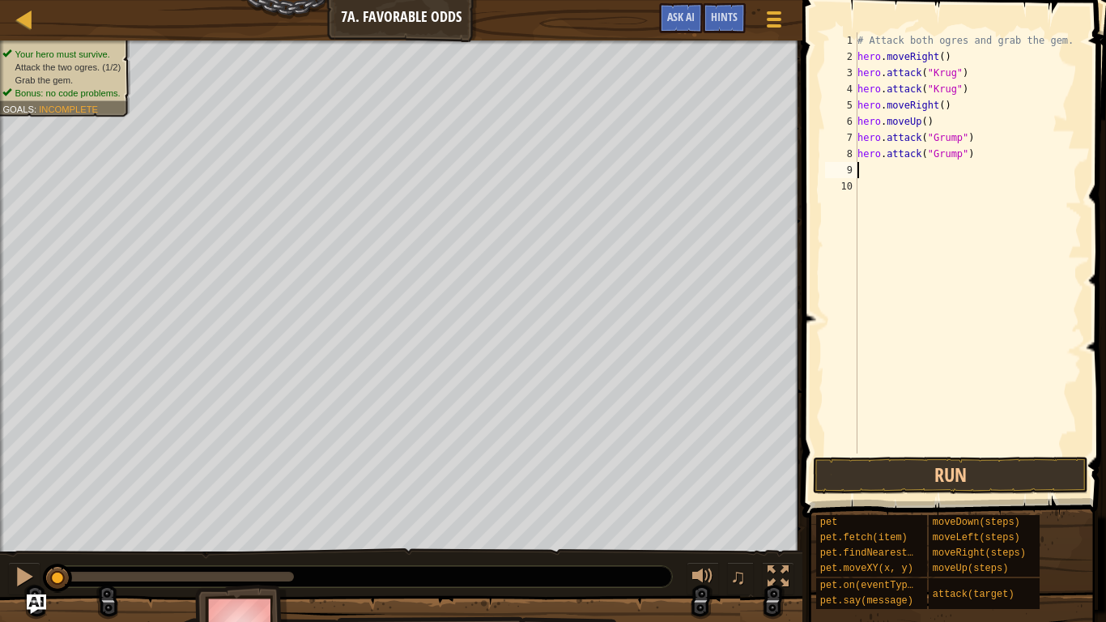
scroll to position [7, 0]
type textarea "h"
click at [950, 475] on button "Run" at bounding box center [950, 475] width 275 height 37
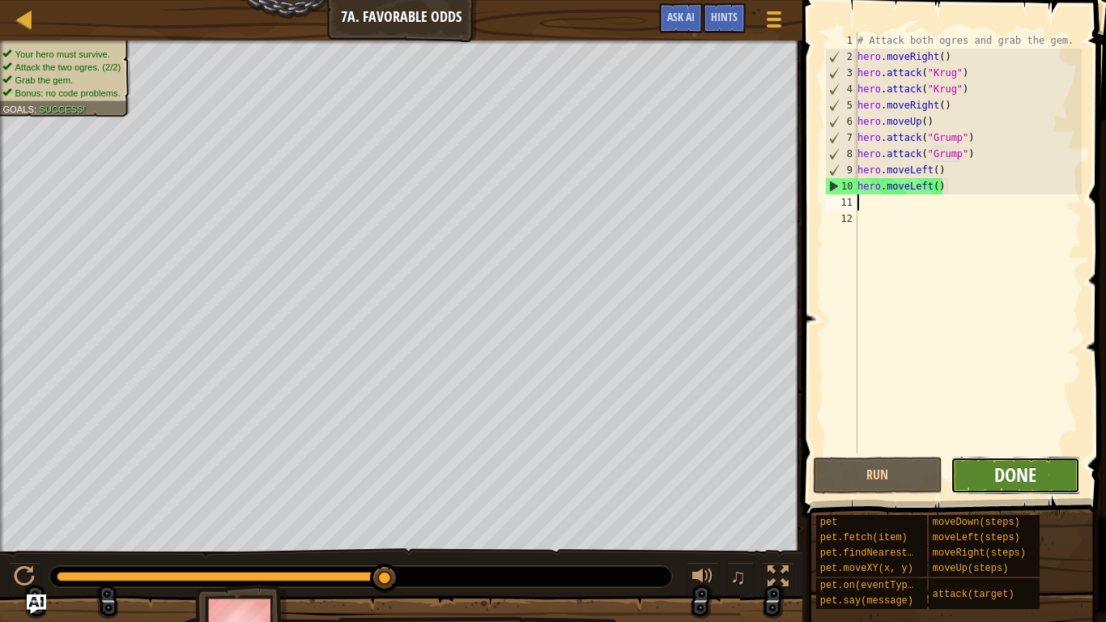
click at [1020, 468] on span "Done" at bounding box center [1015, 475] width 42 height 26
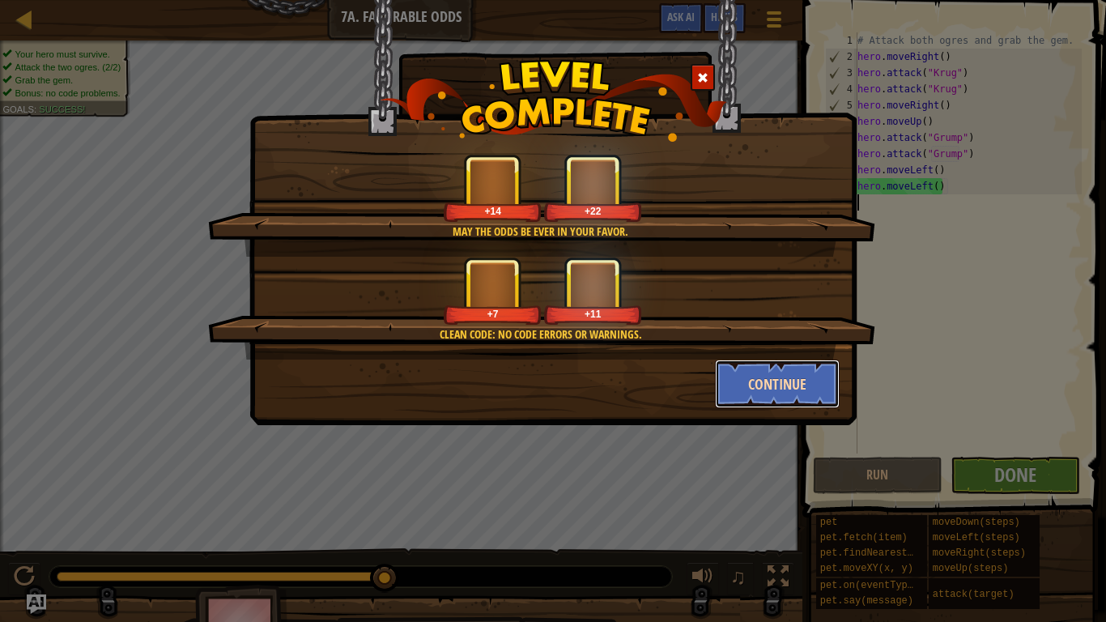
click at [772, 387] on button "Continue" at bounding box center [778, 384] width 126 height 49
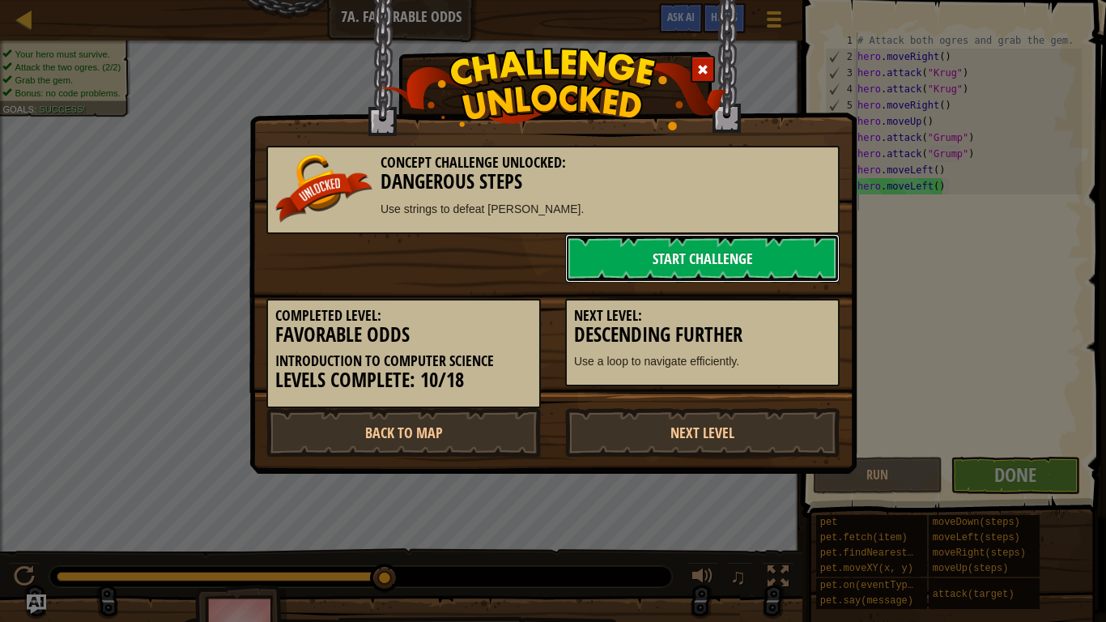
click at [696, 262] on link "Start Challenge" at bounding box center [702, 258] width 275 height 49
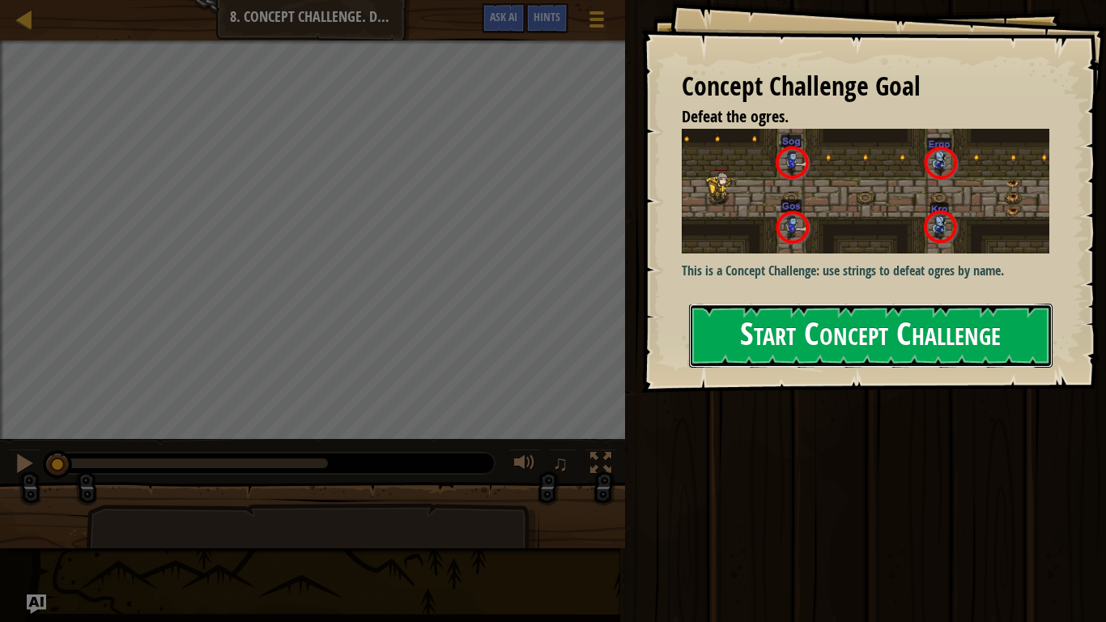
click at [827, 337] on button "Start Concept Challenge" at bounding box center [871, 336] width 364 height 64
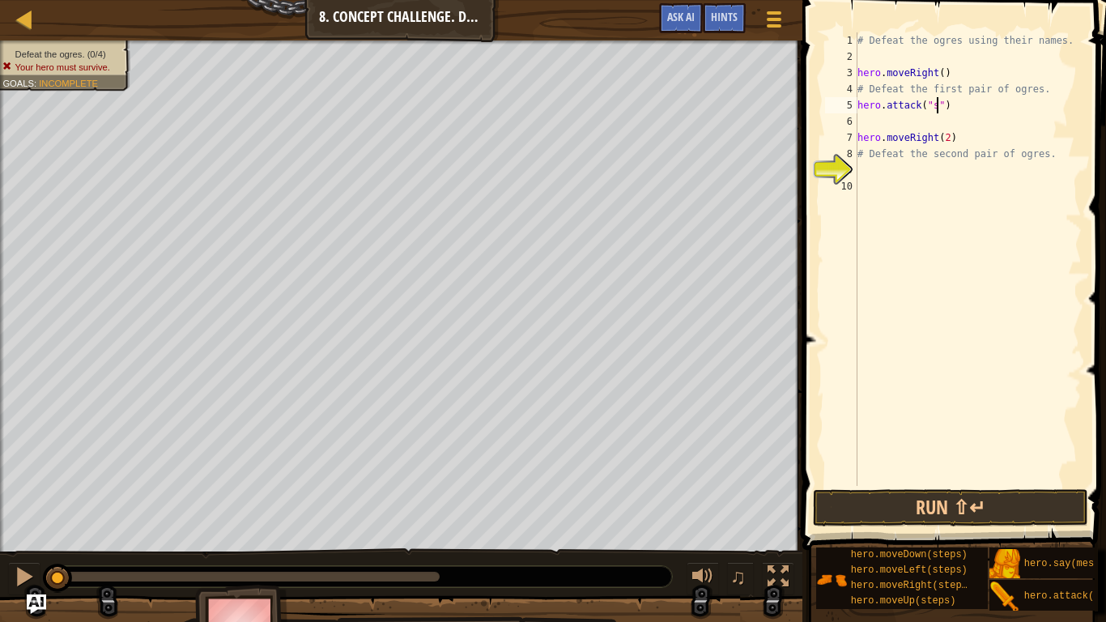
scroll to position [7, 13]
type textarea "hero.attack("Sog")"
type textarea "hero.attack("Gos")"
type textarea "hero.attack("Sog")"
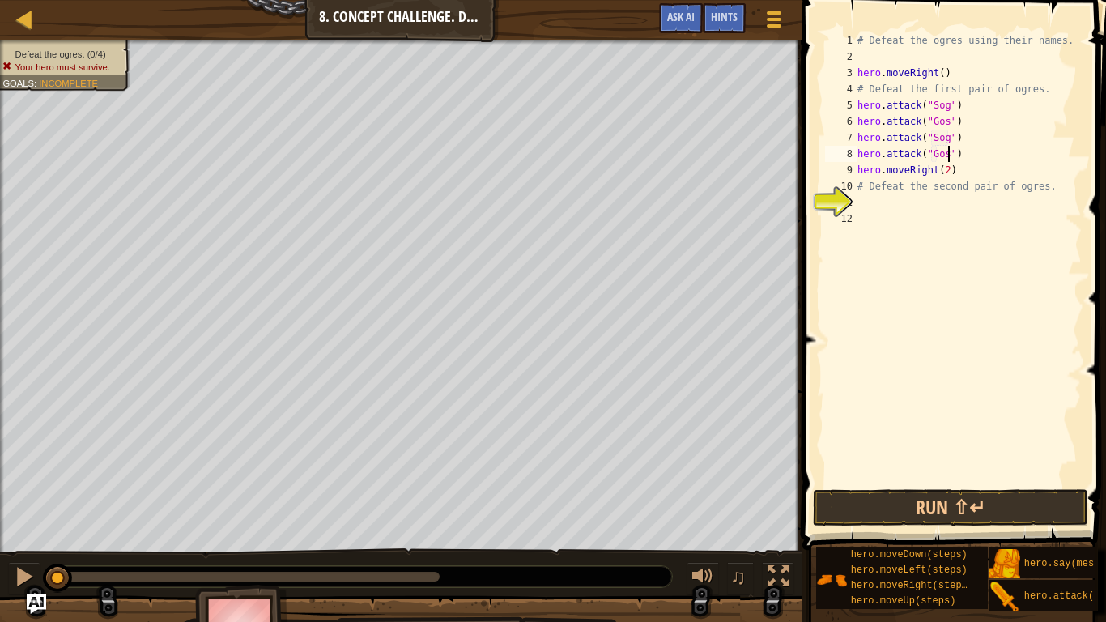
scroll to position [7, 13]
type textarea "# Defeat the second pair of ogres."
type textarea "hero.attack("Ergo")"
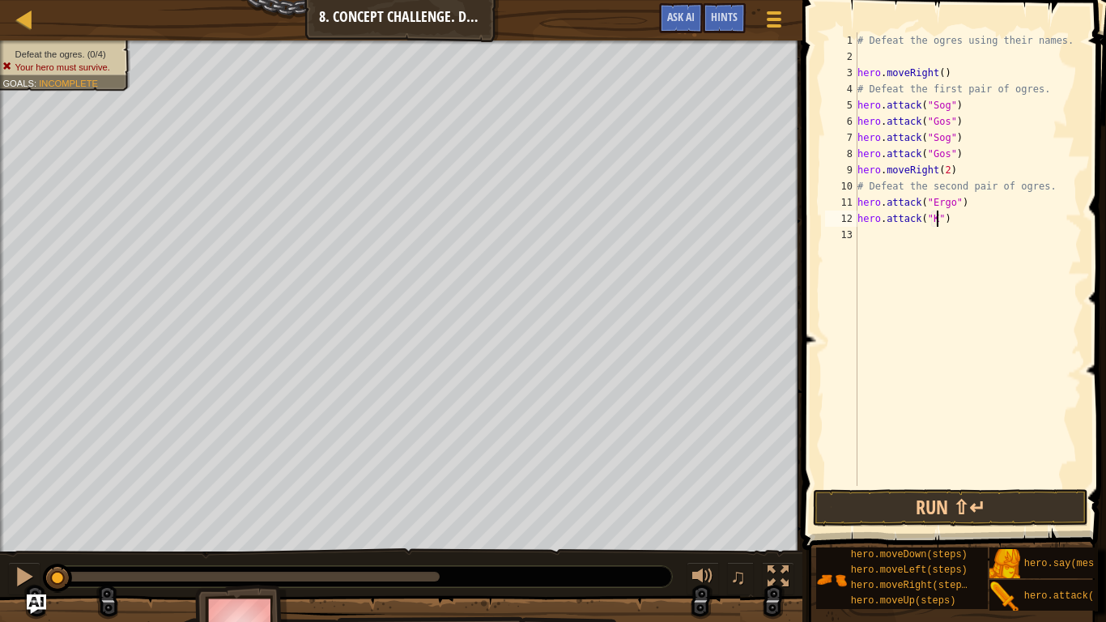
type textarea "hero.attack("Kro")"
type textarea "hero.attack("Ergo")"
type textarea "hero.attack("Kro")"
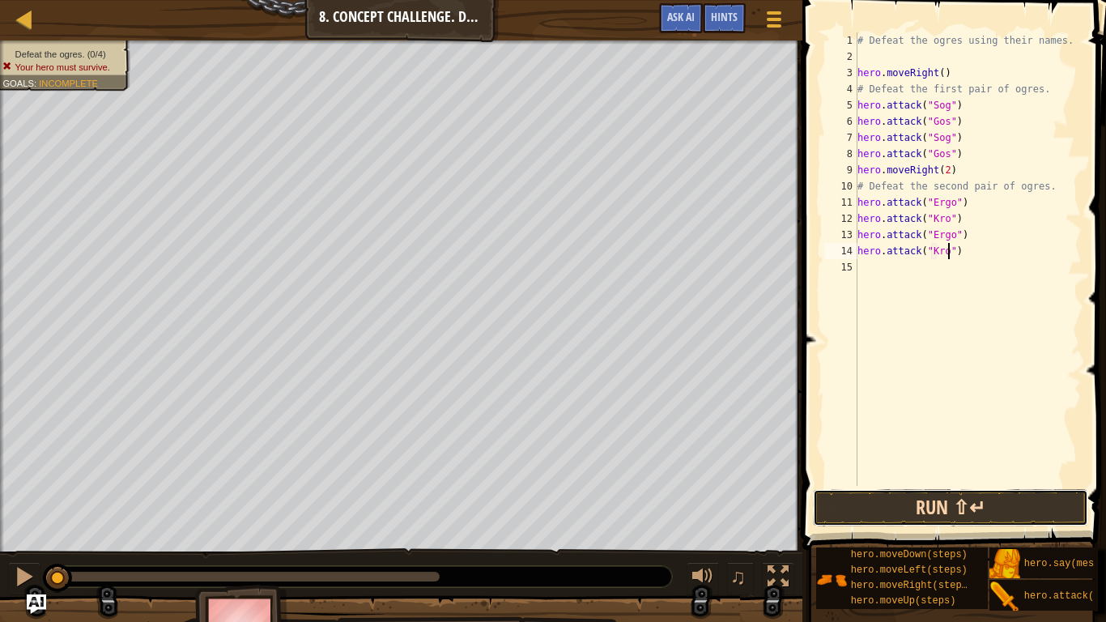
click at [969, 484] on button "Run ⇧↵" at bounding box center [950, 507] width 275 height 37
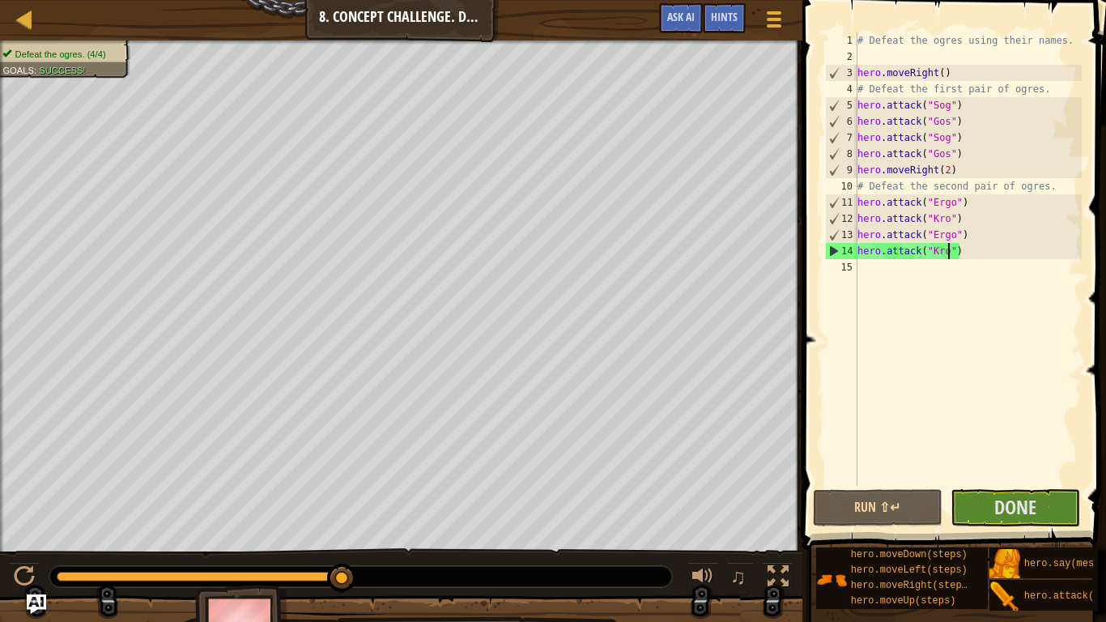
click at [905, 265] on div "# Defeat the ogres using their names. hero . moveRight ( ) # Defeat the first p…" at bounding box center [968, 275] width 228 height 486
type textarea "h"
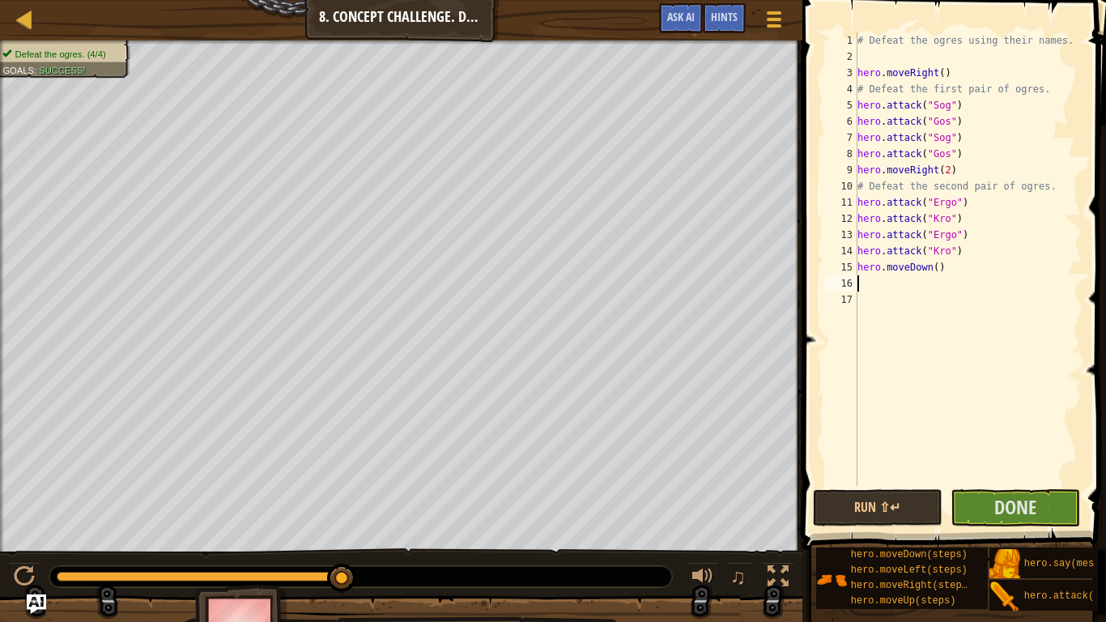
type textarea "h"
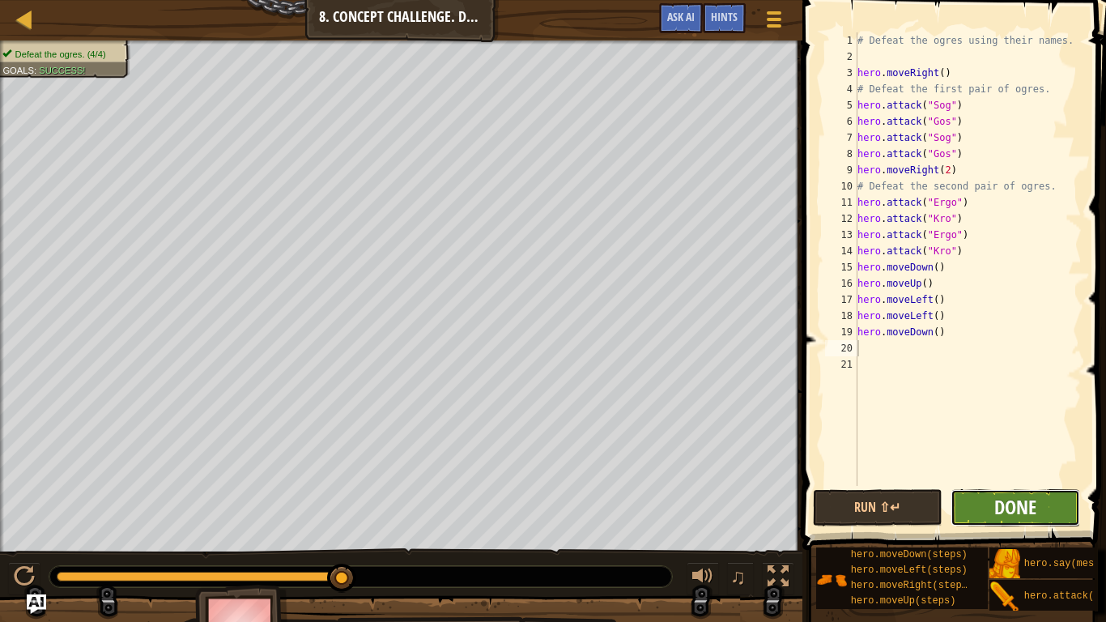
click at [997, 484] on span "Done" at bounding box center [1015, 507] width 42 height 26
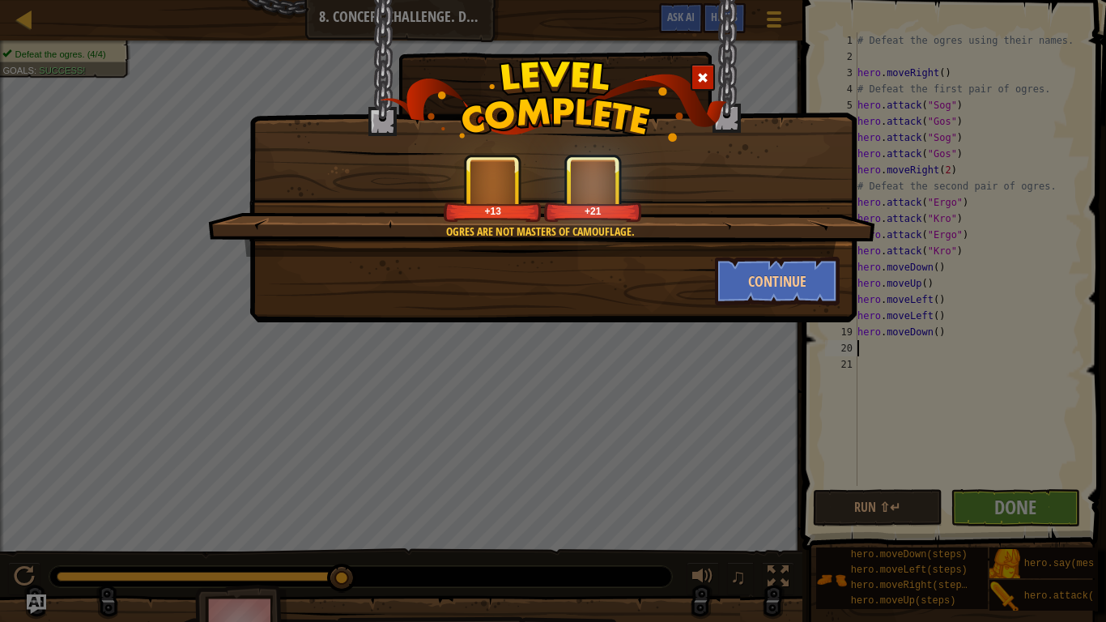
click at [837, 411] on div "Ogres are not masters of camouflage. +13 +21 Continue" at bounding box center [553, 311] width 1106 height 622
click at [707, 75] on span at bounding box center [702, 77] width 11 height 11
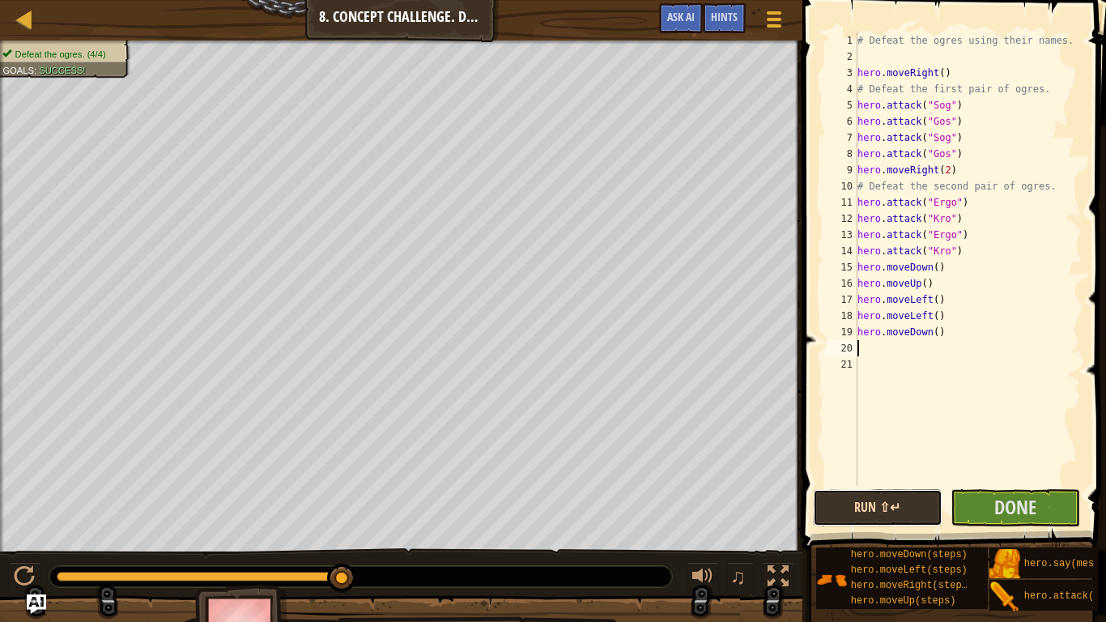
click at [880, 484] on button "Run ⇧↵" at bounding box center [878, 507] width 130 height 37
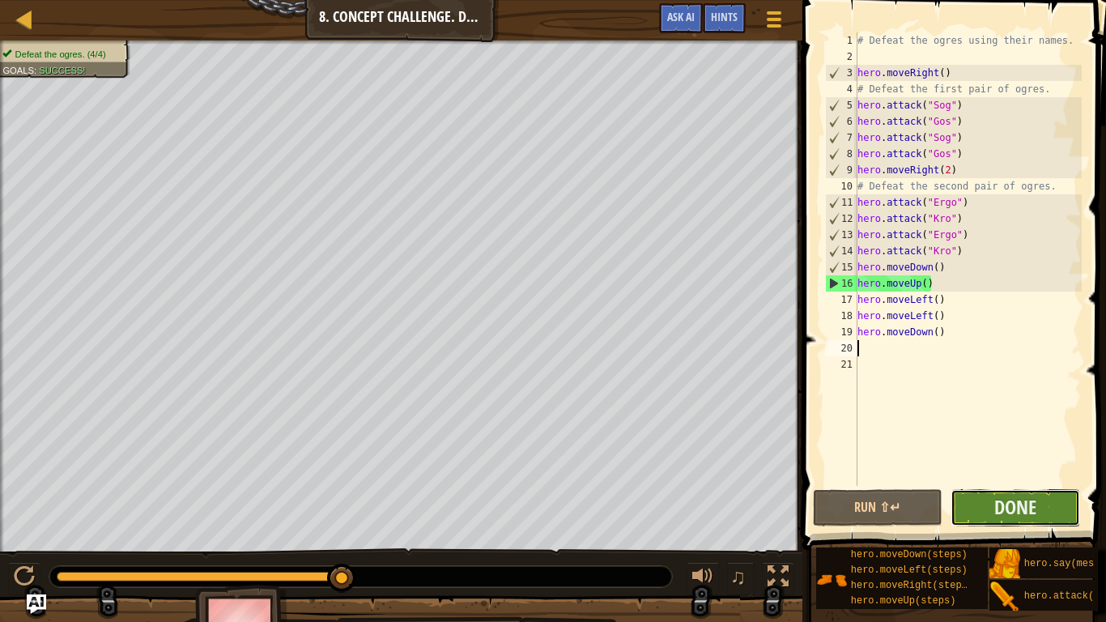
click at [980, 484] on button "Done" at bounding box center [1016, 507] width 130 height 37
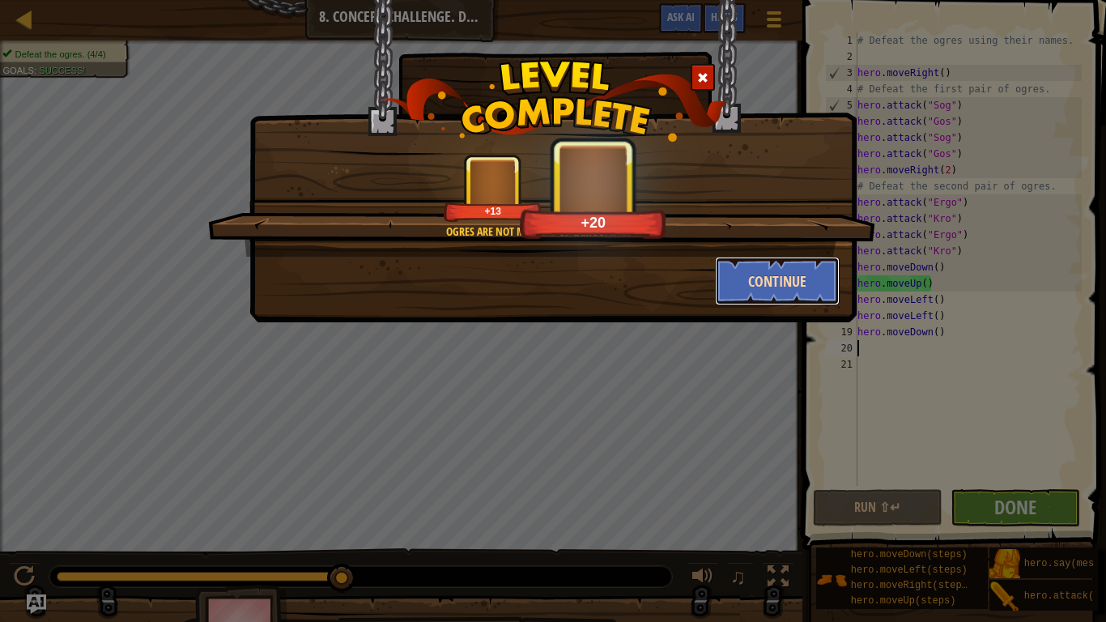
click at [762, 279] on button "Continue" at bounding box center [778, 281] width 126 height 49
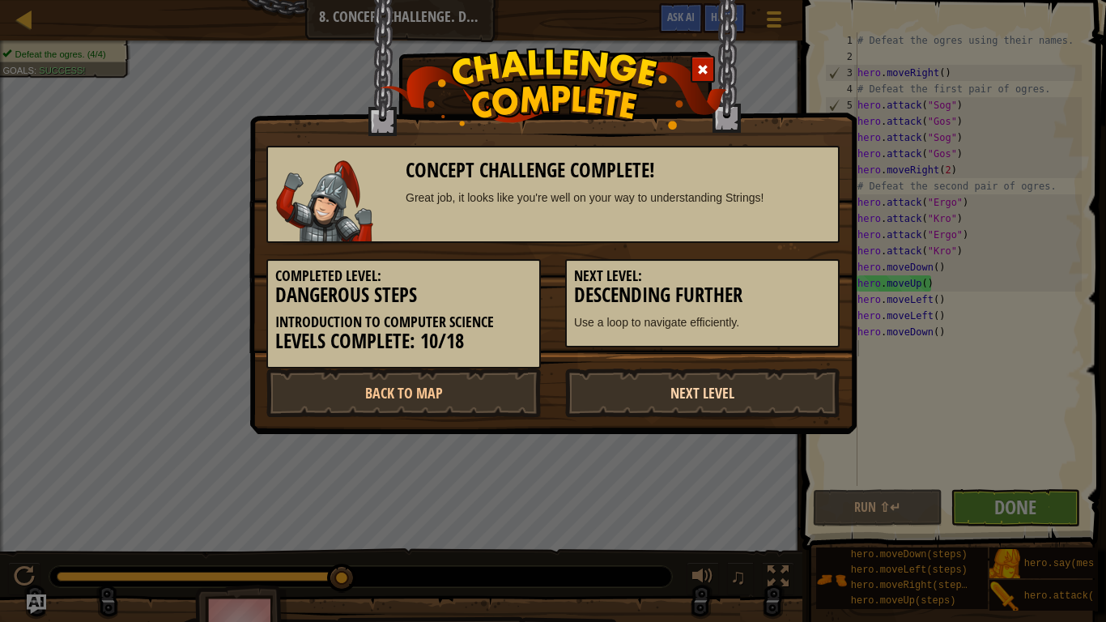
click at [696, 376] on link "Next Level" at bounding box center [702, 392] width 275 height 49
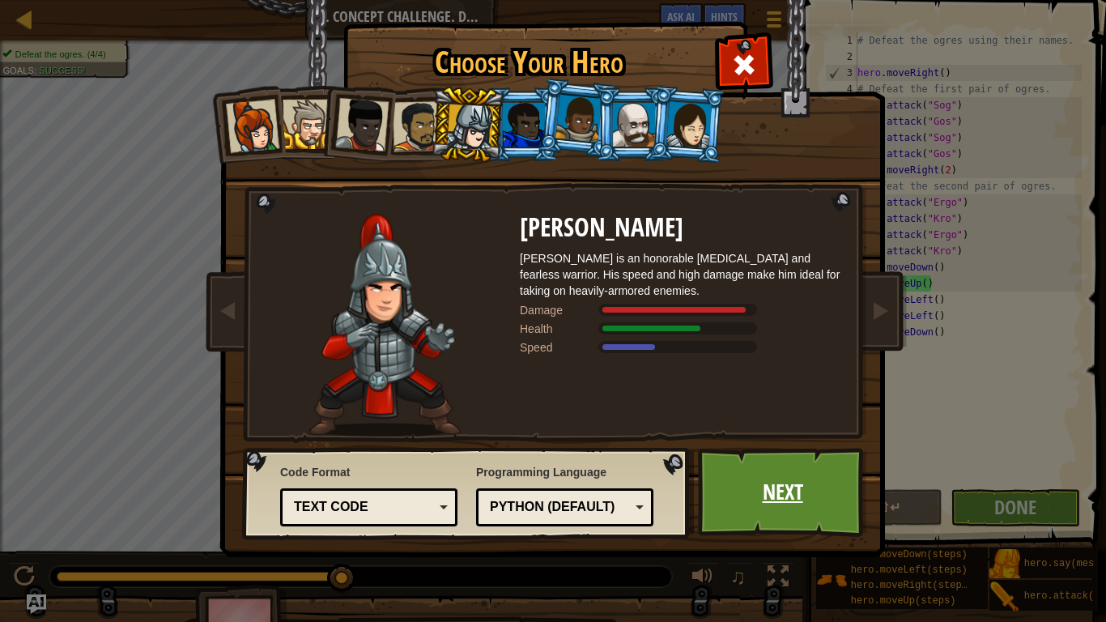
click at [758, 484] on link "Next" at bounding box center [782, 492] width 169 height 89
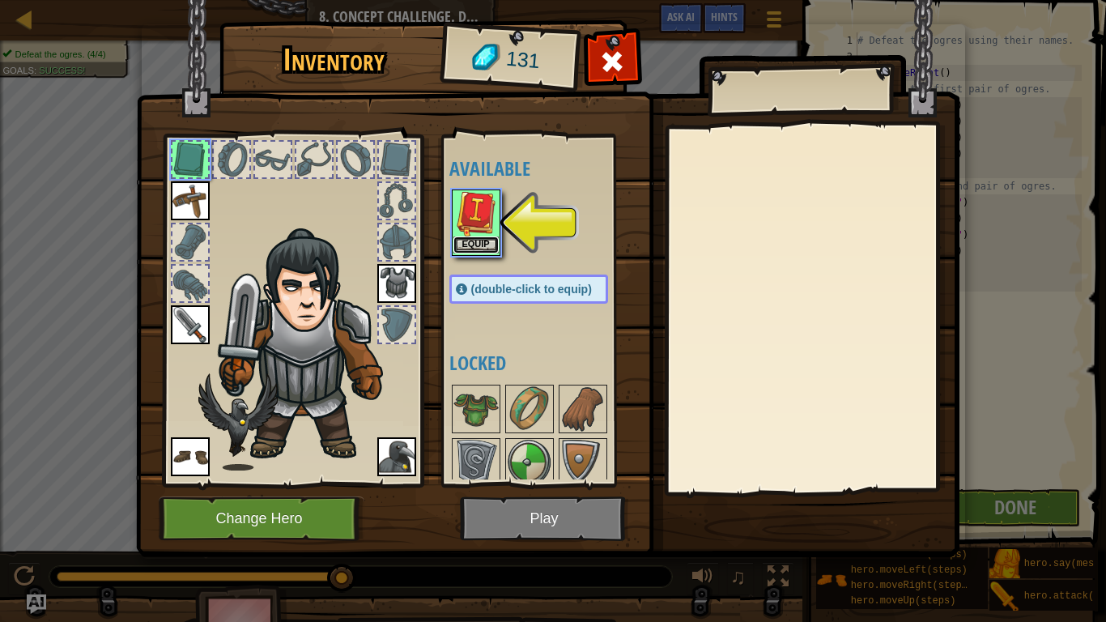
click at [488, 249] on button "Equip" at bounding box center [475, 244] width 45 height 17
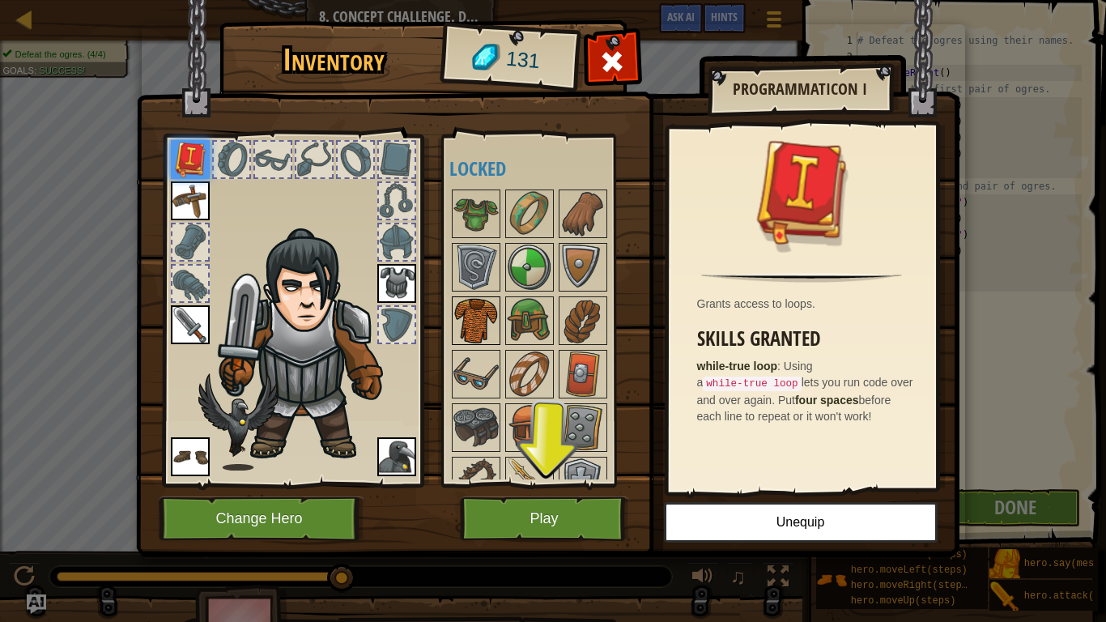
scroll to position [28, 0]
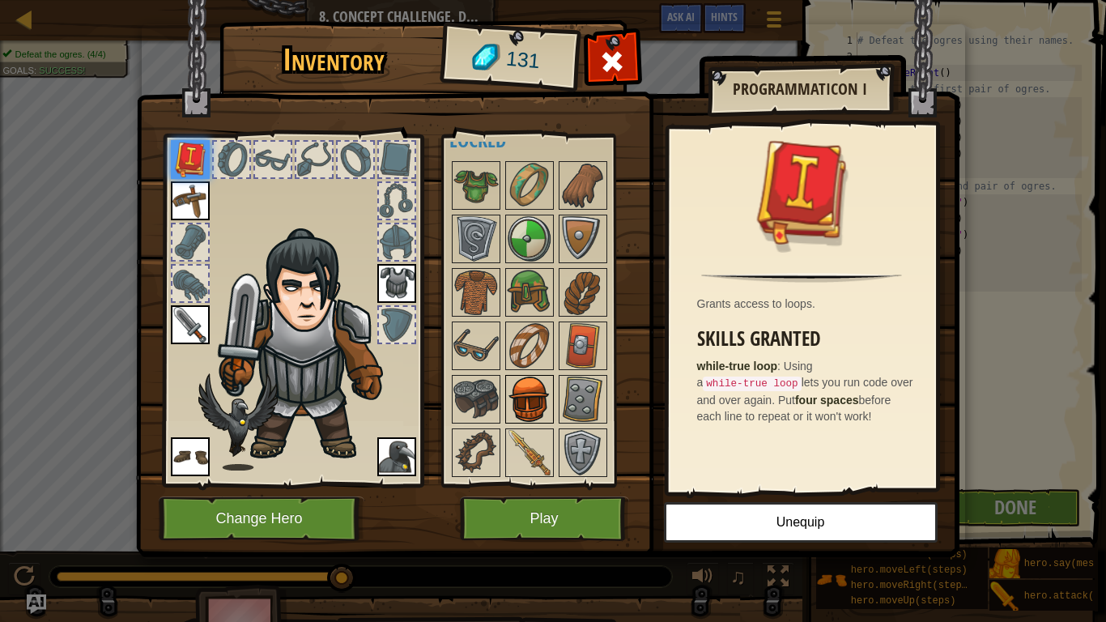
click at [529, 398] on img at bounding box center [529, 399] width 45 height 45
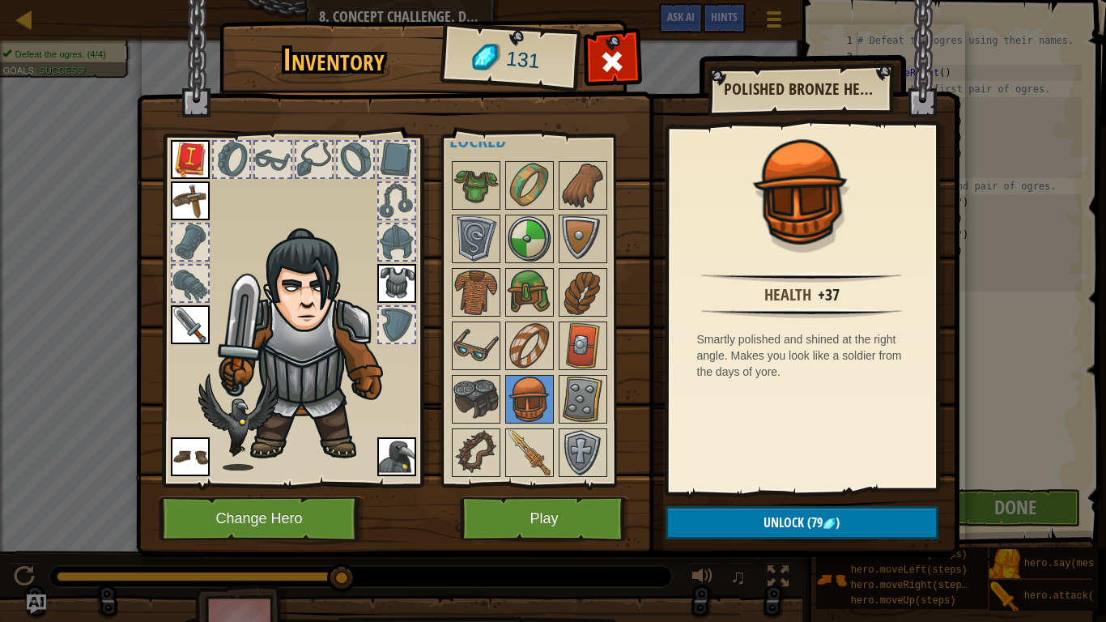
click at [399, 248] on div at bounding box center [397, 242] width 36 height 36
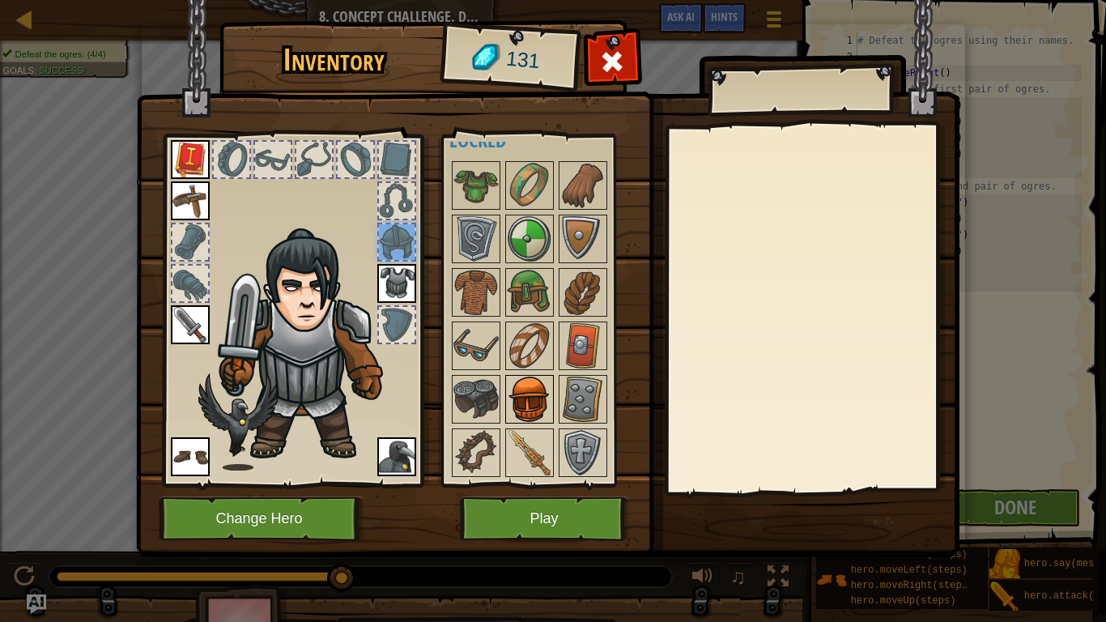
click at [543, 404] on img at bounding box center [529, 399] width 45 height 45
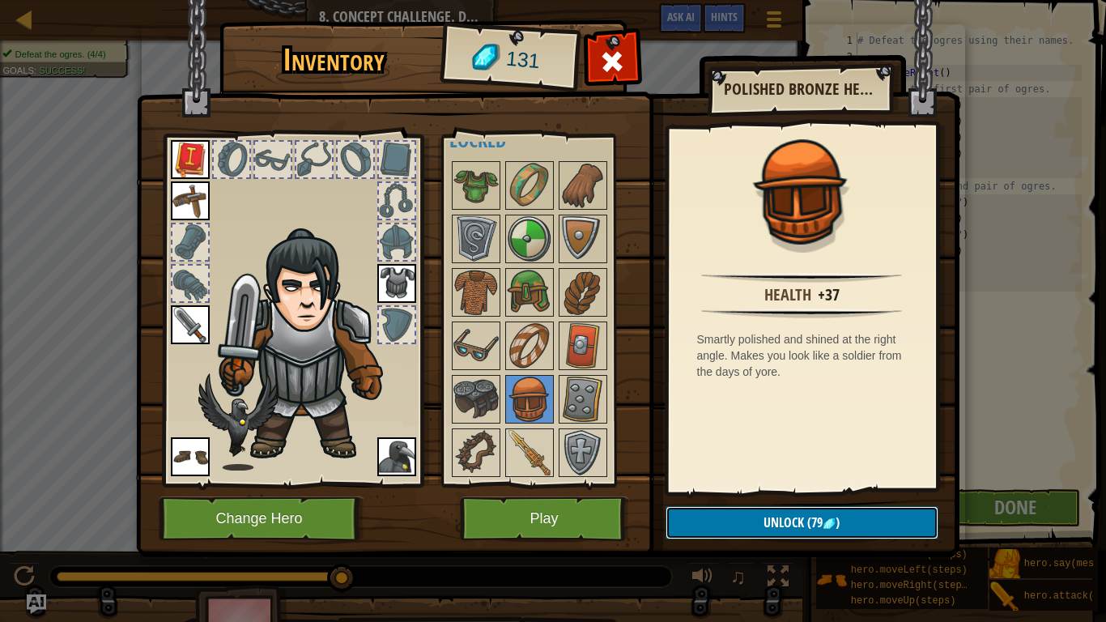
click at [743, 484] on button "Unlock (79 )" at bounding box center [802, 522] width 273 height 33
click at [743, 484] on button "Confirm" at bounding box center [802, 522] width 273 height 33
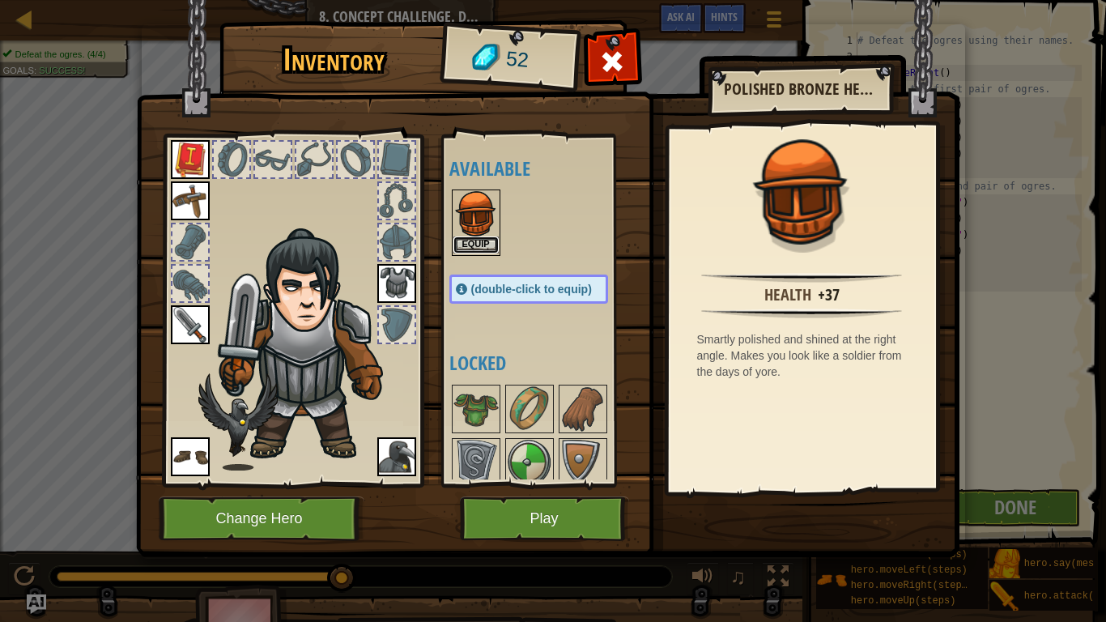
click at [473, 242] on button "Equip" at bounding box center [475, 244] width 45 height 17
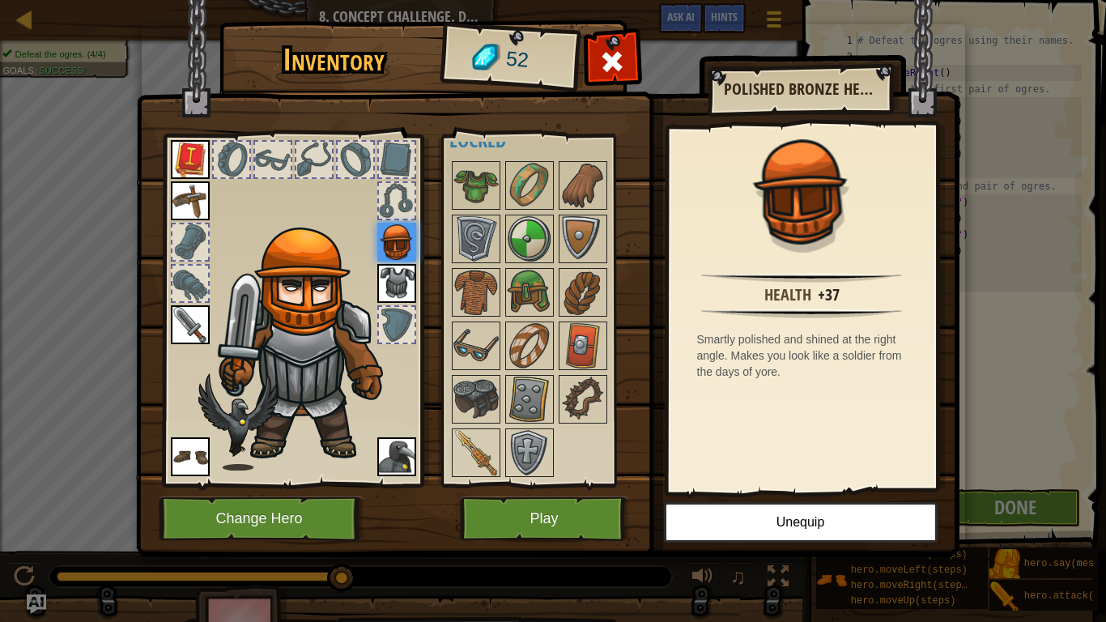
scroll to position [0, 0]
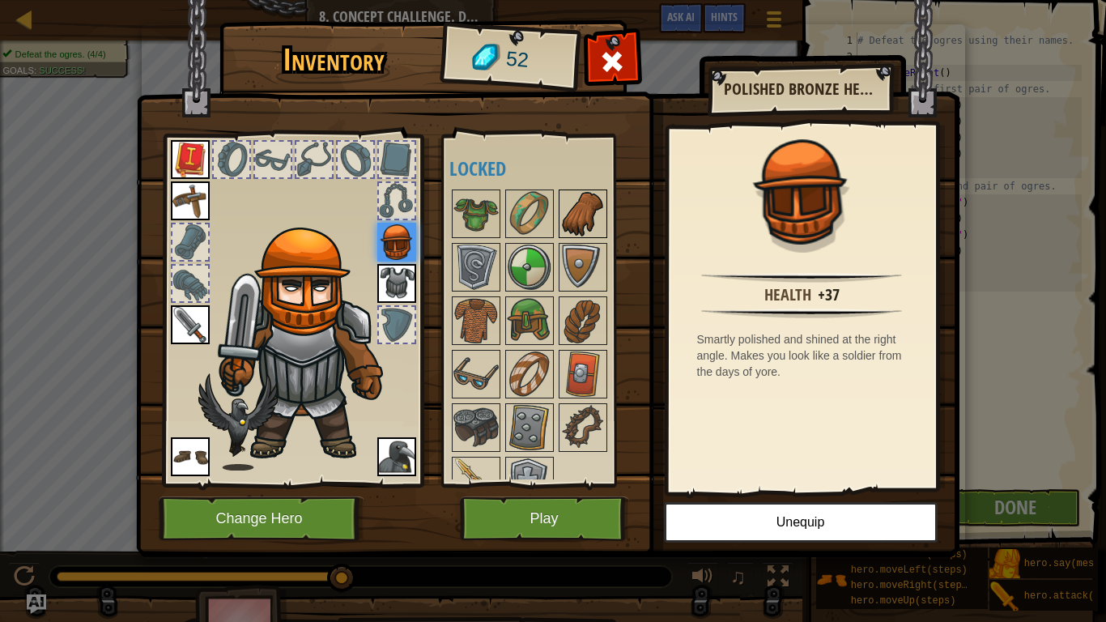
click at [587, 210] on img at bounding box center [582, 213] width 45 height 45
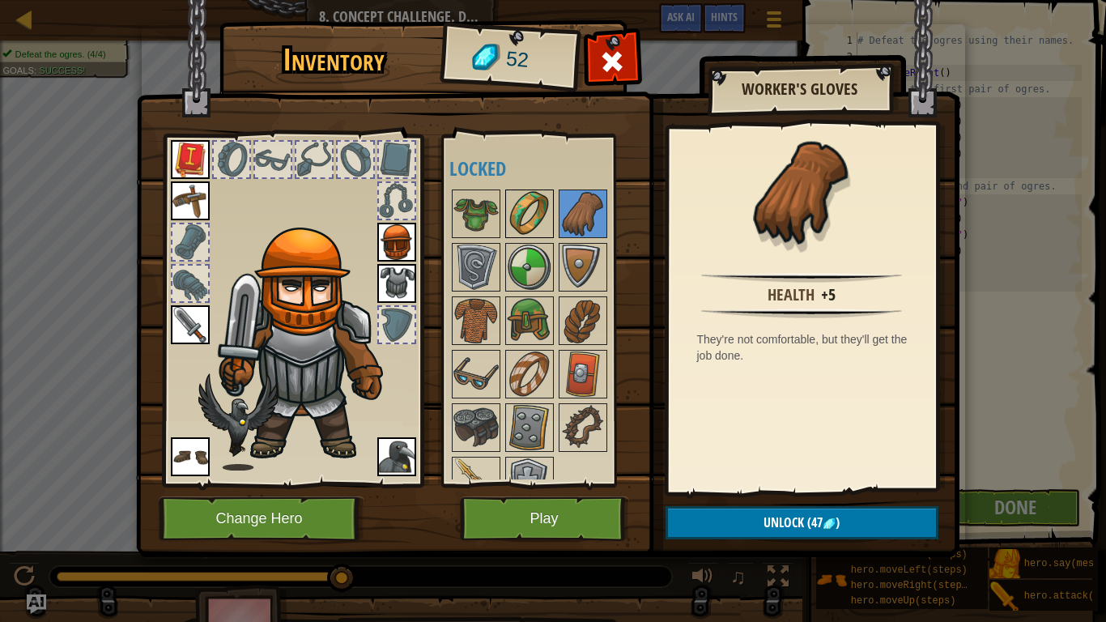
click at [530, 226] on img at bounding box center [529, 213] width 45 height 45
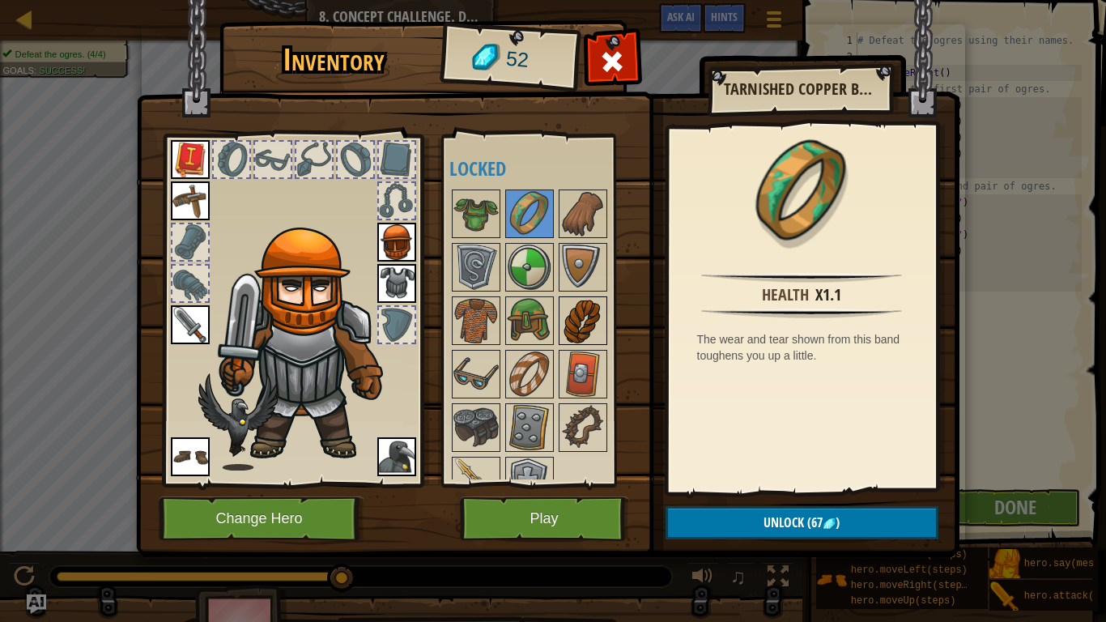
click at [578, 305] on img at bounding box center [582, 320] width 45 height 45
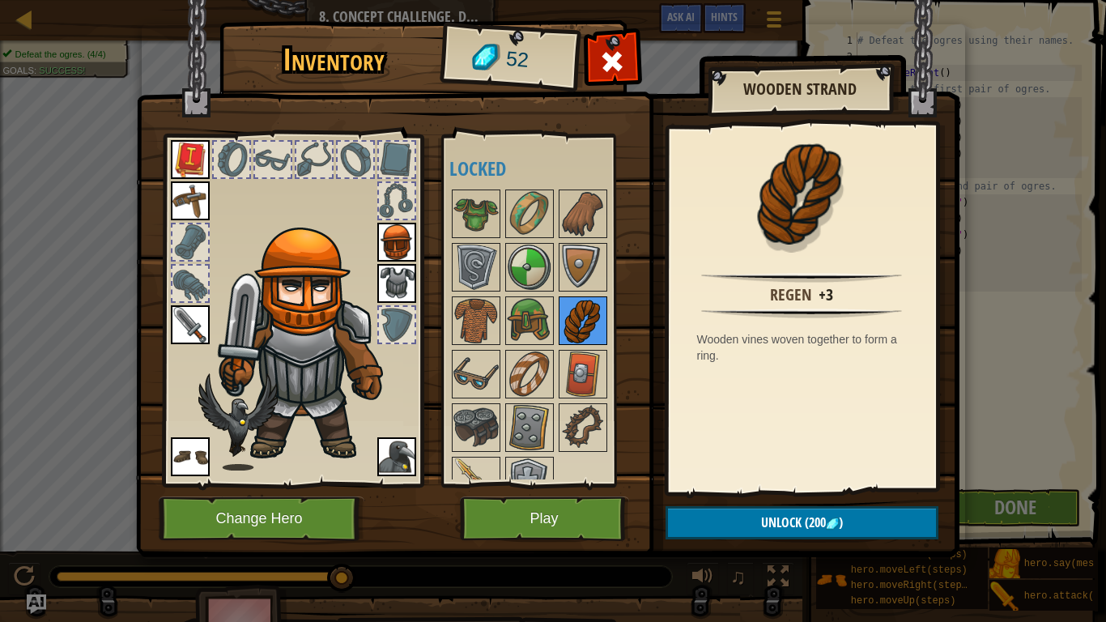
click at [578, 305] on img at bounding box center [582, 320] width 45 height 45
click at [466, 303] on img at bounding box center [475, 320] width 45 height 45
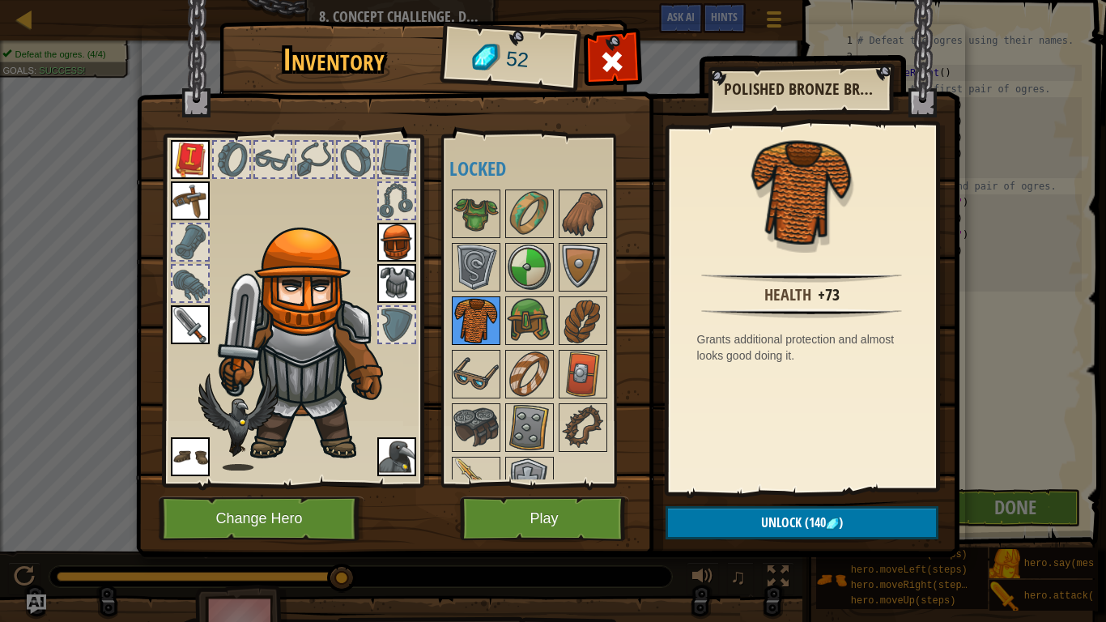
scroll to position [28, 0]
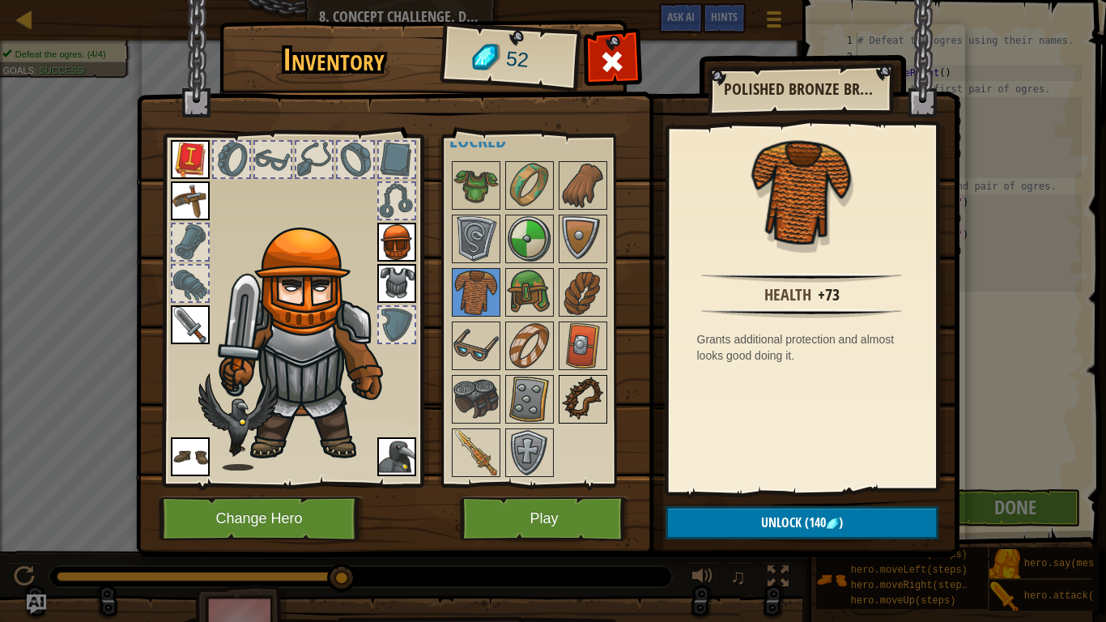
click at [597, 390] on img at bounding box center [582, 399] width 45 height 45
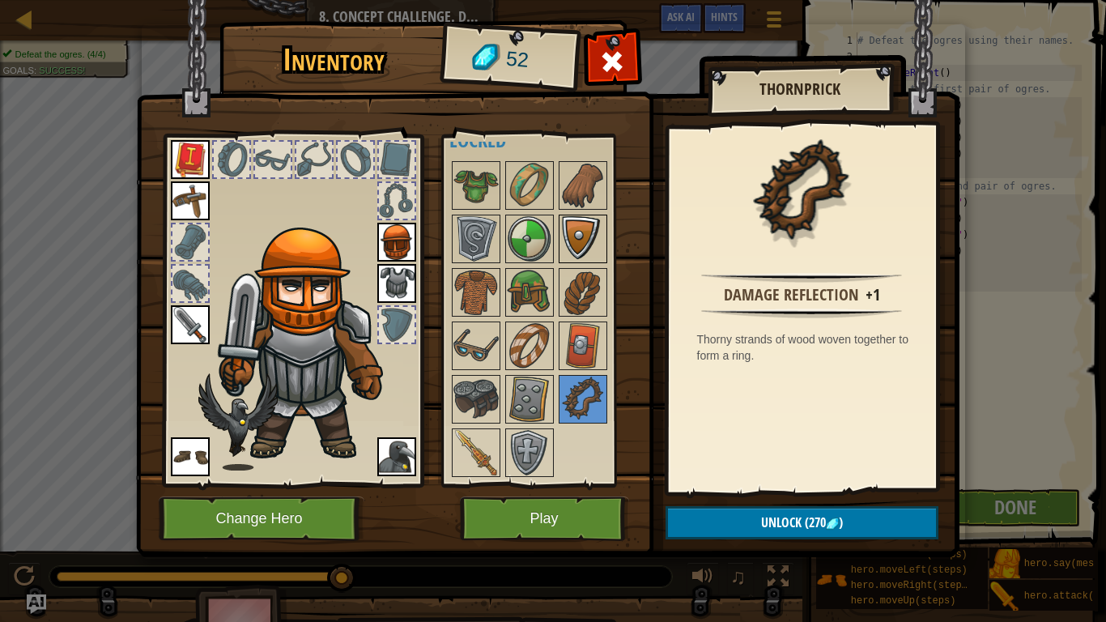
scroll to position [0, 0]
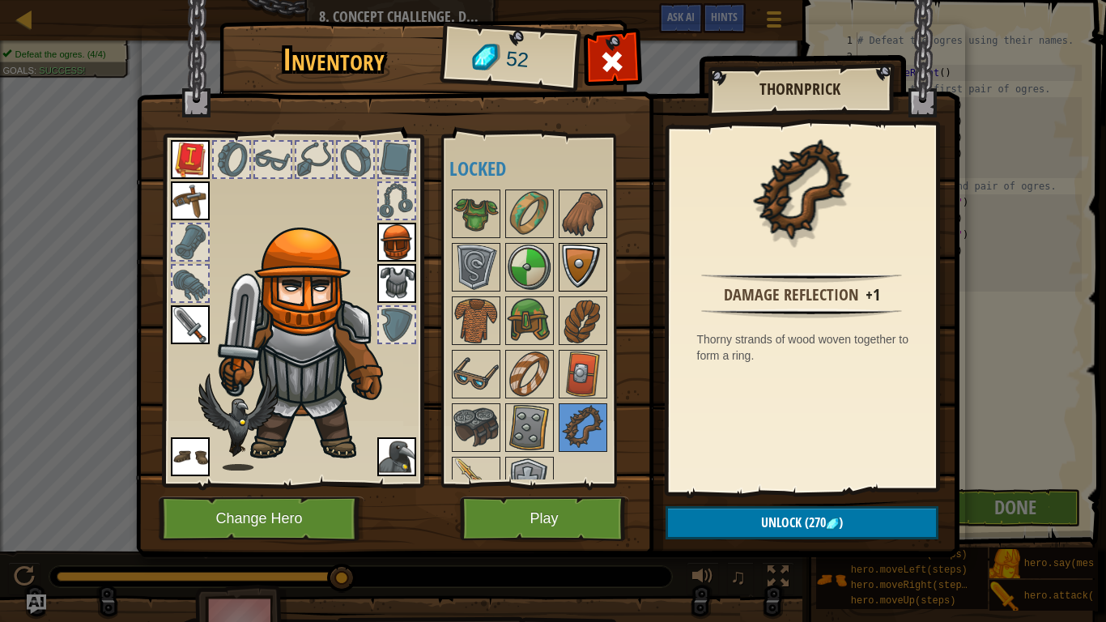
click at [559, 251] on div at bounding box center [583, 267] width 49 height 49
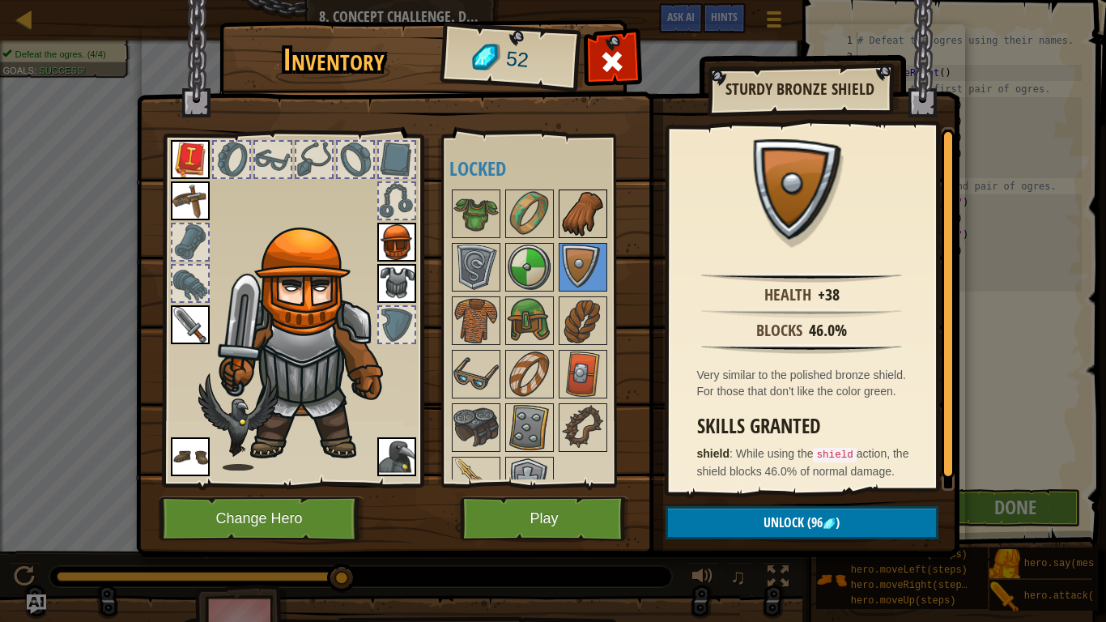
click at [566, 227] on img at bounding box center [582, 213] width 45 height 45
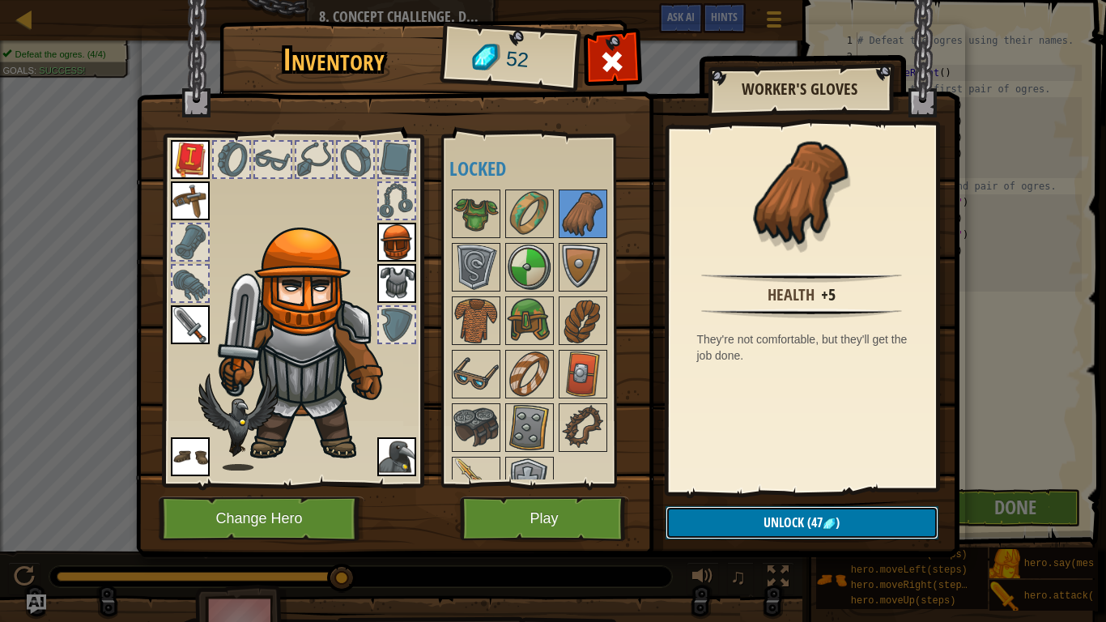
click at [775, 484] on span "Unlock" at bounding box center [784, 522] width 40 height 18
click at [840, 484] on button "Confirm" at bounding box center [802, 522] width 273 height 33
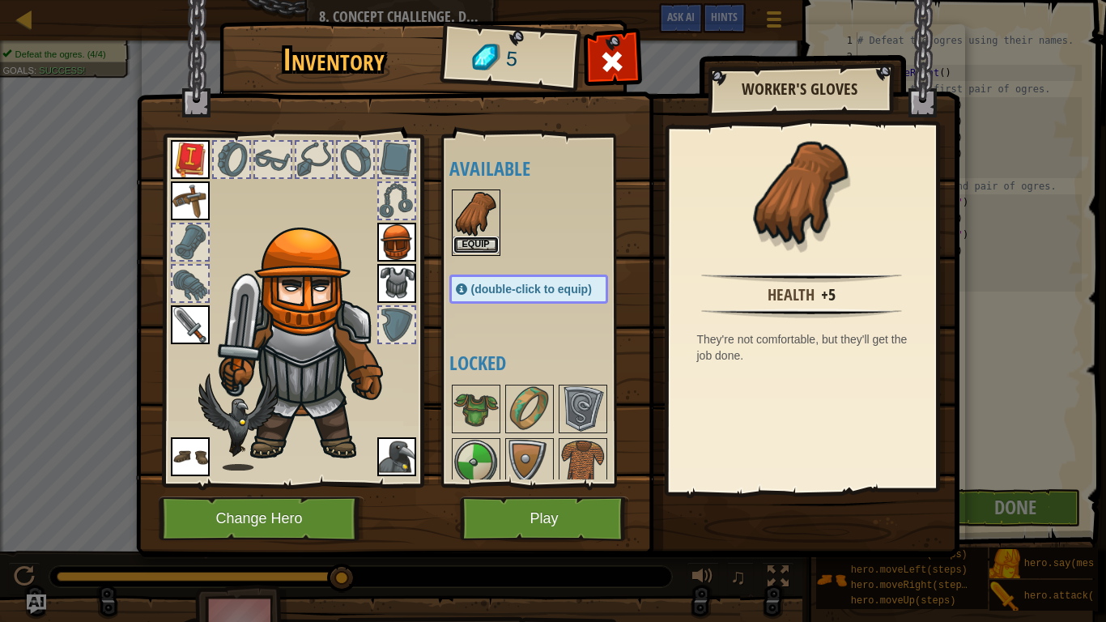
click at [488, 239] on button "Equip" at bounding box center [475, 244] width 45 height 17
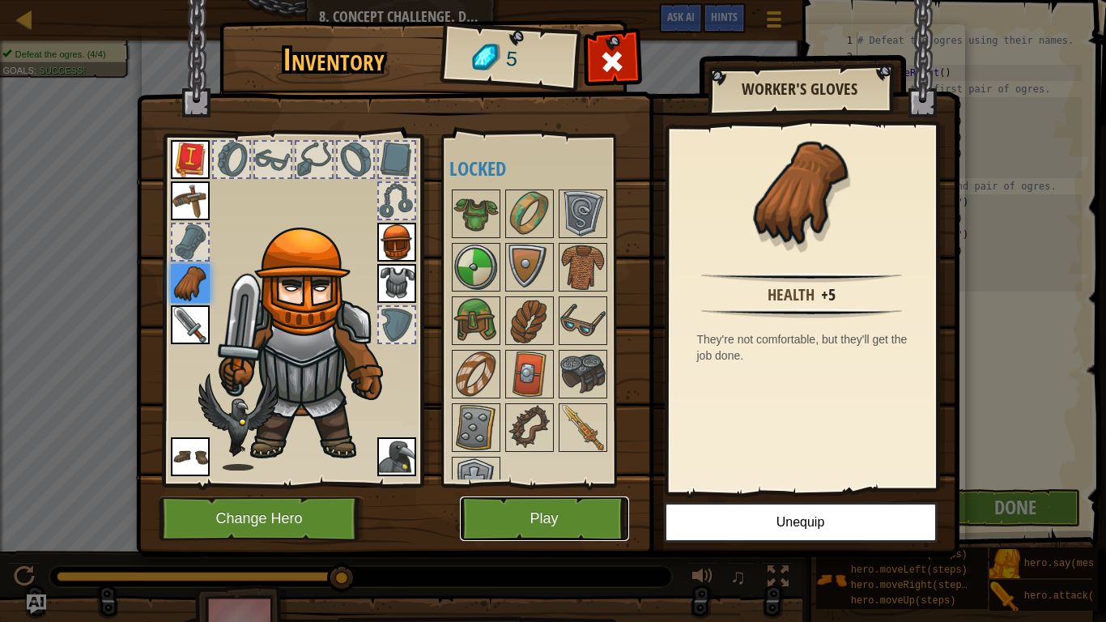
click at [556, 484] on button "Play" at bounding box center [544, 518] width 169 height 45
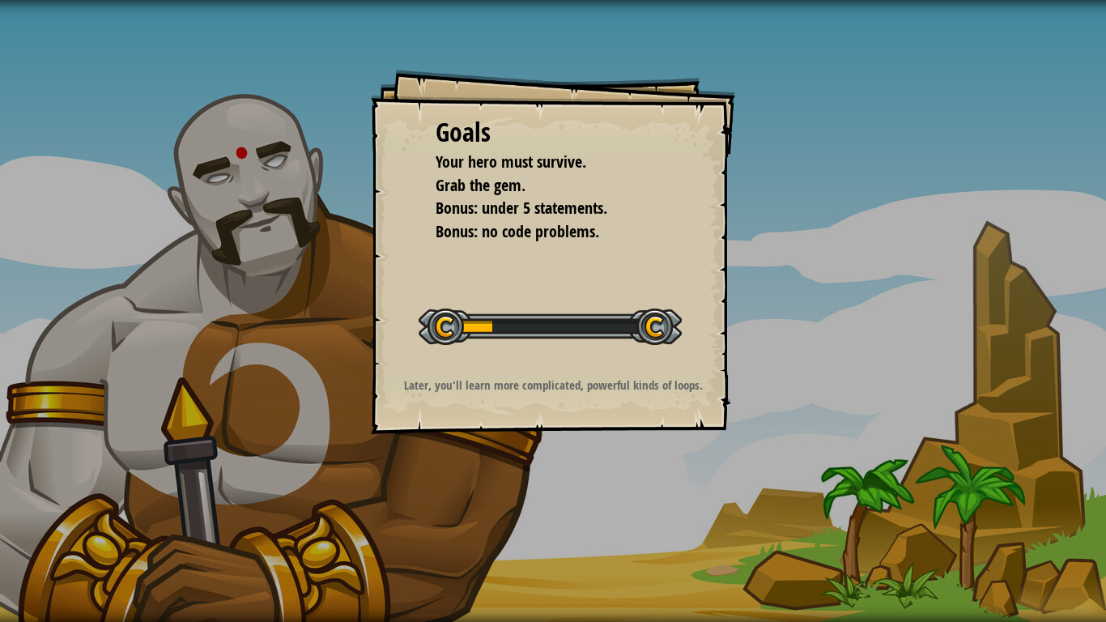
click at [556, 484] on div at bounding box center [312, 522] width 625 height 81
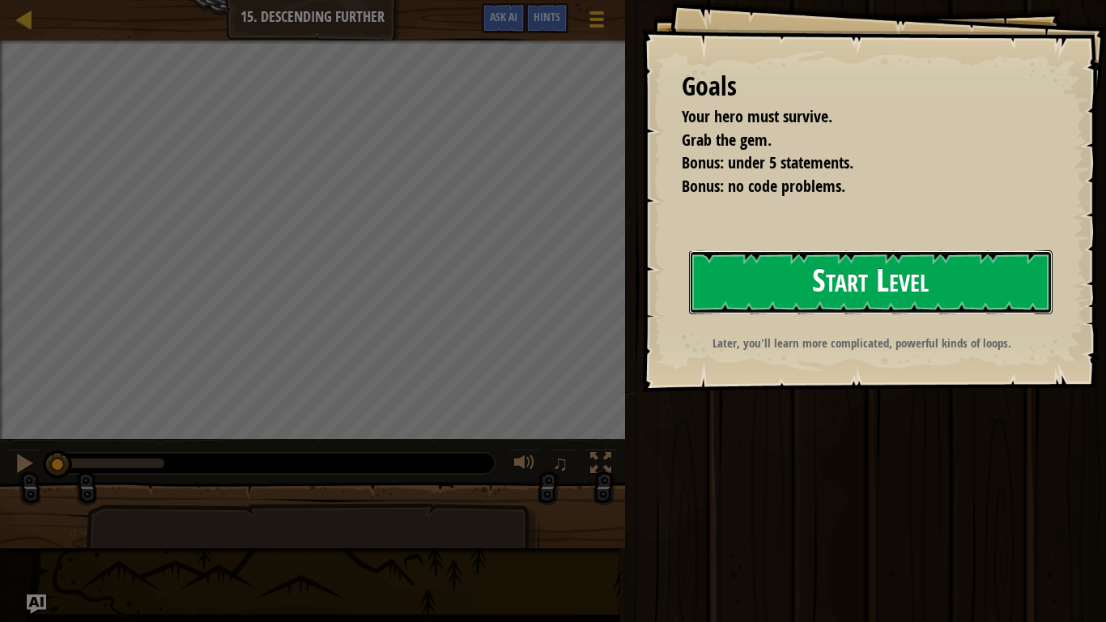
click at [864, 299] on button "Start Level" at bounding box center [871, 282] width 364 height 64
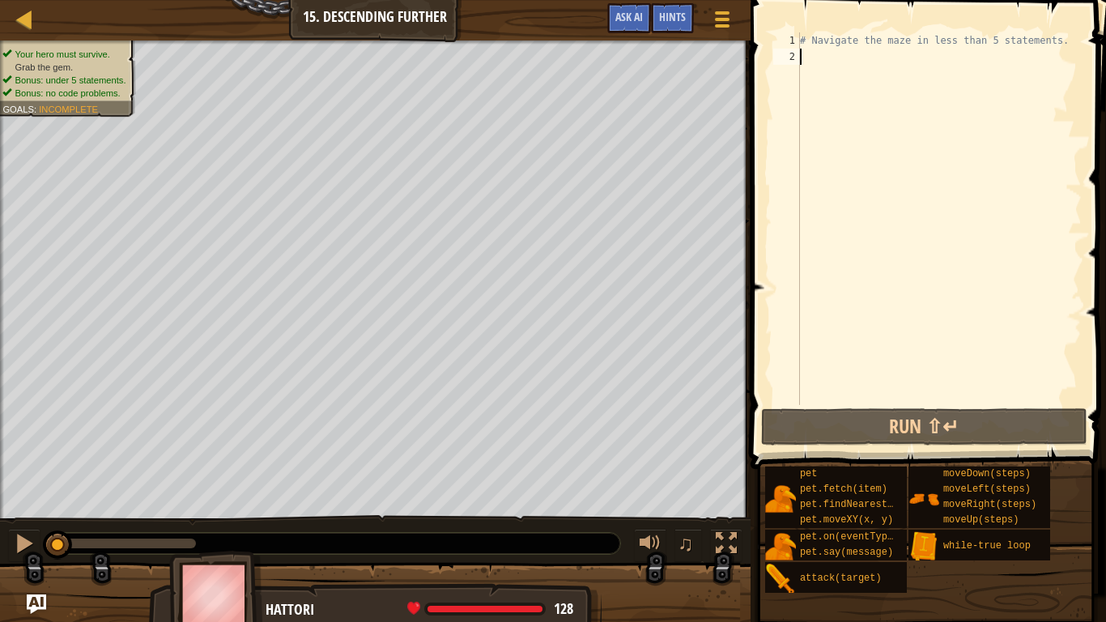
type textarea "m"
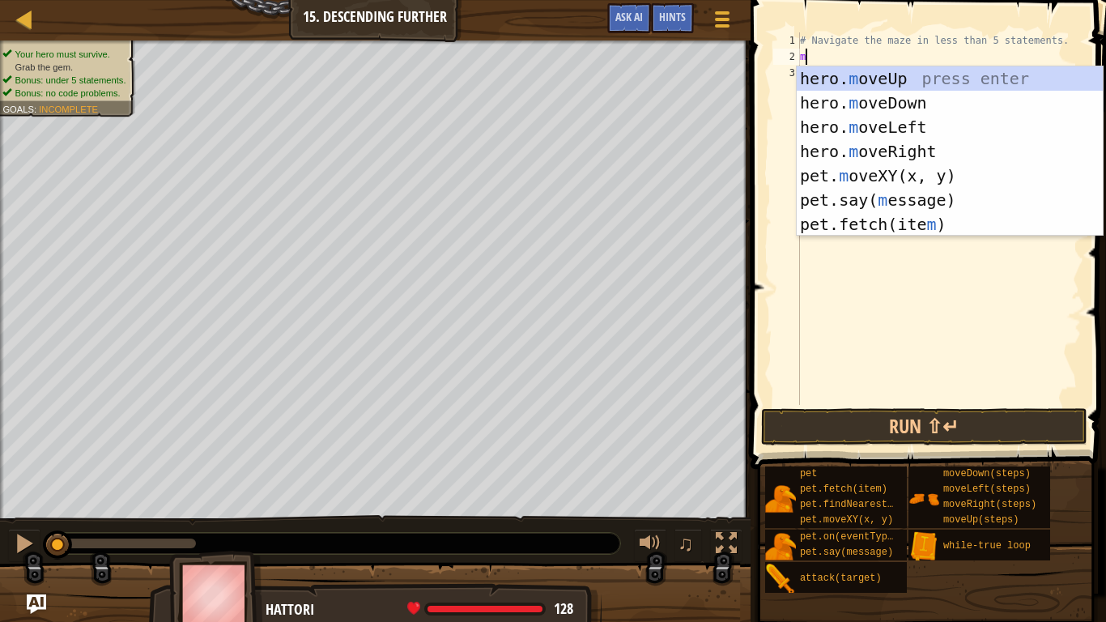
scroll to position [7, 0]
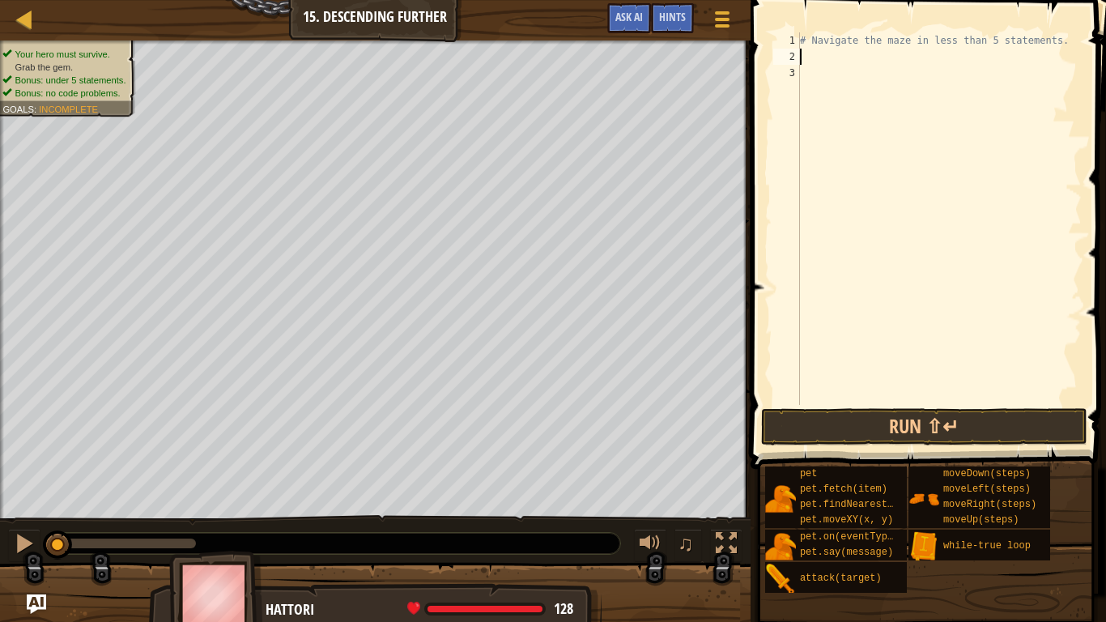
type textarea "h"
type textarea "j"
type textarea "h"
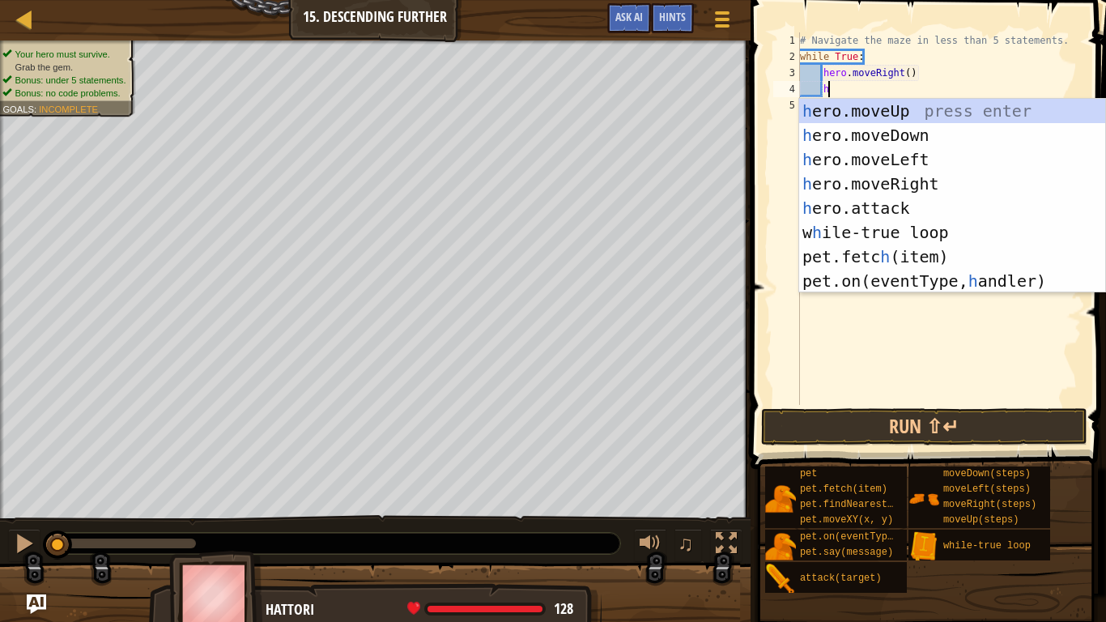
type textarea "h"
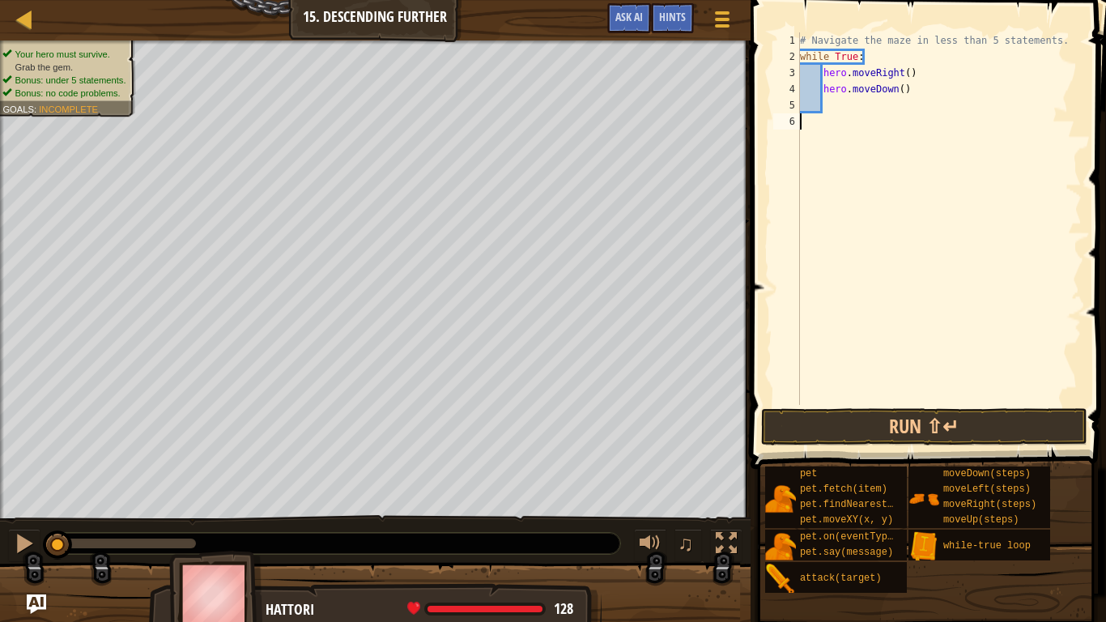
scroll to position [7, 0]
type textarea "hero.mover"
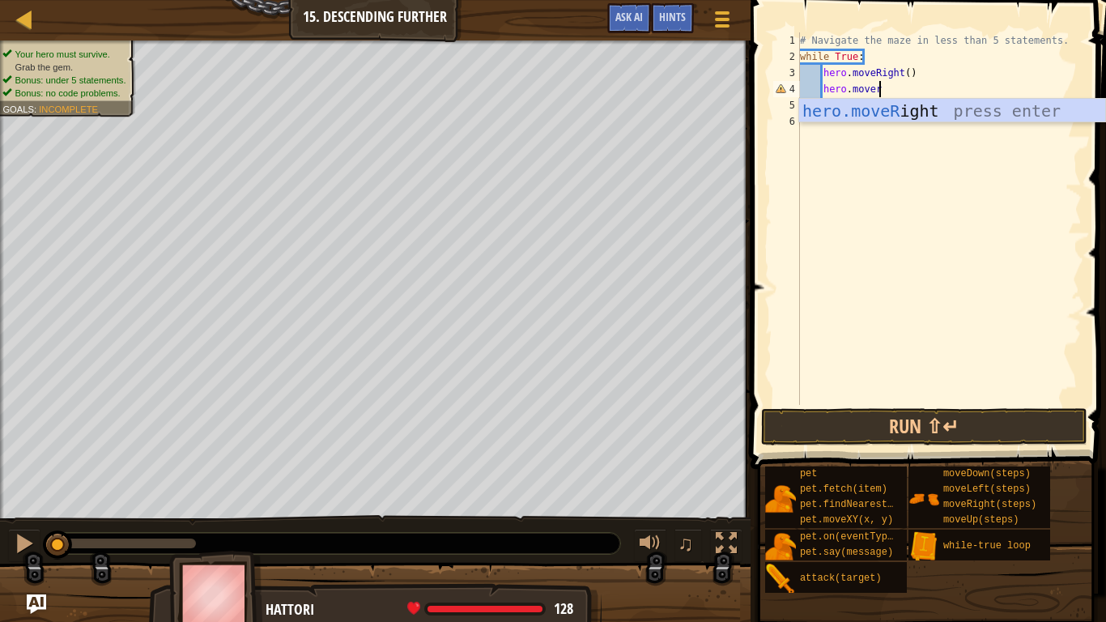
scroll to position [7, 2]
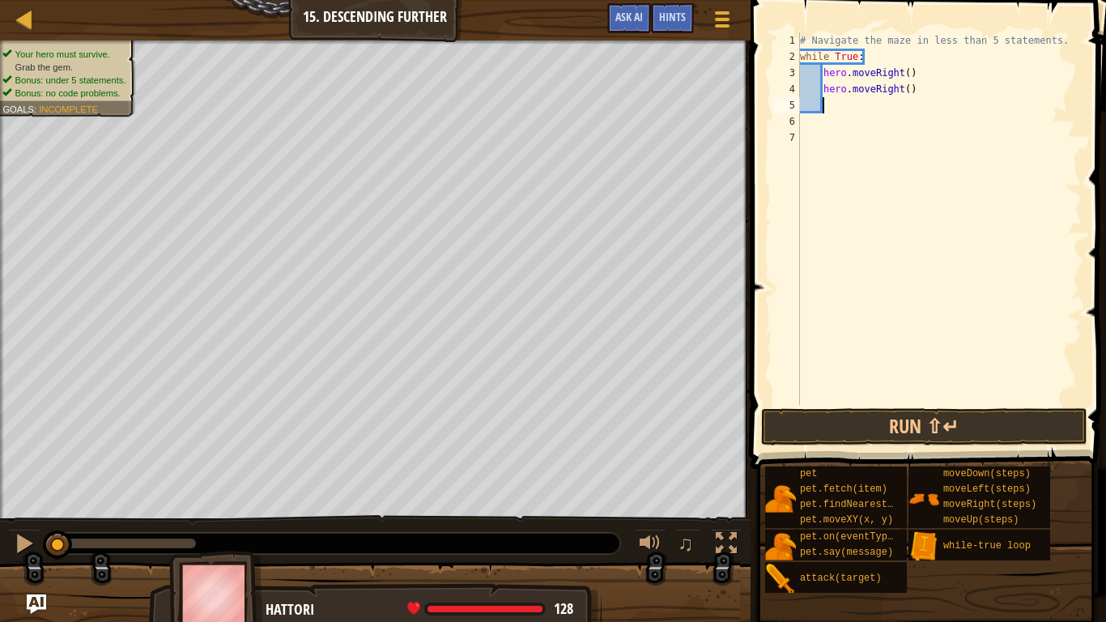
type textarea "h"
click at [935, 427] on button "Run ⇧↵" at bounding box center [924, 426] width 326 height 37
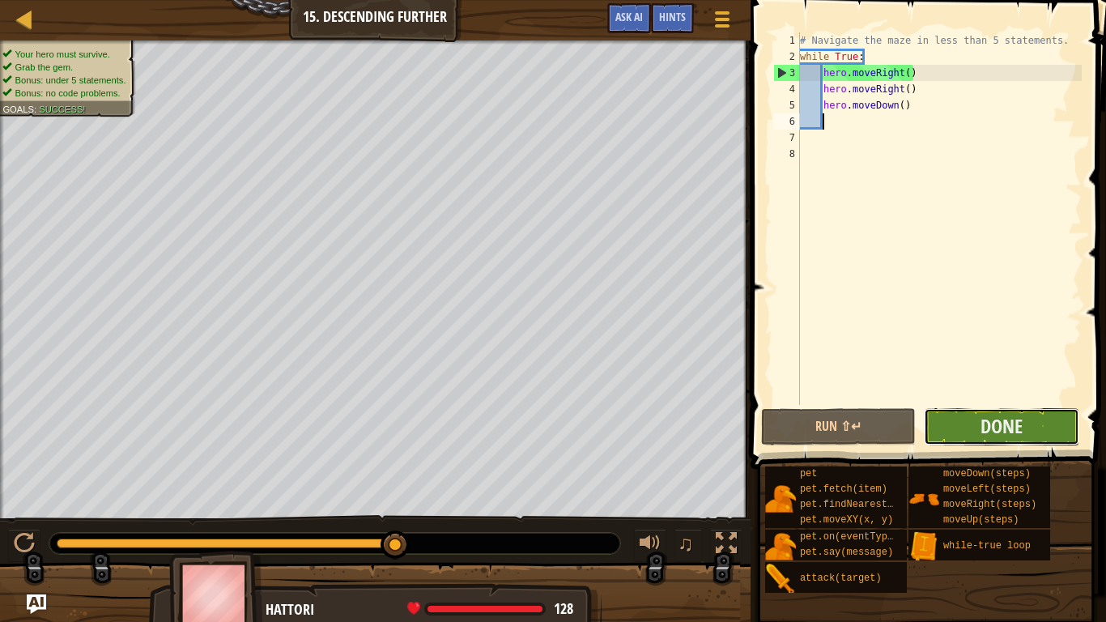
click at [974, 428] on button "Done" at bounding box center [1001, 426] width 155 height 37
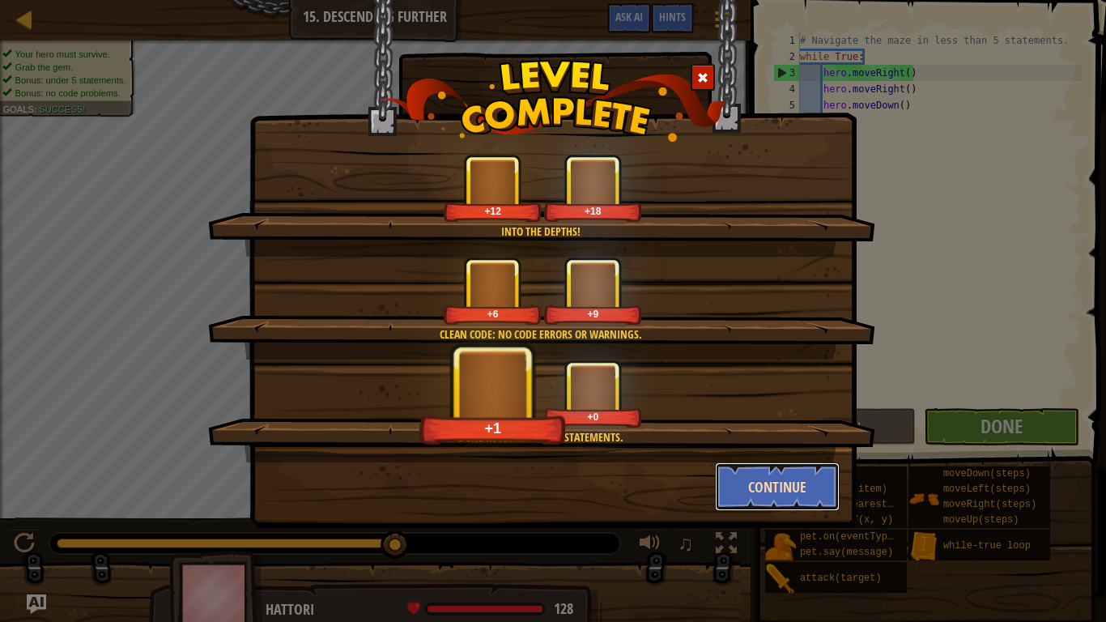
click at [795, 484] on button "Continue" at bounding box center [778, 486] width 126 height 49
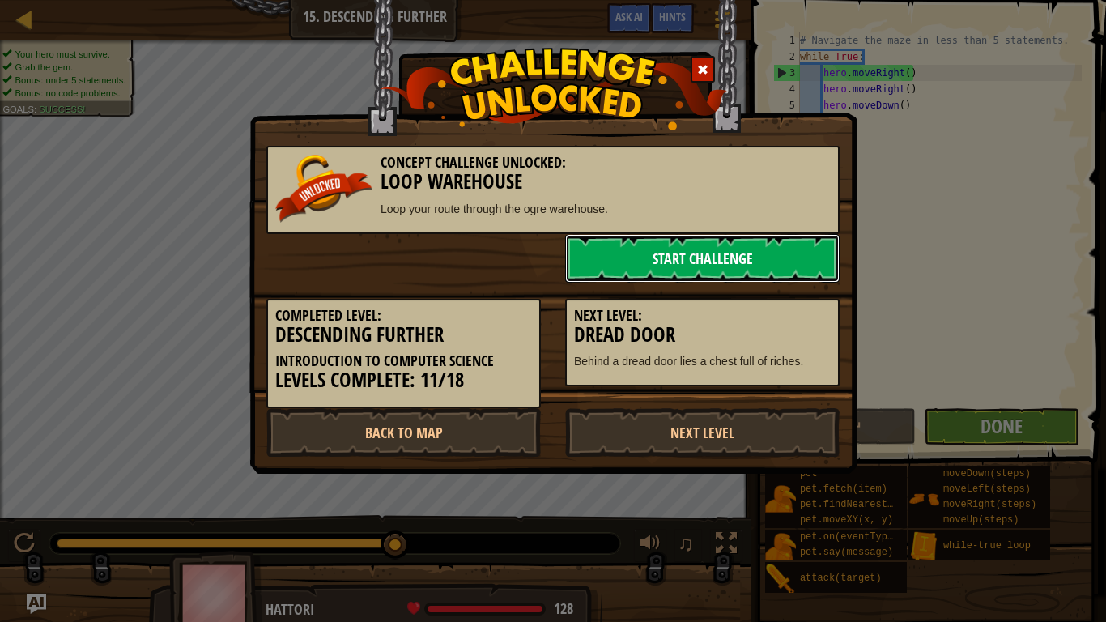
click at [664, 273] on link "Start Challenge" at bounding box center [702, 258] width 275 height 49
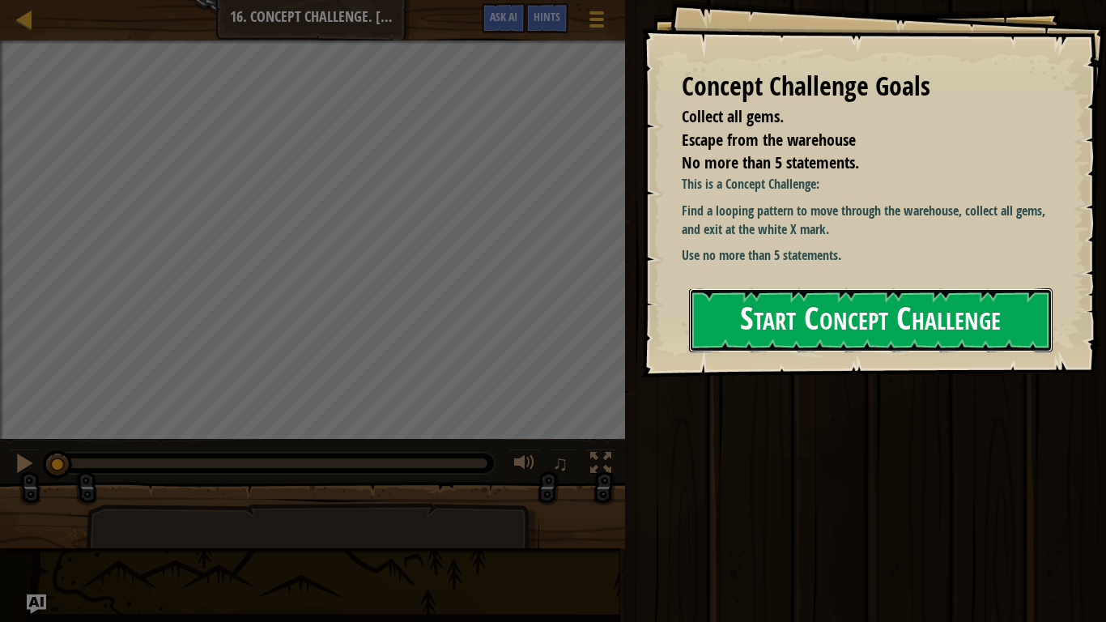
click at [801, 321] on button "Start Concept Challenge" at bounding box center [871, 320] width 364 height 64
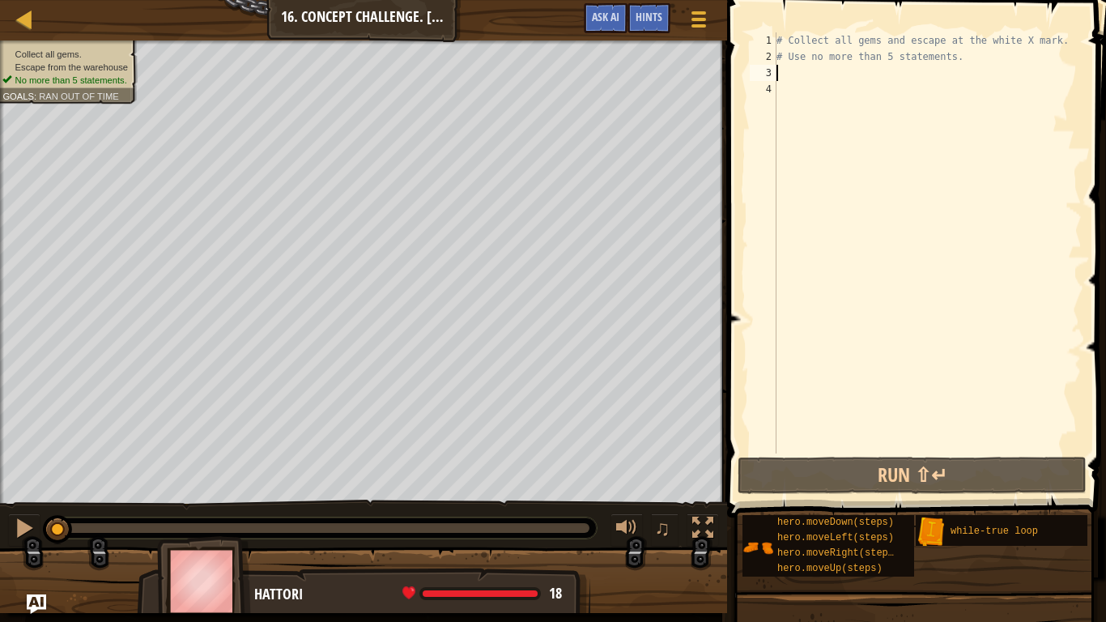
type textarea "h"
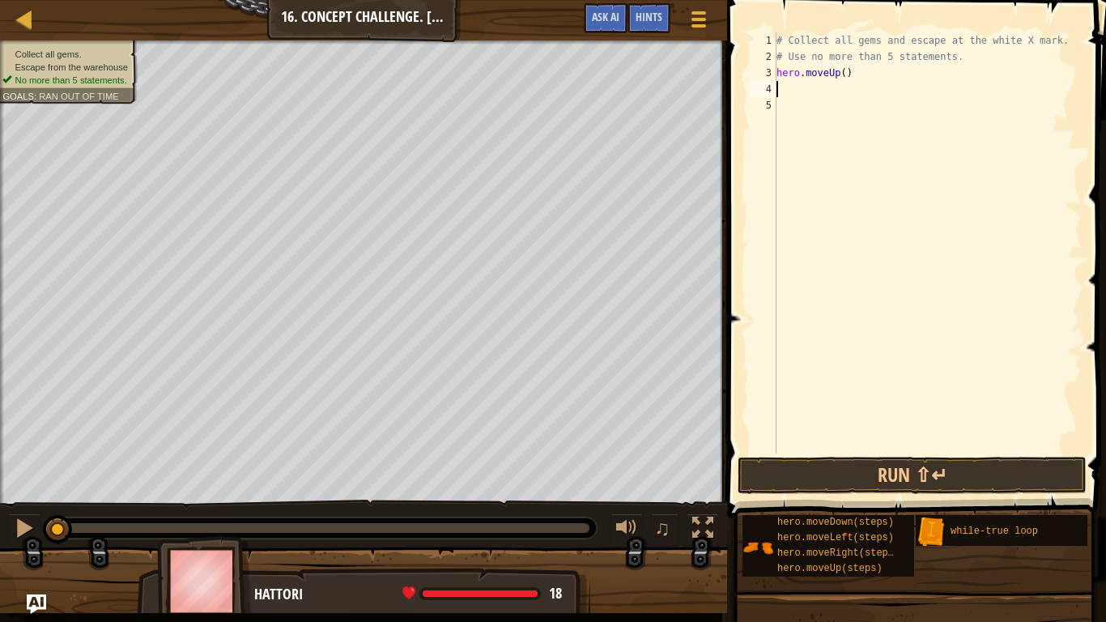
type textarea "h"
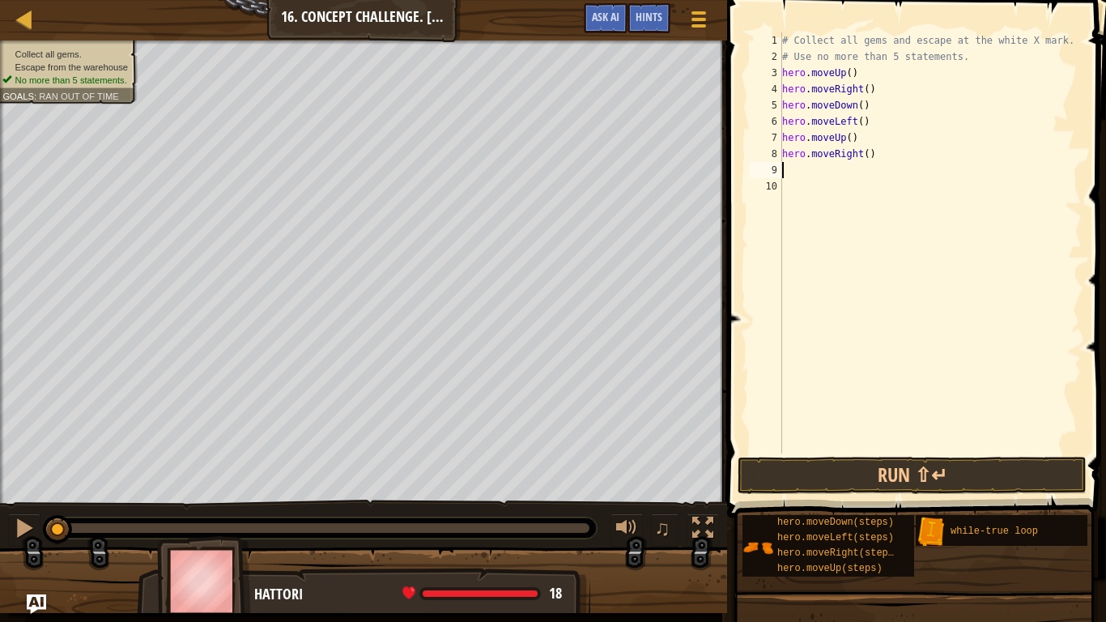
type textarea "h"
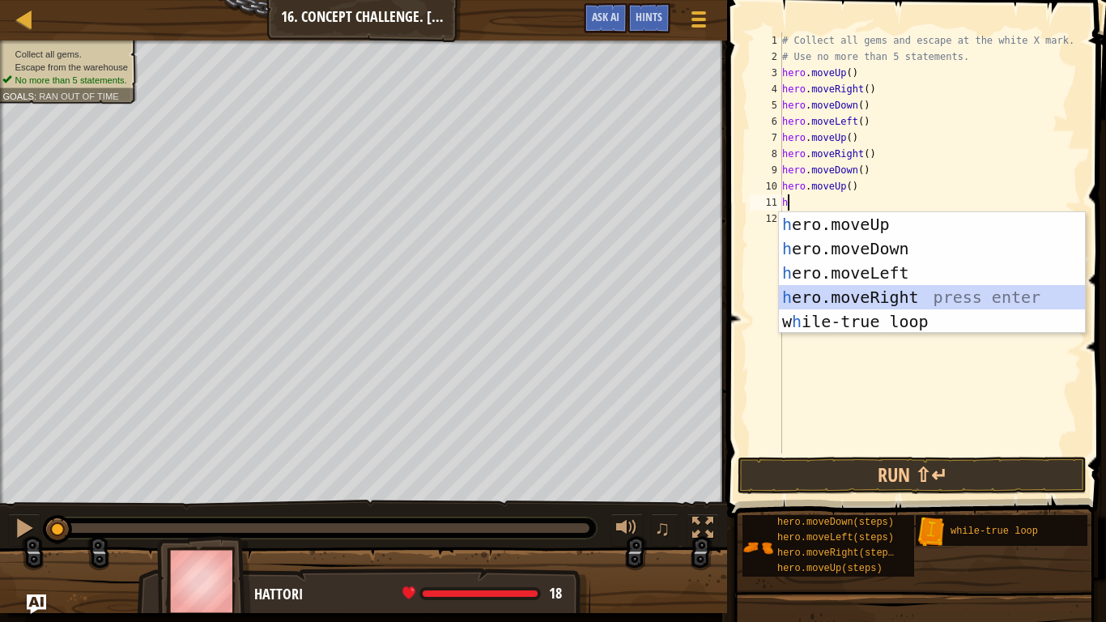
scroll to position [7, 1]
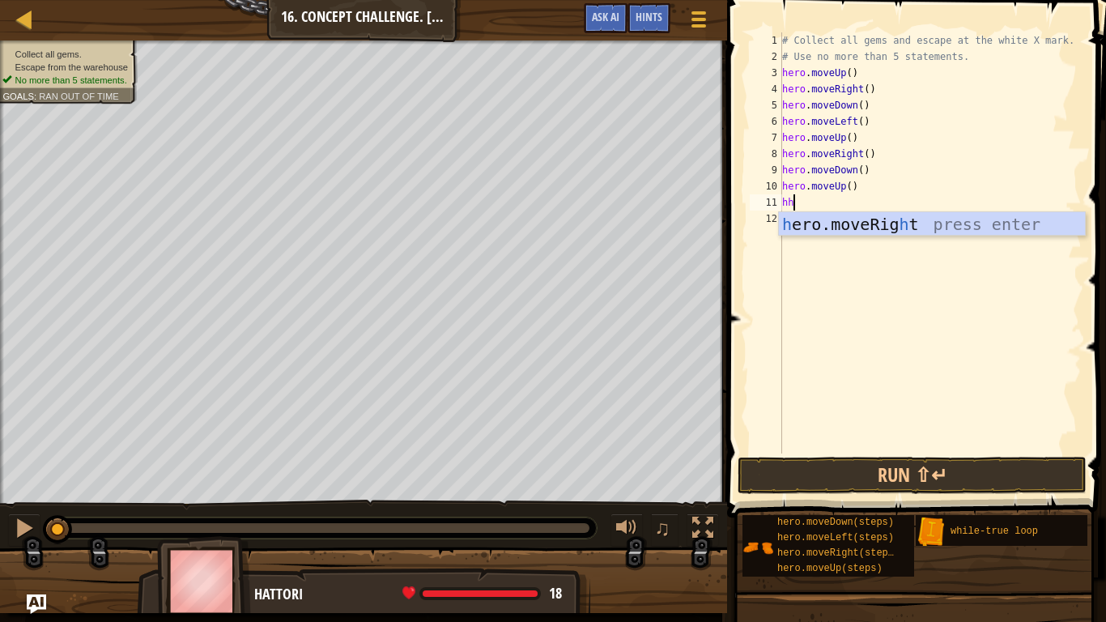
type textarea "h"
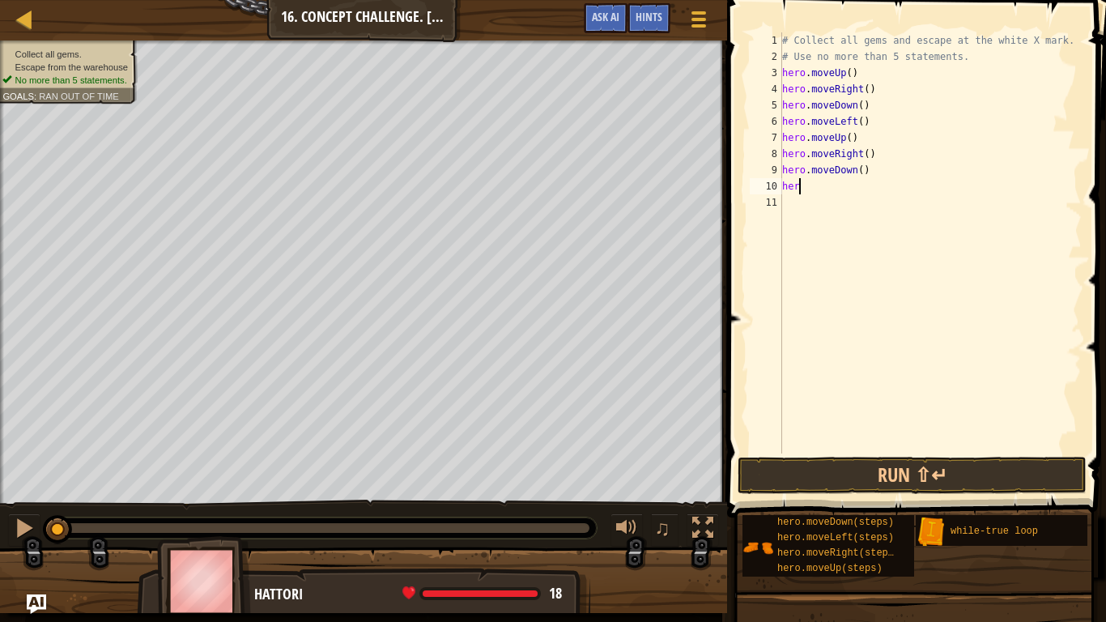
type textarea "h"
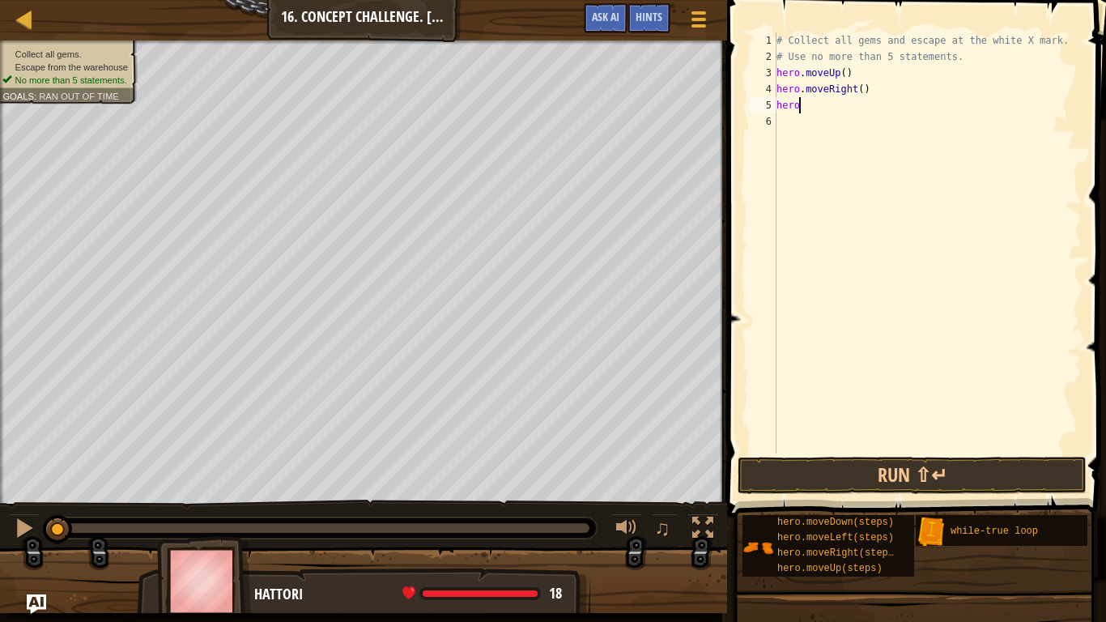
type textarea "h"
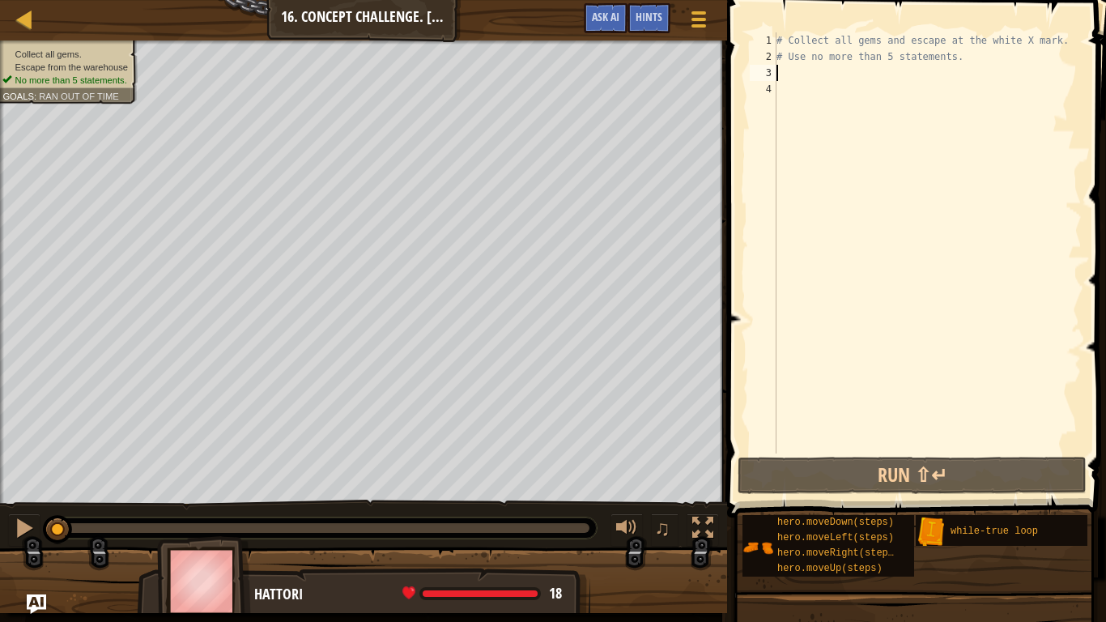
type textarea "h"
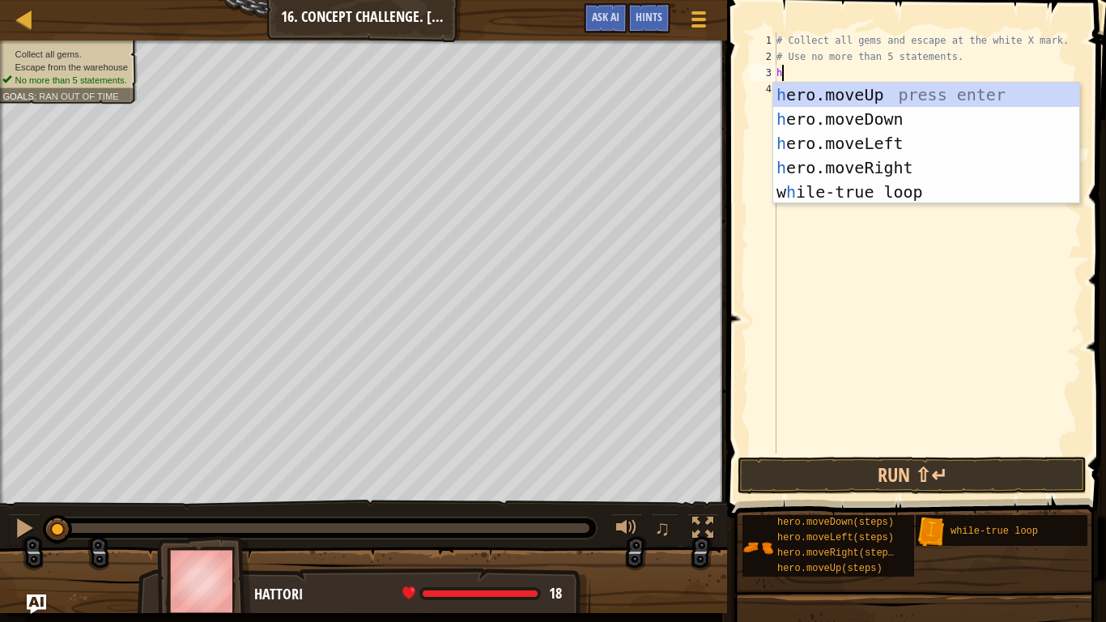
type textarea "h"
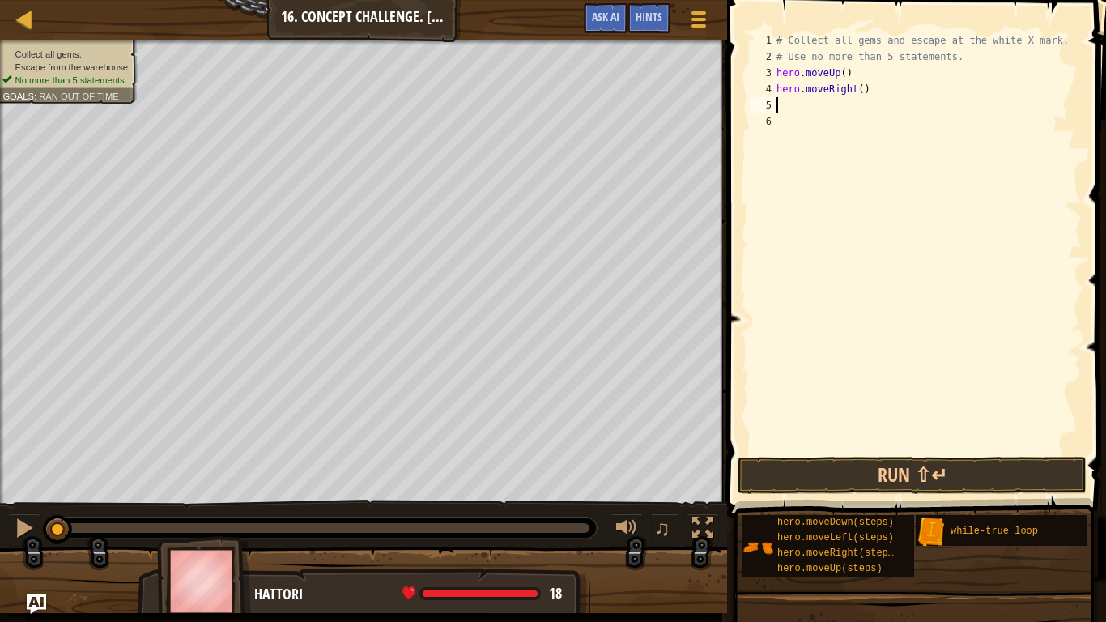
type textarea "h"
click at [866, 480] on button "Run ⇧↵" at bounding box center [912, 475] width 349 height 37
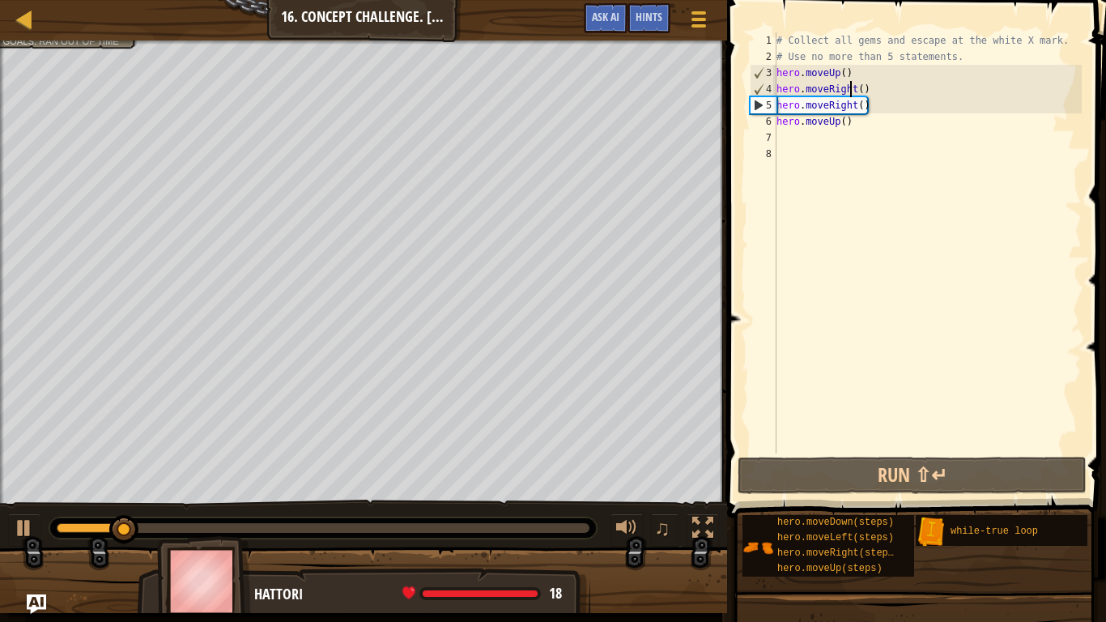
click at [853, 85] on div "# Collect all gems and escape at the white X mark. # Use no more than 5 stateme…" at bounding box center [927, 258] width 309 height 453
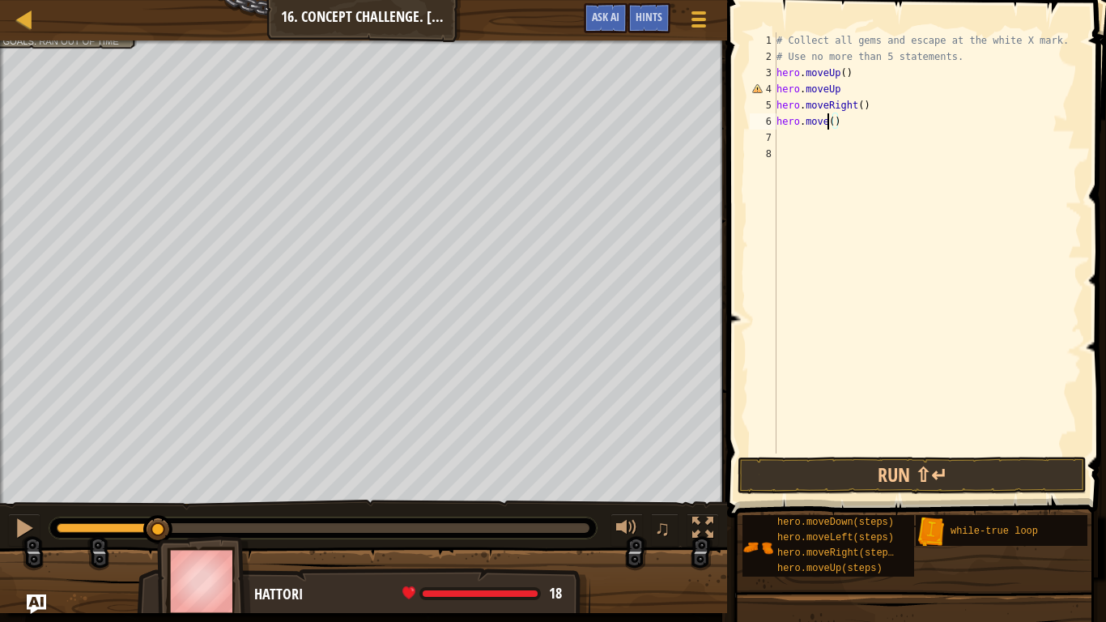
scroll to position [7, 8]
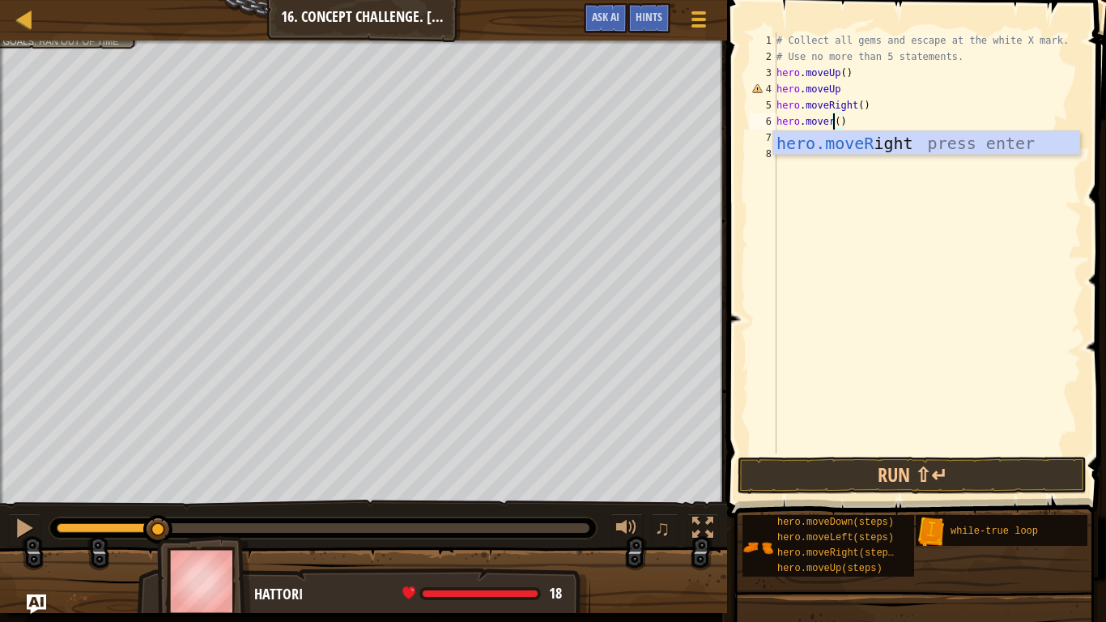
type textarea "hero.moveRight"
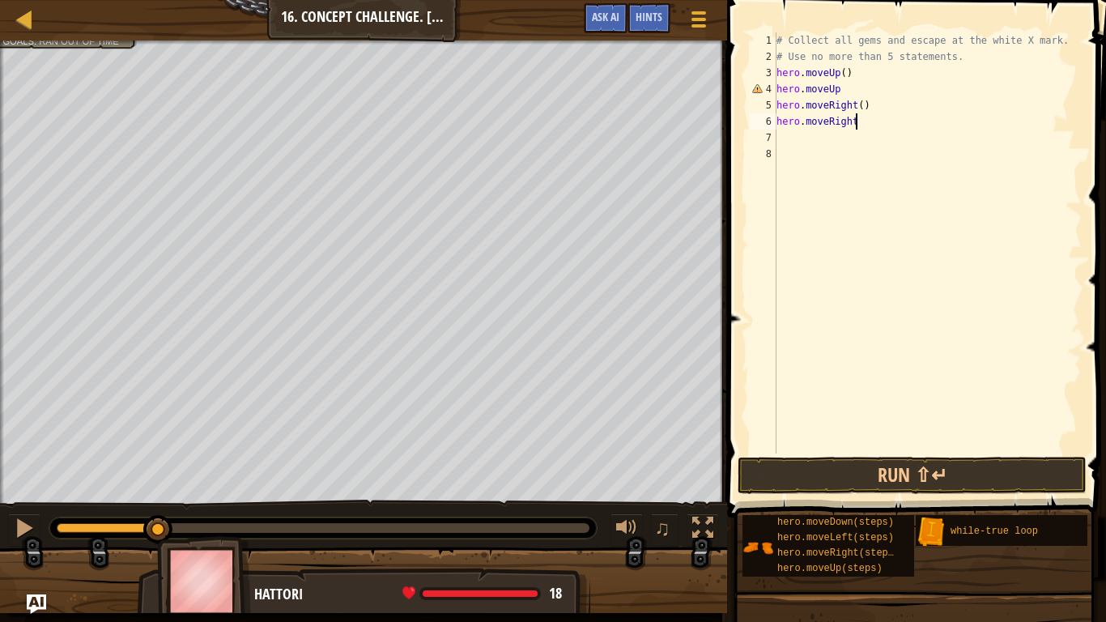
scroll to position [7, 0]
type textarea "h"
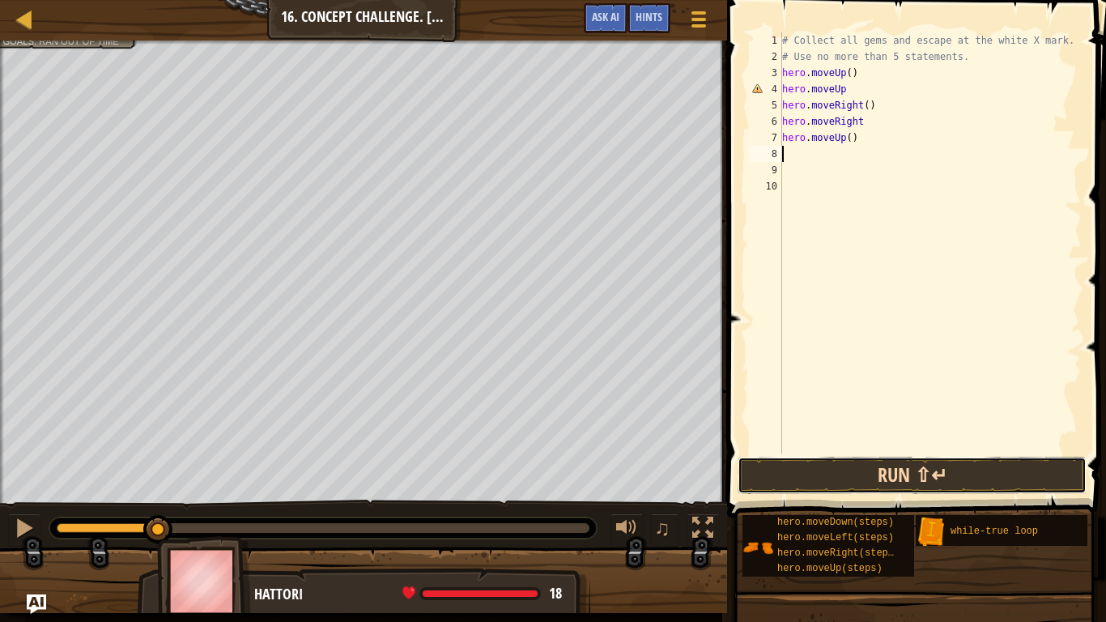
click at [909, 472] on button "Run ⇧↵" at bounding box center [912, 475] width 349 height 37
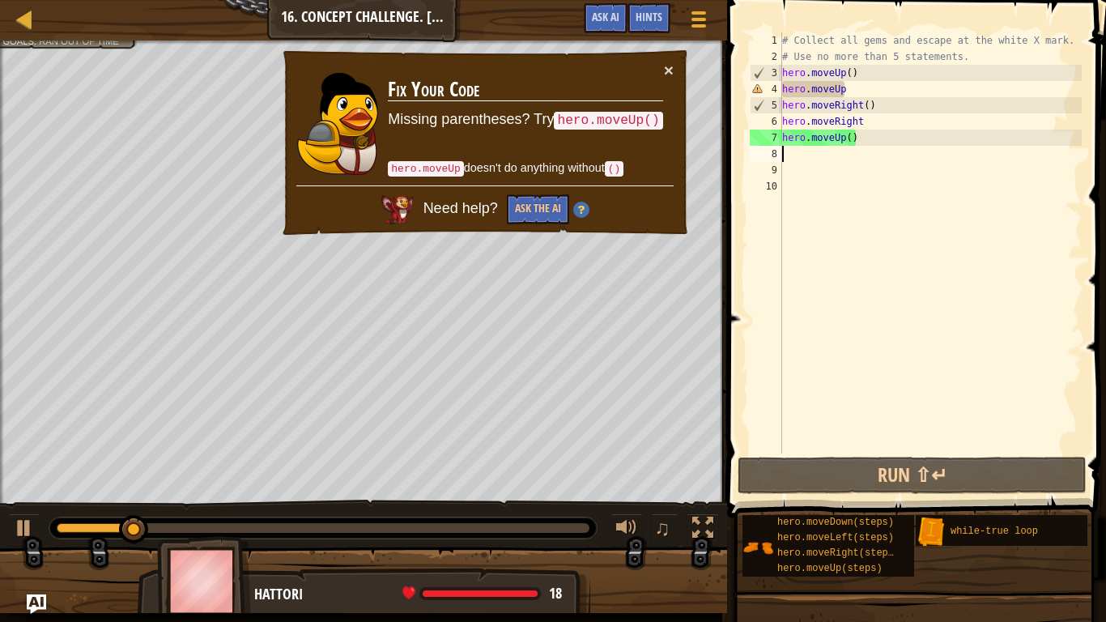
click at [872, 89] on div "# Collect all gems and escape at the white X mark. # Use no more than 5 stateme…" at bounding box center [930, 258] width 303 height 453
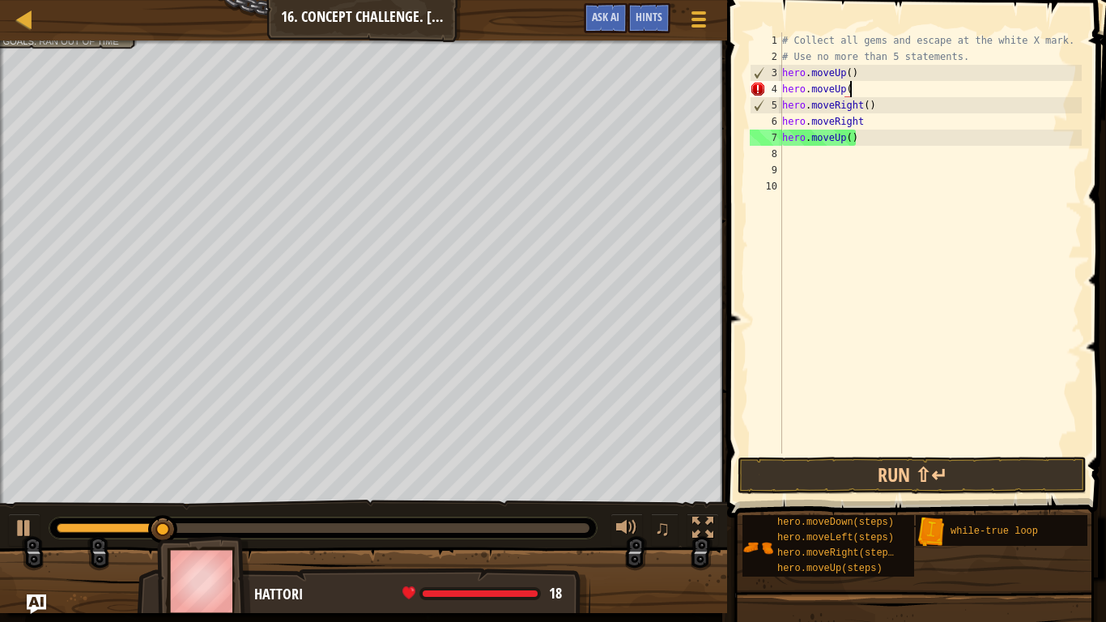
scroll to position [7, 10]
click at [905, 480] on button "Run ⇧↵" at bounding box center [912, 475] width 349 height 37
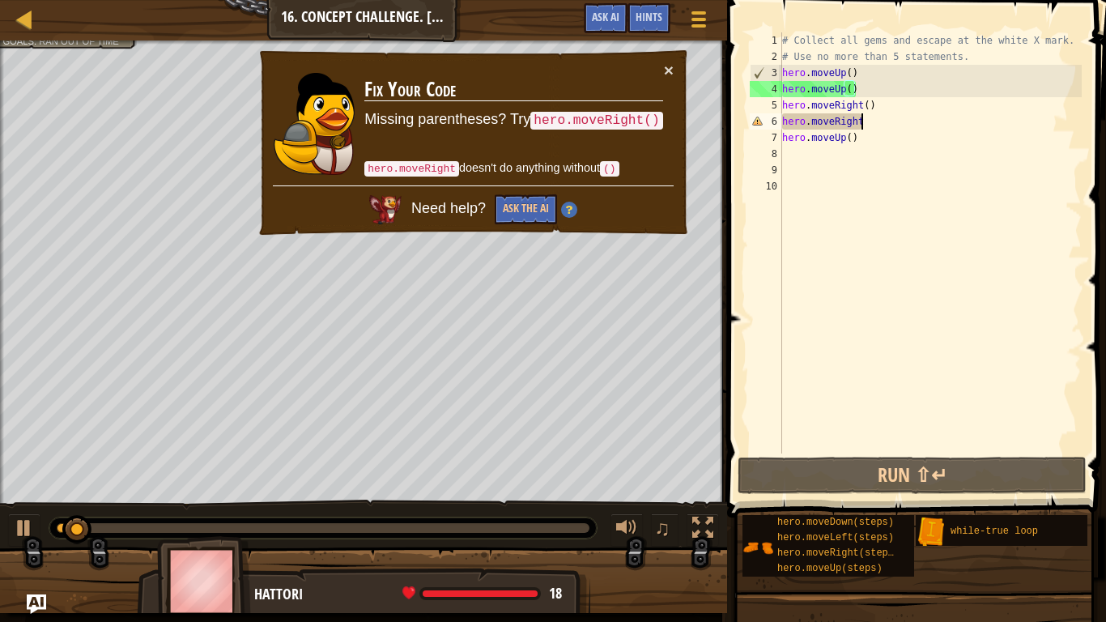
click at [862, 126] on div "# Collect all gems and escape at the white X mark. # Use no more than 5 stateme…" at bounding box center [930, 258] width 303 height 453
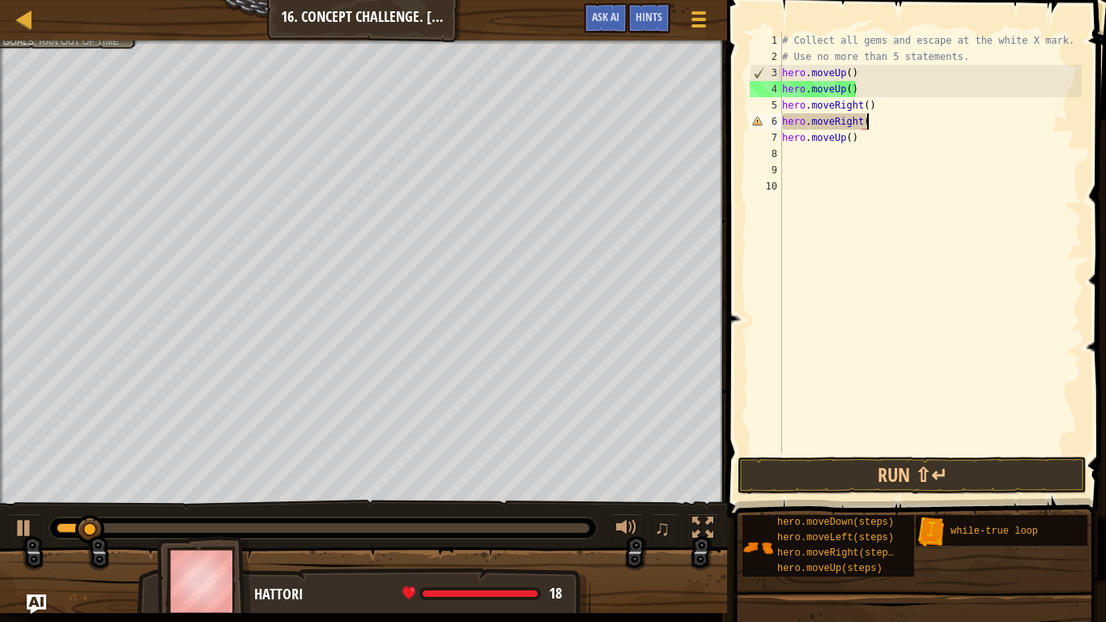
scroll to position [7, 12]
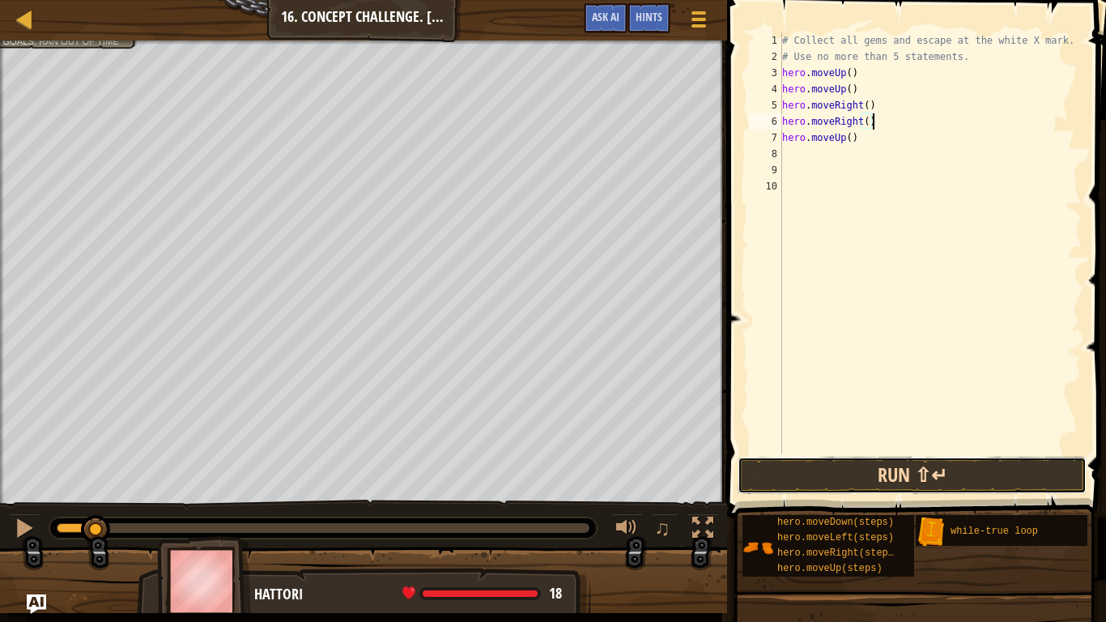
click at [892, 482] on button "Run ⇧↵" at bounding box center [912, 475] width 349 height 37
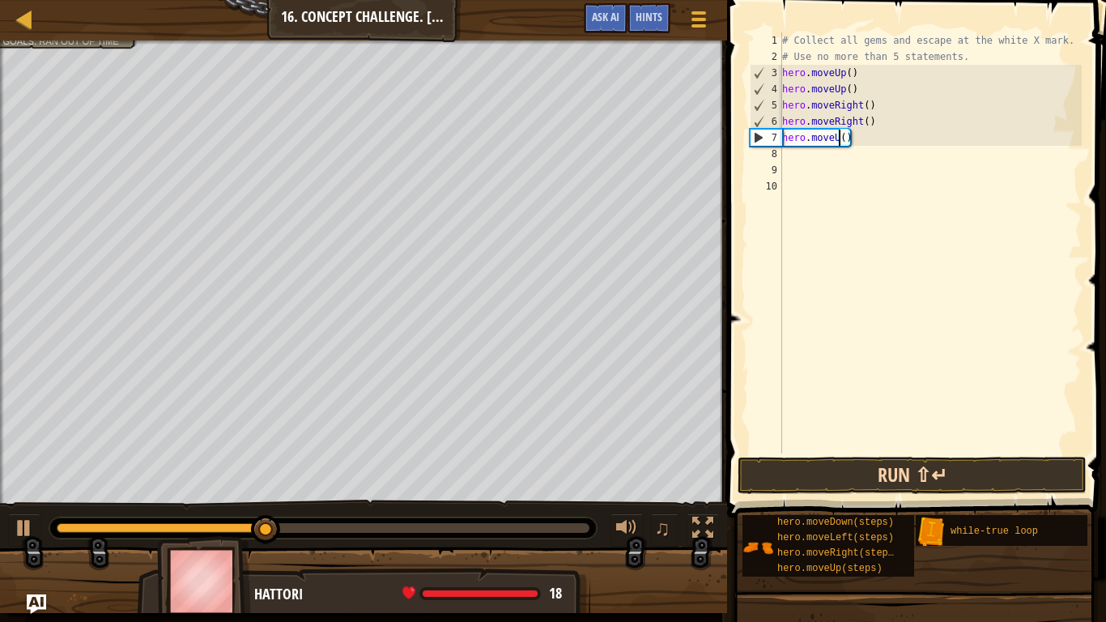
scroll to position [7, 8]
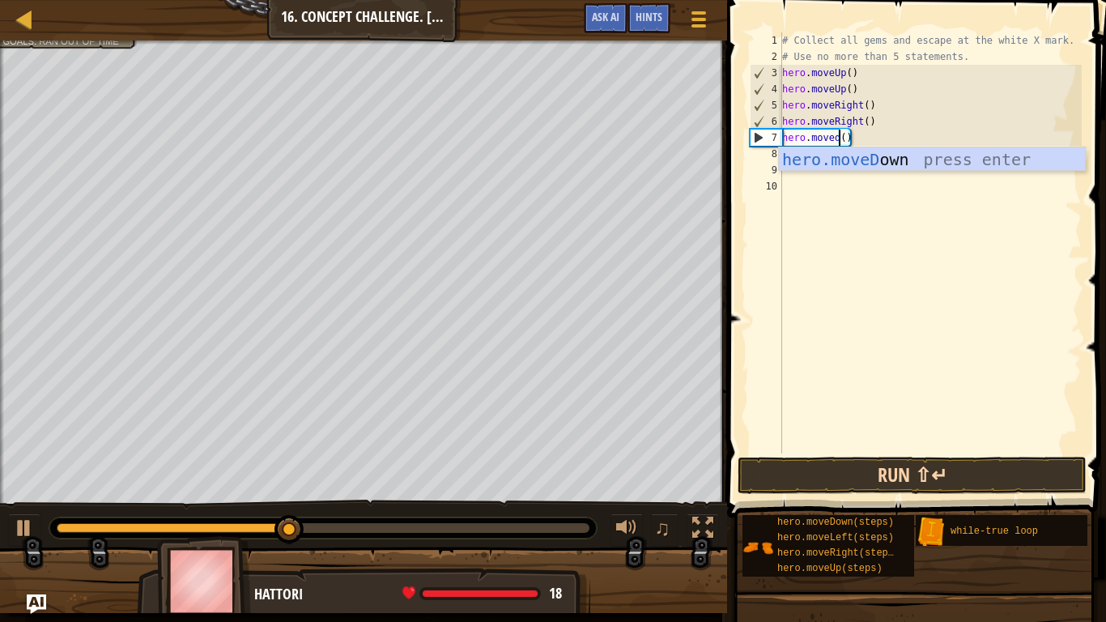
type textarea "hero.moveDown"
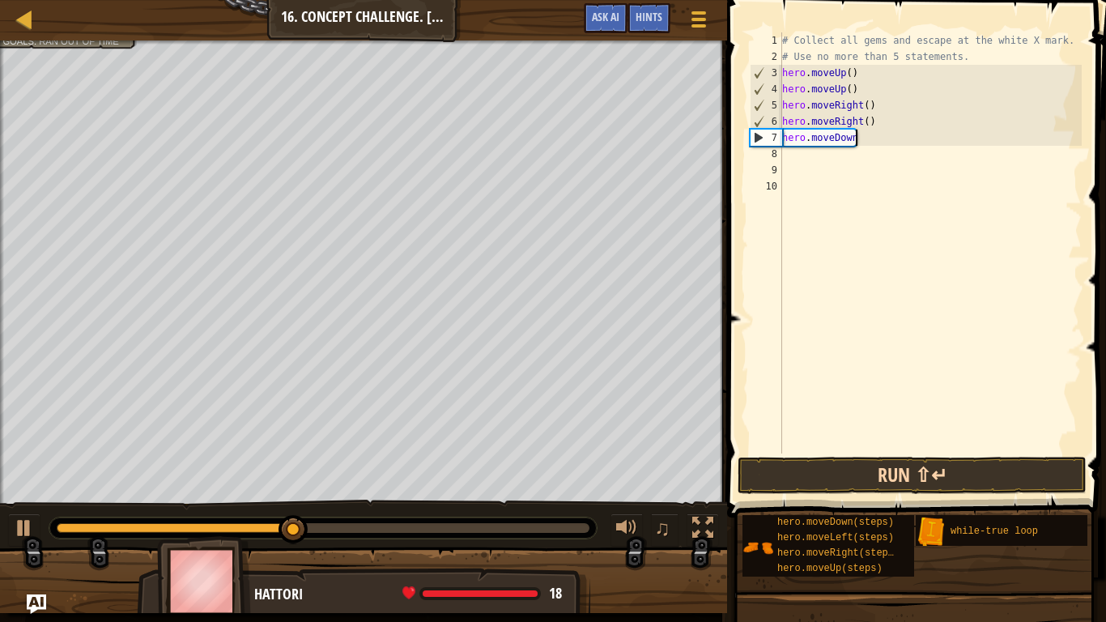
scroll to position [7, 0]
type textarea "hero.moveDown"
type textarea "hero.moveDown()"
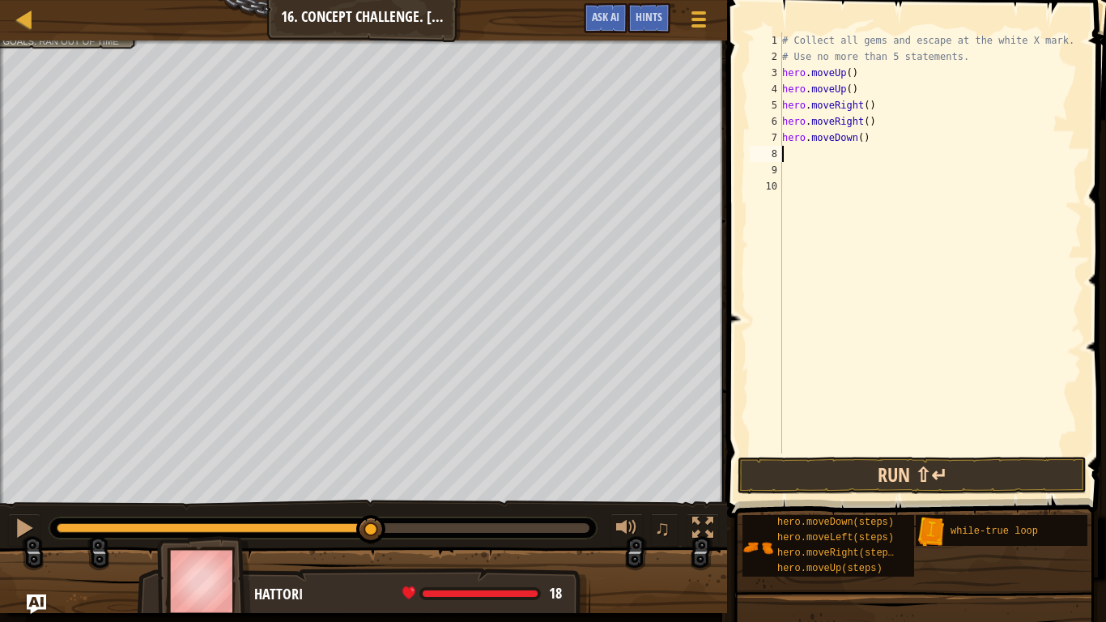
scroll to position [7, 0]
type textarea "h"
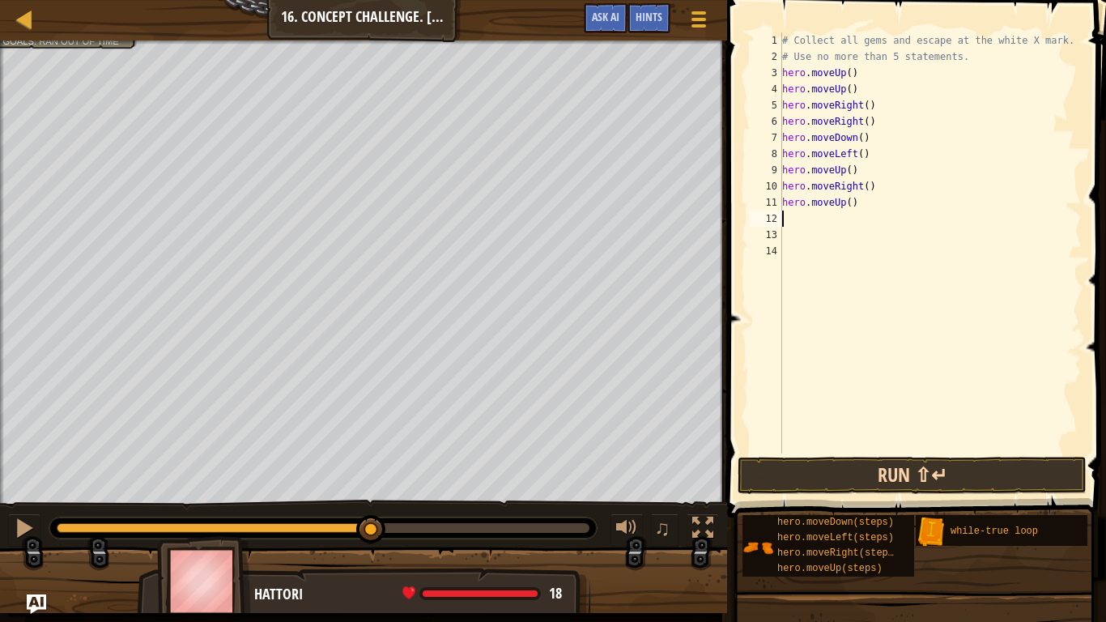
type textarea "h"
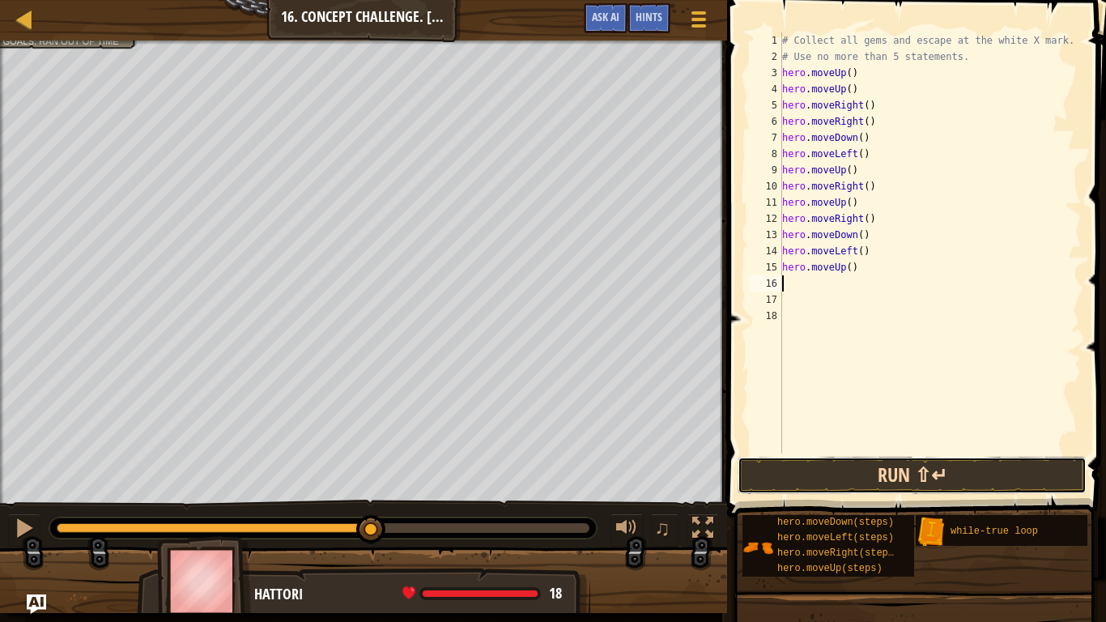
click at [947, 477] on button "Run ⇧↵" at bounding box center [912, 475] width 349 height 37
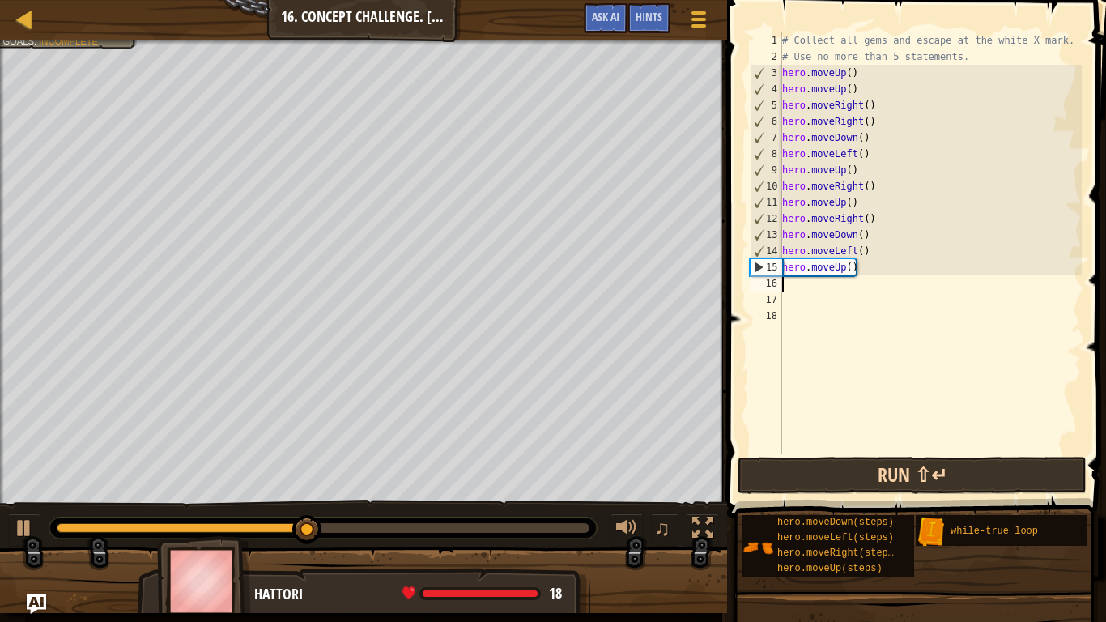
type textarea "h"
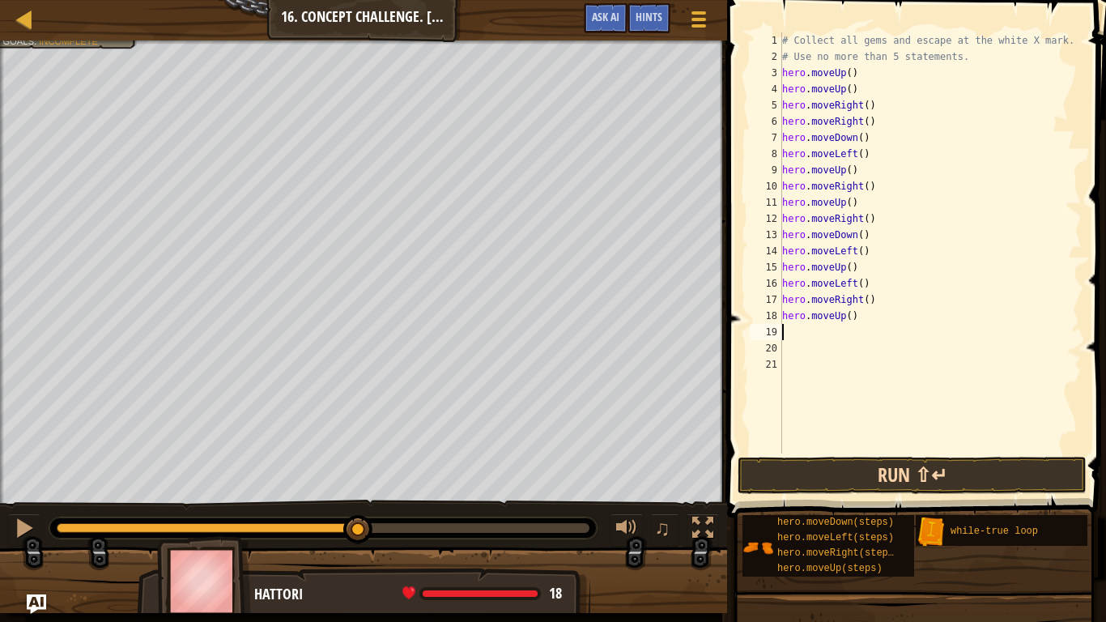
type textarea "h"
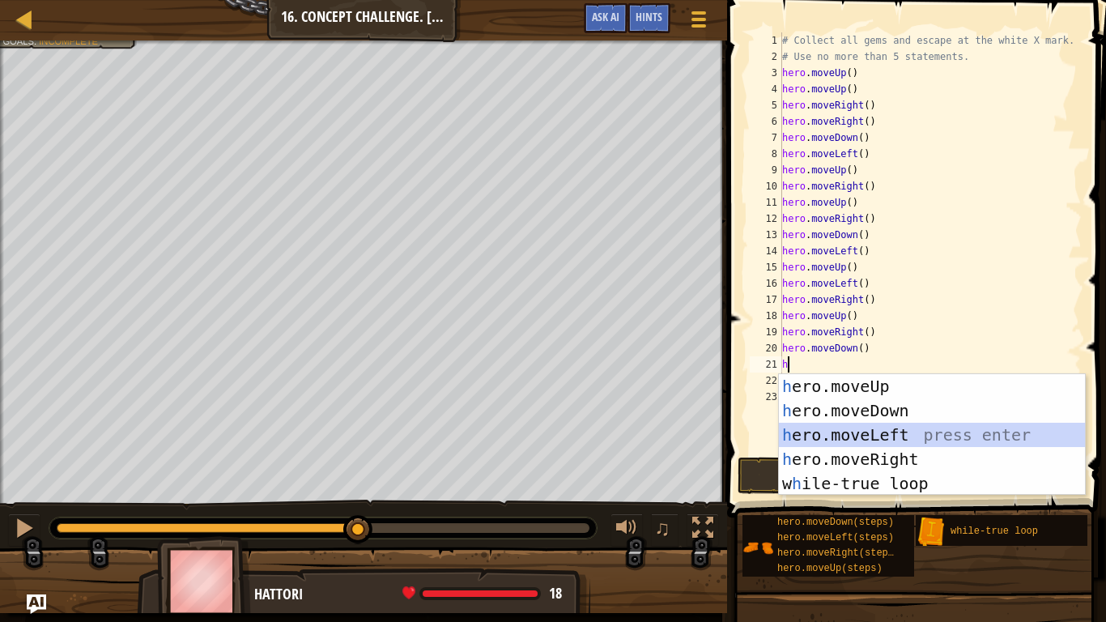
scroll to position [7, 1]
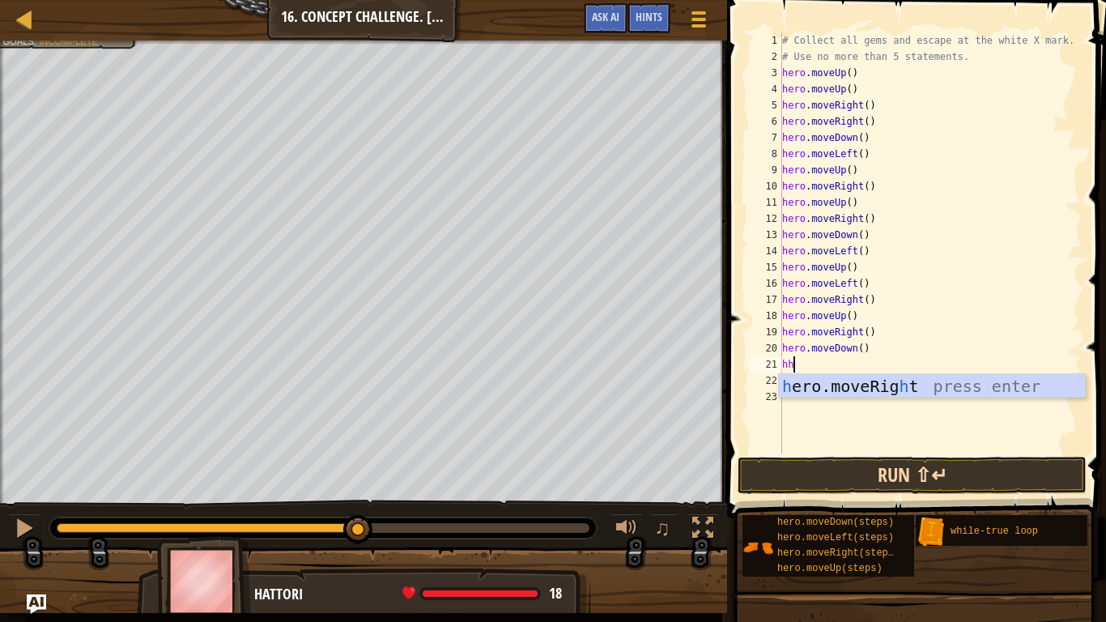
type textarea "h"
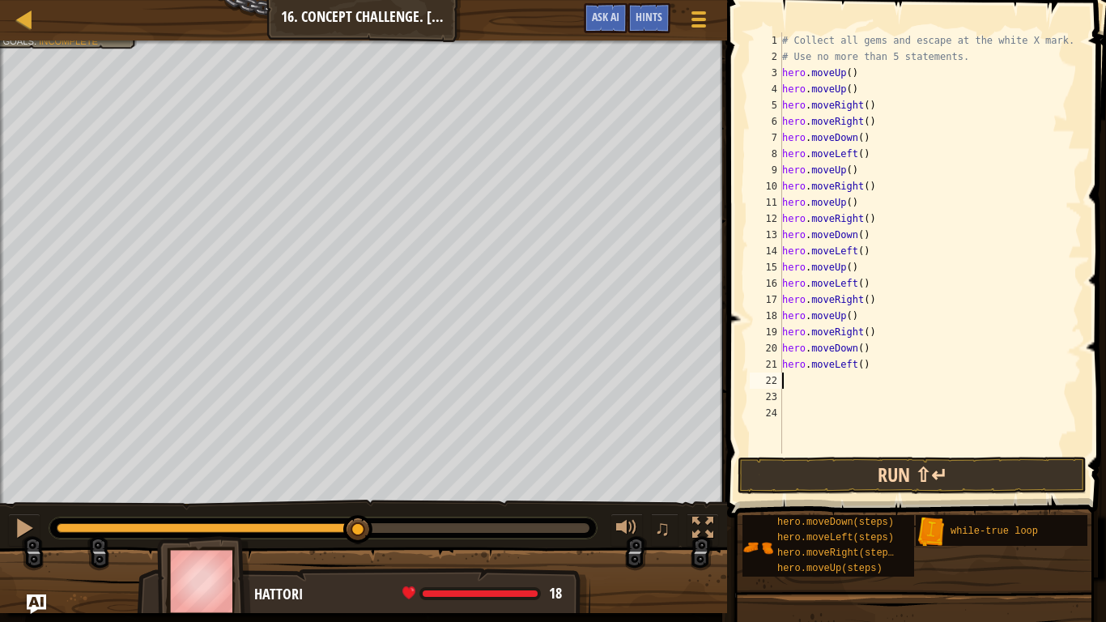
type textarea "h"
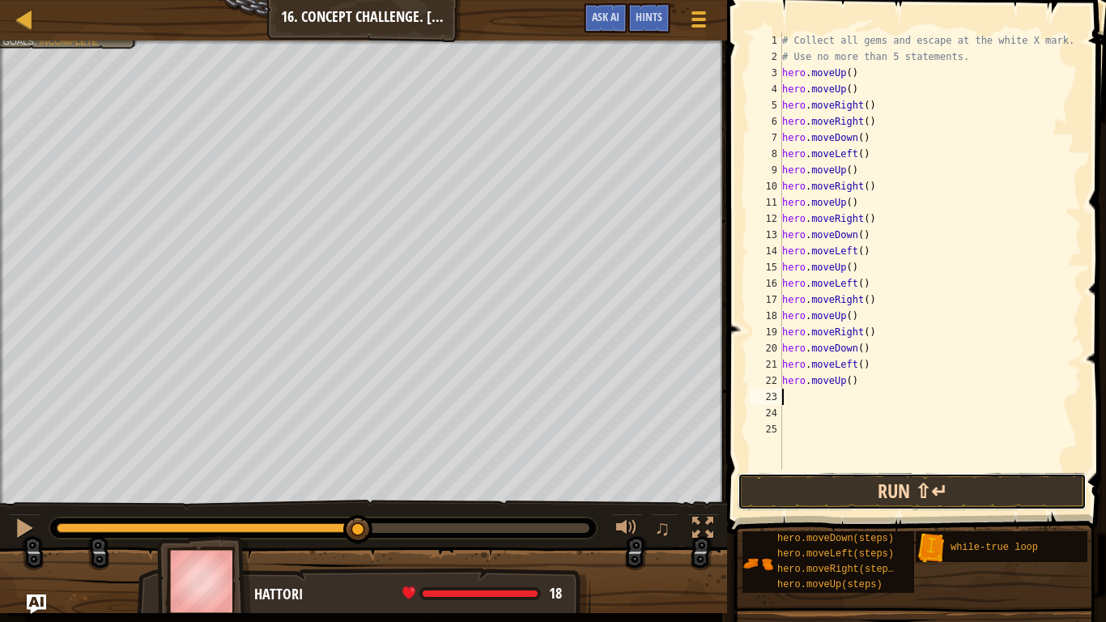
click at [919, 484] on button "Run ⇧↵" at bounding box center [912, 491] width 349 height 37
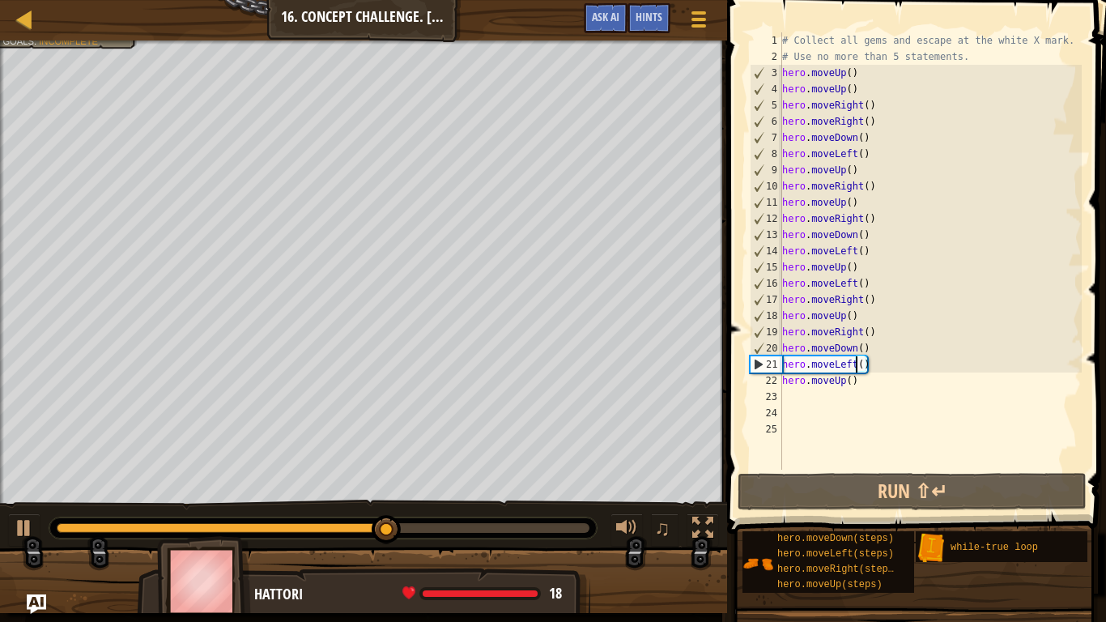
click at [854, 366] on div "# Collect all gems and escape at the white X mark. # Use no more than 5 stateme…" at bounding box center [930, 267] width 303 height 470
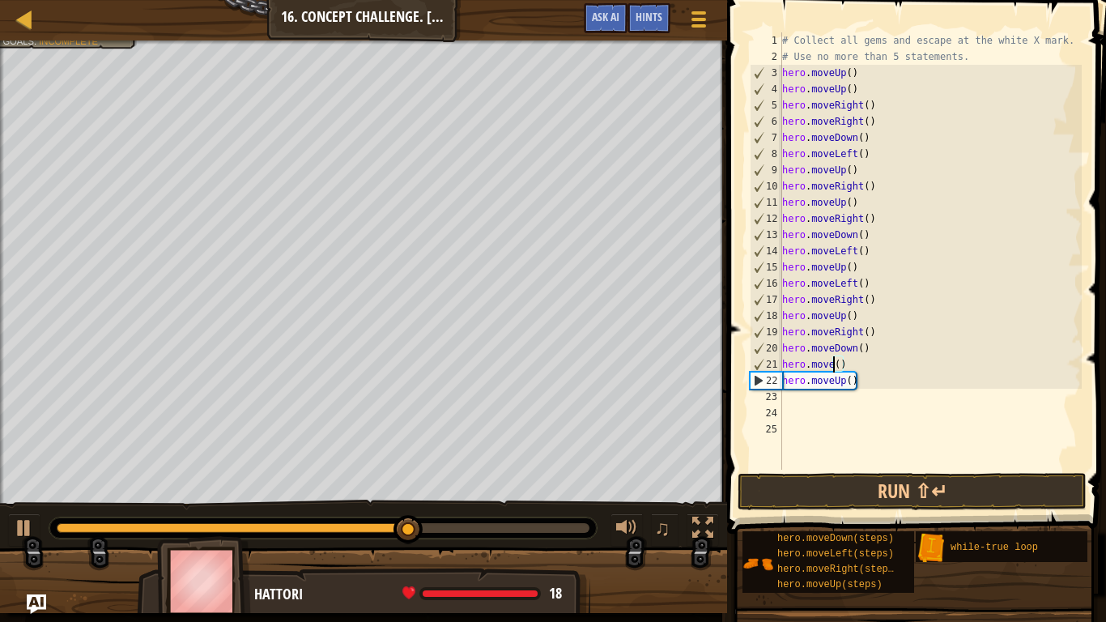
scroll to position [7, 8]
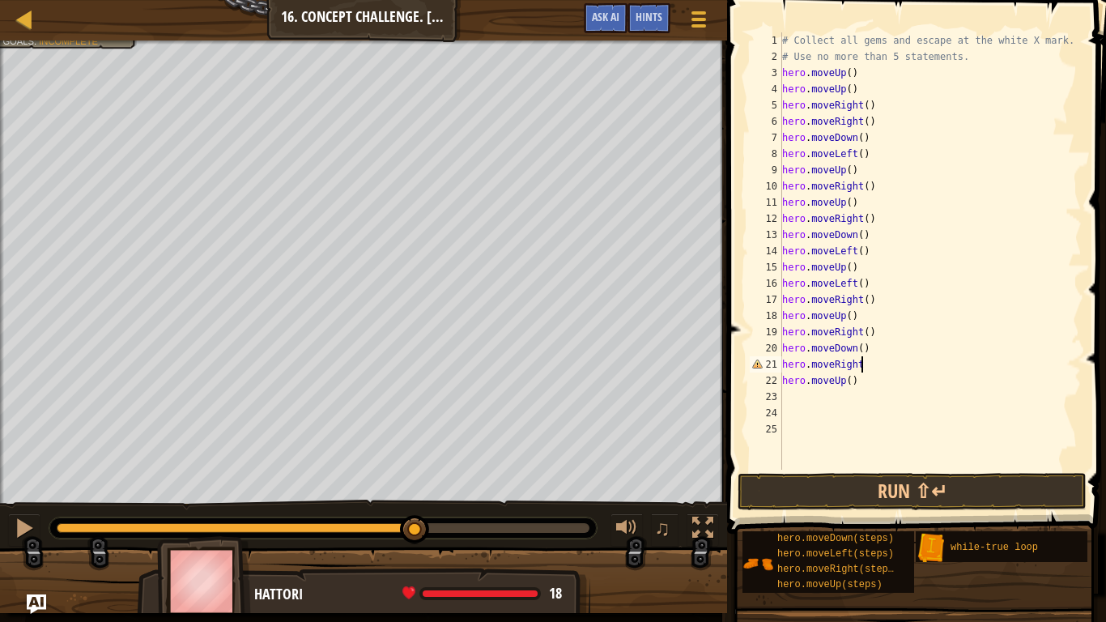
type textarea "hero.moveRight()"
click at [847, 390] on div "# Collect all gems and escape at the white X mark. # Use no more than 5 stateme…" at bounding box center [930, 267] width 303 height 470
type textarea "h"
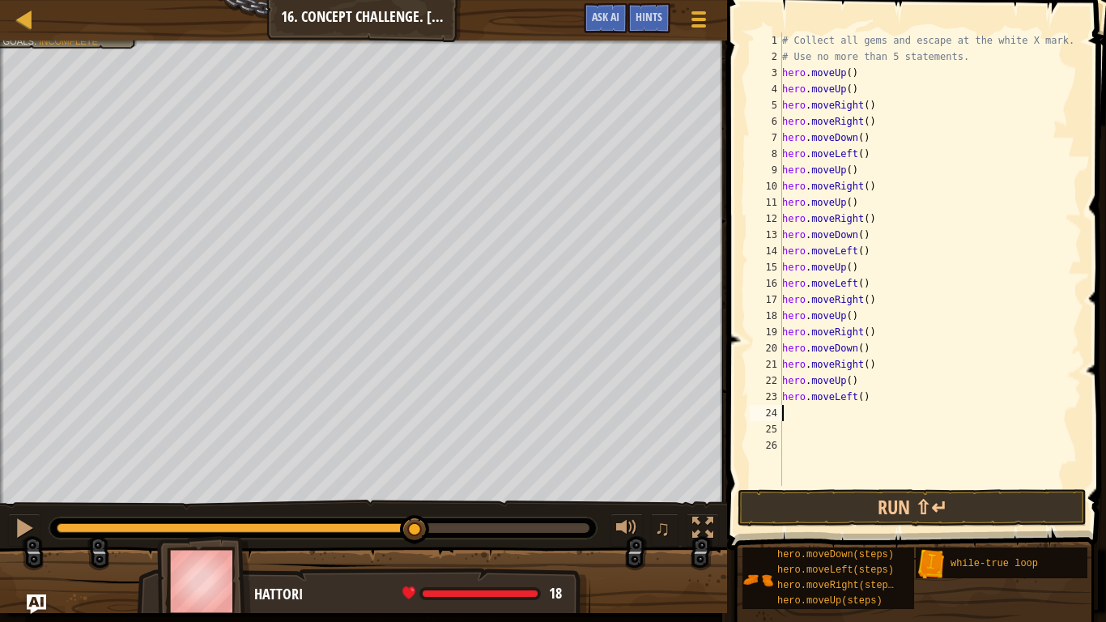
type textarea "h"
click at [902, 484] on button "Run ⇧↵" at bounding box center [912, 507] width 349 height 37
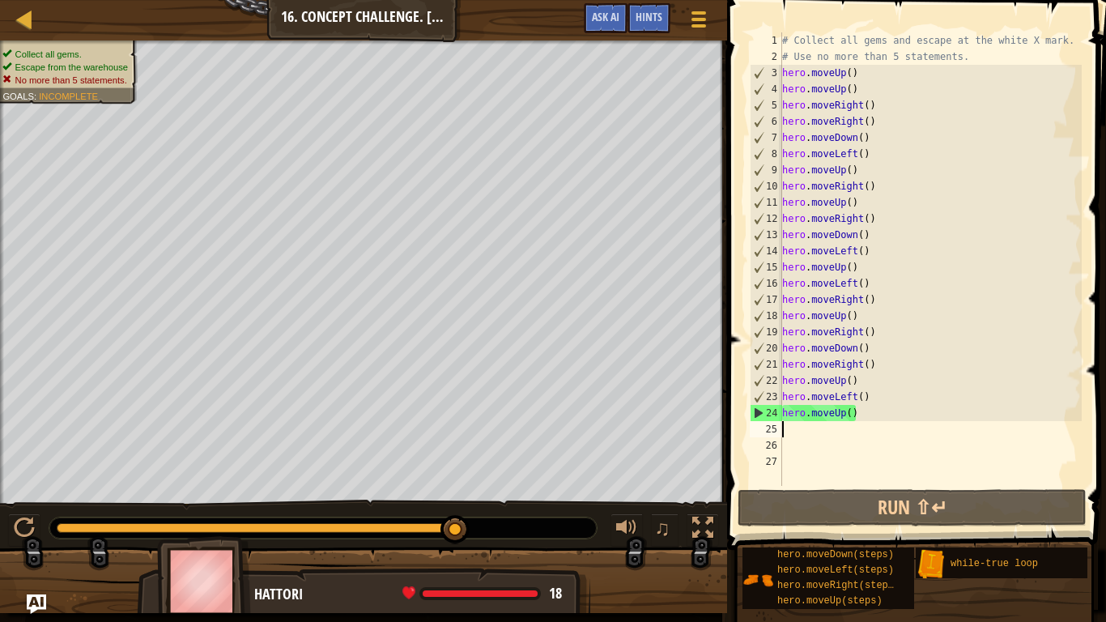
drag, startPoint x: 113, startPoint y: 525, endPoint x: 458, endPoint y: 557, distance: 346.5
click at [458, 484] on div "Collect all gems. Escape from the warehouse No more than 5 statements. Goals : …" at bounding box center [553, 326] width 1106 height 573
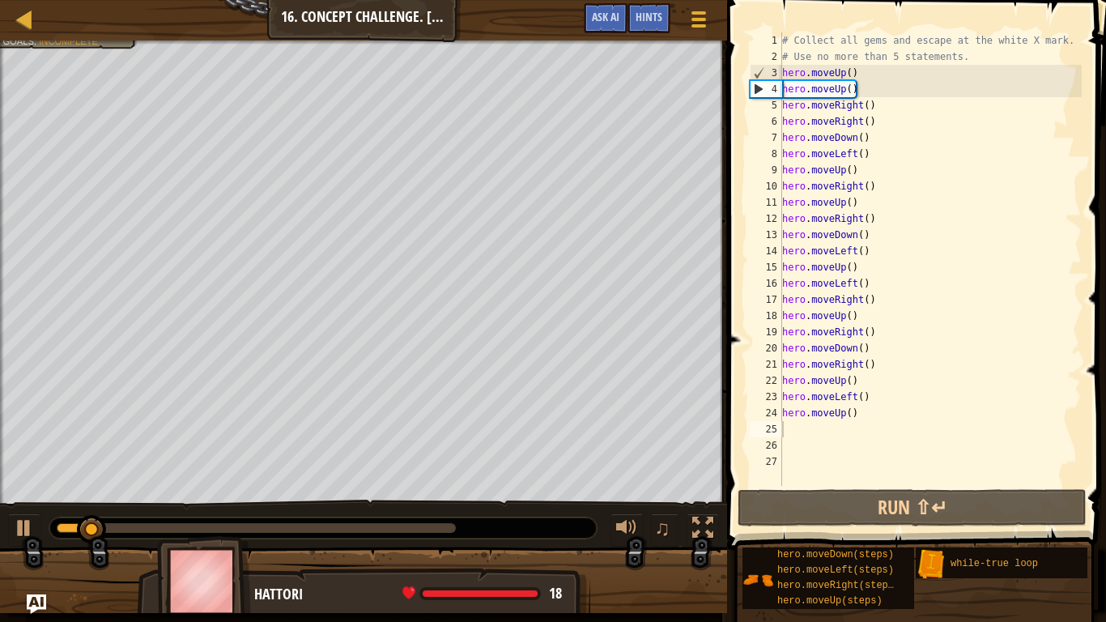
click at [460, 484] on div at bounding box center [322, 527] width 547 height 21
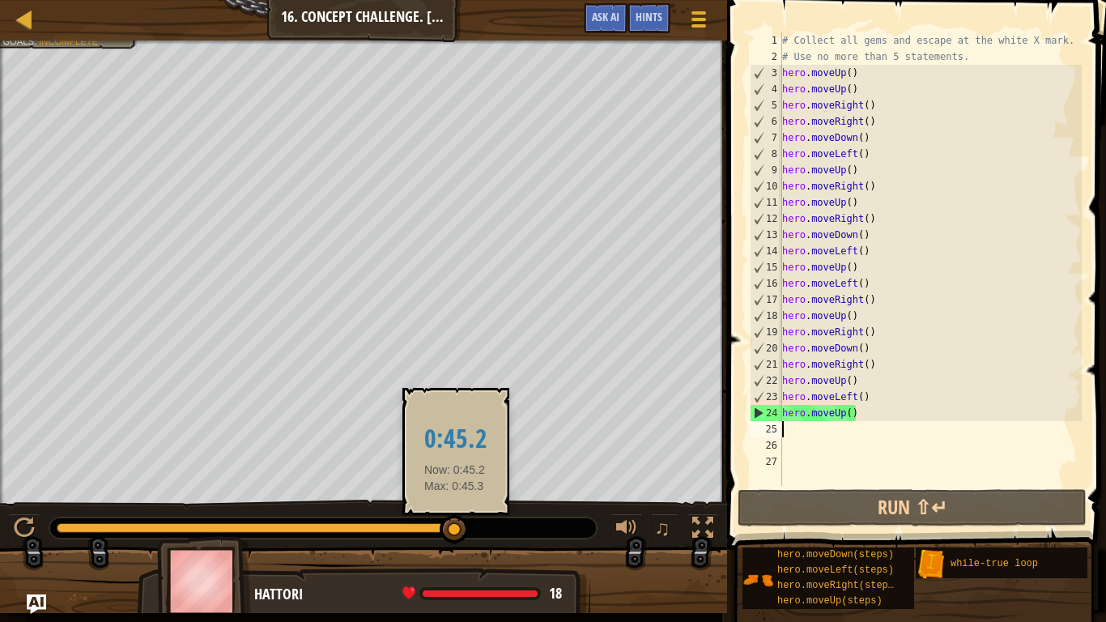
drag, startPoint x: 447, startPoint y: 529, endPoint x: 455, endPoint y: 532, distance: 8.7
click at [455, 484] on div at bounding box center [256, 528] width 399 height 10
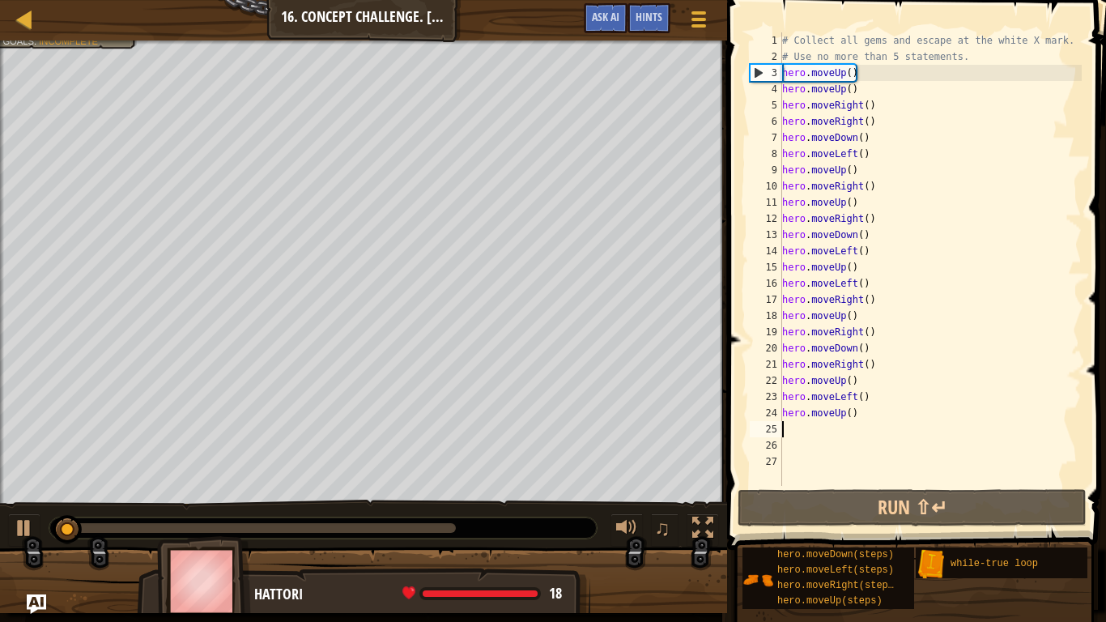
click at [393, 484] on div at bounding box center [256, 528] width 399 height 10
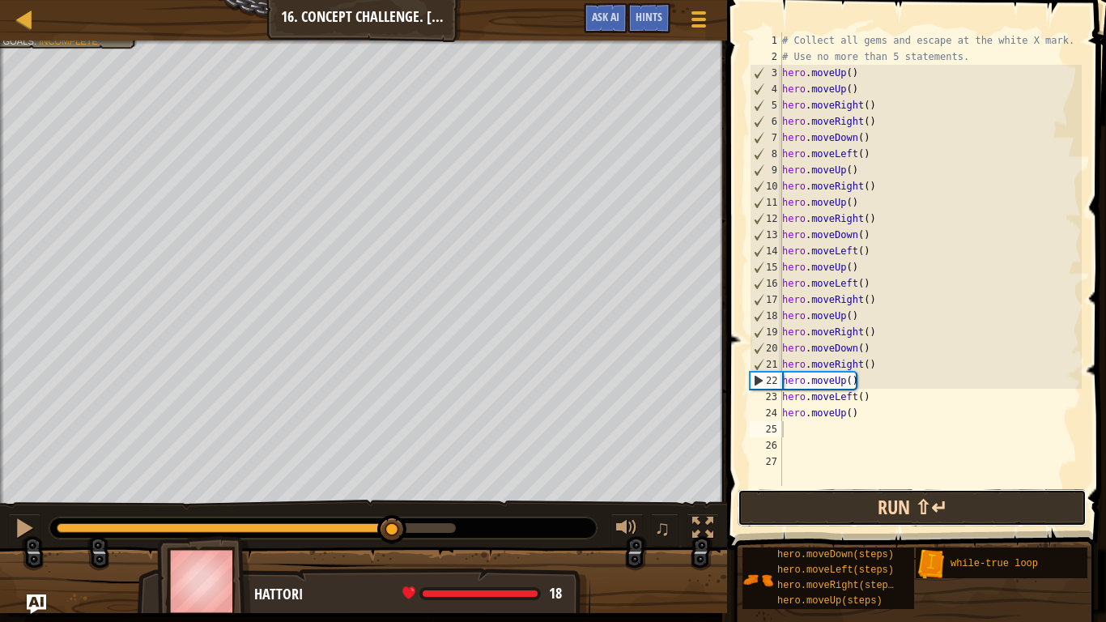
click at [814, 484] on button "Run ⇧↵" at bounding box center [912, 507] width 349 height 37
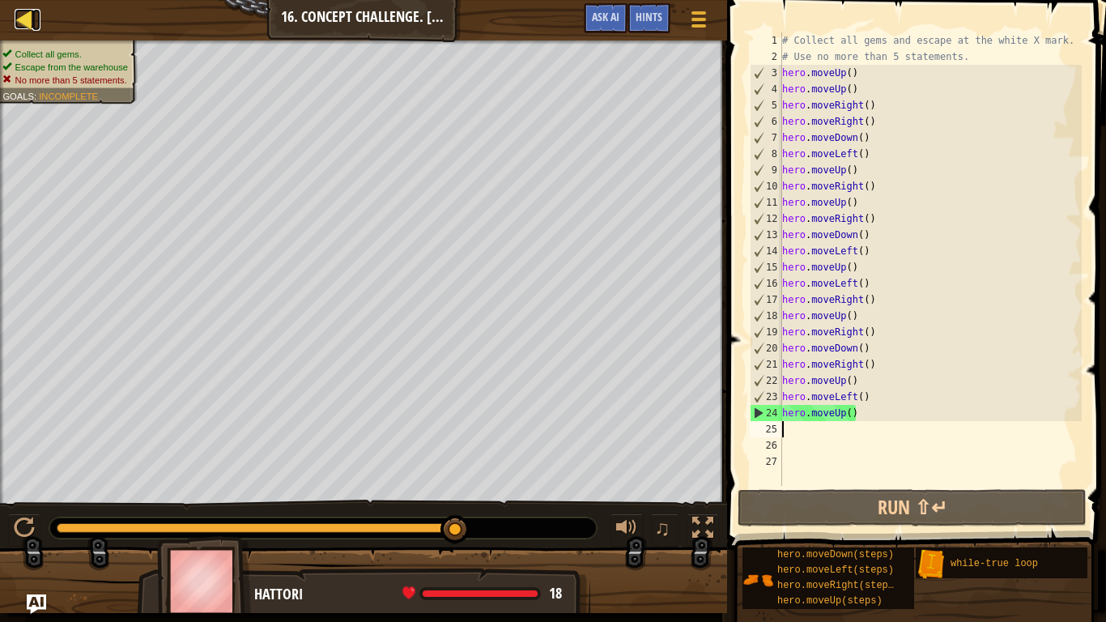
click at [36, 12] on link "Map" at bounding box center [36, 20] width 8 height 22
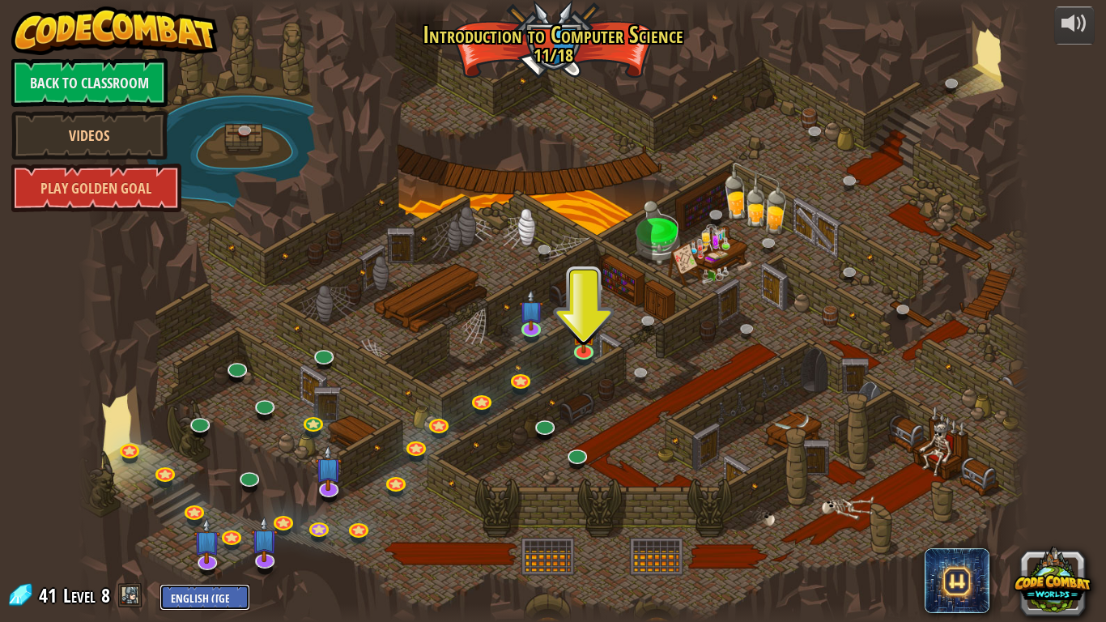
click at [191, 484] on select "English ([GEOGRAPHIC_DATA]) English ([GEOGRAPHIC_DATA]) 简体中文 繁體中文 русский españ…" at bounding box center [205, 597] width 91 height 27
select select "en-[GEOGRAPHIC_DATA]"
click at [160, 484] on select "English ([GEOGRAPHIC_DATA]) English ([GEOGRAPHIC_DATA]) 简体中文 繁體中文 русский españ…" at bounding box center [205, 597] width 91 height 27
select select "en-[GEOGRAPHIC_DATA]"
click at [241, 484] on select "English ([GEOGRAPHIC_DATA]) English ([GEOGRAPHIC_DATA]) 简体中文 繁體中文 русский españ…" at bounding box center [205, 597] width 91 height 27
